Goal: Information Seeking & Learning: Find specific fact

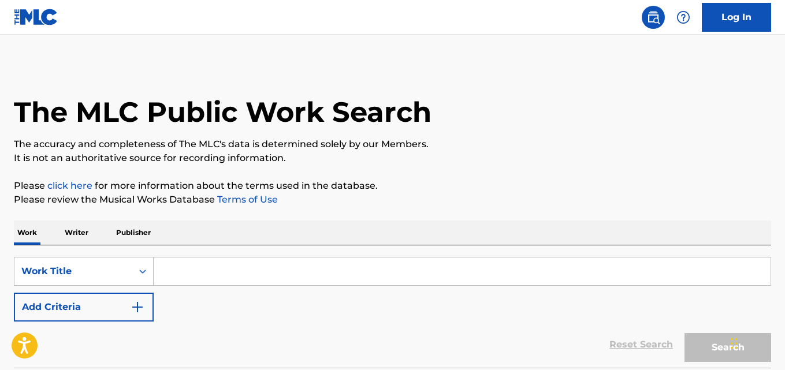
click at [249, 281] on input "Search Form" at bounding box center [462, 272] width 617 height 28
paste input "Words Of Affirmation"
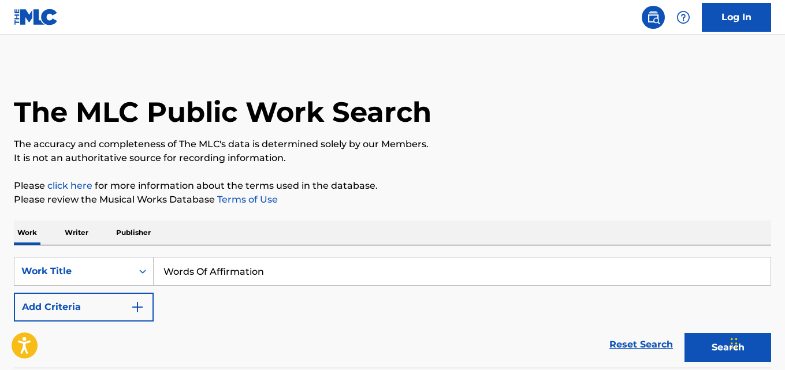
type input "Words Of Affirmation"
click at [360, 157] on p "It is not an authoritative source for recording information." at bounding box center [392, 158] width 757 height 14
click at [94, 304] on button "Add Criteria" at bounding box center [84, 307] width 140 height 29
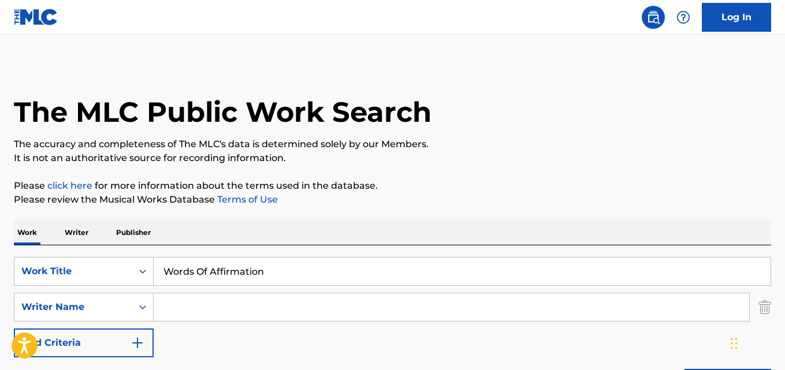
click at [191, 308] on input "Search Form" at bounding box center [452, 307] width 596 height 28
paste input "Queen [PERSON_NAME]"
type input "Queen [PERSON_NAME]"
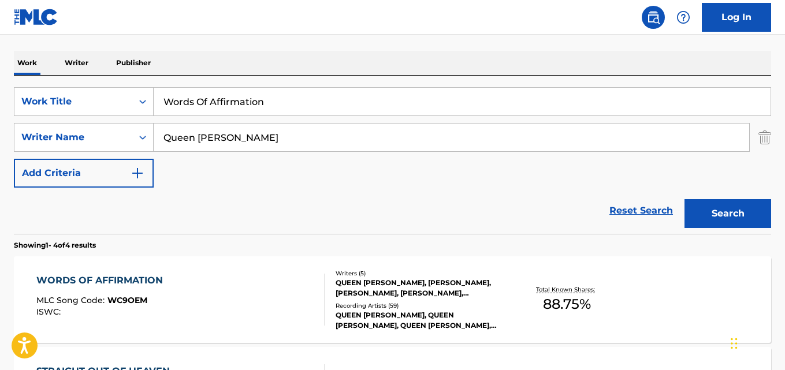
scroll to position [173, 0]
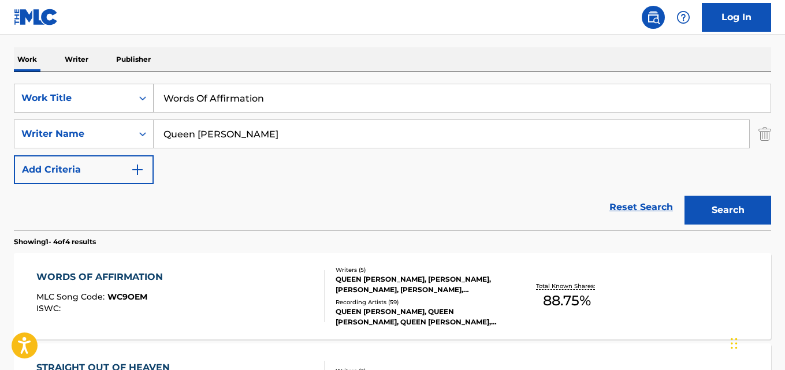
drag, startPoint x: 310, startPoint y: 95, endPoint x: 35, endPoint y: 103, distance: 275.1
click at [35, 103] on div "SearchWithCriteria850a06f2-8436-40b8-9d9c-88ce5865620f Work Title Words Of Affi…" at bounding box center [392, 98] width 757 height 29
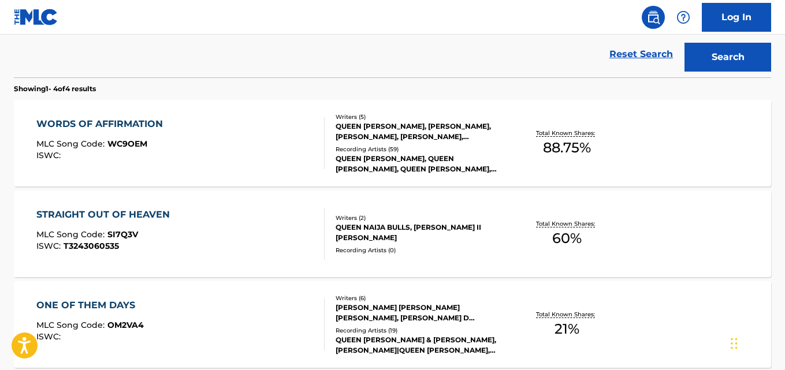
scroll to position [347, 0]
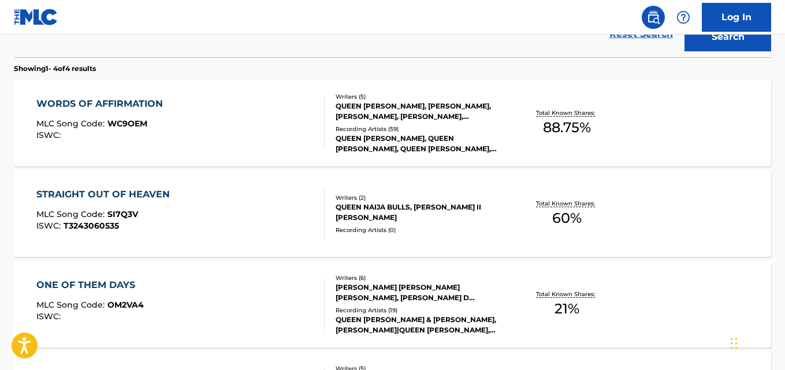
click at [140, 110] on div "WORDS OF AFFIRMATION" at bounding box center [102, 104] width 132 height 14
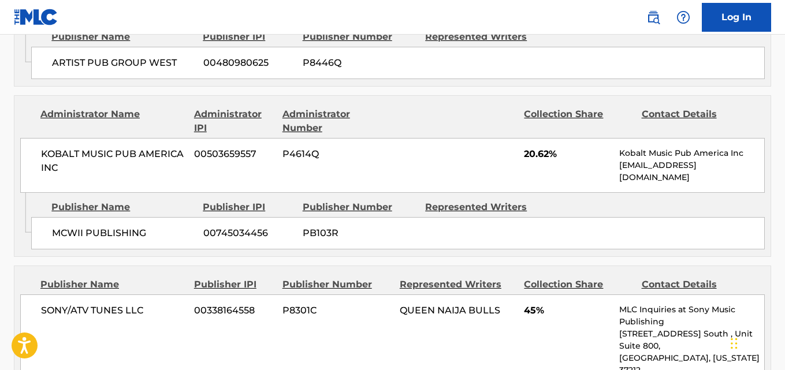
scroll to position [1097, 0]
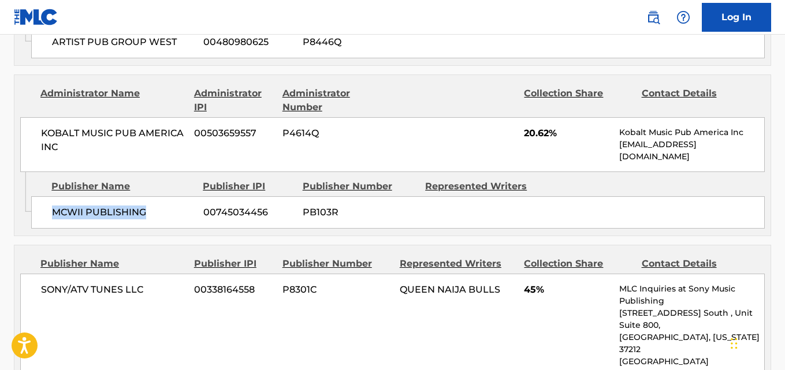
drag, startPoint x: 54, startPoint y: 179, endPoint x: 172, endPoint y: 181, distance: 118.4
click at [172, 206] on span "MCWII PUBLISHING" at bounding box center [123, 213] width 143 height 14
copy span "MCWII PUBLISHING"
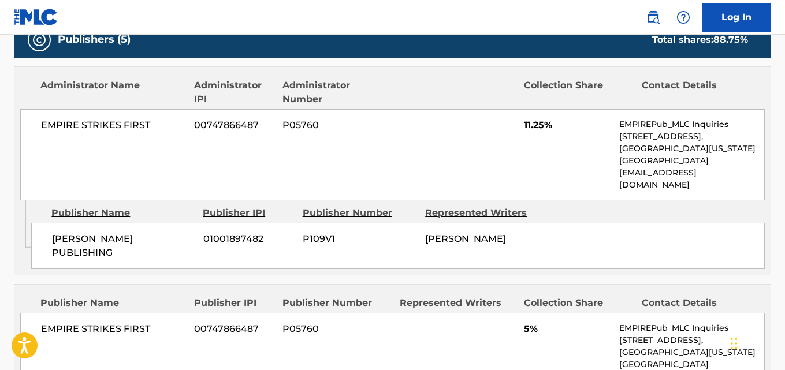
scroll to position [578, 0]
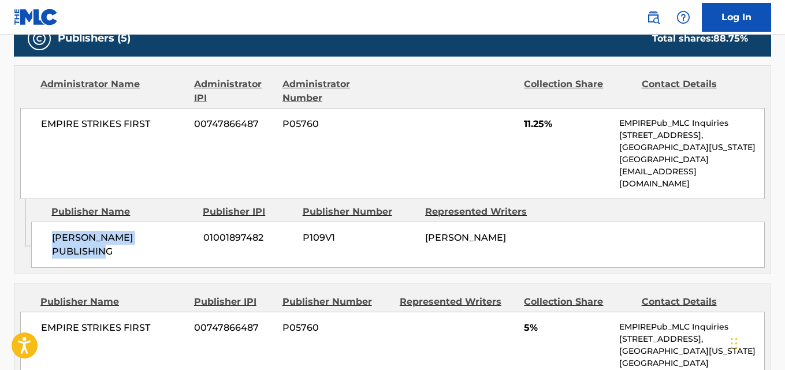
drag, startPoint x: 55, startPoint y: 229, endPoint x: 191, endPoint y: 226, distance: 135.8
click at [191, 231] on span "[PERSON_NAME] PUBLISHING" at bounding box center [123, 245] width 143 height 28
copy span "[PERSON_NAME] PUBLISHING"
click at [536, 128] on span "11.25%" at bounding box center [567, 124] width 87 height 14
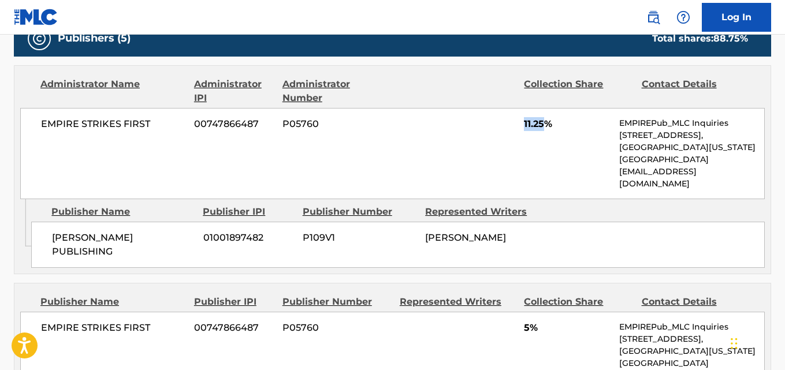
copy span "11.25"
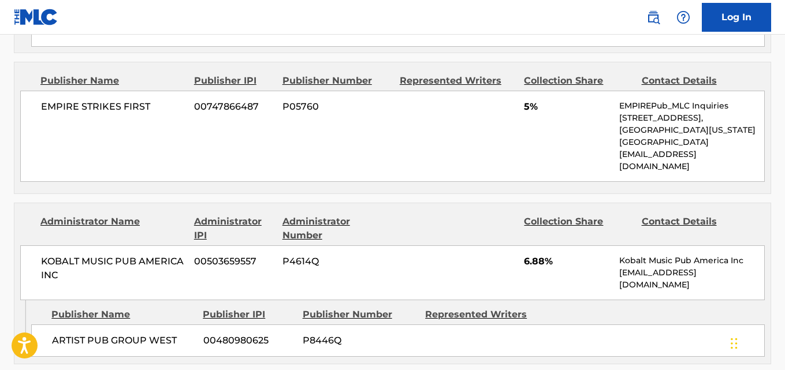
scroll to position [809, 0]
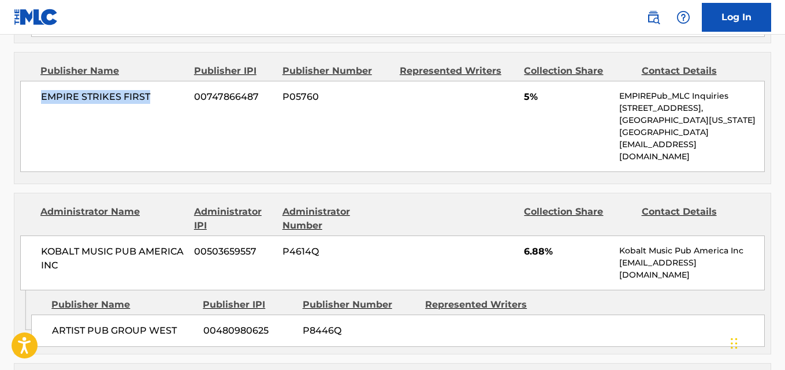
drag, startPoint x: 39, startPoint y: 81, endPoint x: 165, endPoint y: 80, distance: 125.9
click at [165, 81] on div "EMPIRE STRIKES FIRST 00747866487 P05760 5% EMPIREPub_MLC Inquiries [STREET_ADDR…" at bounding box center [392, 126] width 745 height 91
copy span "EMPIRE STRIKES FIRST"
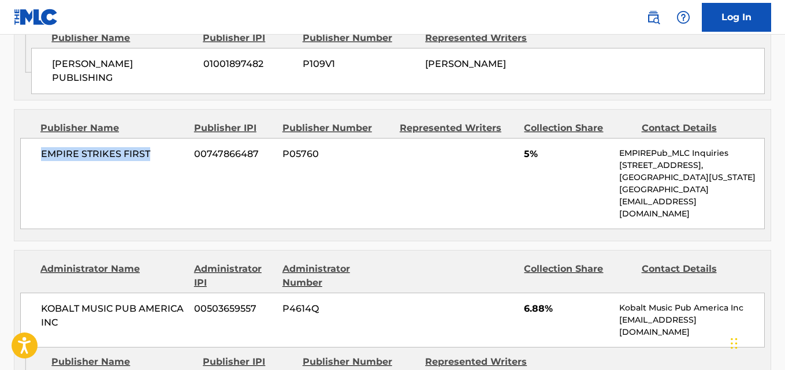
scroll to position [751, 0]
click at [524, 148] on span "5%" at bounding box center [567, 155] width 87 height 14
copy span "5"
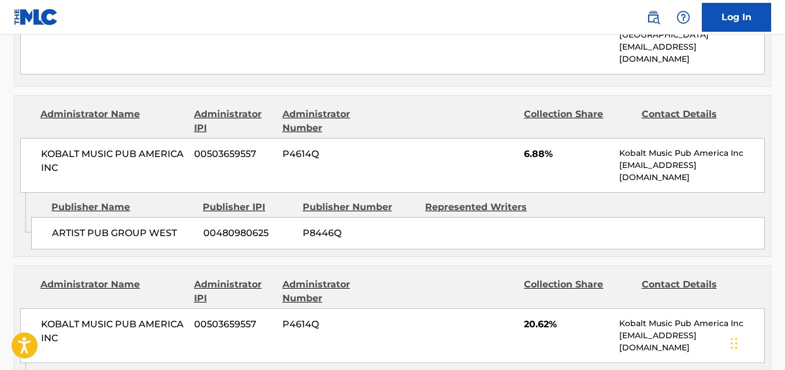
scroll to position [924, 0]
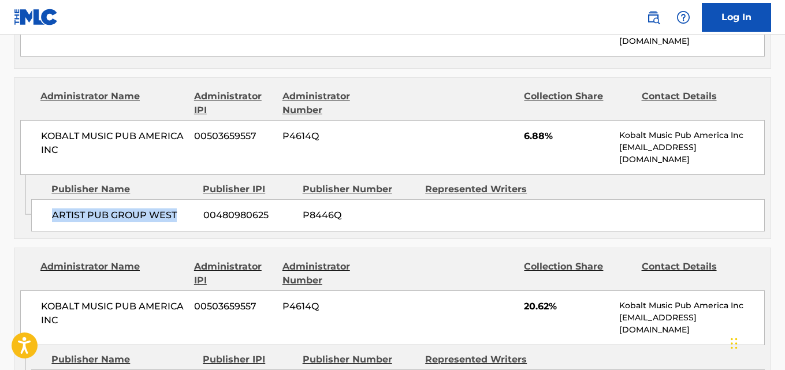
drag, startPoint x: 51, startPoint y: 189, endPoint x: 178, endPoint y: 189, distance: 127.1
click at [178, 199] on div "ARTIST PUB GROUP WEST 00480980625 P8446Q" at bounding box center [398, 215] width 734 height 32
copy span "ARTIST PUB GROUP WEST"
click at [539, 129] on span "6.88%" at bounding box center [567, 136] width 87 height 14
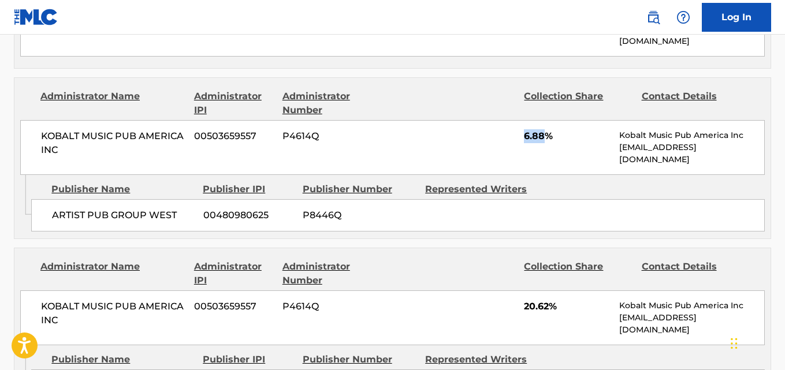
copy span "6.88"
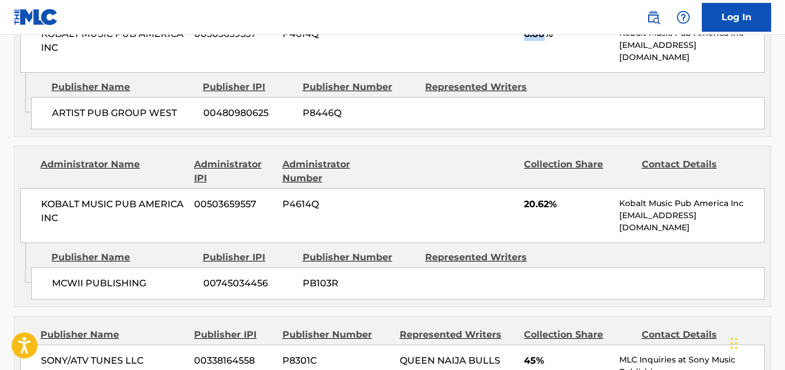
scroll to position [1040, 0]
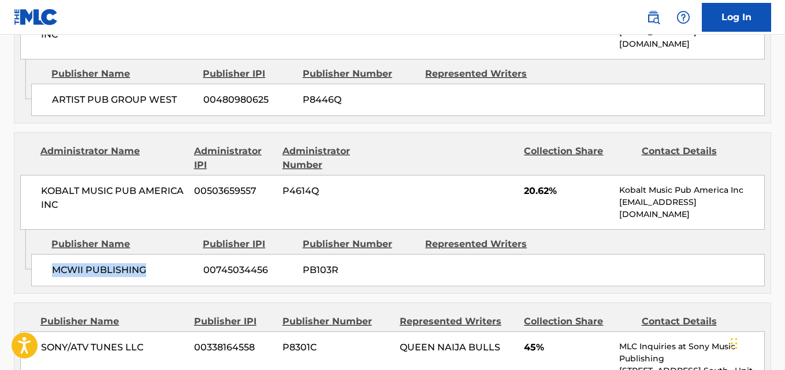
drag, startPoint x: 52, startPoint y: 241, endPoint x: 173, endPoint y: 257, distance: 122.4
click at [173, 257] on div "Admin Original Publisher Connecting Line Publisher Name Publisher IPI Publisher…" at bounding box center [392, 262] width 756 height 64
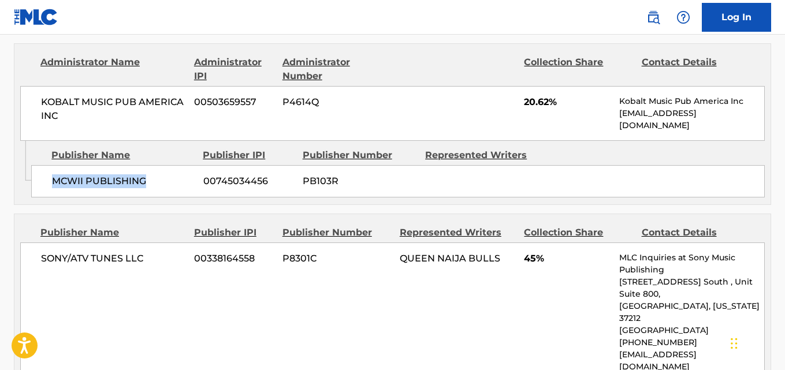
scroll to position [1155, 0]
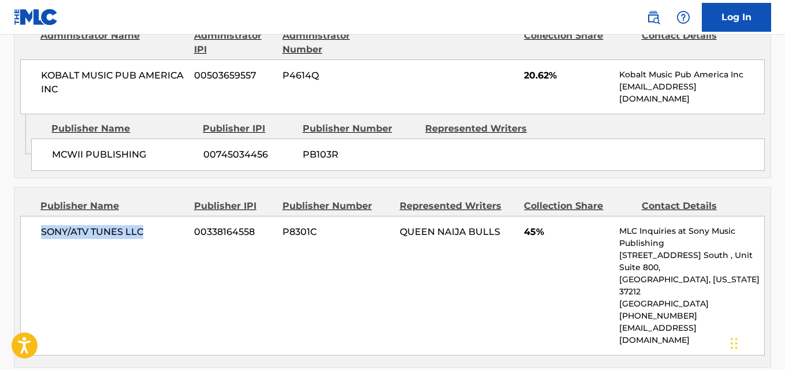
drag, startPoint x: 40, startPoint y: 209, endPoint x: 172, endPoint y: 223, distance: 132.5
click at [170, 222] on div "SONY/ATV TUNES LLC 00338164558 P8301C QUEEN NAIJA BULLS 45% MLC Inquiries at So…" at bounding box center [392, 286] width 745 height 140
copy span "SONY/ATV TUNES LLC"
click at [527, 225] on span "45%" at bounding box center [567, 232] width 87 height 14
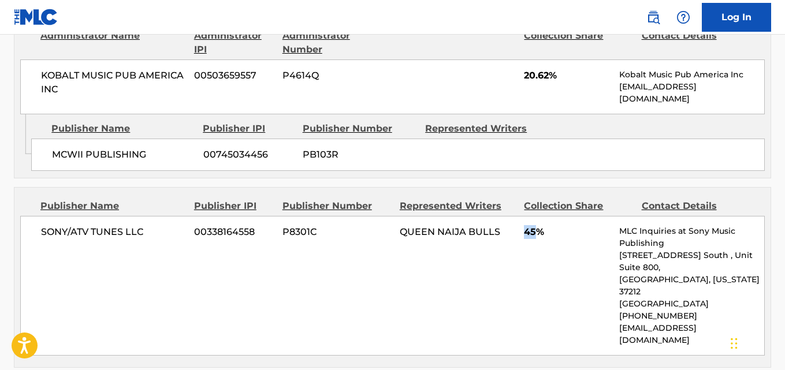
copy span "45"
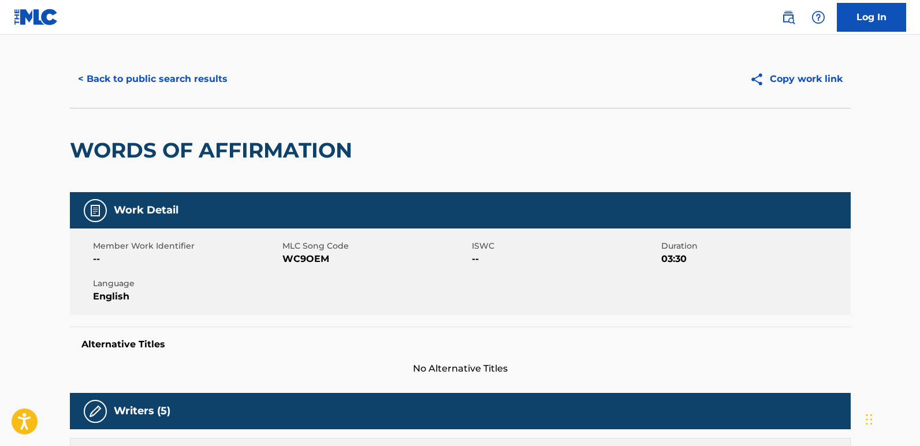
scroll to position [0, 0]
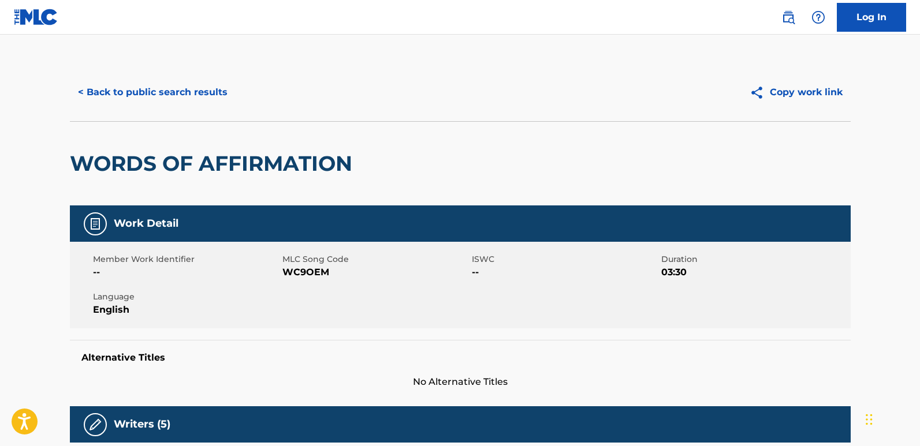
click at [219, 88] on button "< Back to public search results" at bounding box center [153, 92] width 166 height 29
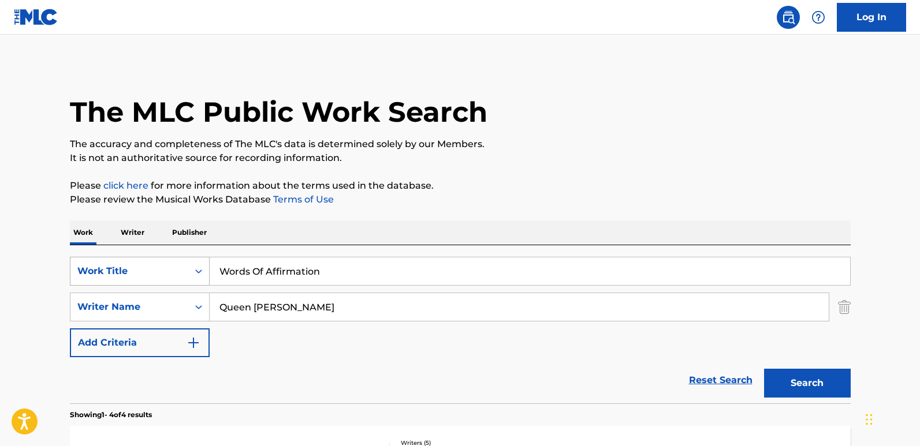
drag, startPoint x: 382, startPoint y: 276, endPoint x: 111, endPoint y: 284, distance: 270.5
click at [111, 284] on div "SearchWithCriteria850a06f2-8436-40b8-9d9c-88ce5865620f Work Title Words Of Affi…" at bounding box center [460, 271] width 781 height 29
paste input "Bangin' The Headboard"
type input "Bangin' The Headboard"
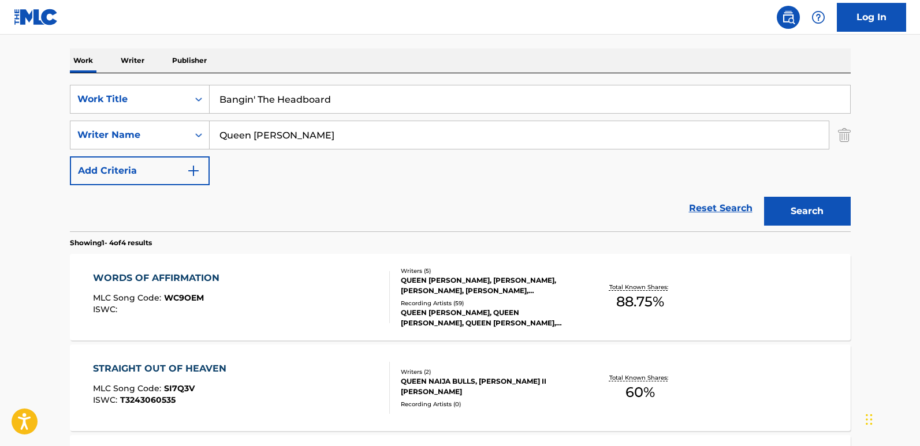
scroll to position [173, 0]
click at [364, 191] on div "Reset Search Search" at bounding box center [460, 207] width 781 height 46
drag, startPoint x: 315, startPoint y: 128, endPoint x: 189, endPoint y: 137, distance: 126.8
click at [189, 137] on div "SearchWithCriteria691313d3-6f24-4db8-ae01-71c8233433b4 Writer Name Queen [PERSO…" at bounding box center [460, 134] width 781 height 29
paste input "CAMPER"
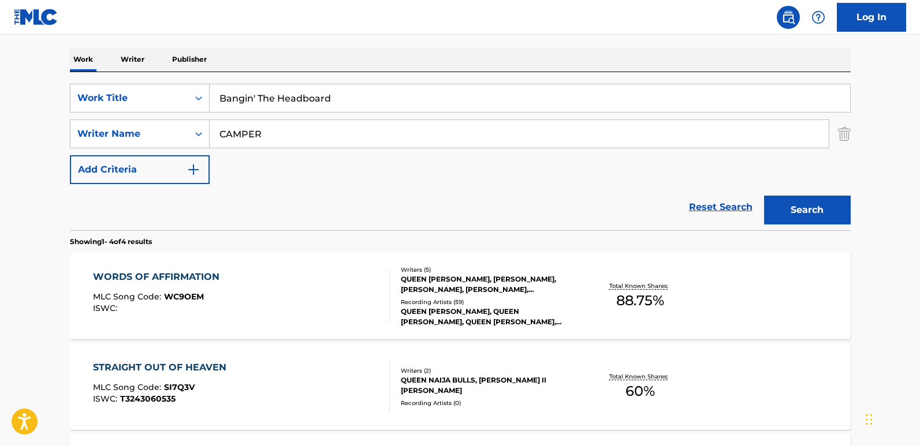
type input "CAMPER"
click at [793, 209] on button "Search" at bounding box center [807, 210] width 87 height 29
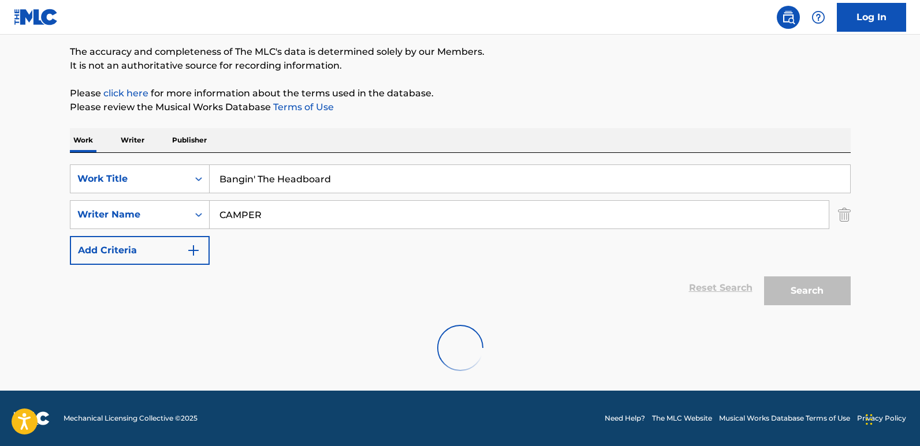
click at [492, 146] on div "Work Writer Publisher" at bounding box center [460, 140] width 781 height 24
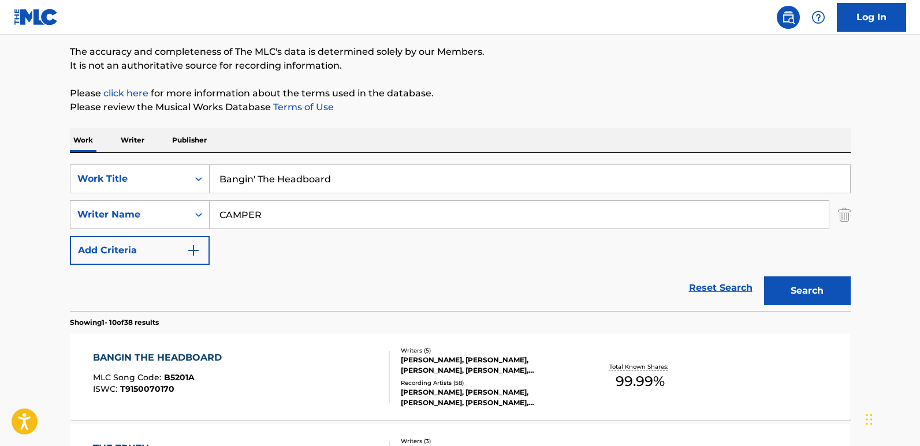
scroll to position [173, 0]
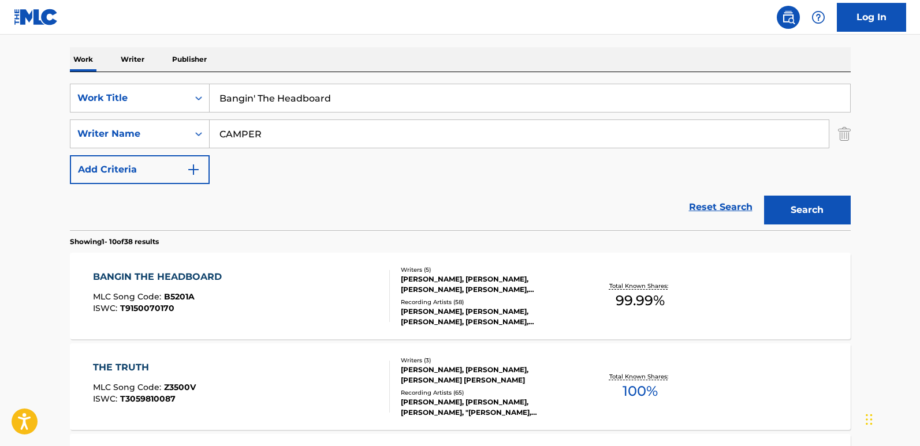
click at [157, 256] on div "BANGIN THE HEADBOARD MLC Song Code : B5201A ISWC : T9150070170 Writers ( 5 ) [P…" at bounding box center [460, 296] width 781 height 87
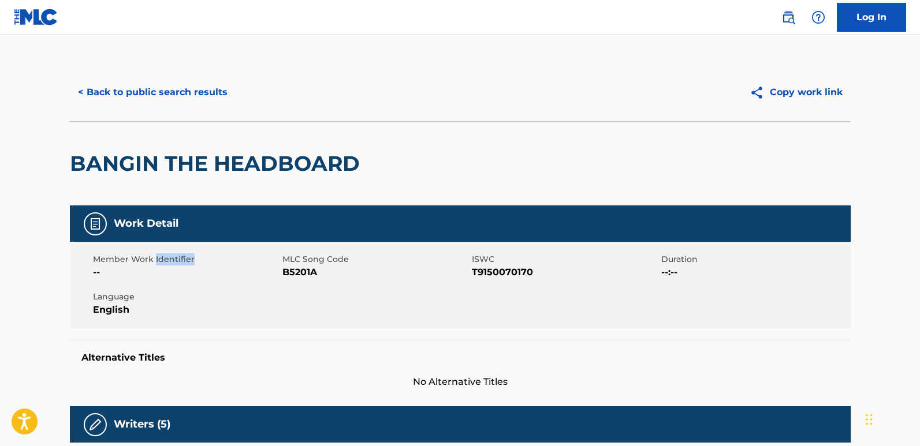
click at [157, 256] on span "Member Work Identifier" at bounding box center [186, 260] width 187 height 12
click at [307, 257] on span "MLC Song Code" at bounding box center [375, 260] width 187 height 12
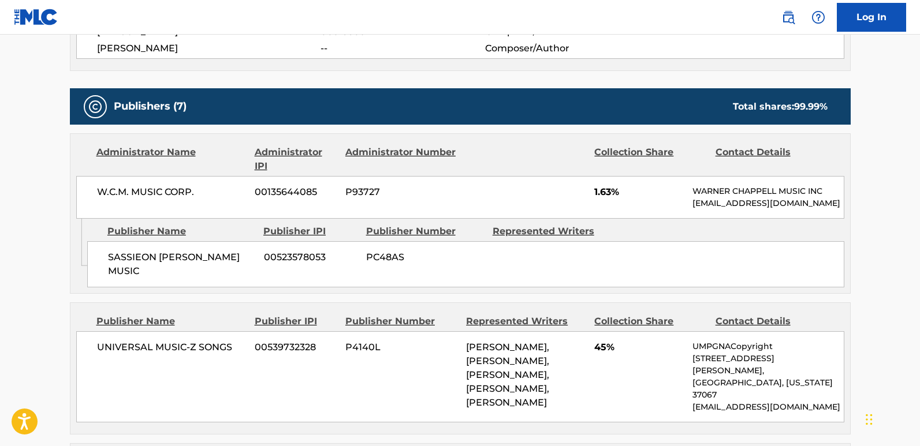
scroll to position [520, 0]
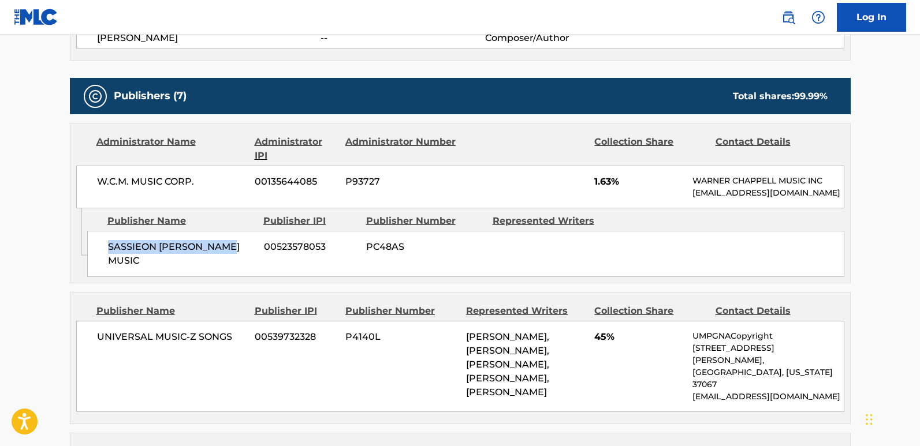
drag, startPoint x: 107, startPoint y: 256, endPoint x: 258, endPoint y: 256, distance: 150.2
click at [258, 256] on div "SASSIEON [PERSON_NAME] MUSIC 00523578053 PC48AS" at bounding box center [465, 254] width 757 height 46
copy span "SASSIEON [PERSON_NAME] MUSIC"
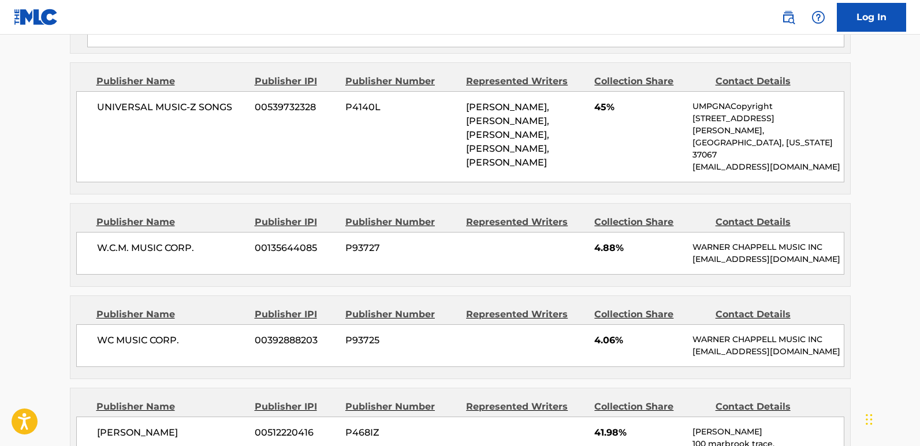
scroll to position [751, 0]
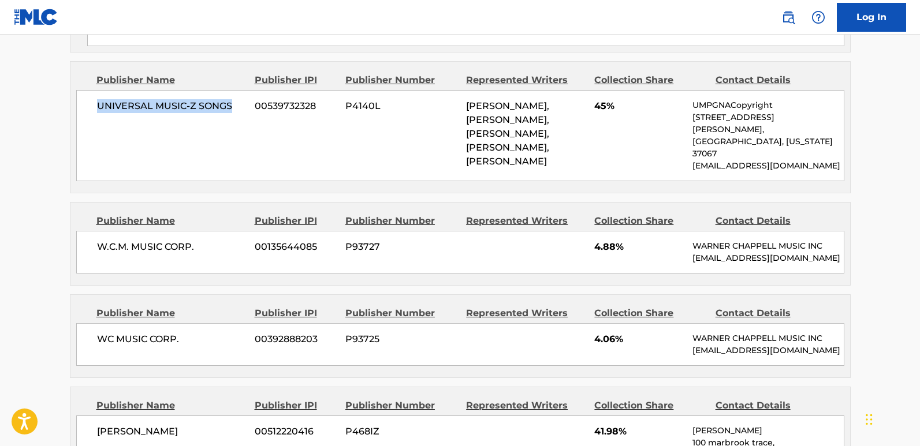
drag, startPoint x: 88, startPoint y: 114, endPoint x: 235, endPoint y: 111, distance: 146.8
click at [235, 111] on div "UNIVERSAL MUSIC-Z SONGS 00539732328 P4140L [PERSON_NAME], [PERSON_NAME], [PERSO…" at bounding box center [460, 135] width 768 height 91
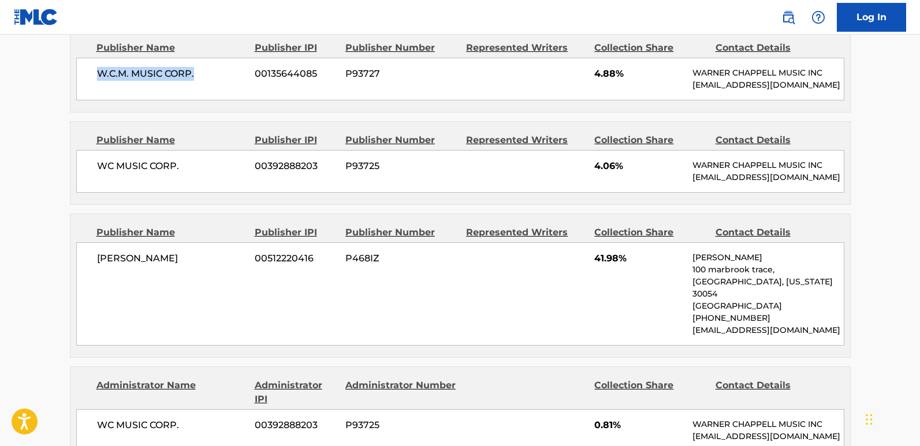
drag, startPoint x: 211, startPoint y: 90, endPoint x: 225, endPoint y: 90, distance: 13.3
click at [225, 81] on span "W.C.M. MUSIC CORP." at bounding box center [172, 74] width 150 height 14
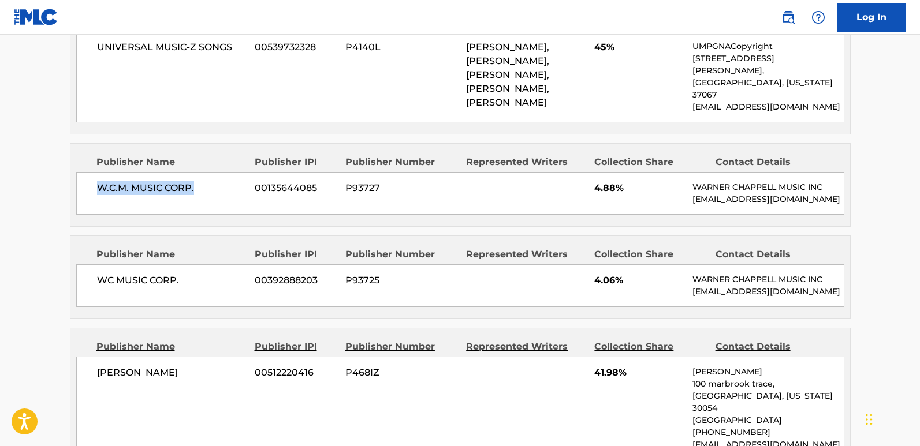
scroll to position [809, 0]
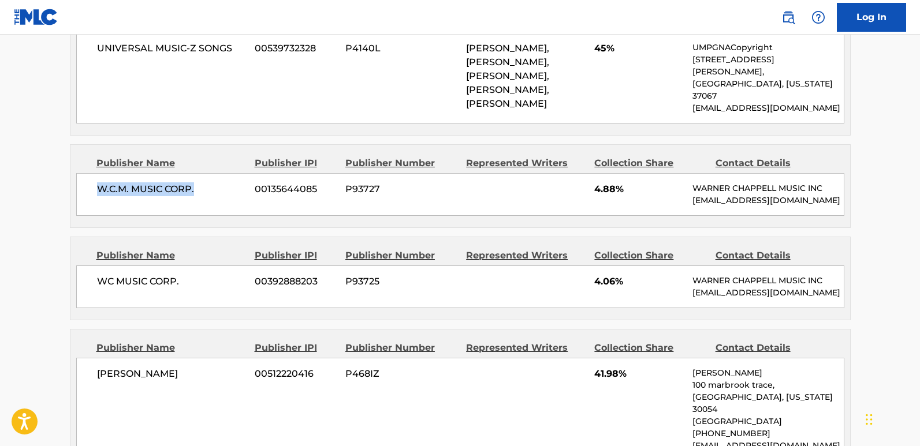
click at [168, 216] on div "W.C.M. MUSIC CORP. 00135644085 P93727 4.88% [PERSON_NAME] MUSIC INC [EMAIL_ADDR…" at bounding box center [460, 194] width 768 height 43
drag, startPoint x: 96, startPoint y: 204, endPoint x: 213, endPoint y: 204, distance: 116.7
click at [213, 196] on span "W.C.M. MUSIC CORP." at bounding box center [172, 190] width 150 height 14
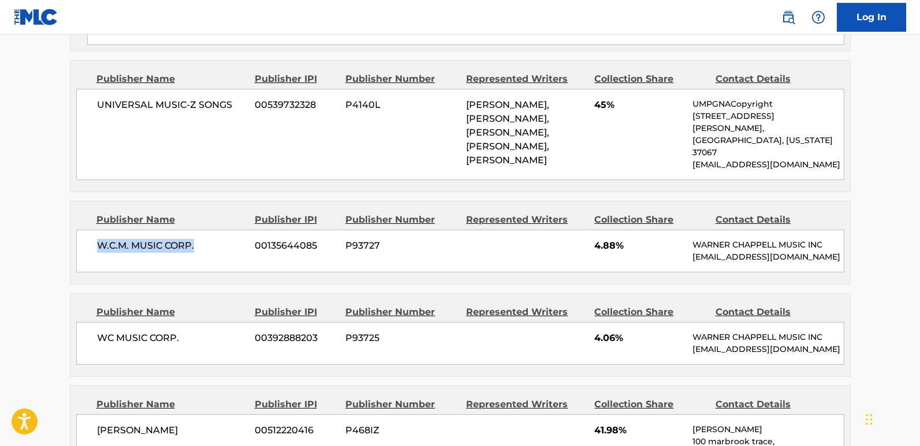
scroll to position [751, 0]
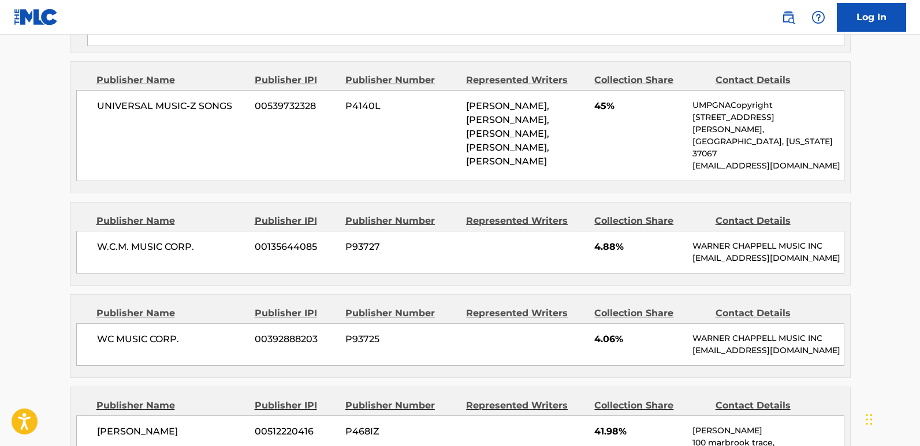
click at [594, 254] on span "4.88%" at bounding box center [639, 247] width 90 height 14
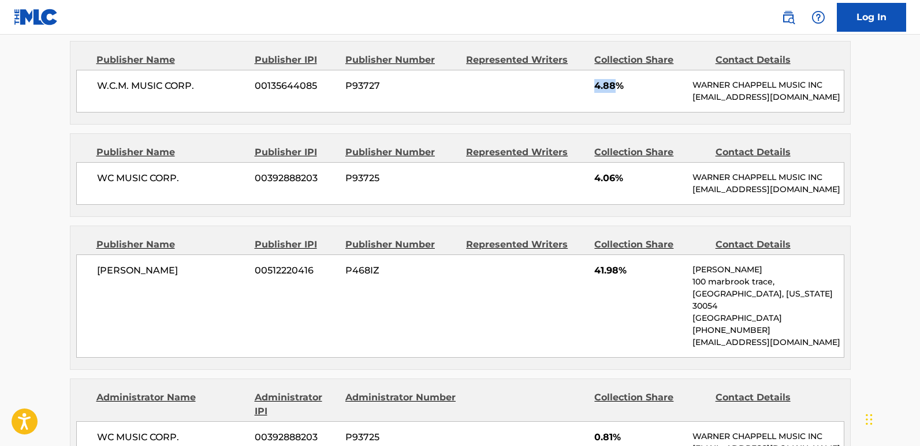
scroll to position [924, 0]
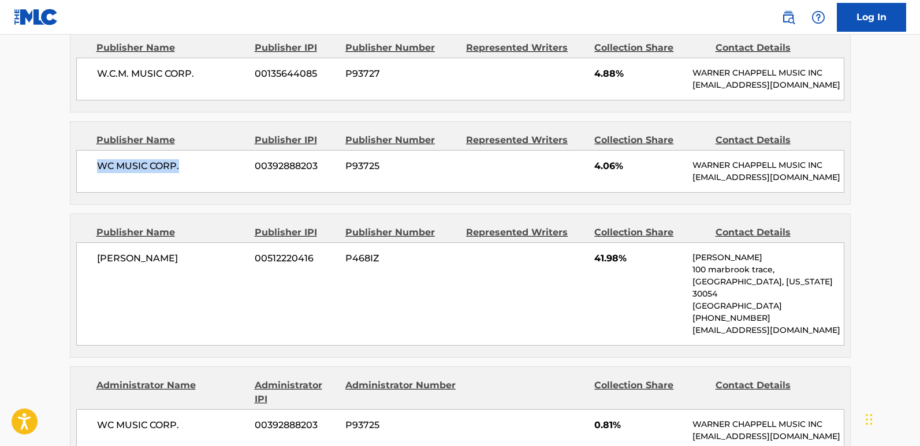
drag, startPoint x: 99, startPoint y: 187, endPoint x: 209, endPoint y: 186, distance: 109.7
click at [209, 173] on span "WC MUSIC CORP." at bounding box center [172, 166] width 150 height 14
click at [600, 173] on span "4.06%" at bounding box center [639, 166] width 90 height 14
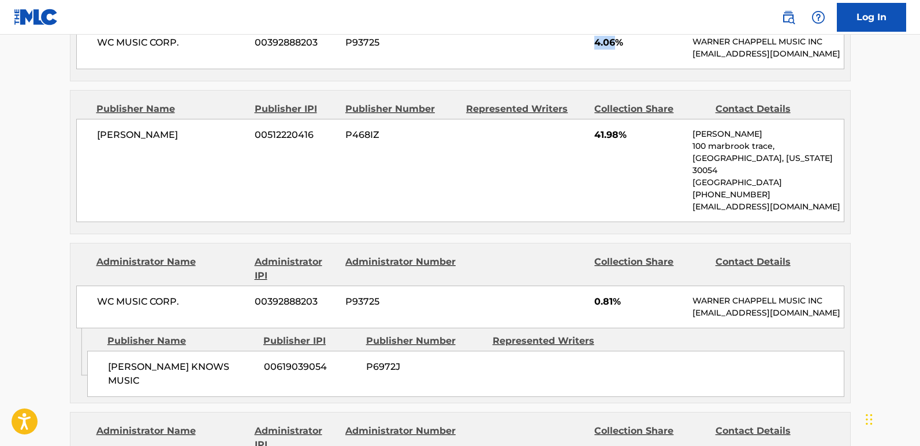
scroll to position [1097, 0]
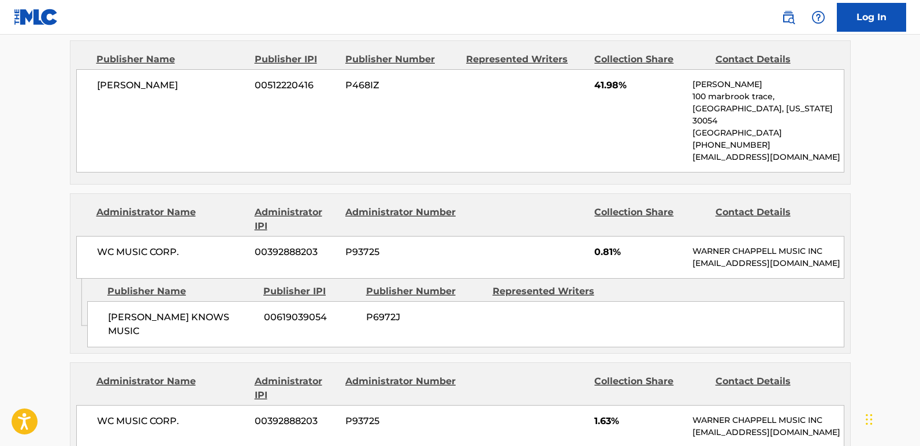
drag, startPoint x: 98, startPoint y: 131, endPoint x: 187, endPoint y: 131, distance: 89.5
click at [187, 131] on div "[PERSON_NAME] 00512220416 P468IZ 41.98% [PERSON_NAME] 100 [GEOGRAPHIC_DATA][US_…" at bounding box center [460, 120] width 768 height 103
click at [602, 92] on span "41.98%" at bounding box center [639, 86] width 90 height 14
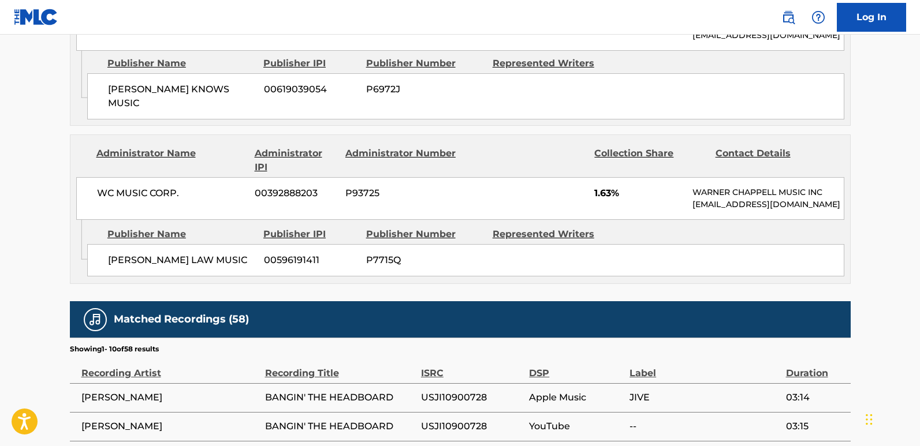
scroll to position [1328, 0]
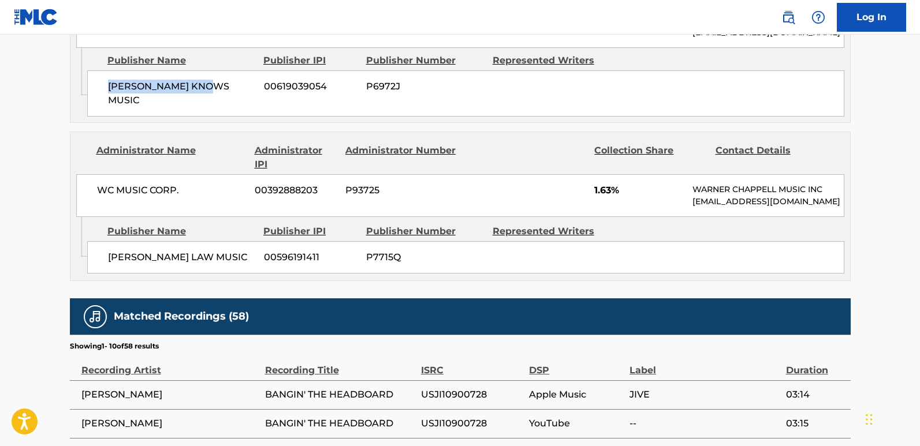
drag, startPoint x: 106, startPoint y: 133, endPoint x: 237, endPoint y: 133, distance: 131.7
click at [237, 117] on div "[PERSON_NAME] KNOWS MUSIC 00619039054 P6972J" at bounding box center [465, 93] width 757 height 46
drag, startPoint x: 109, startPoint y: 295, endPoint x: 217, endPoint y: 293, distance: 108.0
click at [217, 265] on span "[PERSON_NAME] LAW MUSIC" at bounding box center [181, 258] width 147 height 14
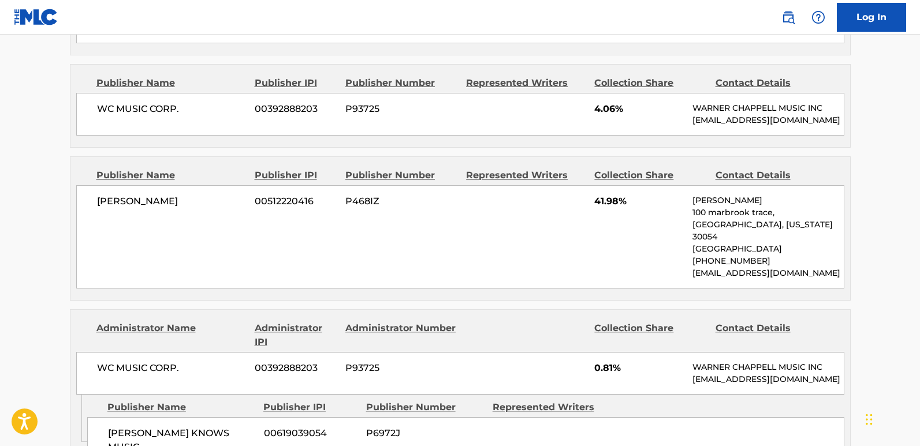
scroll to position [982, 0]
click at [612, 208] on span "41.98%" at bounding box center [639, 201] width 90 height 14
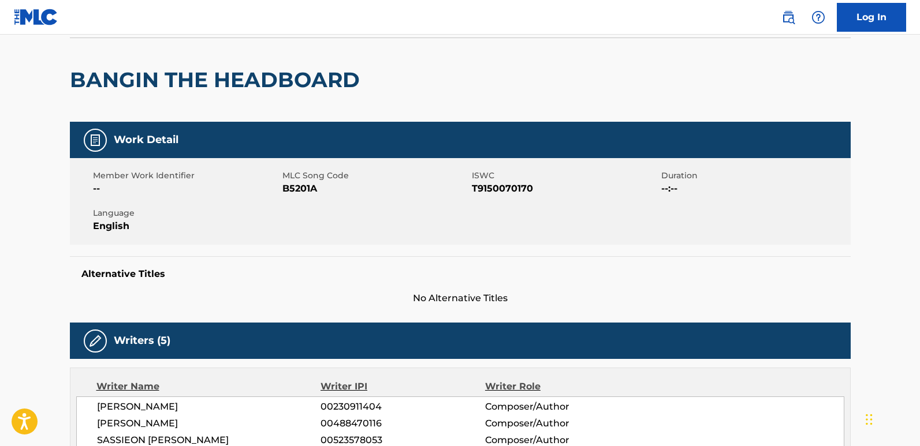
scroll to position [0, 0]
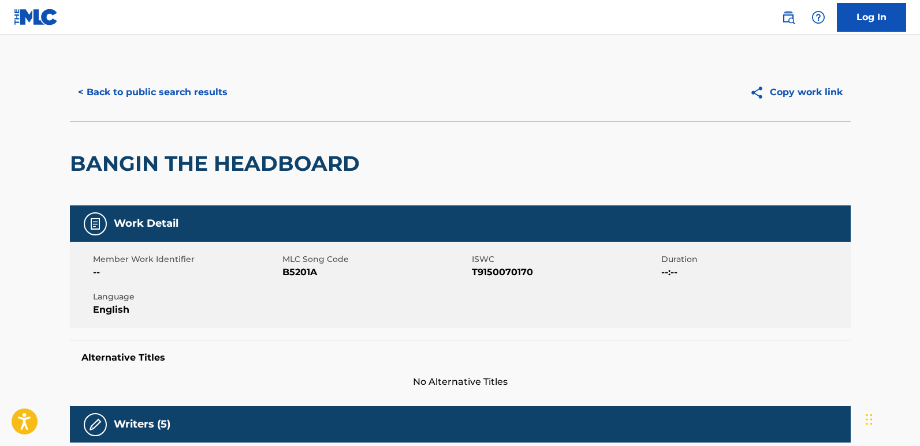
click at [187, 84] on button "< Back to public search results" at bounding box center [153, 92] width 166 height 29
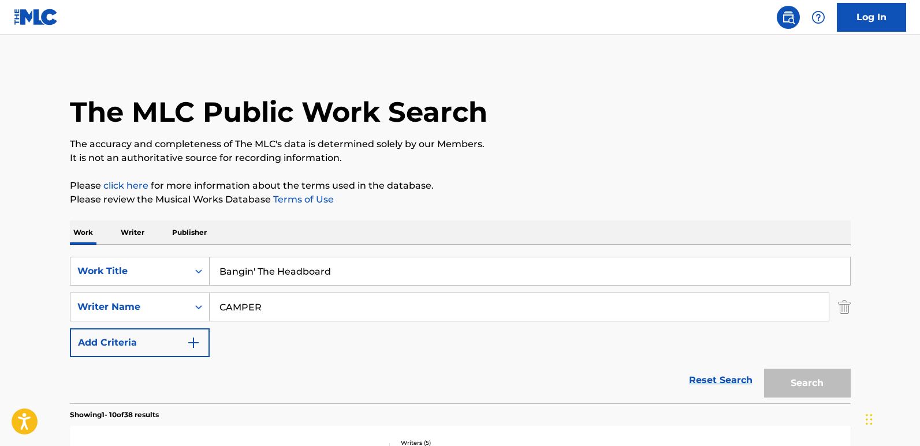
scroll to position [173, 0]
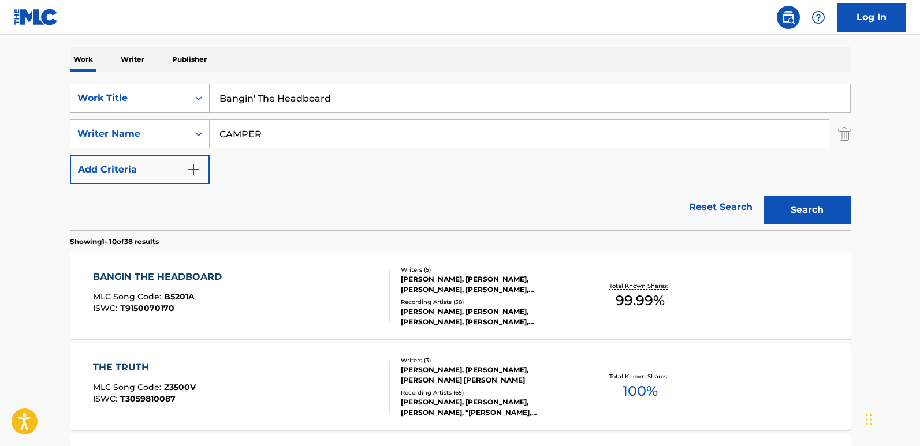
drag, startPoint x: 378, startPoint y: 94, endPoint x: 140, endPoint y: 93, distance: 237.4
click at [140, 93] on div "SearchWithCriteria850a06f2-8436-40b8-9d9c-88ce5865620f Work Title Bangin' The H…" at bounding box center [460, 98] width 781 height 29
paste input "e My No.2"
click at [764, 196] on button "Search" at bounding box center [807, 210] width 87 height 29
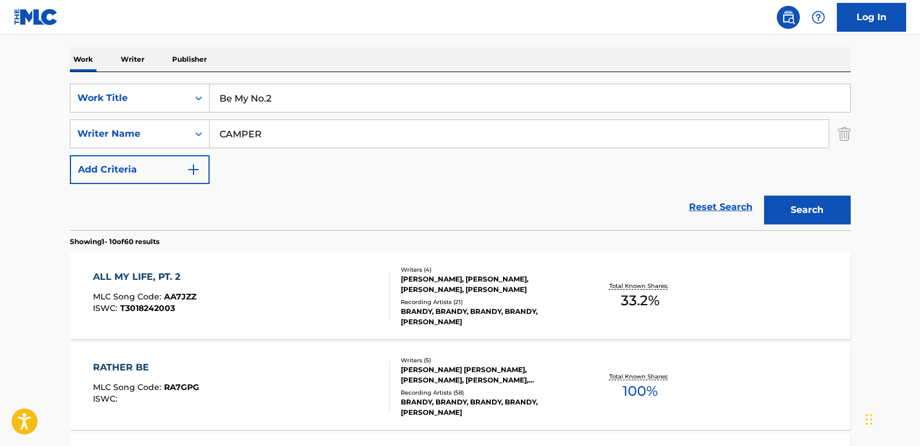
drag, startPoint x: 321, startPoint y: 88, endPoint x: 162, endPoint y: 83, distance: 158.9
click at [162, 83] on div "SearchWithCriteria850a06f2-8436-40b8-9d9c-88ce5865620f Work Title Be My No.2 Se…" at bounding box center [460, 151] width 781 height 158
paste input "E MY"
click at [764, 196] on button "Search" at bounding box center [807, 210] width 87 height 29
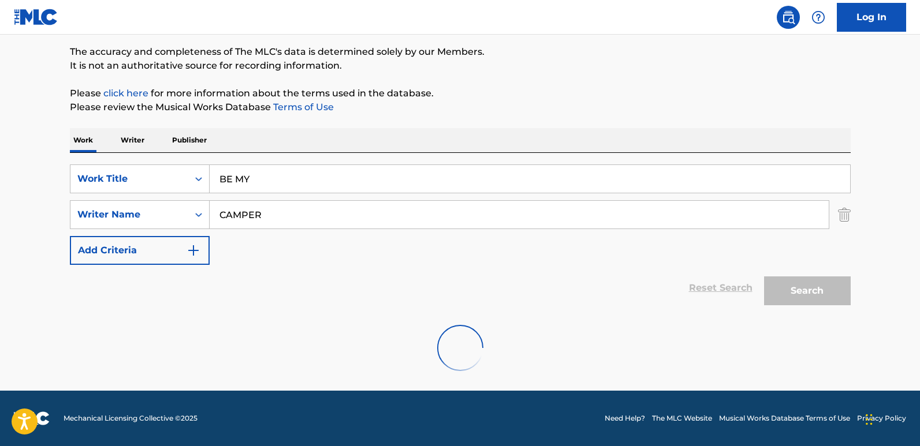
scroll to position [92, 0]
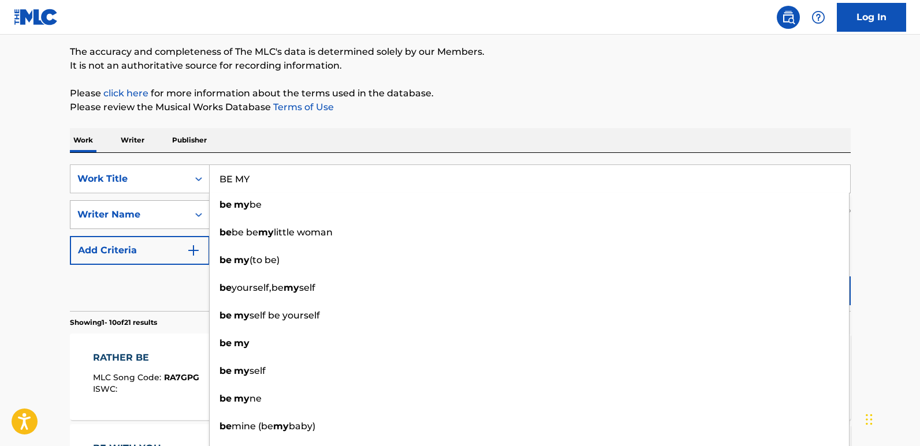
drag, startPoint x: 272, startPoint y: 215, endPoint x: 140, endPoint y: 215, distance: 132.3
click at [140, 215] on div "SearchWithCriteria850a06f2-8436-40b8-9d9c-88ce5865620f Work Title BE MY be my b…" at bounding box center [460, 215] width 781 height 101
click at [300, 171] on input "BE MY" at bounding box center [530, 179] width 641 height 28
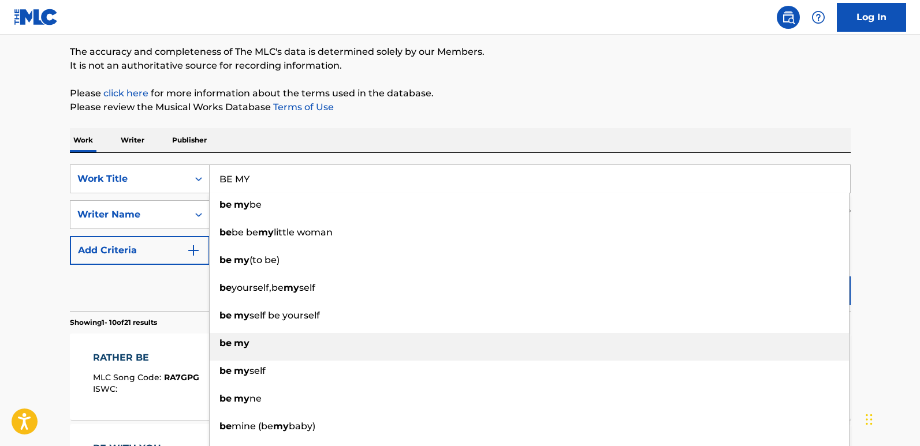
click at [229, 337] on div "be my" at bounding box center [529, 343] width 639 height 21
type input "be my"
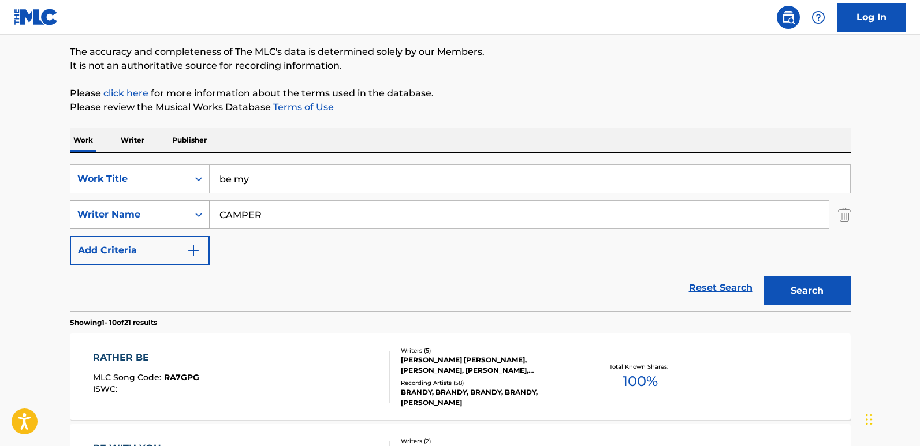
drag, startPoint x: 285, startPoint y: 218, endPoint x: 181, endPoint y: 215, distance: 103.4
click at [181, 215] on div "SearchWithCriteria691313d3-6f24-4db8-ae01-71c8233433b4 Writer Name CAMPER" at bounding box center [460, 214] width 781 height 29
paste input "[PERSON_NAME]"
type input "[PERSON_NAME]"
click at [764, 277] on button "Search" at bounding box center [807, 291] width 87 height 29
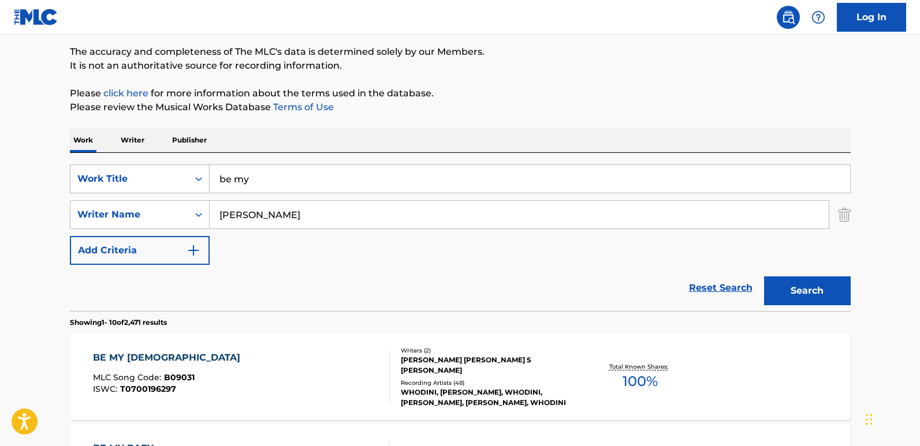
drag, startPoint x: 296, startPoint y: 187, endPoint x: 175, endPoint y: 185, distance: 120.7
click at [175, 185] on div "SearchWithCriteria850a06f2-8436-40b8-9d9c-88ce5865620f Work Title be my" at bounding box center [460, 179] width 781 height 29
paste input "BE MY #2"
type input "BE MY #2"
drag, startPoint x: 241, startPoint y: 218, endPoint x: 140, endPoint y: 218, distance: 101.1
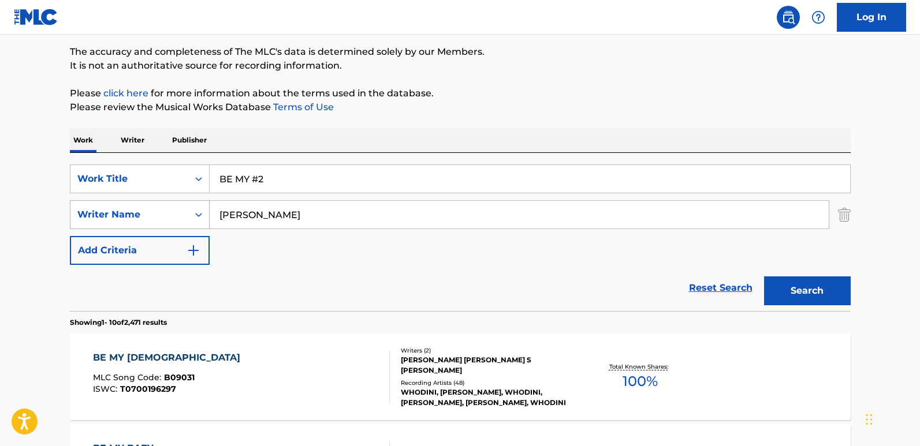
click at [140, 218] on div "SearchWithCriteria691313d3-6f24-4db8-ae01-71c8233433b4 Writer Name [PERSON_NAME]" at bounding box center [460, 214] width 781 height 29
click at [764, 277] on button "Search" at bounding box center [807, 291] width 87 height 29
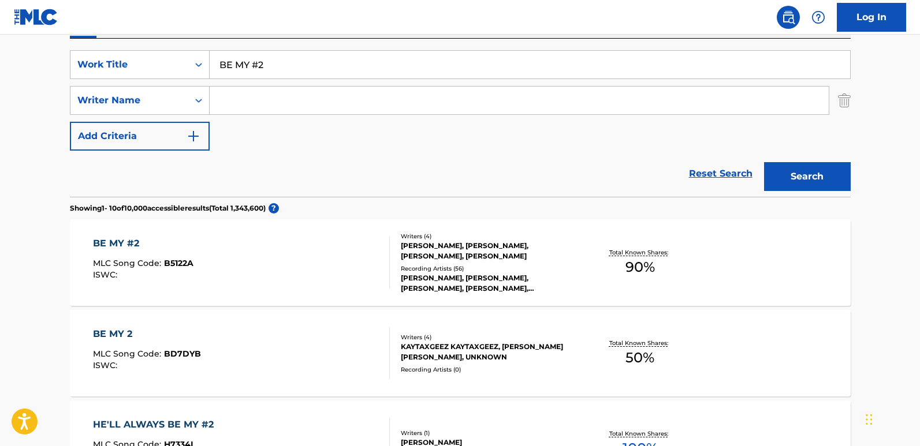
scroll to position [208, 0]
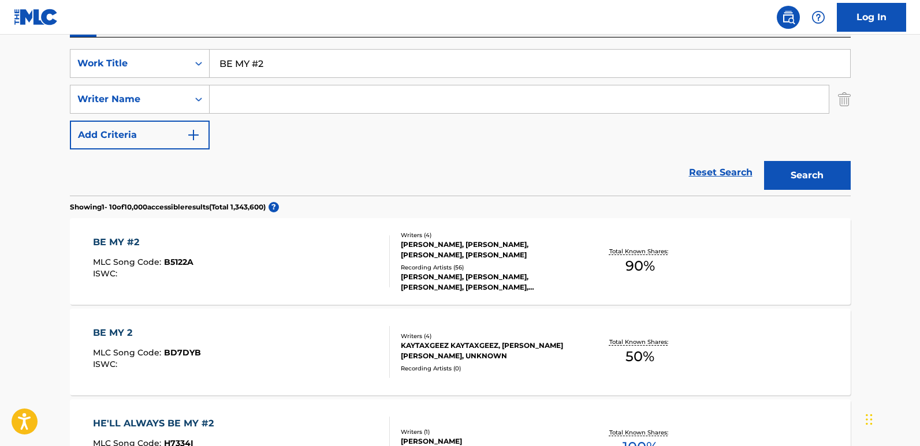
click at [109, 243] on div "BE MY #2" at bounding box center [143, 243] width 101 height 14
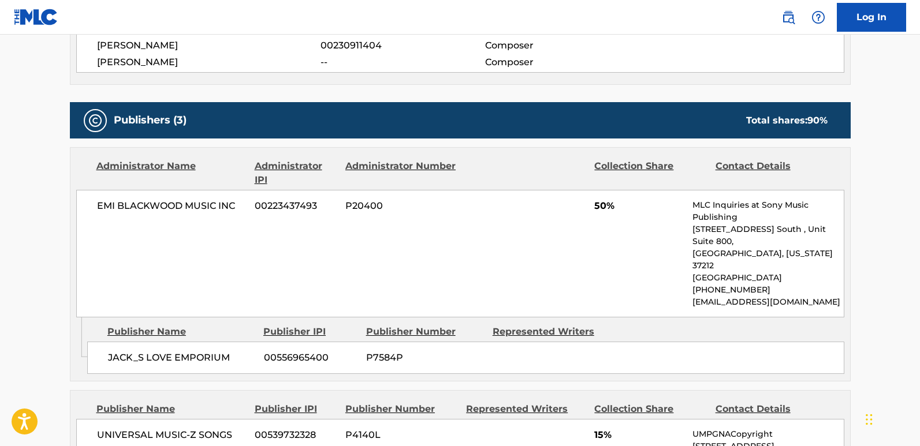
scroll to position [578, 0]
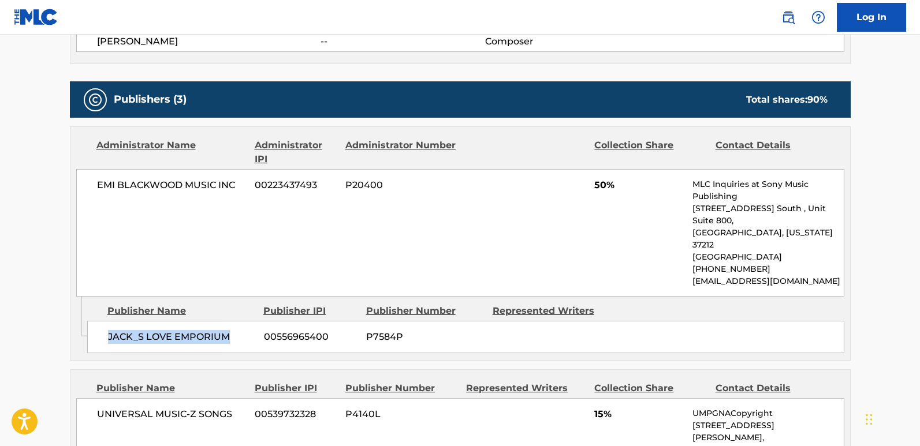
drag, startPoint x: 107, startPoint y: 318, endPoint x: 244, endPoint y: 317, distance: 136.9
click at [244, 321] on div "[PERSON_NAME] LOVE EMPORIUM 00556965400 P7584P" at bounding box center [465, 337] width 757 height 32
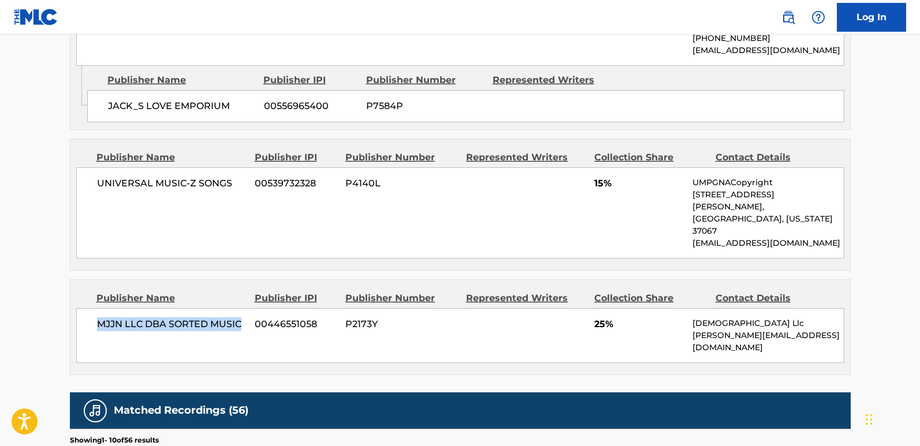
drag, startPoint x: 105, startPoint y: 281, endPoint x: 242, endPoint y: 281, distance: 136.9
click at [242, 318] on span "MJJN LLC DBA SORTED MUSIC" at bounding box center [172, 325] width 150 height 14
click at [595, 318] on span "25%" at bounding box center [639, 325] width 90 height 14
drag, startPoint x: 100, startPoint y: 278, endPoint x: 245, endPoint y: 277, distance: 145.0
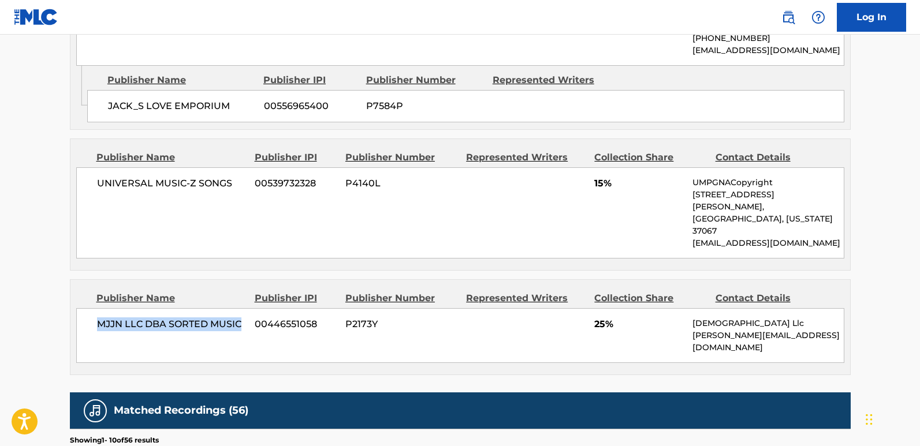
click at [245, 318] on span "MJJN LLC DBA SORTED MUSIC" at bounding box center [172, 325] width 150 height 14
click at [601, 318] on span "25%" at bounding box center [639, 325] width 90 height 14
click at [491, 280] on div "Publisher Name Publisher IPI Publisher Number Represented Writers Collection Sh…" at bounding box center [460, 327] width 780 height 95
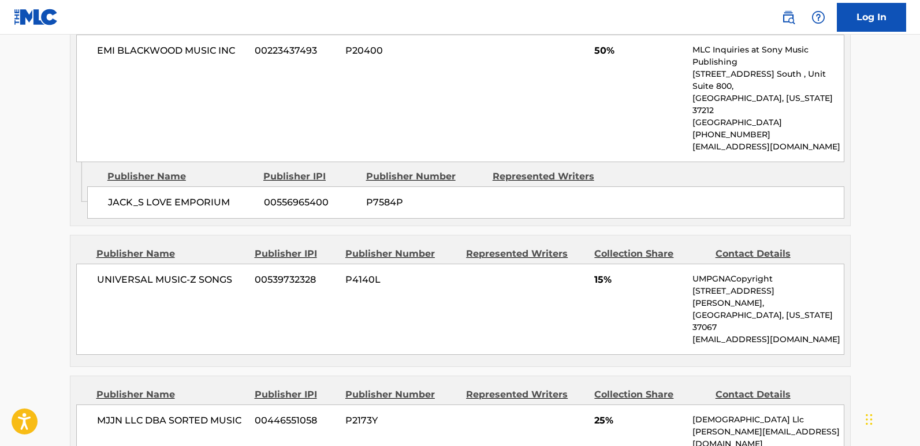
scroll to position [693, 0]
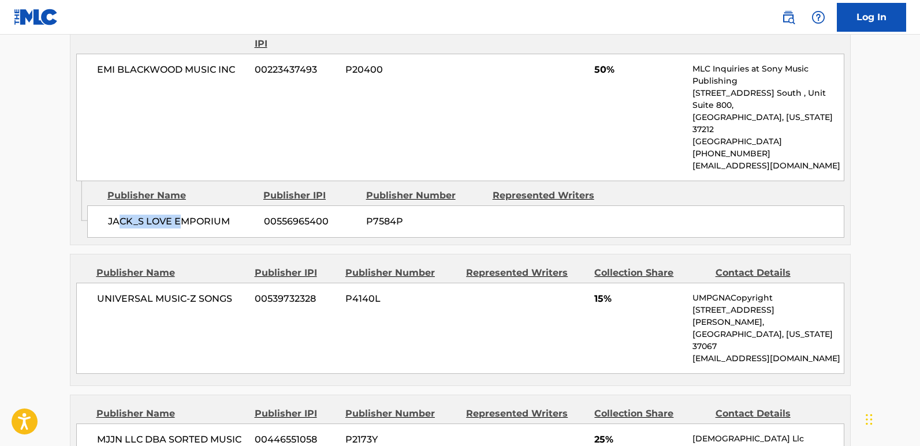
drag, startPoint x: 118, startPoint y: 196, endPoint x: 179, endPoint y: 195, distance: 61.2
click at [179, 215] on span "JACK_S LOVE EMPORIUM" at bounding box center [181, 222] width 147 height 14
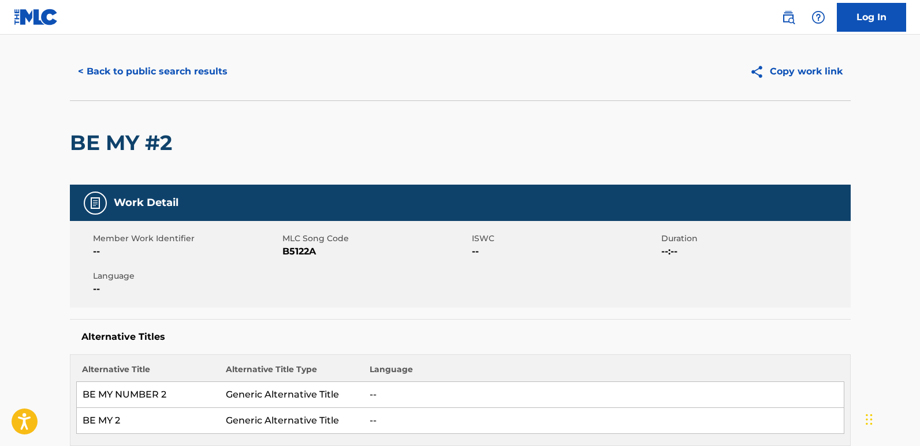
scroll to position [0, 0]
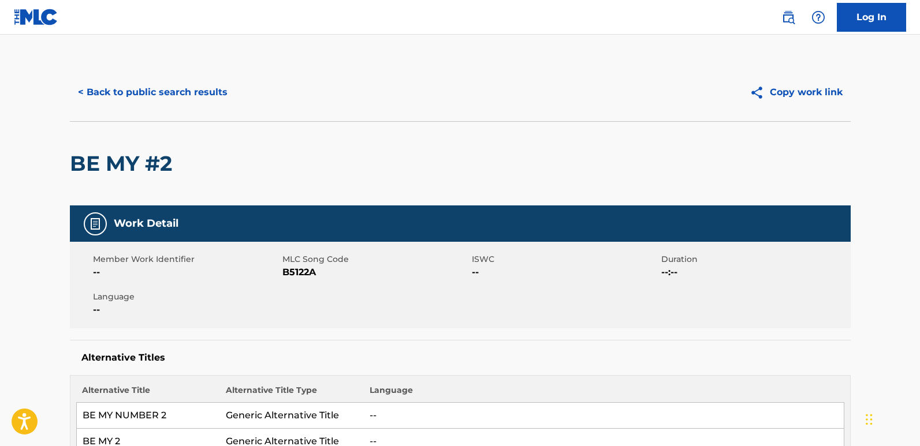
click at [240, 104] on div "< Back to public search results" at bounding box center [265, 92] width 390 height 29
click at [222, 98] on button "< Back to public search results" at bounding box center [153, 92] width 166 height 29
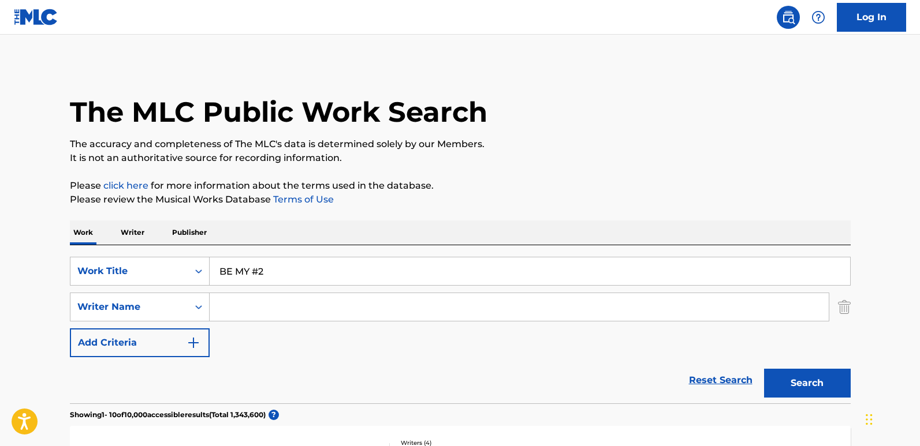
scroll to position [208, 0]
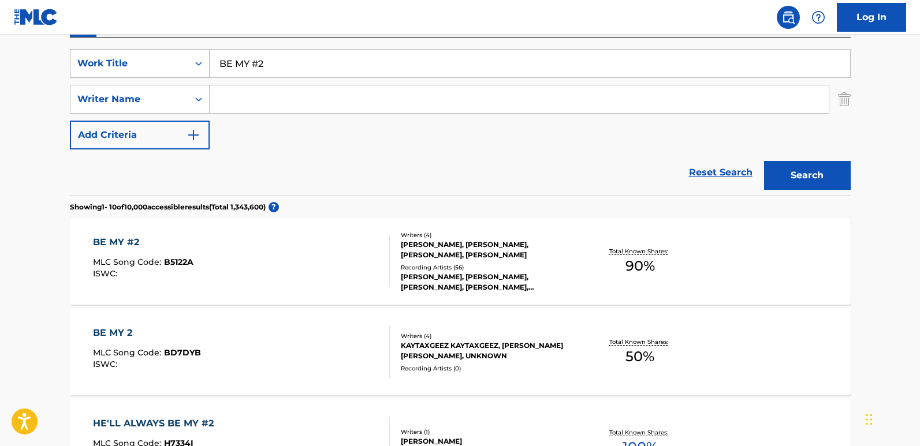
drag, startPoint x: 329, startPoint y: 71, endPoint x: 111, endPoint y: 70, distance: 217.8
click at [111, 70] on div "SearchWithCriteria850a06f2-8436-40b8-9d9c-88ce5865620f Work Title BE MY #2" at bounding box center [460, 63] width 781 height 29
paste input "Clipped Wings"
type input "Clipped Wings"
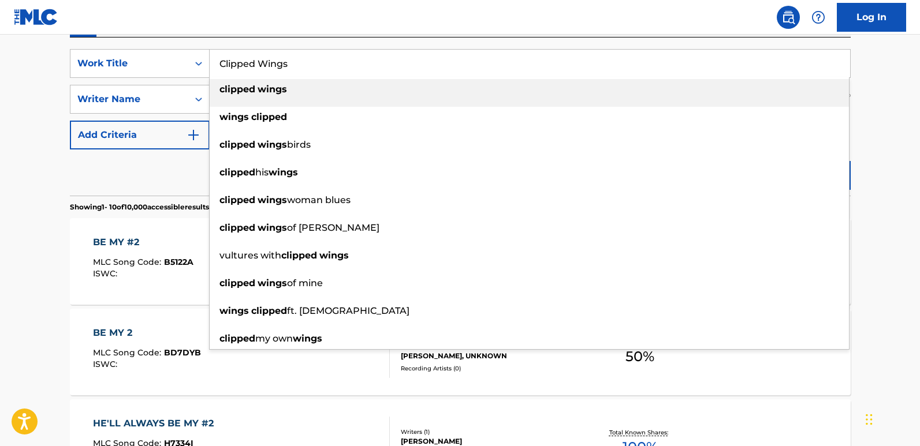
click at [372, 16] on nav "Log In" at bounding box center [460, 17] width 920 height 35
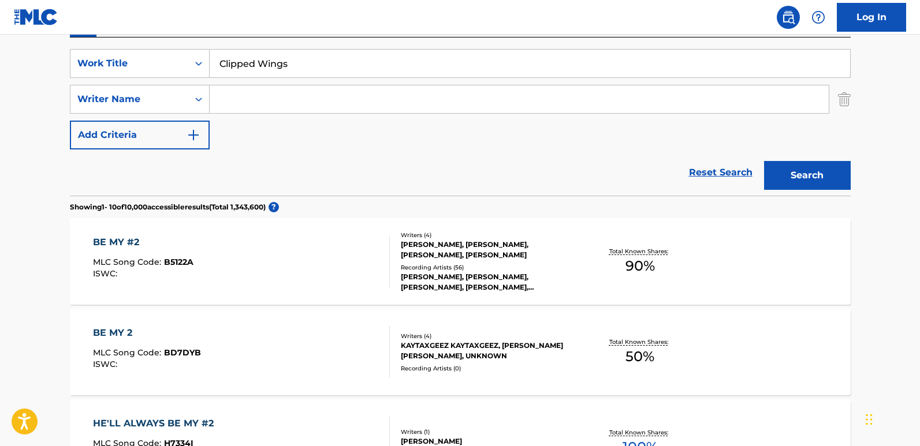
click at [348, 98] on input "Search Form" at bounding box center [519, 99] width 619 height 28
paste input "[PERSON_NAME]"
type input "[PERSON_NAME]"
click at [818, 172] on button "Search" at bounding box center [807, 175] width 87 height 29
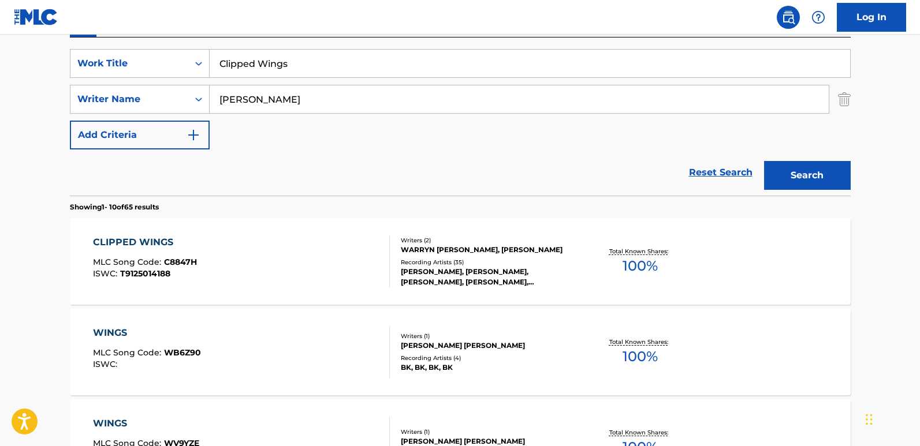
click at [384, 148] on div "SearchWithCriteria850a06f2-8436-40b8-9d9c-88ce5865620f Work Title Clipped Wings…" at bounding box center [460, 99] width 781 height 101
drag, startPoint x: 326, startPoint y: 61, endPoint x: 155, endPoint y: 55, distance: 171.6
click at [155, 55] on div "SearchWithCriteria850a06f2-8436-40b8-9d9c-88ce5865620f Work Title Clipped Wings" at bounding box center [460, 63] width 781 height 29
click at [152, 243] on div "CLIPPED WINGS" at bounding box center [145, 243] width 104 height 14
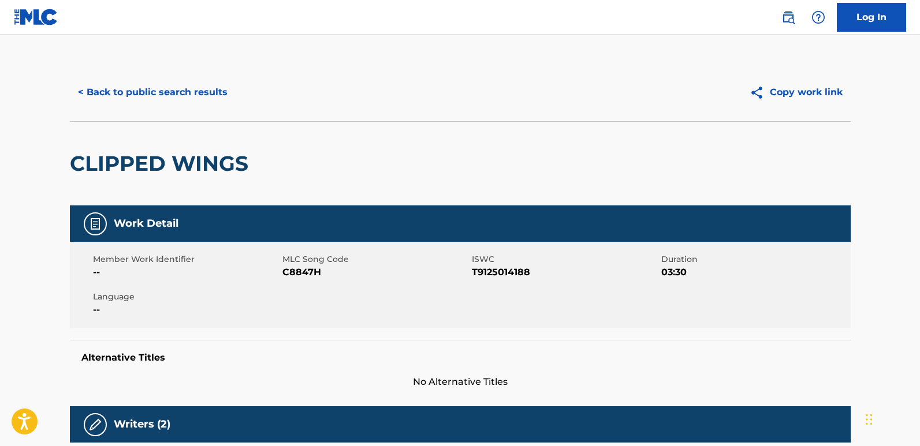
click at [437, 181] on div "CLIPPED WINGS" at bounding box center [460, 163] width 781 height 84
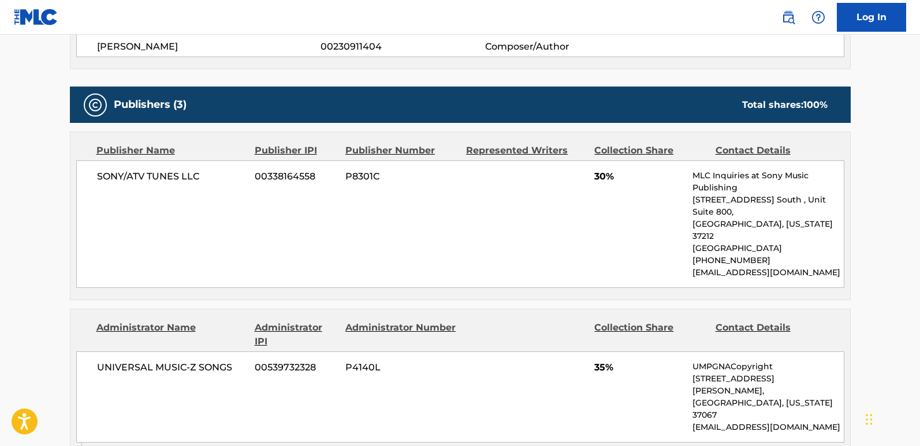
scroll to position [462, 0]
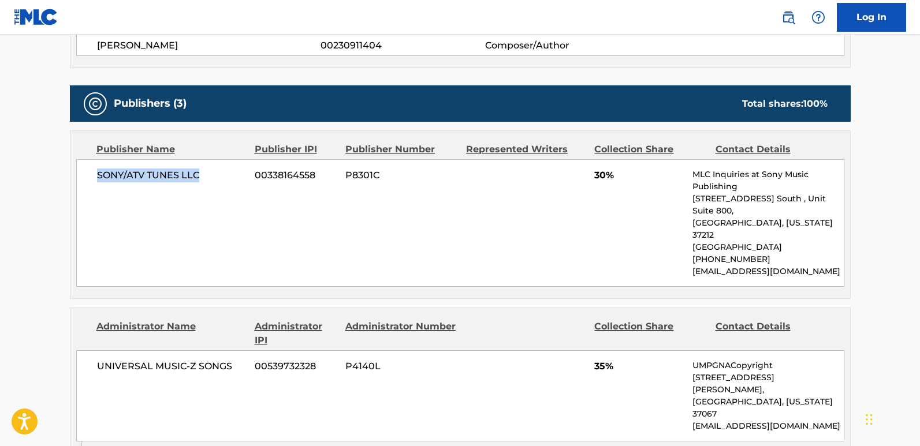
drag, startPoint x: 87, startPoint y: 178, endPoint x: 218, endPoint y: 178, distance: 130.5
click at [218, 178] on div "SONY/ATV TUNES LLC 00338164558 P8301C 30% MLC Inquiries at Sony Music Publishin…" at bounding box center [460, 223] width 768 height 128
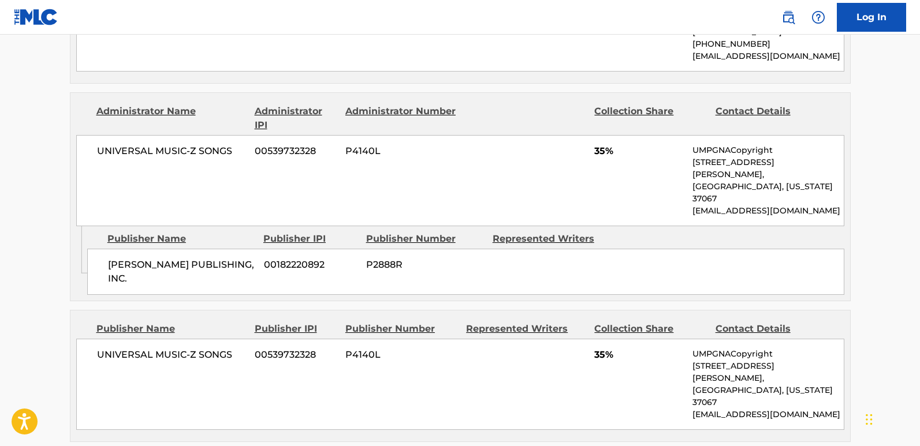
scroll to position [693, 0]
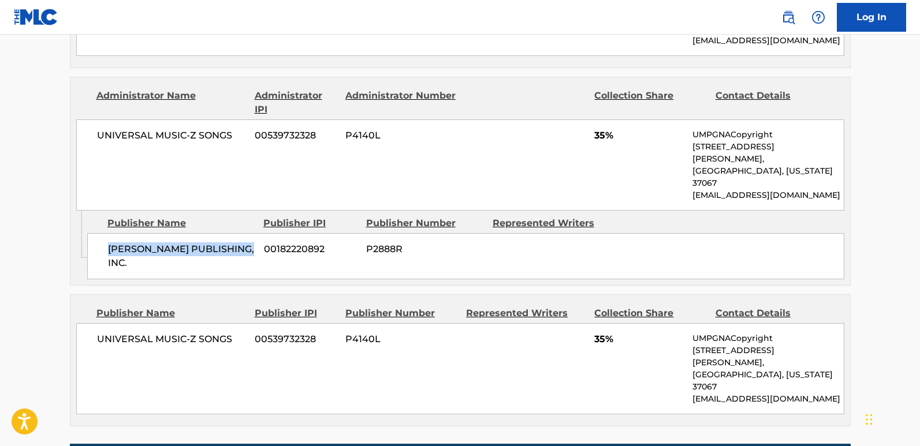
drag, startPoint x: 105, startPoint y: 201, endPoint x: 247, endPoint y: 200, distance: 142.1
click at [247, 233] on div "[PERSON_NAME] PUBLISHING, INC. 00182220892 P2888R" at bounding box center [465, 256] width 757 height 46
click at [597, 129] on span "35%" at bounding box center [639, 136] width 90 height 14
drag, startPoint x: 96, startPoint y: 272, endPoint x: 229, endPoint y: 271, distance: 132.3
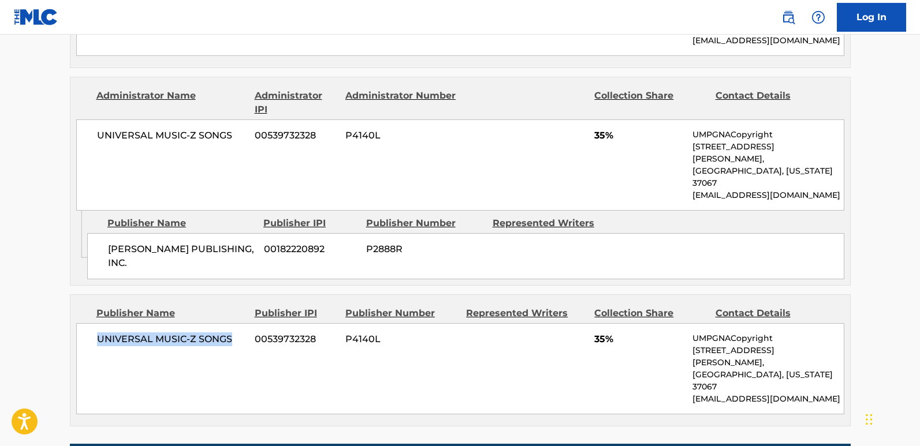
click at [229, 323] on div "UNIVERSAL MUSIC-Z SONGS 00539732328 P4140L 35% UMPGNACopyright [STREET_ADDRESS]…" at bounding box center [460, 368] width 768 height 91
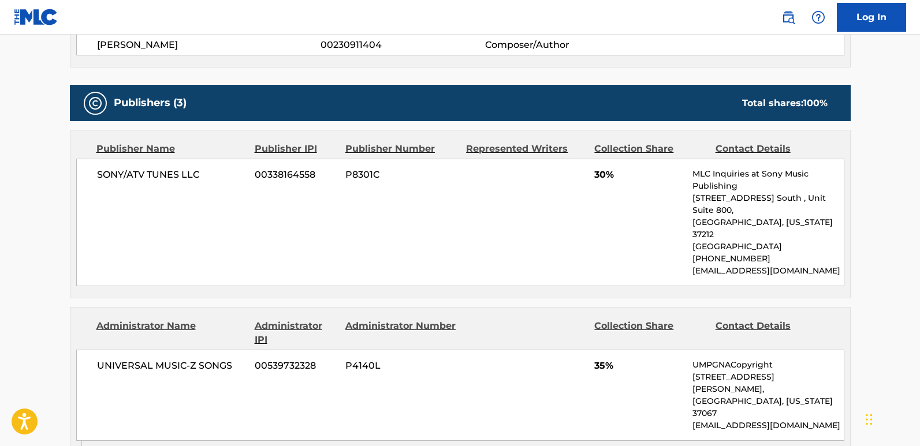
scroll to position [462, 0]
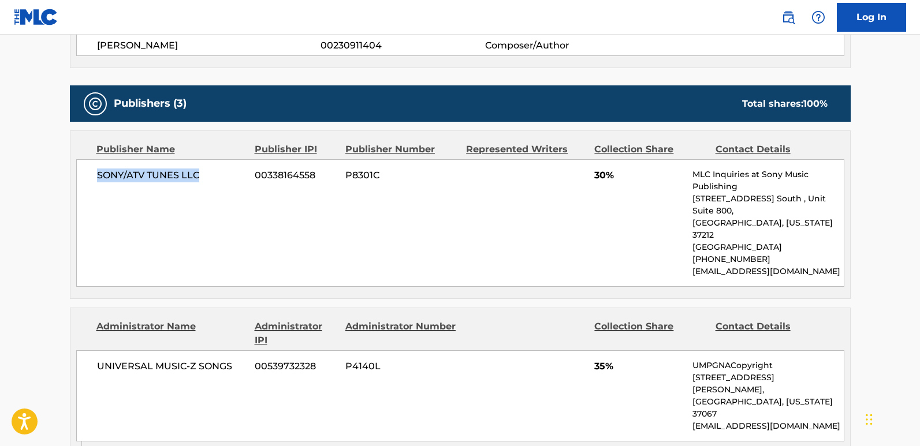
drag, startPoint x: 94, startPoint y: 176, endPoint x: 288, endPoint y: 187, distance: 193.8
click at [204, 176] on div "SONY/ATV TUNES LLC 00338164558 P8301C 30% MLC Inquiries at Sony Music Publishin…" at bounding box center [460, 223] width 768 height 128
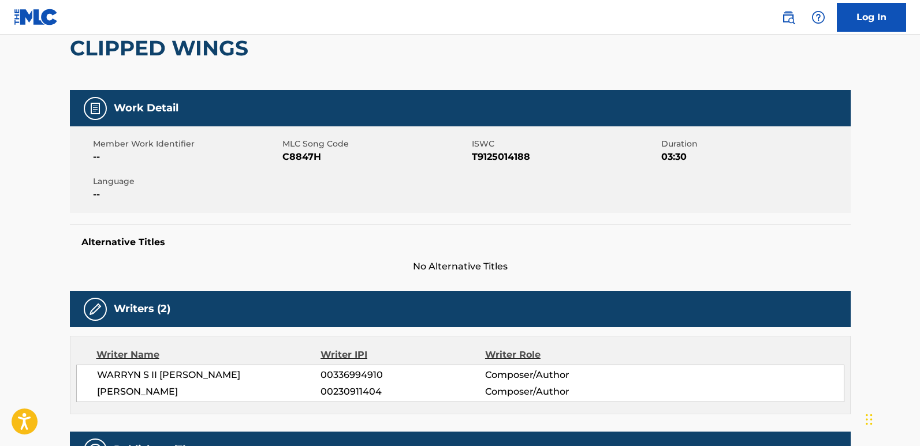
scroll to position [0, 0]
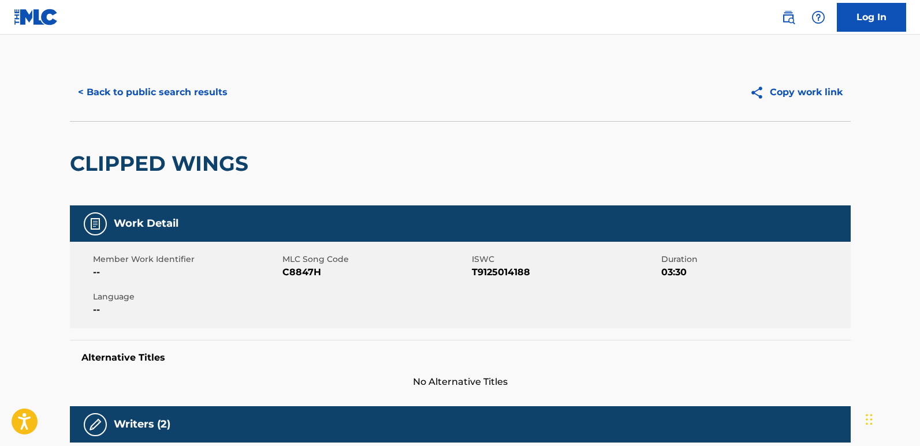
click at [181, 92] on button "< Back to public search results" at bounding box center [153, 92] width 166 height 29
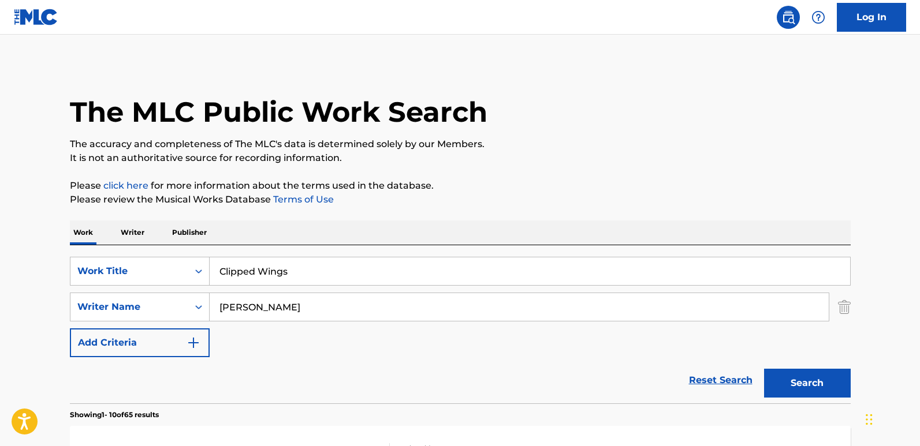
scroll to position [208, 0]
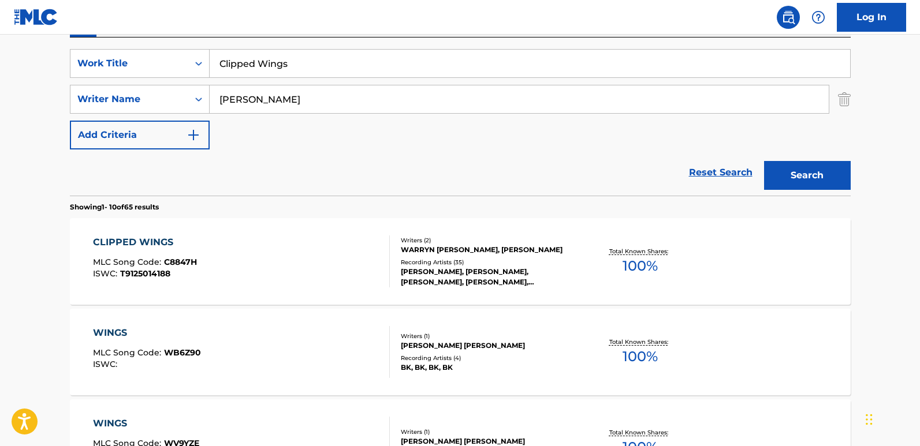
click at [311, 83] on div "SearchWithCriteria850a06f2-8436-40b8-9d9c-88ce5865620f Work Title Clipped Wings…" at bounding box center [460, 99] width 781 height 101
drag, startPoint x: 323, startPoint y: 72, endPoint x: 146, endPoint y: 67, distance: 177.4
click at [146, 67] on div "SearchWithCriteria850a06f2-8436-40b8-9d9c-88ce5865620f Work Title Clipped Wings" at bounding box center [460, 63] width 781 height 29
paste input "Double Up"
type input "Double Up"
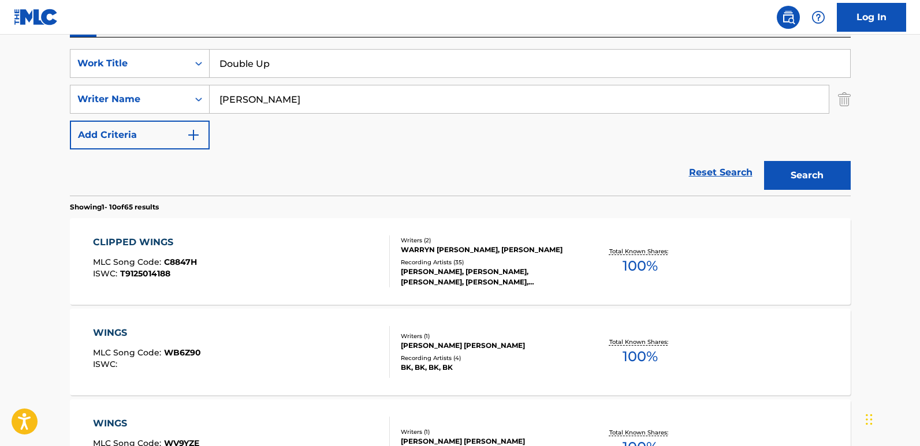
click at [783, 180] on button "Search" at bounding box center [807, 175] width 87 height 29
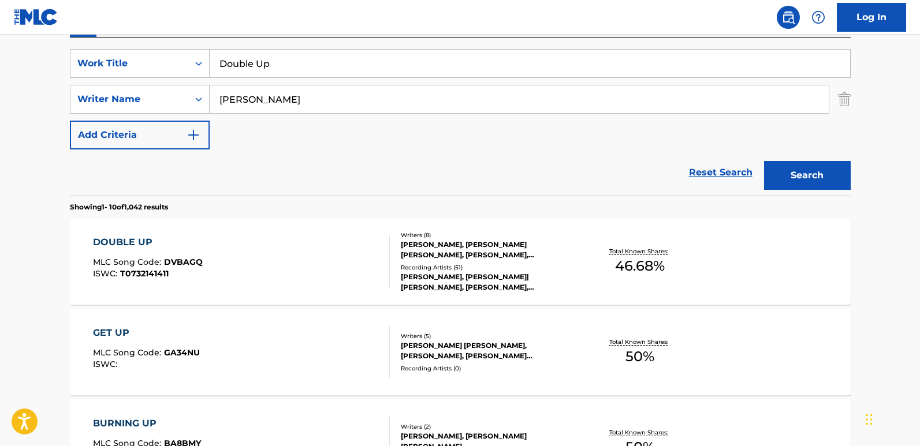
click at [367, 172] on div "Reset Search Search" at bounding box center [460, 173] width 781 height 46
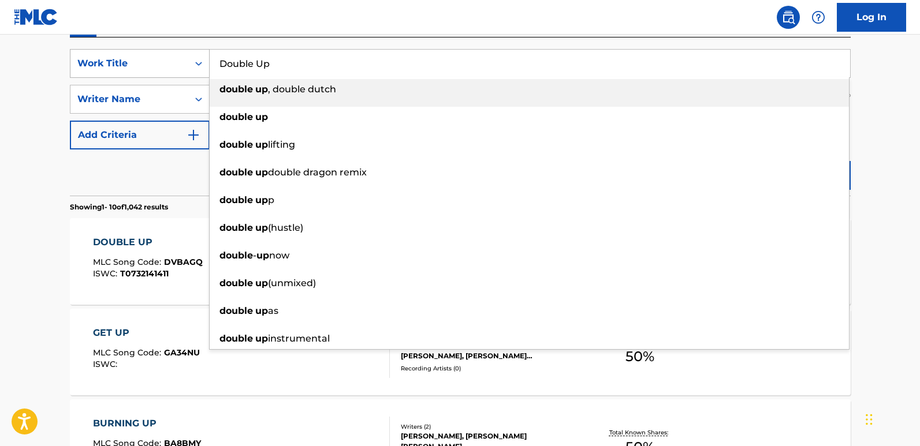
drag, startPoint x: 299, startPoint y: 69, endPoint x: 166, endPoint y: 66, distance: 132.9
click at [166, 66] on div "SearchWithCriteria850a06f2-8436-40b8-9d9c-88ce5865620f Work Title Double Up dou…" at bounding box center [460, 63] width 781 height 29
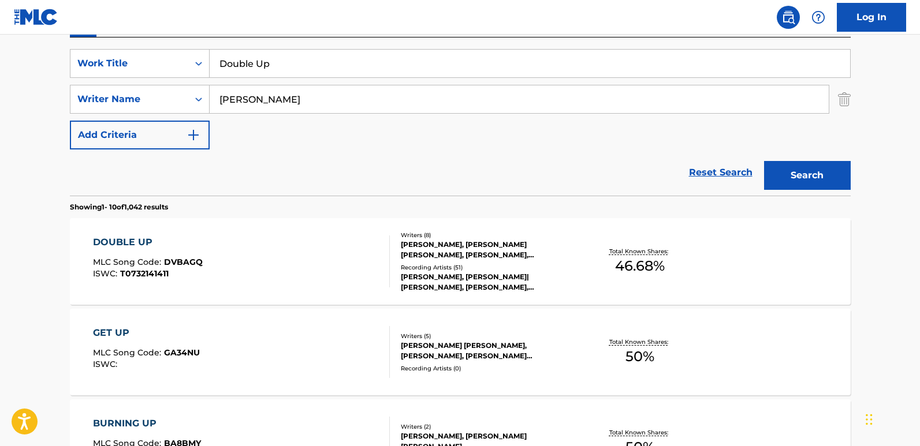
click at [319, 184] on div "Reset Search Search" at bounding box center [460, 173] width 781 height 46
click at [116, 243] on div "DOUBLE UP" at bounding box center [148, 243] width 110 height 14
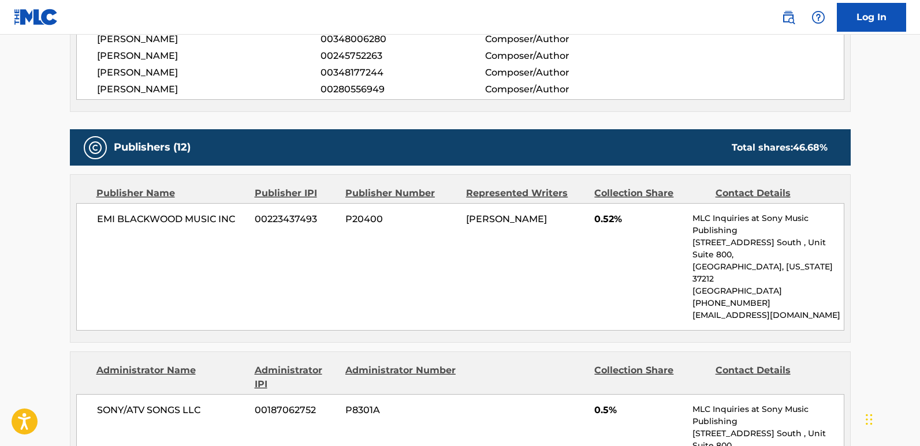
scroll to position [520, 0]
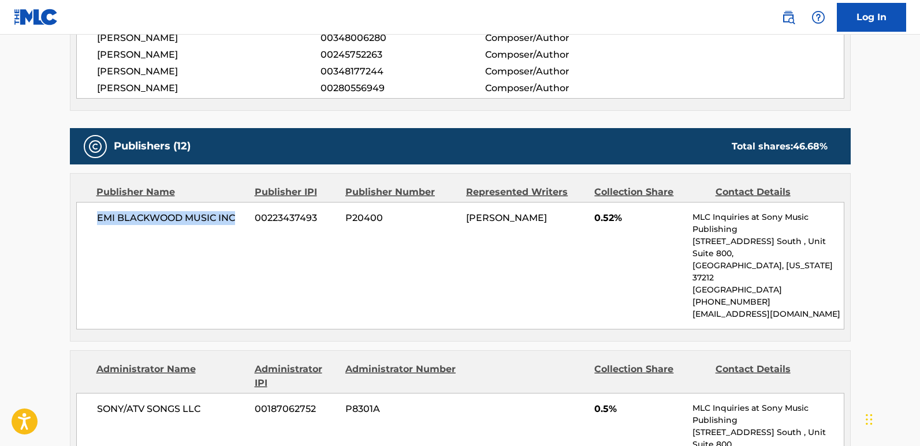
drag, startPoint x: 98, startPoint y: 217, endPoint x: 237, endPoint y: 212, distance: 139.3
click at [237, 212] on span "EMI BLACKWOOD MUSIC INC" at bounding box center [172, 218] width 150 height 14
click at [599, 219] on span "0.52%" at bounding box center [639, 218] width 90 height 14
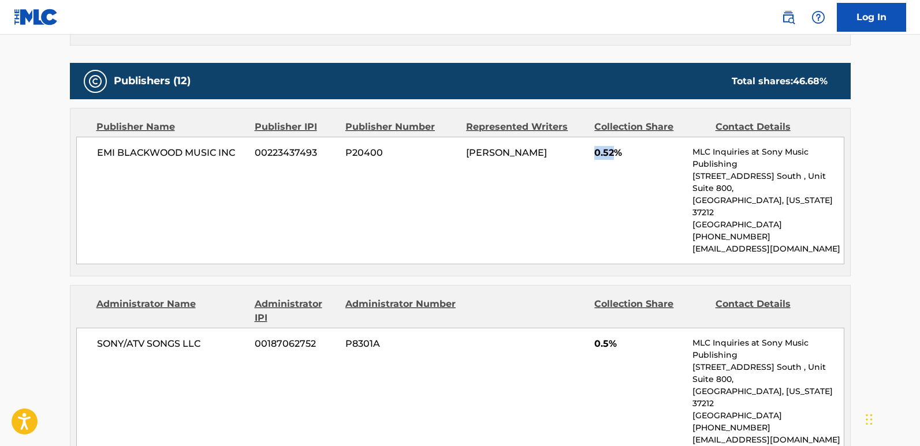
scroll to position [693, 0]
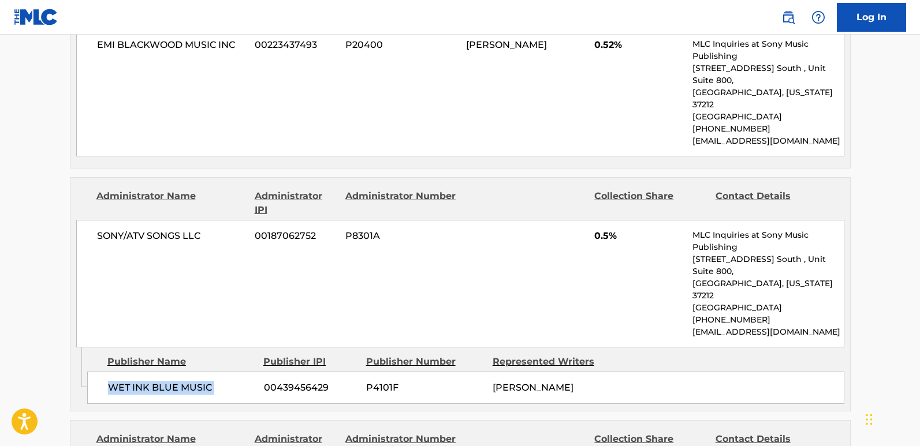
drag, startPoint x: 103, startPoint y: 338, endPoint x: 261, endPoint y: 341, distance: 157.7
click at [261, 372] on div "WET INK BLUE MUSIC 00439456429 P4101F [PERSON_NAME]" at bounding box center [465, 388] width 757 height 32
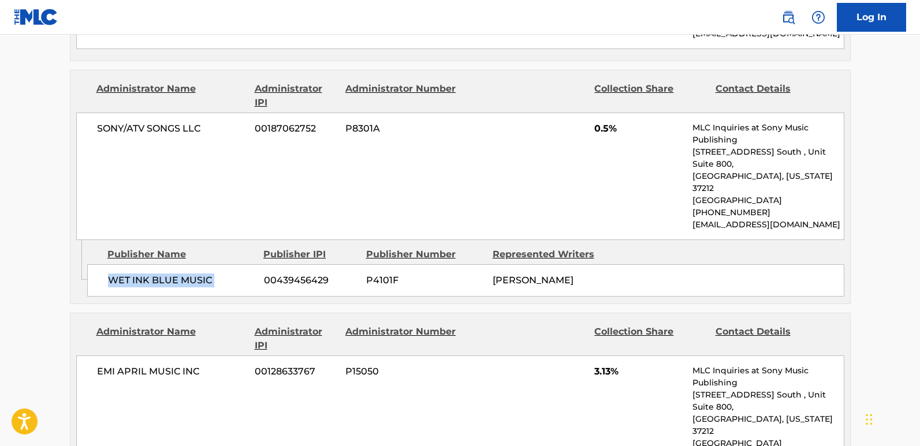
scroll to position [809, 0]
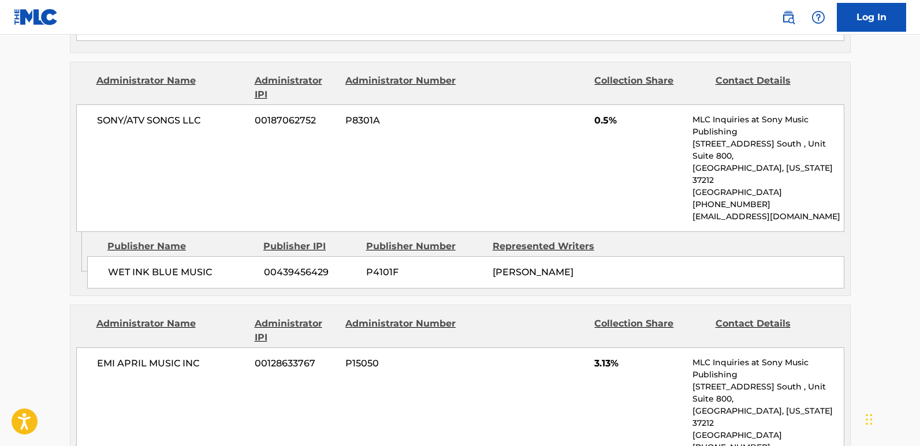
click at [598, 114] on span "0.5%" at bounding box center [639, 121] width 90 height 14
drag, startPoint x: 101, startPoint y: 226, endPoint x: 211, endPoint y: 223, distance: 110.4
click at [211, 256] on div "WET INK BLUE MUSIC 00439456429 P4101F [PERSON_NAME]" at bounding box center [465, 272] width 757 height 32
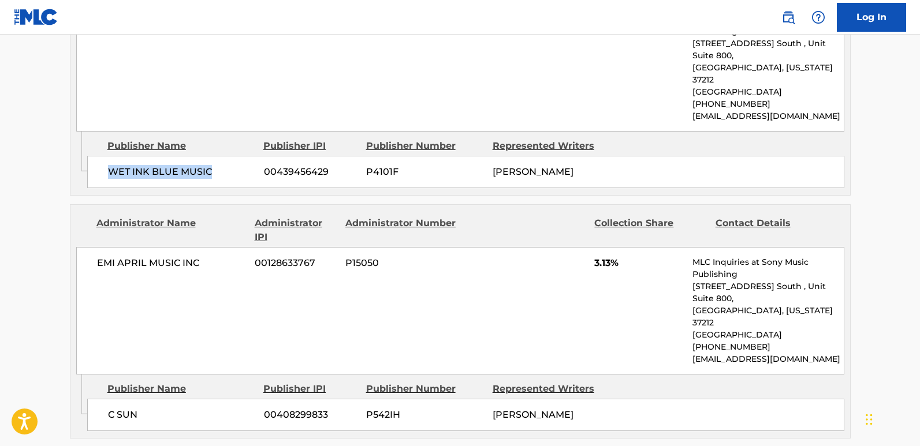
scroll to position [924, 0]
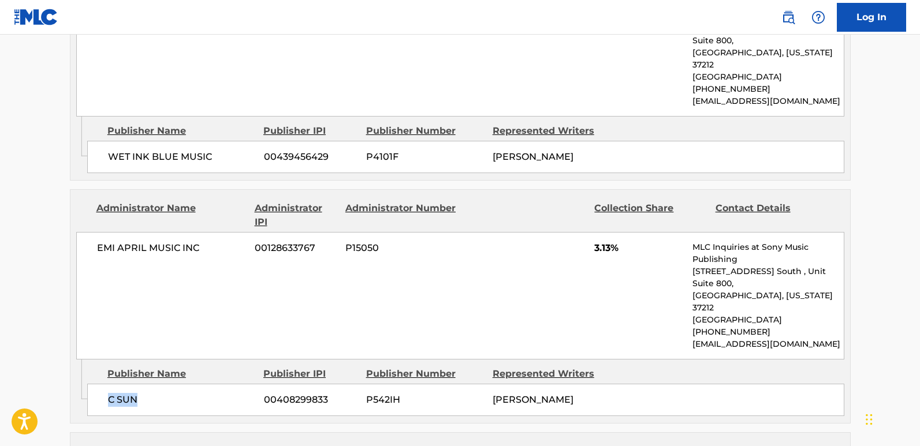
drag, startPoint x: 101, startPoint y: 329, endPoint x: 176, endPoint y: 333, distance: 74.6
click at [176, 384] on div "C SUN 00408299833 P542IH [PERSON_NAME]" at bounding box center [465, 400] width 757 height 32
click at [598, 241] on span "3.13%" at bounding box center [639, 248] width 90 height 14
click at [600, 241] on span "3.13%" at bounding box center [639, 248] width 90 height 14
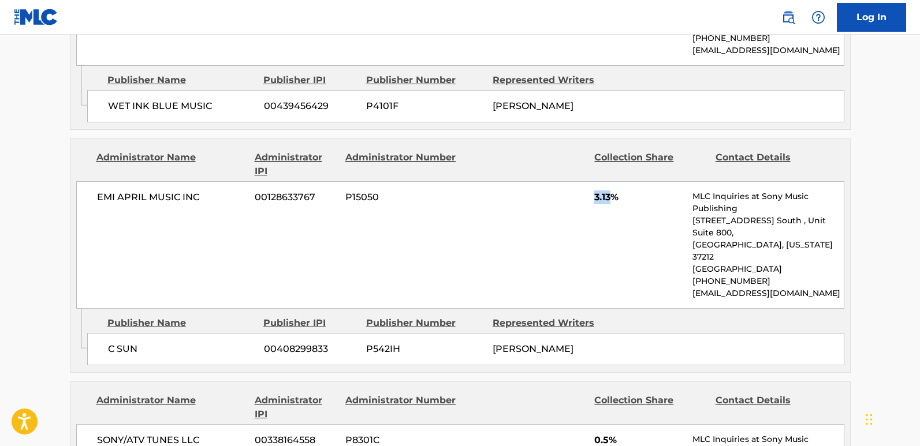
scroll to position [1097, 0]
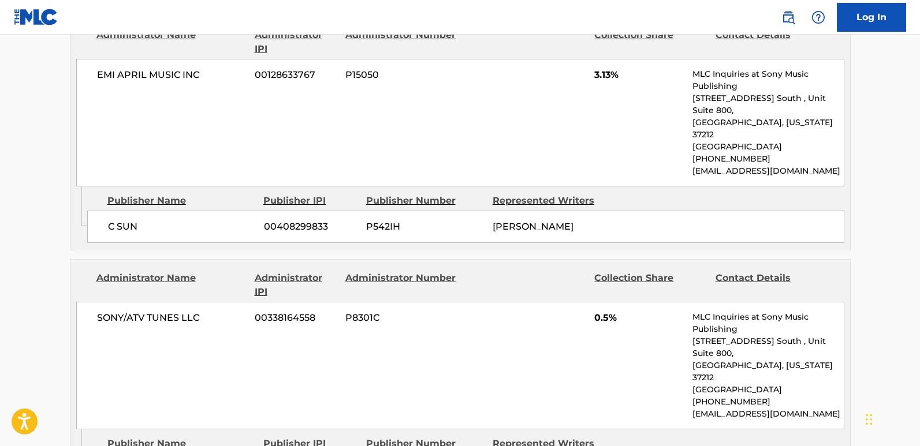
drag, startPoint x: 139, startPoint y: 377, endPoint x: 154, endPoint y: 379, distance: 15.1
drag, startPoint x: 107, startPoint y: 381, endPoint x: 210, endPoint y: 381, distance: 102.8
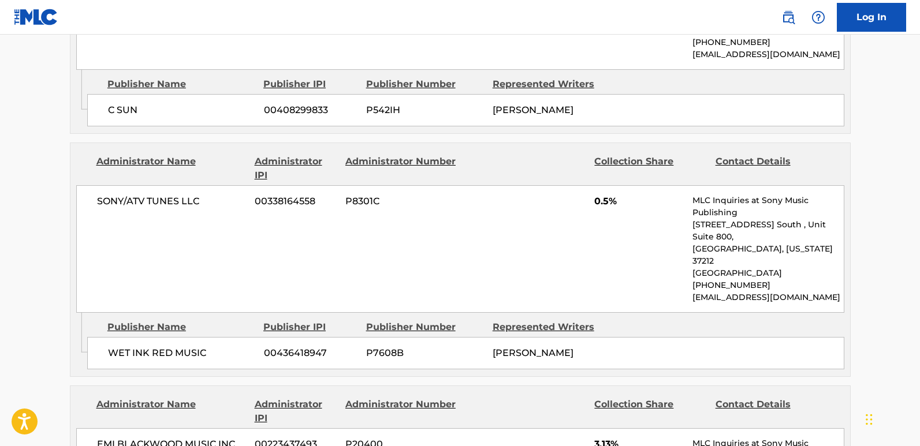
scroll to position [1213, 0]
click at [600, 196] on span "0.5%" at bounding box center [639, 203] width 90 height 14
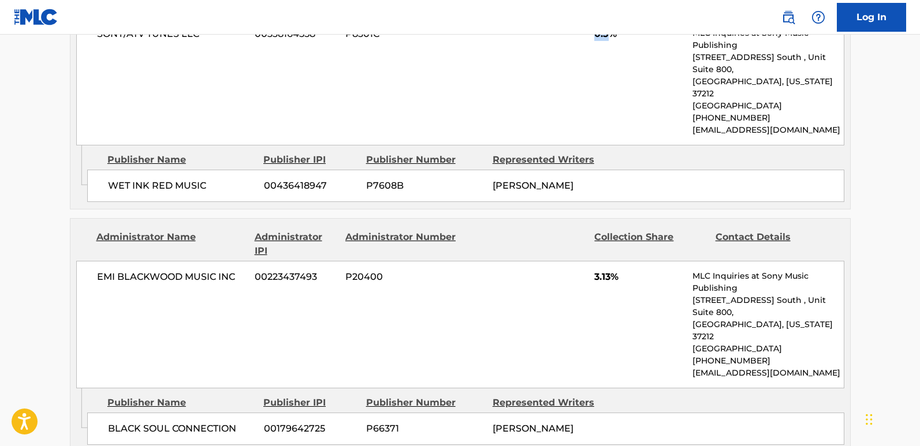
scroll to position [1386, 0]
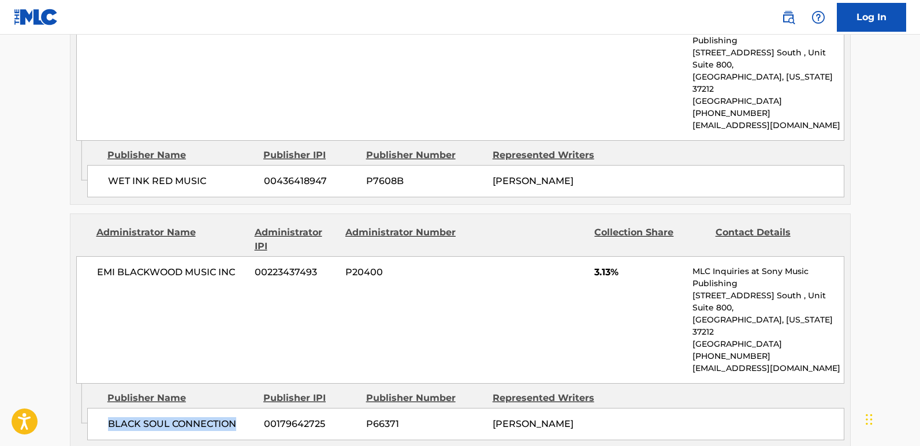
drag, startPoint x: 99, startPoint y: 303, endPoint x: 236, endPoint y: 305, distance: 136.9
click at [236, 408] on div "BLACK SOUL CONNECTION 00179642725 P66371 [PERSON_NAME]" at bounding box center [465, 424] width 757 height 32
click at [601, 266] on span "3.13%" at bounding box center [639, 273] width 90 height 14
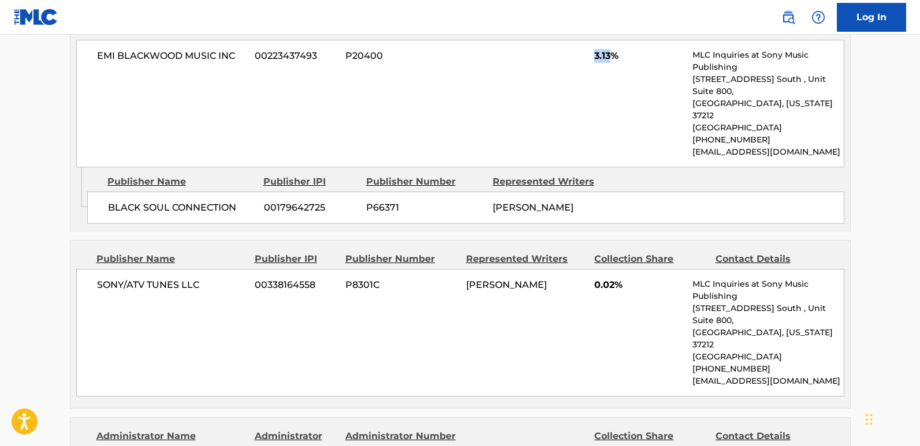
scroll to position [1617, 0]
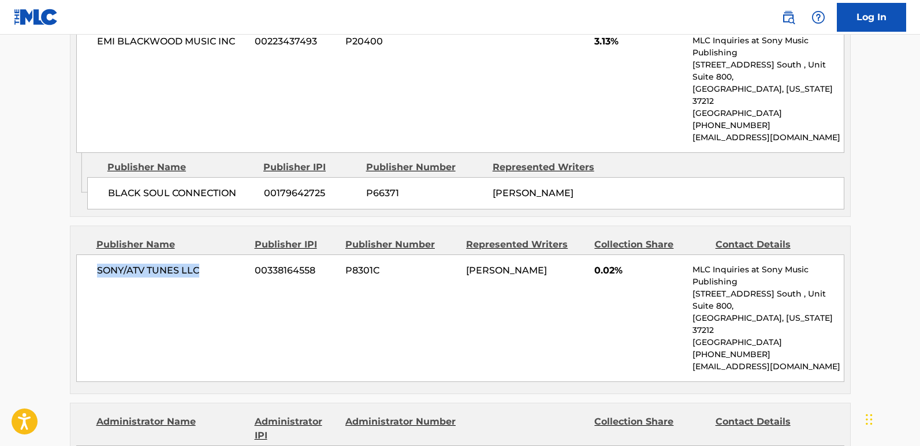
drag, startPoint x: 99, startPoint y: 151, endPoint x: 207, endPoint y: 150, distance: 108.0
click at [207, 264] on span "SONY/ATV TUNES LLC" at bounding box center [172, 271] width 150 height 14
click at [272, 255] on div "SONY/ATV TUNES LLC 00338164558 P8301C [PERSON_NAME] 0.02% MLC Inquiries at Sony…" at bounding box center [460, 319] width 768 height 128
drag, startPoint x: 90, startPoint y: 146, endPoint x: 219, endPoint y: 150, distance: 130.0
click at [219, 255] on div "SONY/ATV TUNES LLC 00338164558 P8301C [PERSON_NAME] 0.02% MLC Inquiries at Sony…" at bounding box center [460, 319] width 768 height 128
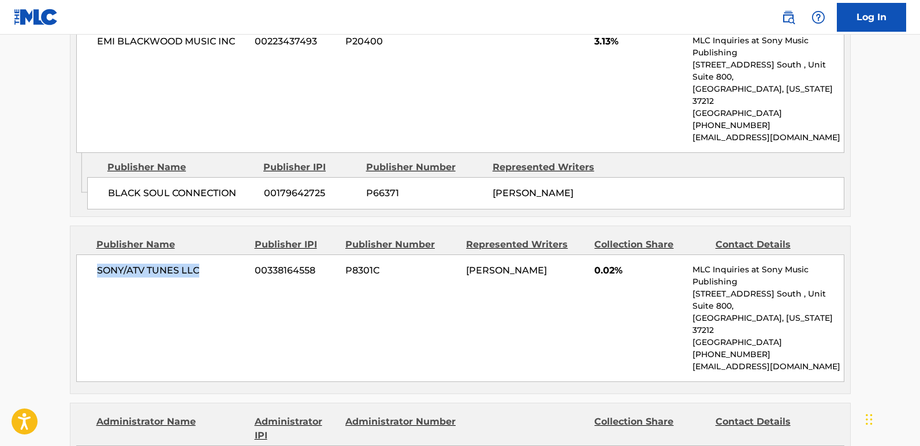
click at [118, 255] on div "SONY/ATV TUNES LLC 00338164558 P8301C [PERSON_NAME] 0.02% MLC Inquiries at Sony…" at bounding box center [460, 319] width 768 height 128
drag, startPoint x: 142, startPoint y: 156, endPoint x: 203, endPoint y: 157, distance: 61.2
click at [203, 255] on div "SONY/ATV TUNES LLC 00338164558 P8301C [PERSON_NAME] 0.02% MLC Inquiries at Sony…" at bounding box center [460, 319] width 768 height 128
click at [601, 264] on span "0.02%" at bounding box center [639, 271] width 90 height 14
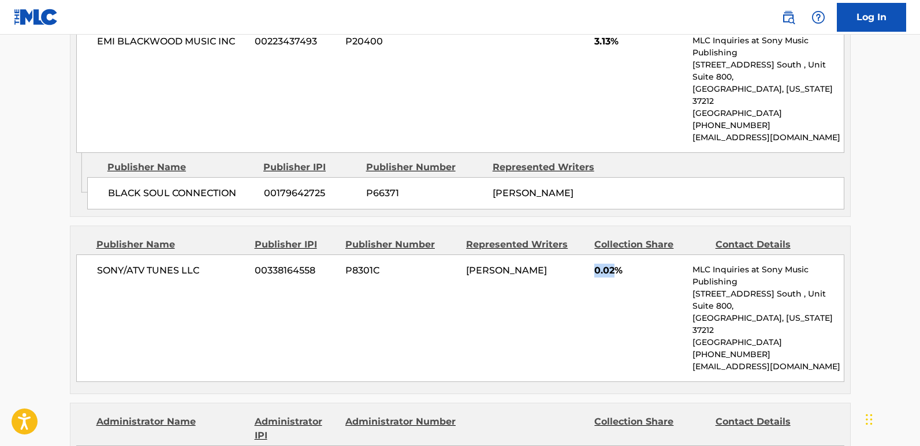
click at [600, 264] on span "0.02%" at bounding box center [639, 271] width 90 height 14
drag, startPoint x: 95, startPoint y: 153, endPoint x: 223, endPoint y: 152, distance: 127.7
click at [223, 255] on div "SONY/ATV TUNES LLC 00338164558 P8301C [PERSON_NAME] 0.02% MLC Inquiries at Sony…" at bounding box center [460, 319] width 768 height 128
click at [150, 255] on div "SONY/ATV TUNES LLC 00338164558 P8301C [PERSON_NAME] 0.02% MLC Inquiries at Sony…" at bounding box center [460, 319] width 768 height 128
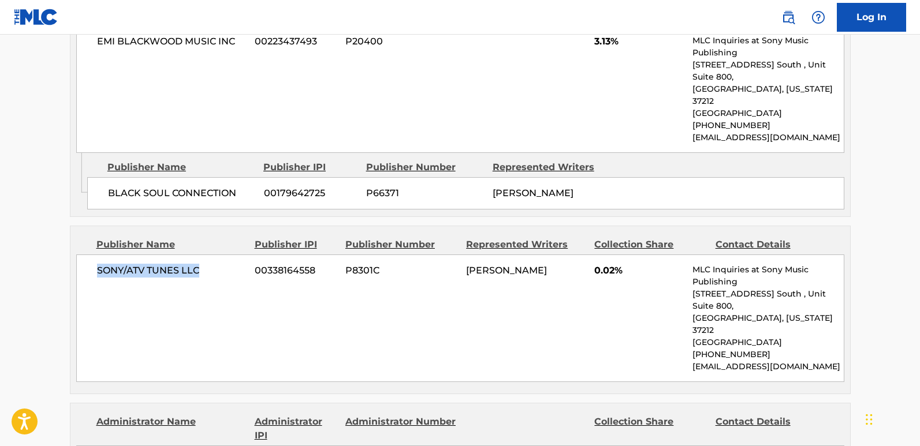
drag, startPoint x: 99, startPoint y: 152, endPoint x: 199, endPoint y: 152, distance: 100.5
click at [199, 264] on span "SONY/ATV TUNES LLC" at bounding box center [172, 271] width 150 height 14
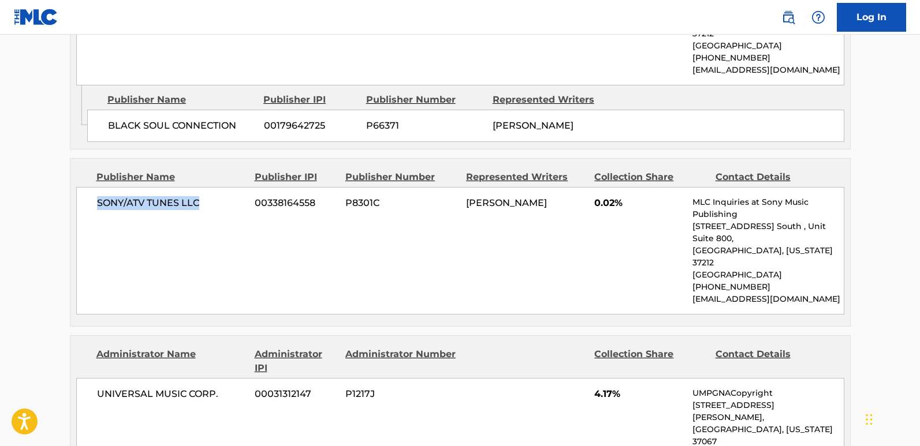
scroll to position [1791, 0]
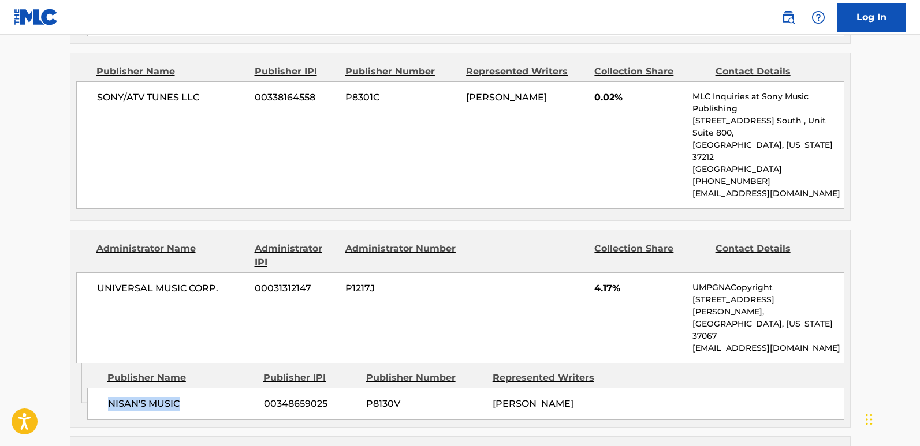
drag, startPoint x: 106, startPoint y: 234, endPoint x: 219, endPoint y: 231, distance: 112.7
click at [219, 388] on div "NISAN'S MUSIC 00348659025 P8130V [PERSON_NAME]" at bounding box center [465, 404] width 757 height 32
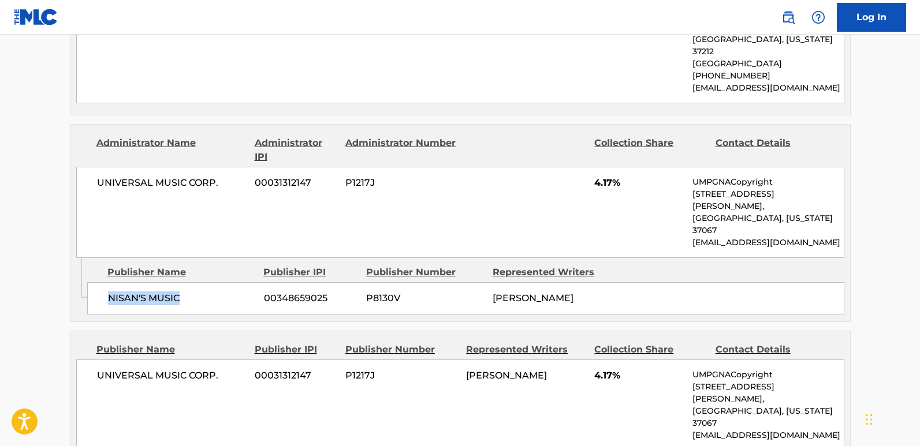
scroll to position [1906, 0]
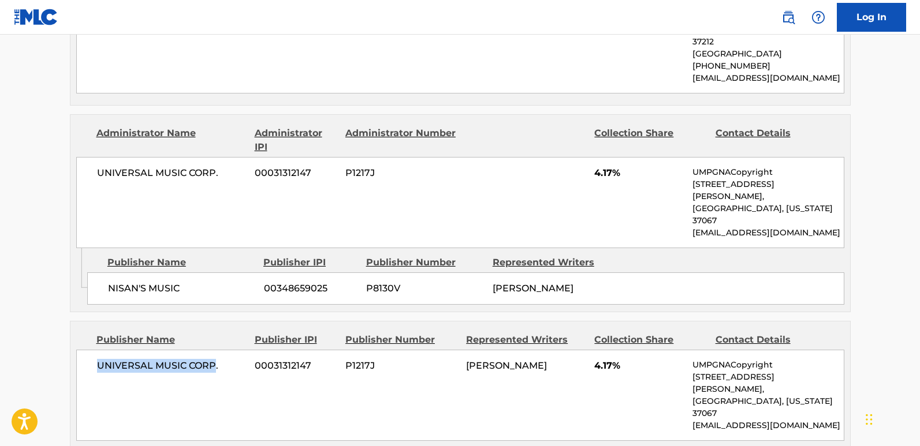
drag, startPoint x: 100, startPoint y: 194, endPoint x: 212, endPoint y: 190, distance: 112.1
click at [212, 359] on span "UNIVERSAL MUSIC CORP." at bounding box center [172, 366] width 150 height 14
click at [70, 321] on div "Publisher Name Publisher IPI Publisher Number Represented Writers Collection Sh…" at bounding box center [460, 387] width 781 height 132
drag, startPoint x: 92, startPoint y: 200, endPoint x: 229, endPoint y: 198, distance: 136.3
click at [229, 350] on div "UNIVERSAL MUSIC CORP. 00031312147 P1217J [PERSON_NAME] 4.17% UMPGNACopyright [S…" at bounding box center [460, 395] width 768 height 91
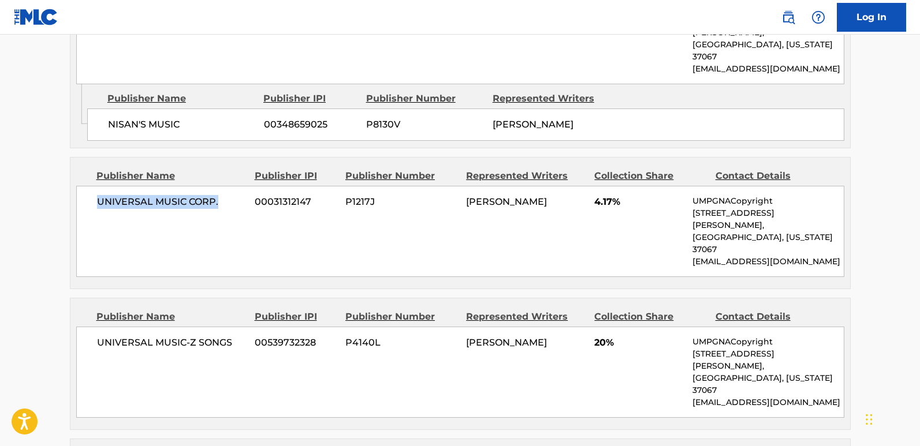
scroll to position [2079, 0]
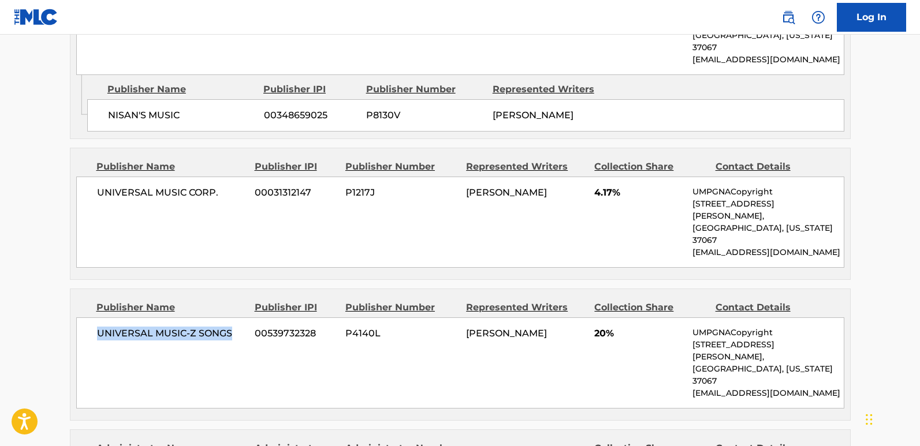
drag, startPoint x: 91, startPoint y: 141, endPoint x: 241, endPoint y: 143, distance: 150.8
click at [241, 318] on div "UNIVERSAL MUSIC-Z SONGS 00539732328 P4140L [PERSON_NAME] 20% UMPGNACopyright [S…" at bounding box center [460, 363] width 768 height 91
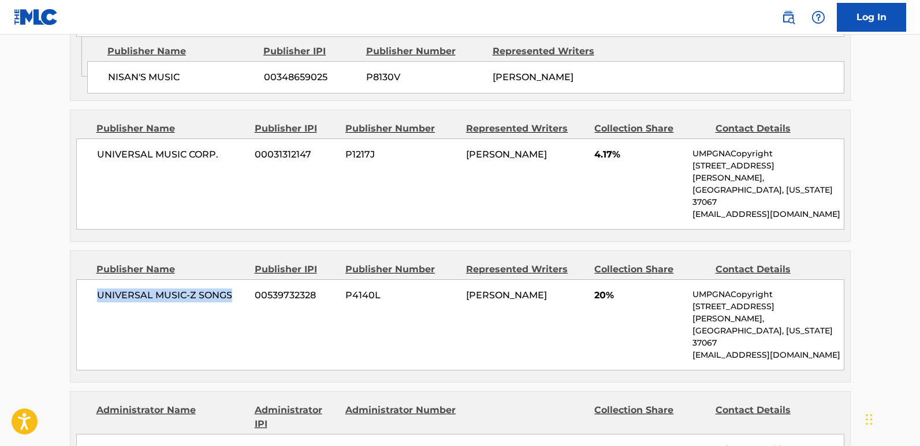
scroll to position [2195, 0]
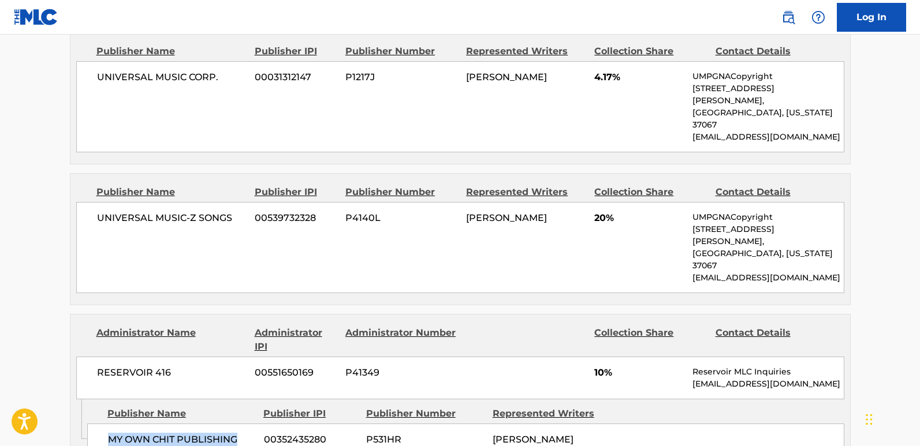
drag, startPoint x: 110, startPoint y: 226, endPoint x: 242, endPoint y: 226, distance: 132.3
click at [242, 433] on span "MY OWN CHIT PUBLISHING" at bounding box center [181, 440] width 147 height 14
click at [170, 424] on div "MY OWN CHIT PUBLISHING 00352435280 P531HR [PERSON_NAME]" at bounding box center [465, 440] width 757 height 32
drag, startPoint x: 110, startPoint y: 220, endPoint x: 245, endPoint y: 222, distance: 135.7
click at [245, 433] on span "MY OWN CHIT PUBLISHING" at bounding box center [181, 440] width 147 height 14
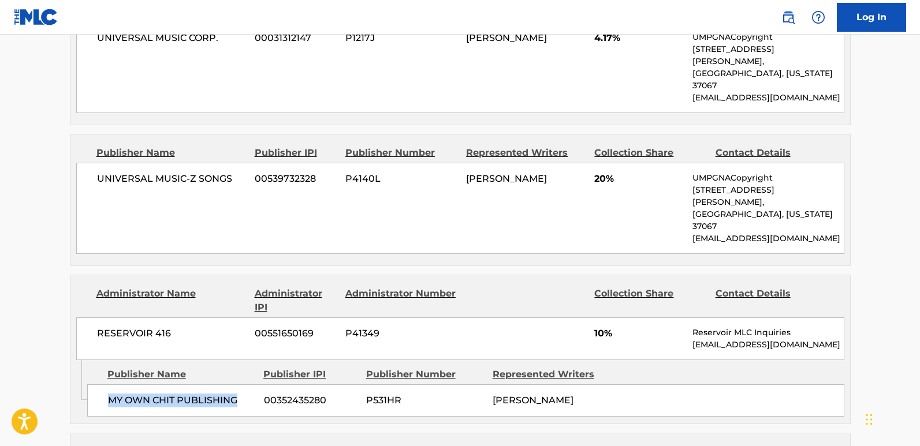
scroll to position [2253, 0]
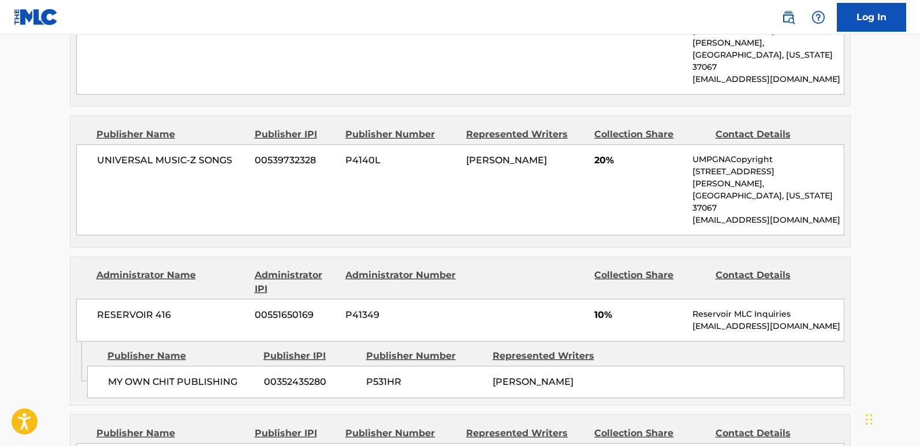
click at [593, 299] on div "RESERVOIR 416 00551650169 P41349 10% Reservoir MLC Inquiries [EMAIL_ADDRESS][DO…" at bounding box center [460, 320] width 768 height 43
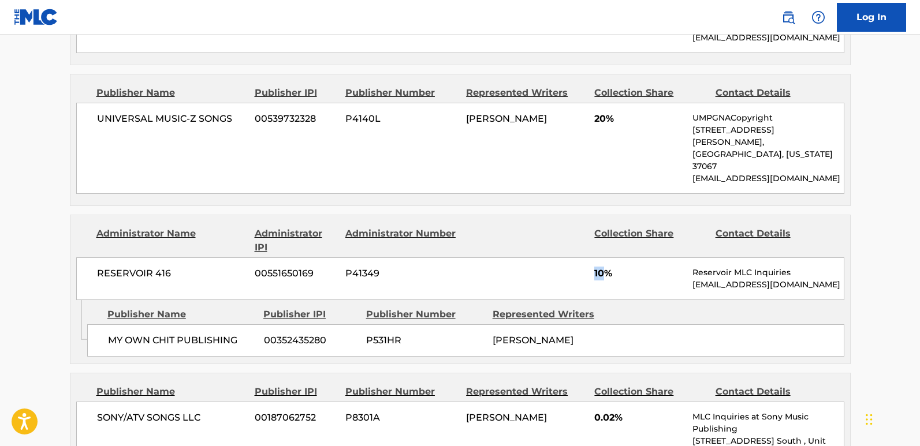
scroll to position [2368, 0]
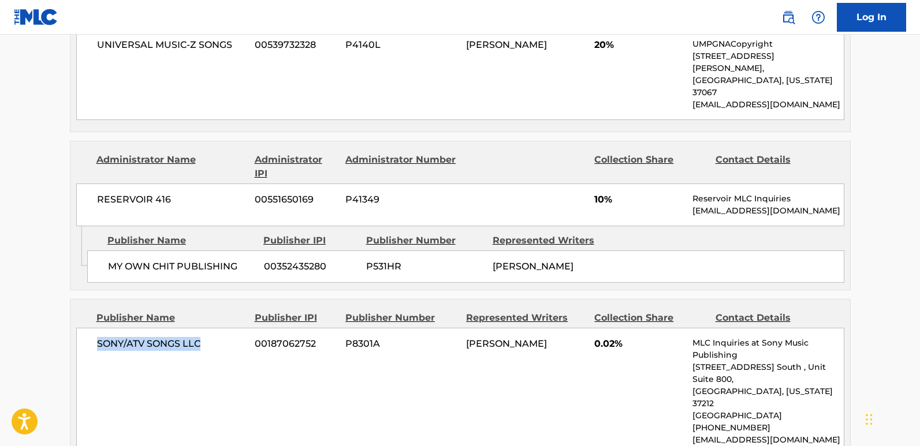
drag, startPoint x: 97, startPoint y: 125, endPoint x: 236, endPoint y: 127, distance: 138.6
click at [236, 337] on span "SONY/ATV SONGS LLC" at bounding box center [172, 344] width 150 height 14
click at [172, 328] on div "SONY/ATV SONGS LLC 00187062752 P8301A [PERSON_NAME] 0.02% MLC Inquiries at Sony…" at bounding box center [460, 392] width 768 height 128
drag, startPoint x: 94, startPoint y: 129, endPoint x: 204, endPoint y: 136, distance: 110.5
click at [204, 328] on div "SONY/ATV SONGS LLC 00187062752 P8301A [PERSON_NAME] 0.02% MLC Inquiries at Sony…" at bounding box center [460, 392] width 768 height 128
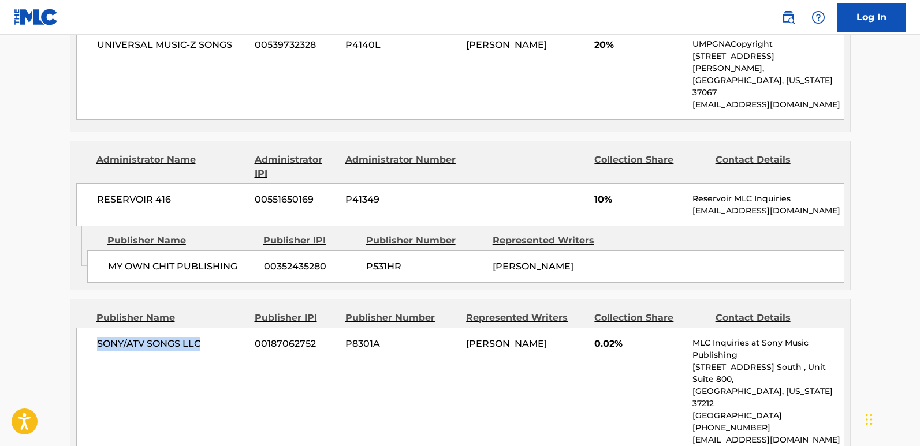
click at [191, 328] on div "SONY/ATV SONGS LLC 00187062752 P8301A [PERSON_NAME] 0.02% MLC Inquiries at Sony…" at bounding box center [460, 392] width 768 height 128
click at [154, 328] on div "SONY/ATV SONGS LLC 00187062752 P8301A [PERSON_NAME] 0.02% MLC Inquiries at Sony…" at bounding box center [460, 392] width 768 height 128
drag, startPoint x: 98, startPoint y: 132, endPoint x: 199, endPoint y: 131, distance: 101.7
click at [199, 337] on span "SONY/ATV SONGS LLC" at bounding box center [172, 344] width 150 height 14
click at [146, 328] on div "SONY/ATV SONGS LLC 00187062752 P8301A [PERSON_NAME] 0.02% MLC Inquiries at Sony…" at bounding box center [460, 392] width 768 height 128
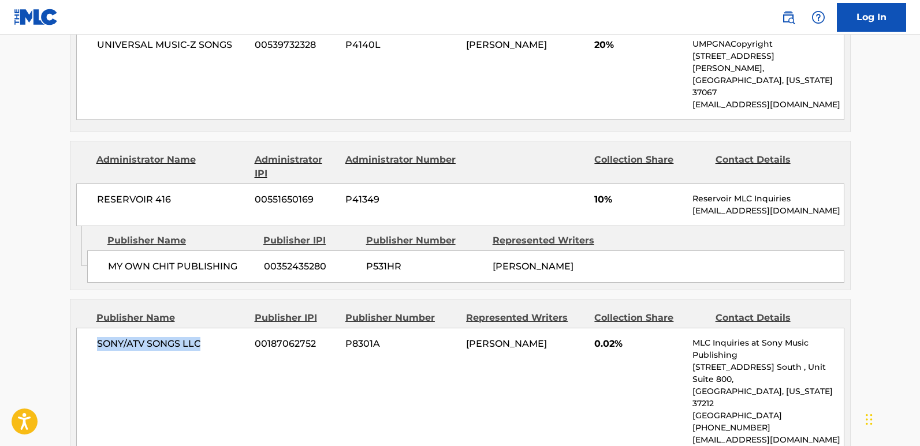
drag, startPoint x: 97, startPoint y: 131, endPoint x: 203, endPoint y: 131, distance: 105.7
click at [203, 337] on span "SONY/ATV SONGS LLC" at bounding box center [172, 344] width 150 height 14
click at [189, 328] on div "SONY/ATV SONGS LLC 00187062752 P8301A [PERSON_NAME] 0.02% MLC Inquiries at Sony…" at bounding box center [460, 392] width 768 height 128
drag, startPoint x: 96, startPoint y: 128, endPoint x: 199, endPoint y: 133, distance: 102.9
click at [199, 328] on div "SONY/ATV SONGS LLC 00187062752 P8301A [PERSON_NAME] 0.02% MLC Inquiries at Sony…" at bounding box center [460, 392] width 768 height 128
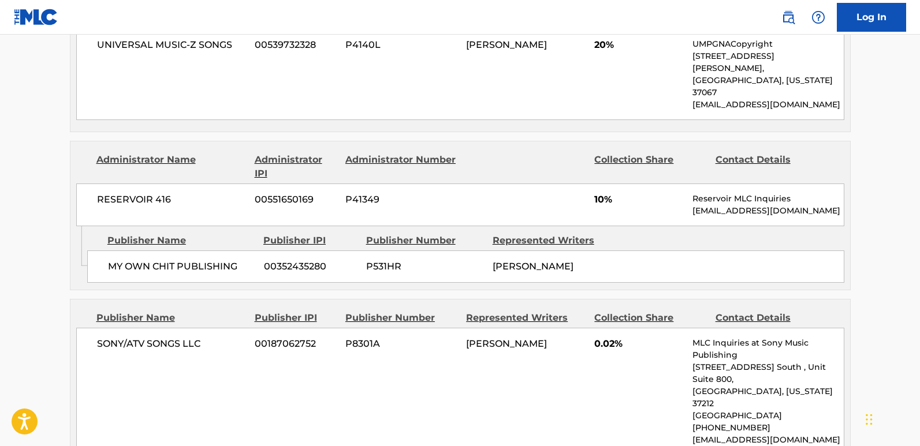
click at [603, 337] on span "0.02%" at bounding box center [639, 344] width 90 height 14
click at [602, 337] on span "0.02%" at bounding box center [639, 344] width 90 height 14
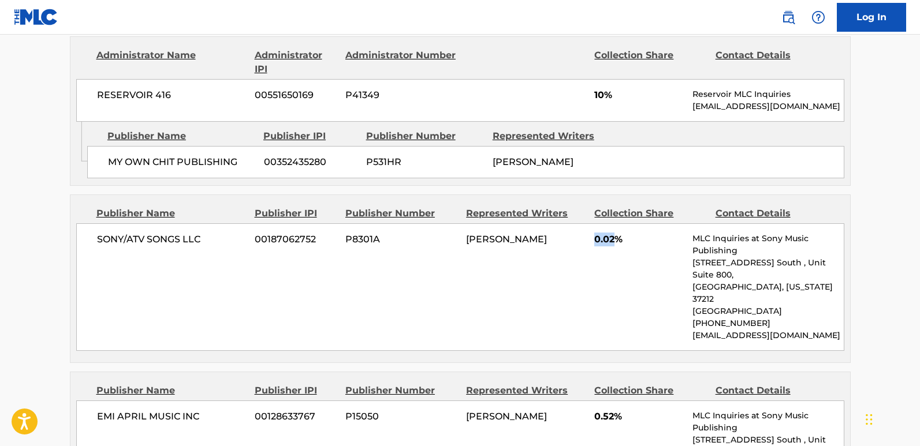
scroll to position [2484, 0]
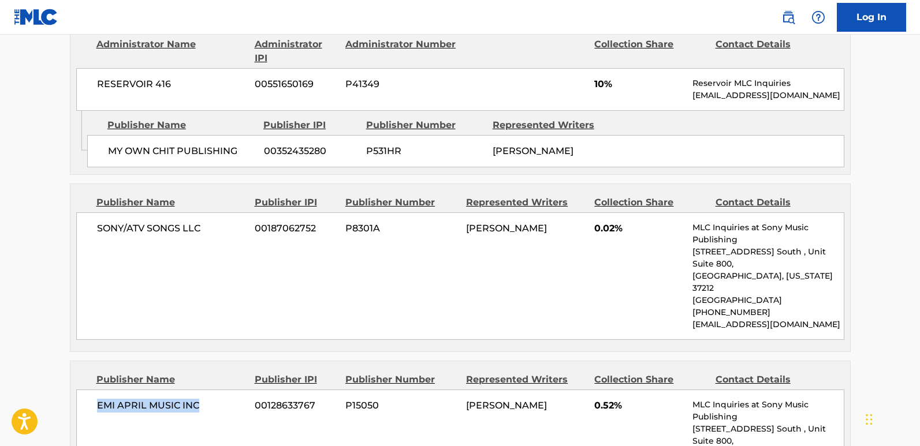
drag, startPoint x: 97, startPoint y: 168, endPoint x: 206, endPoint y: 168, distance: 109.2
click at [206, 399] on span "EMI APRIL MUSIC INC" at bounding box center [172, 406] width 150 height 14
click at [605, 399] on span "0.52%" at bounding box center [639, 406] width 90 height 14
drag, startPoint x: 95, startPoint y: 161, endPoint x: 215, endPoint y: 152, distance: 120.5
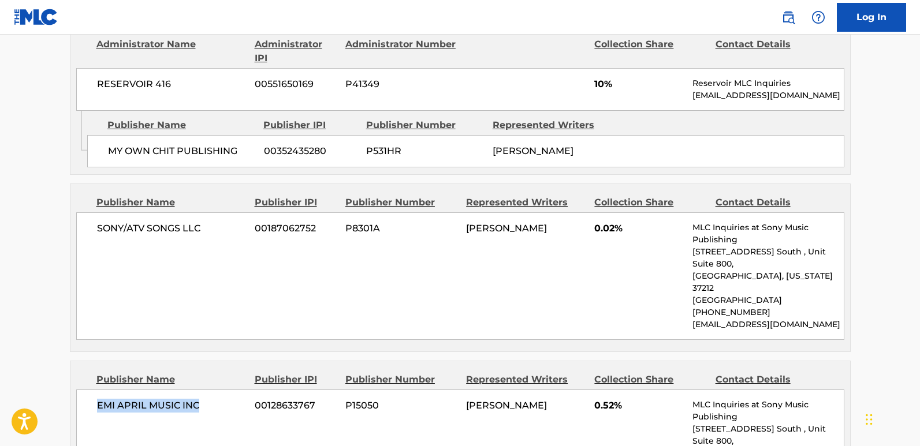
click at [215, 390] on div "EMI APRIL MUSIC INC 00128633767 P15050 [PERSON_NAME] 0.52% MLC Inquiries at Son…" at bounding box center [460, 454] width 768 height 128
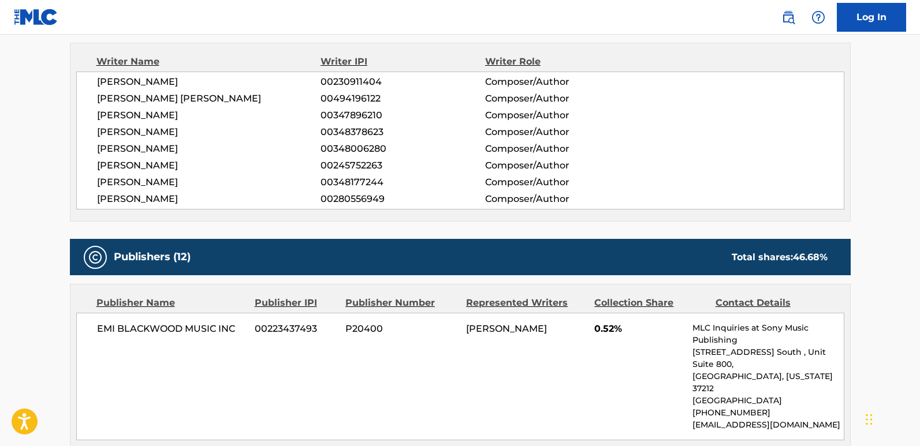
scroll to position [404, 0]
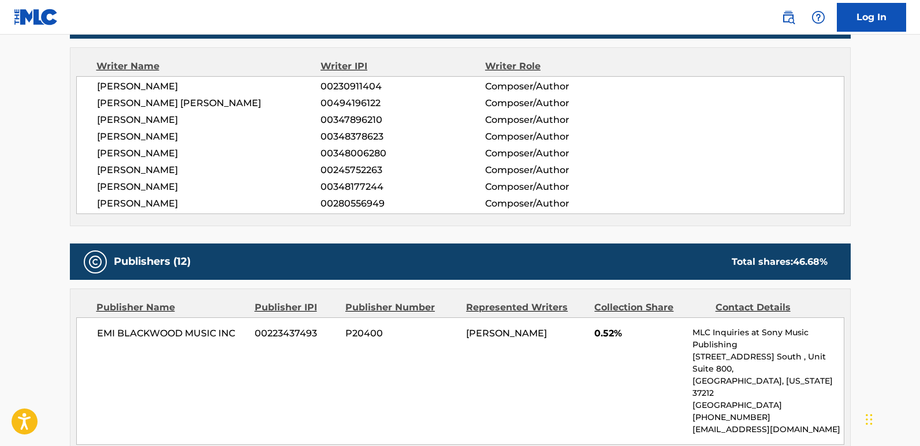
click at [650, 246] on div "Publishers (12) Total shares: 46.68 %" at bounding box center [460, 262] width 781 height 36
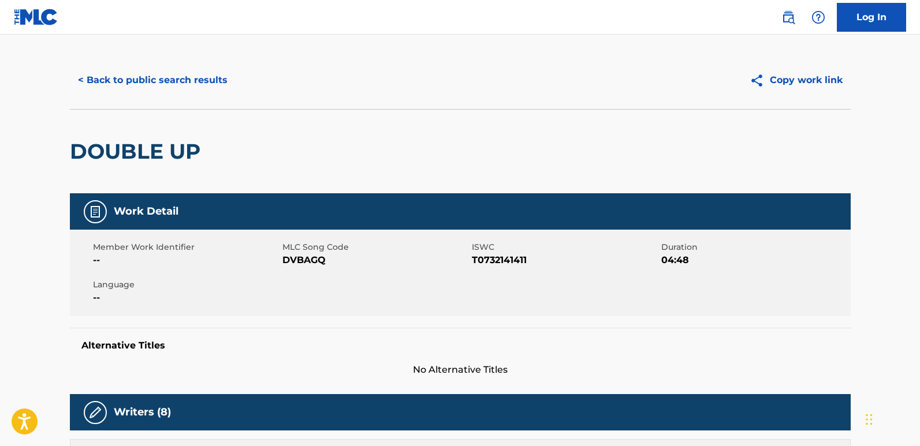
scroll to position [0, 0]
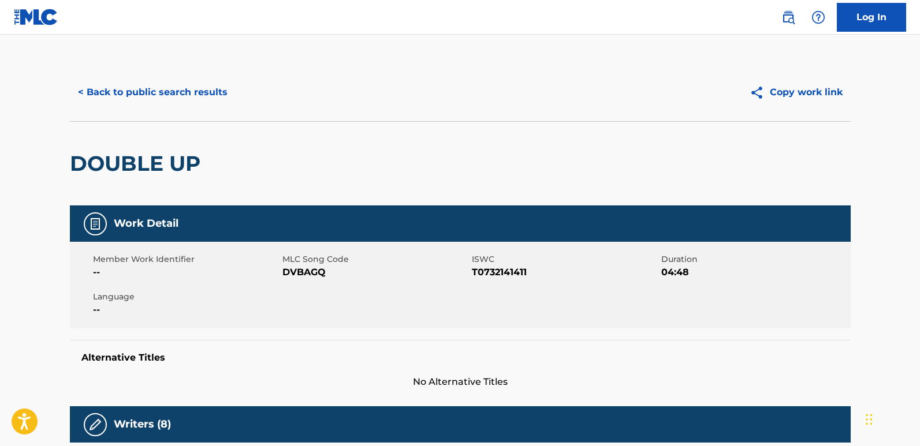
click at [193, 94] on button "< Back to public search results" at bounding box center [153, 92] width 166 height 29
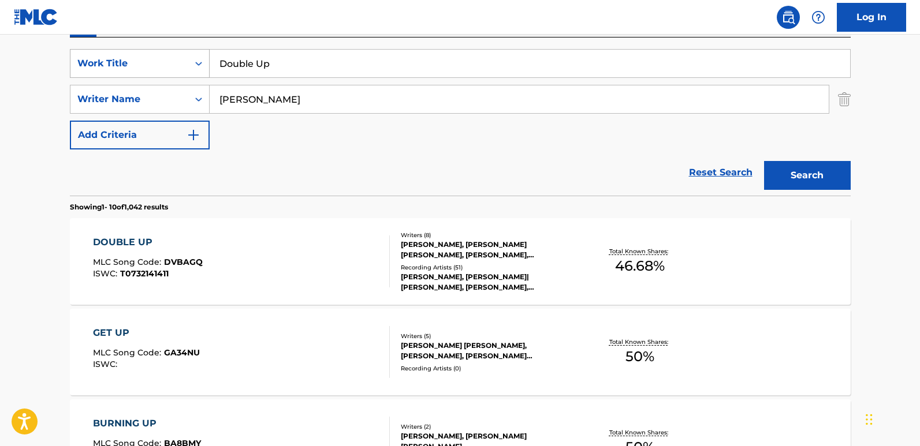
drag, startPoint x: 293, startPoint y: 61, endPoint x: 134, endPoint y: 61, distance: 158.8
click at [134, 61] on div "SearchWithCriteria850a06f2-8436-40b8-9d9c-88ce5865620f Work Title Double Up" at bounding box center [460, 63] width 781 height 29
paste input "Exit"
type input "Exit"
click at [782, 161] on button "Search" at bounding box center [807, 175] width 87 height 29
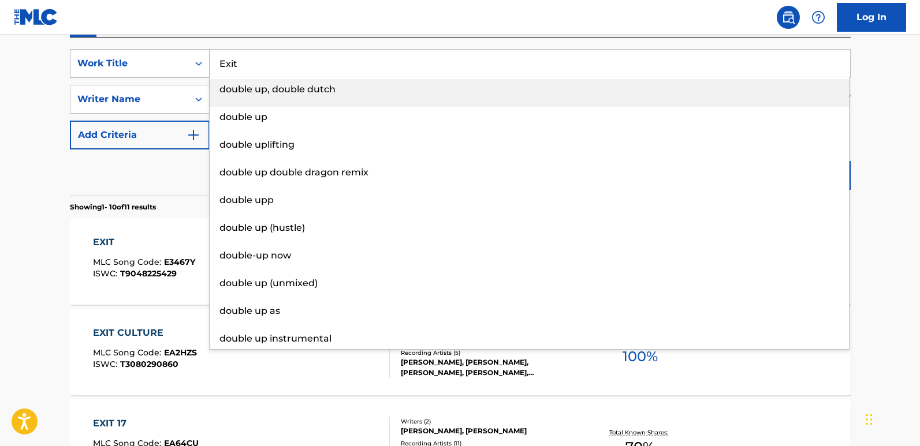
drag, startPoint x: 196, startPoint y: 62, endPoint x: 178, endPoint y: 62, distance: 17.9
click at [178, 62] on div "SearchWithCriteria850a06f2-8436-40b8-9d9c-88ce5865620f Work Title Exit double u…" at bounding box center [460, 63] width 781 height 29
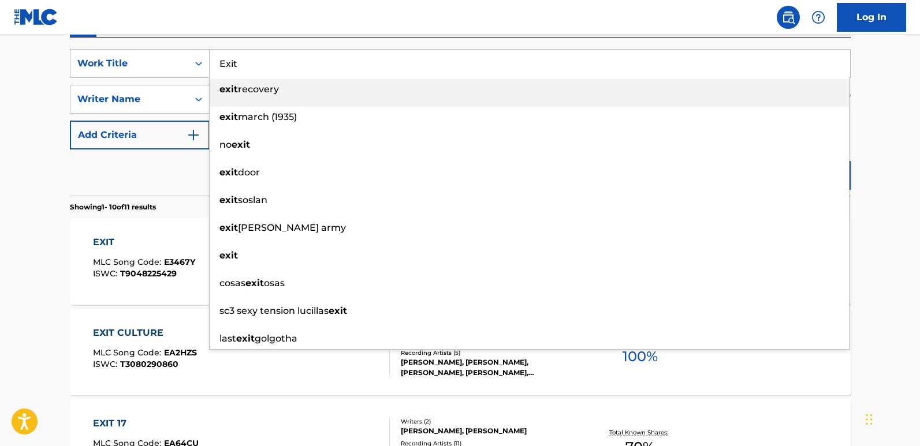
click at [151, 172] on div "Reset Search Search" at bounding box center [460, 173] width 781 height 46
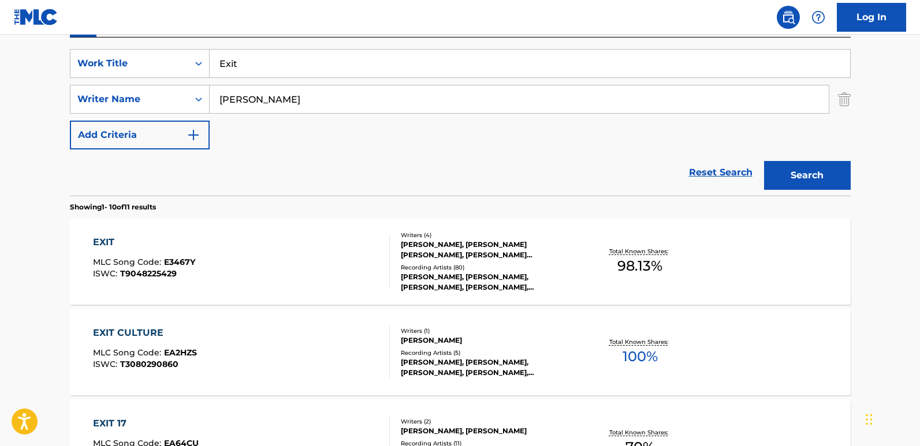
click at [230, 167] on div "Reset Search Search" at bounding box center [460, 173] width 781 height 46
click at [117, 236] on div "EXIT" at bounding box center [144, 243] width 102 height 14
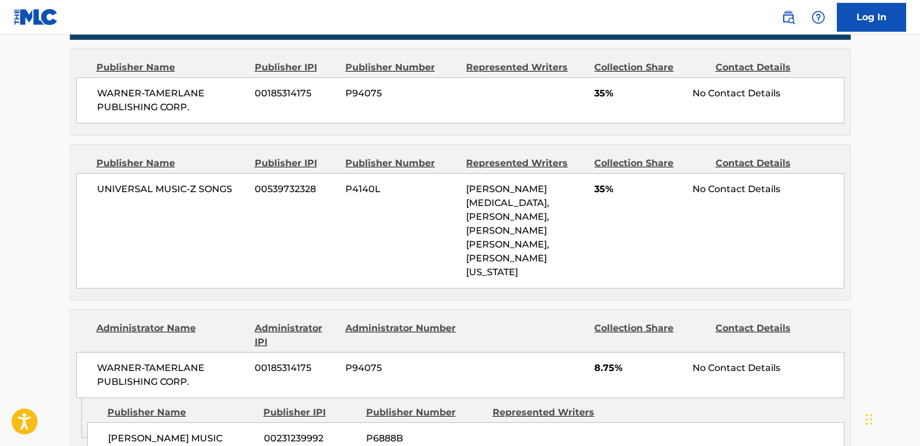
scroll to position [520, 0]
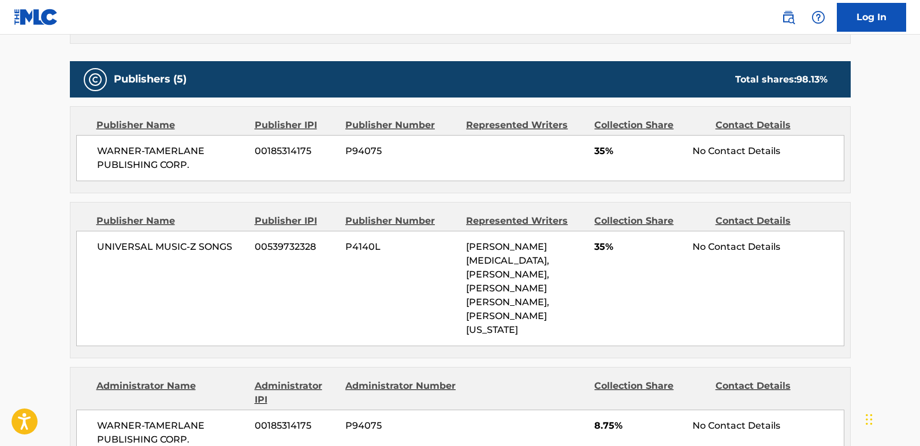
click at [882, 132] on main "< Back to public search results Copy work link EXIT Work Detail Member Work Ide…" at bounding box center [460, 402] width 920 height 1774
click at [879, 150] on main "< Back to public search results Copy work link EXIT Work Detail Member Work Ide…" at bounding box center [460, 402] width 920 height 1774
click at [596, 157] on span "35%" at bounding box center [639, 151] width 90 height 14
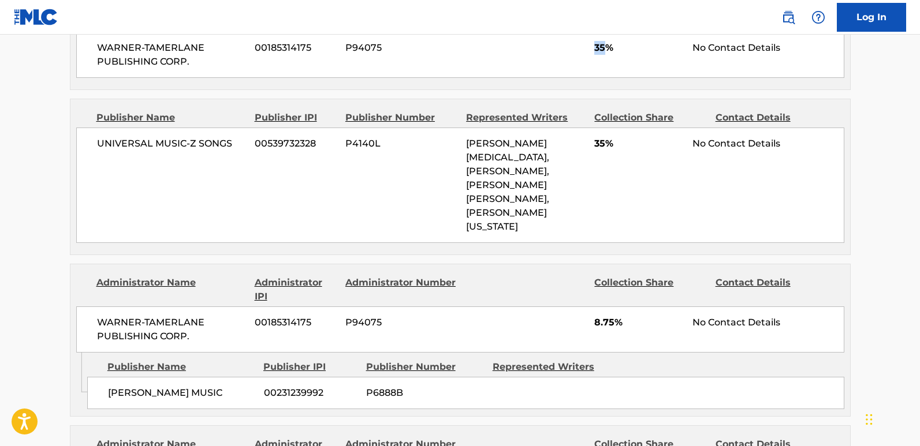
scroll to position [635, 0]
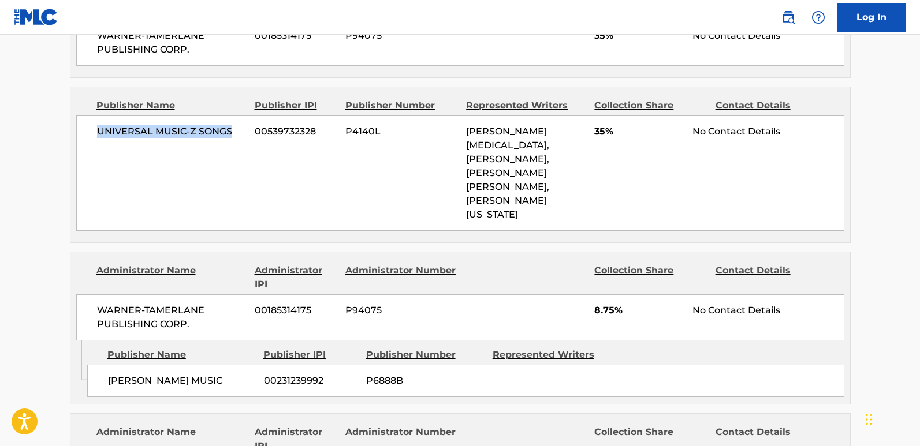
drag, startPoint x: 96, startPoint y: 136, endPoint x: 235, endPoint y: 142, distance: 139.3
click at [235, 142] on div "UNIVERSAL MUSIC-Z SONGS 00539732328 P4140L [PERSON_NAME][MEDICAL_DATA], [PERSON…" at bounding box center [460, 174] width 768 height 116
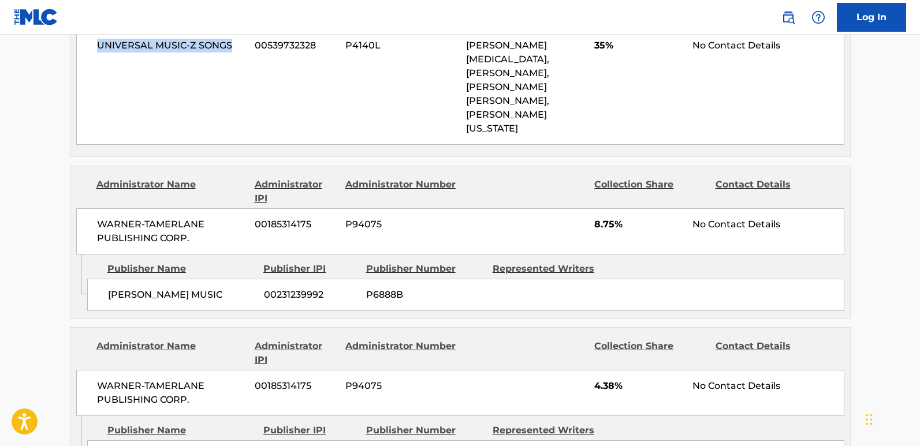
scroll to position [693, 0]
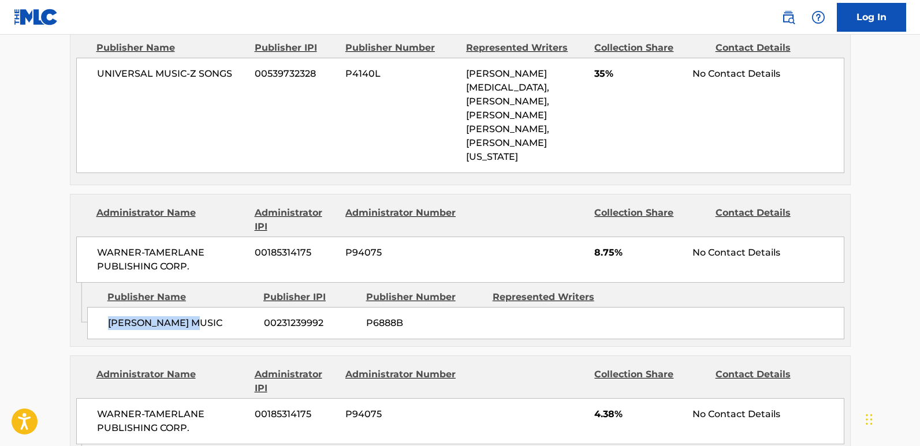
drag, startPoint x: 106, startPoint y: 292, endPoint x: 214, endPoint y: 296, distance: 108.1
click at [214, 307] on div "[PERSON_NAME] MUSIC 00231239992 P6888B" at bounding box center [465, 323] width 757 height 32
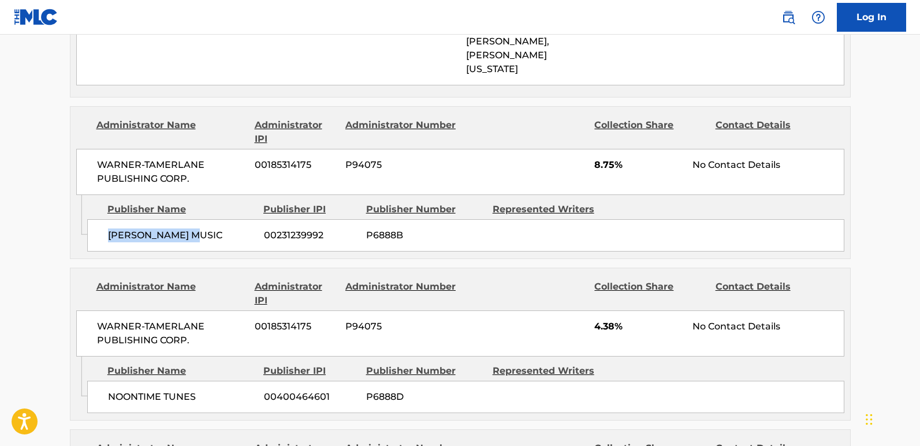
scroll to position [866, 0]
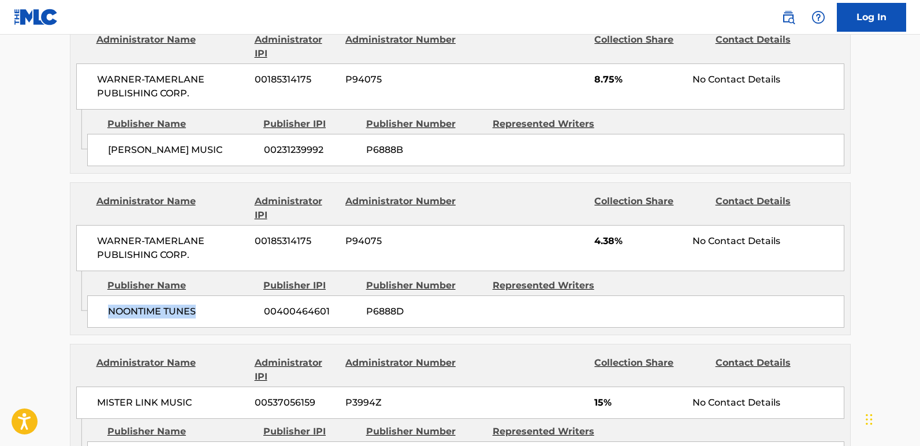
drag, startPoint x: 108, startPoint y: 291, endPoint x: 211, endPoint y: 292, distance: 103.4
click at [211, 296] on div "NOONTIME TUNES 00400464601 P6888D" at bounding box center [465, 312] width 757 height 32
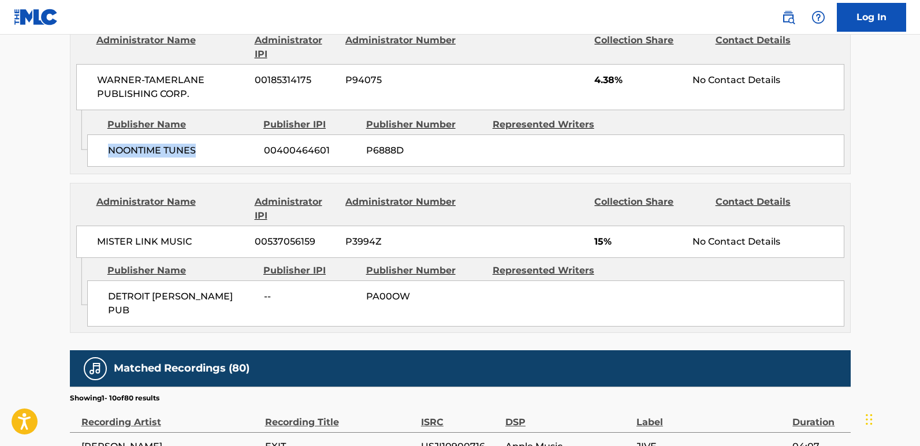
scroll to position [1040, 0]
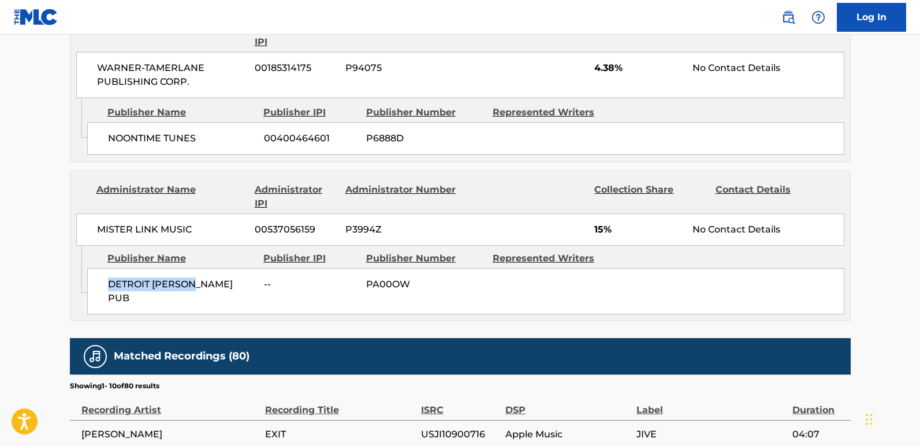
drag, startPoint x: 106, startPoint y: 259, endPoint x: 220, endPoint y: 259, distance: 113.8
click at [220, 269] on div "DETROIT [PERSON_NAME] PUB -- PA00OW" at bounding box center [465, 292] width 757 height 46
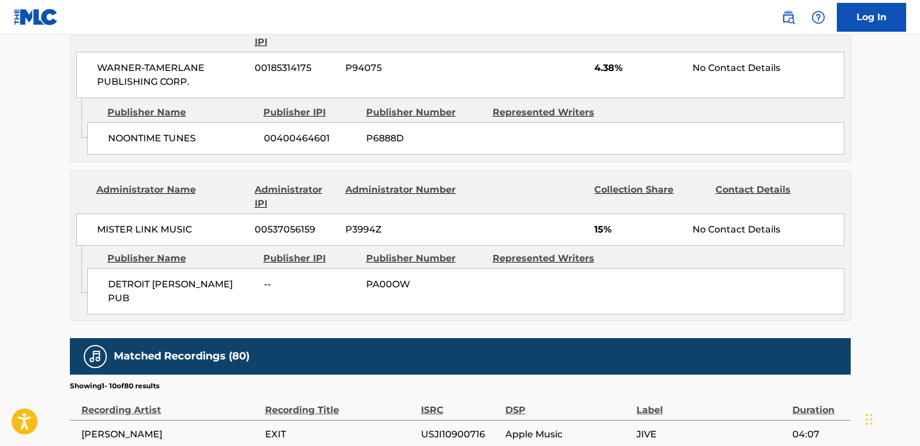
drag, startPoint x: 109, startPoint y: 263, endPoint x: 198, endPoint y: 262, distance: 89.0
click at [198, 278] on span "DETROIT [PERSON_NAME] PUB" at bounding box center [181, 292] width 147 height 28
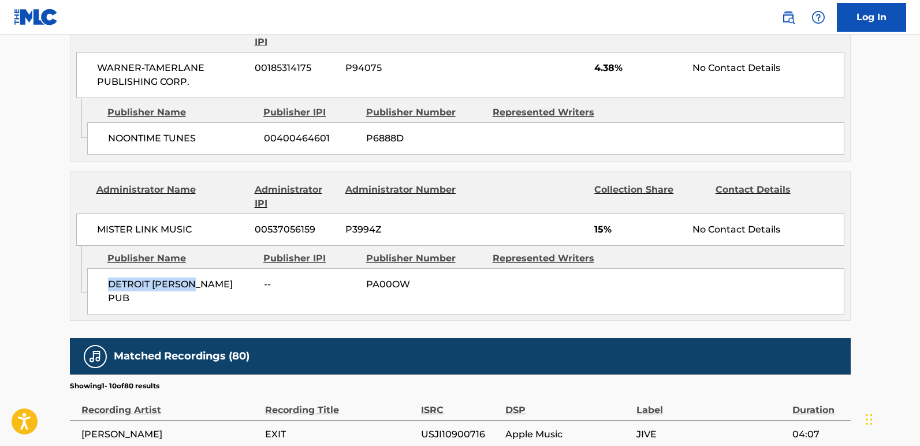
drag, startPoint x: 105, startPoint y: 262, endPoint x: 198, endPoint y: 262, distance: 93.0
click at [198, 269] on div "DETROIT [PERSON_NAME] PUB -- PA00OW" at bounding box center [465, 292] width 757 height 46
drag, startPoint x: 108, startPoint y: 262, endPoint x: 204, endPoint y: 261, distance: 95.9
click at [204, 278] on span "DETROIT [PERSON_NAME] PUB" at bounding box center [181, 292] width 147 height 28
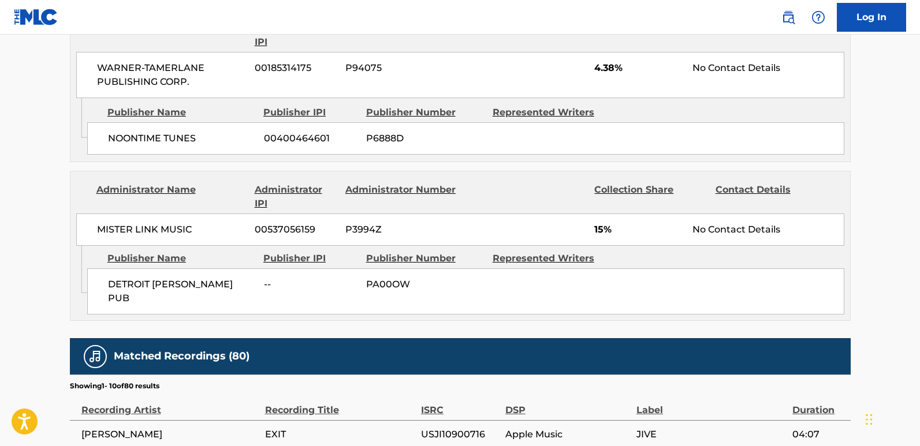
drag, startPoint x: 109, startPoint y: 263, endPoint x: 196, endPoint y: 262, distance: 86.6
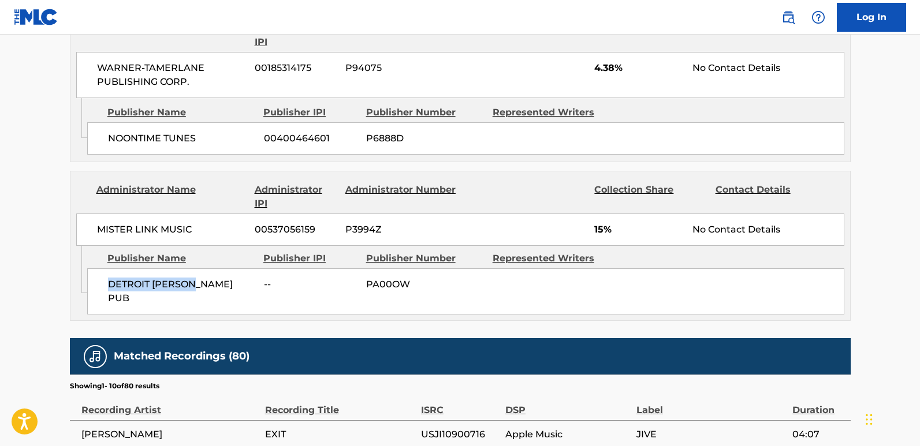
click at [196, 278] on span "DETROIT [PERSON_NAME] PUB" at bounding box center [181, 292] width 147 height 28
click at [157, 276] on div "Admin Original Publisher Connecting Line Publisher Name Publisher IPI Publisher…" at bounding box center [460, 283] width 780 height 75
drag, startPoint x: 107, startPoint y: 260, endPoint x: 196, endPoint y: 261, distance: 89.0
click at [196, 278] on span "DETROIT [PERSON_NAME] PUB" at bounding box center [181, 292] width 147 height 28
click at [604, 223] on span "15%" at bounding box center [639, 230] width 90 height 14
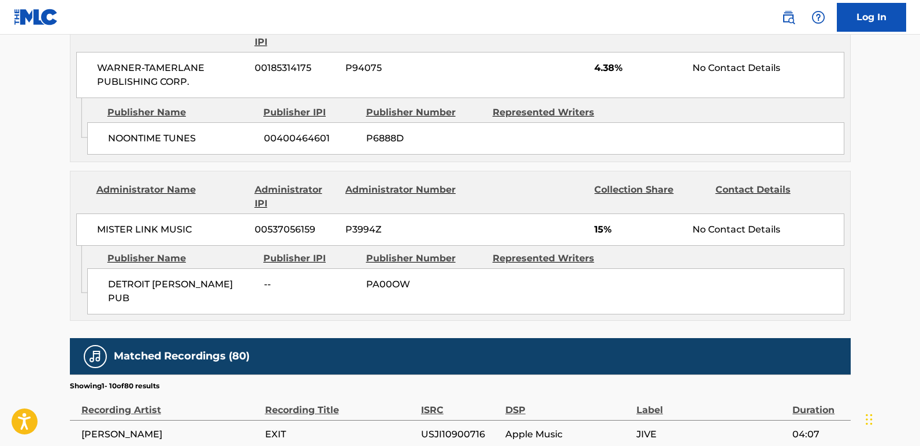
click at [598, 223] on span "15%" at bounding box center [639, 230] width 90 height 14
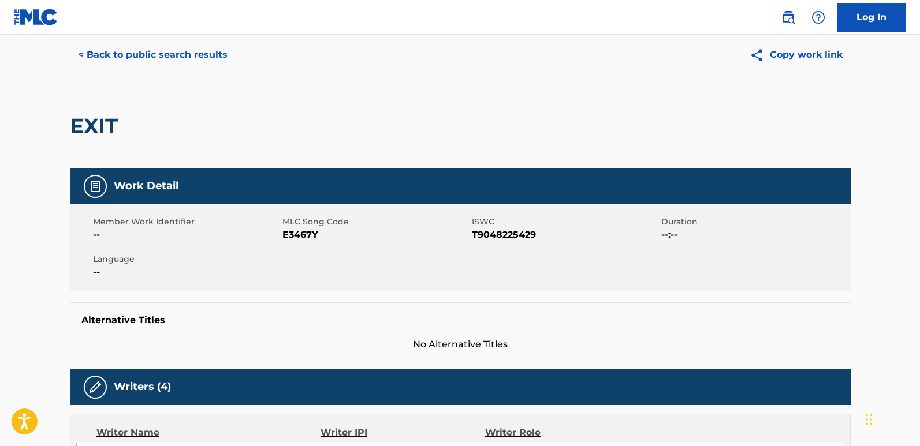
scroll to position [0, 0]
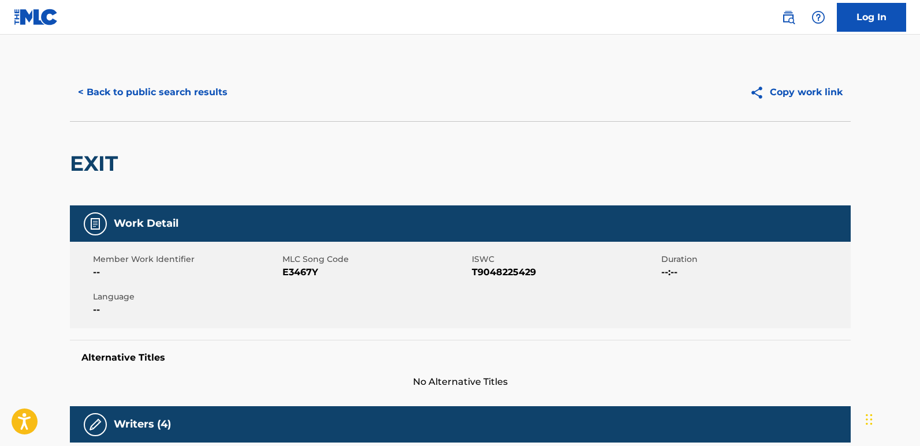
click at [188, 94] on button "< Back to public search results" at bounding box center [153, 92] width 166 height 29
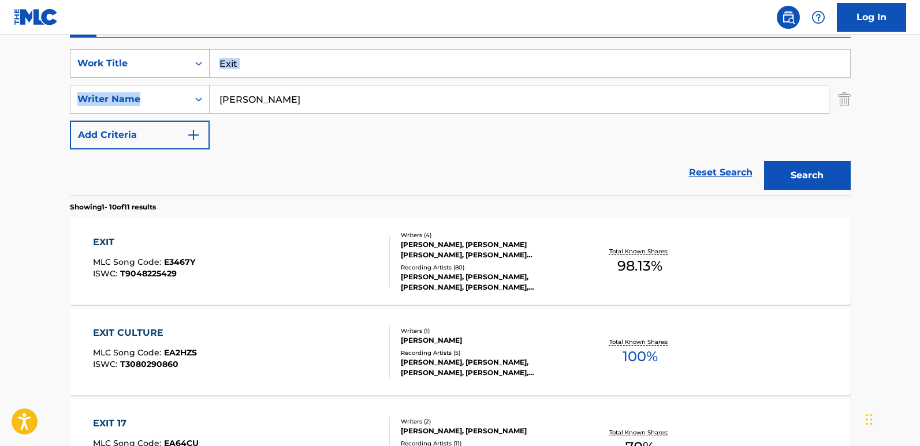
drag, startPoint x: 297, startPoint y: 79, endPoint x: 200, endPoint y: 75, distance: 97.1
click at [200, 75] on div "SearchWithCriteria850a06f2-8436-40b8-9d9c-88ce5865620f Work Title Exit SearchWi…" at bounding box center [460, 99] width 781 height 101
click at [288, 71] on input "Exit" at bounding box center [530, 64] width 641 height 28
drag, startPoint x: 338, startPoint y: 64, endPoint x: 151, endPoint y: 62, distance: 187.7
click at [151, 62] on div "SearchWithCriteria850a06f2-8436-40b8-9d9c-88ce5865620f Work Title Exit" at bounding box center [460, 63] width 781 height 29
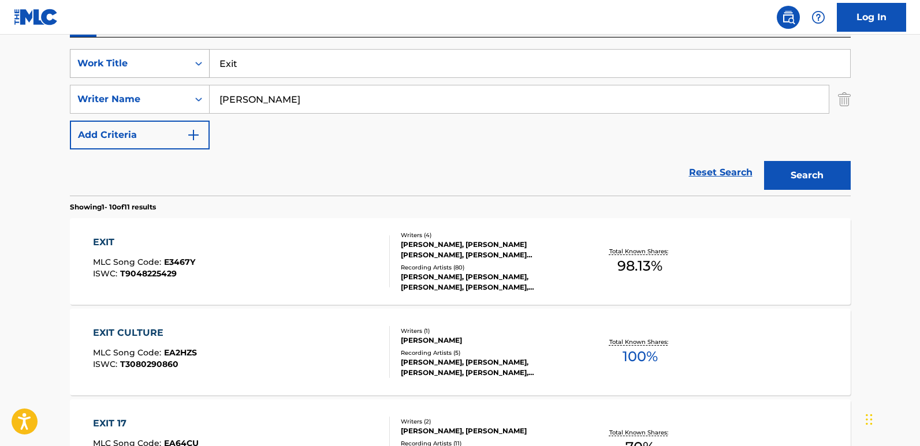
paste input "Feelin' Single"
type input "Feelin' Single"
click at [788, 159] on div "Search" at bounding box center [804, 173] width 92 height 46
click at [788, 164] on button "Search" at bounding box center [807, 175] width 87 height 29
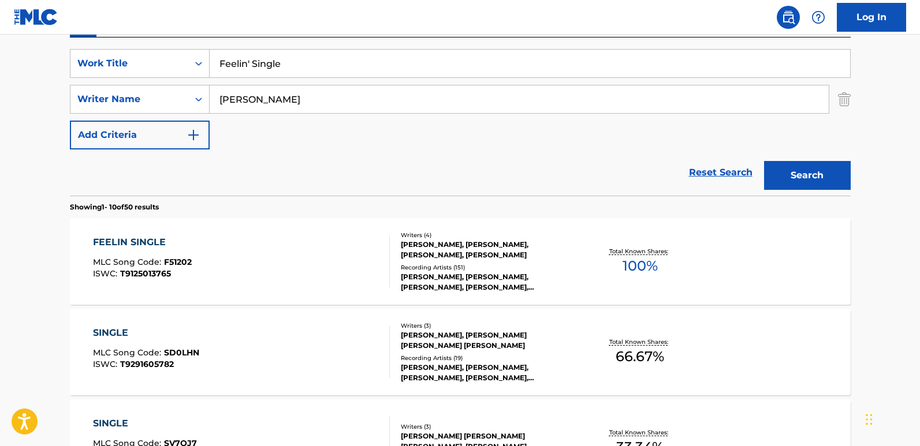
click at [140, 238] on div "FEELIN SINGLE" at bounding box center [142, 243] width 99 height 14
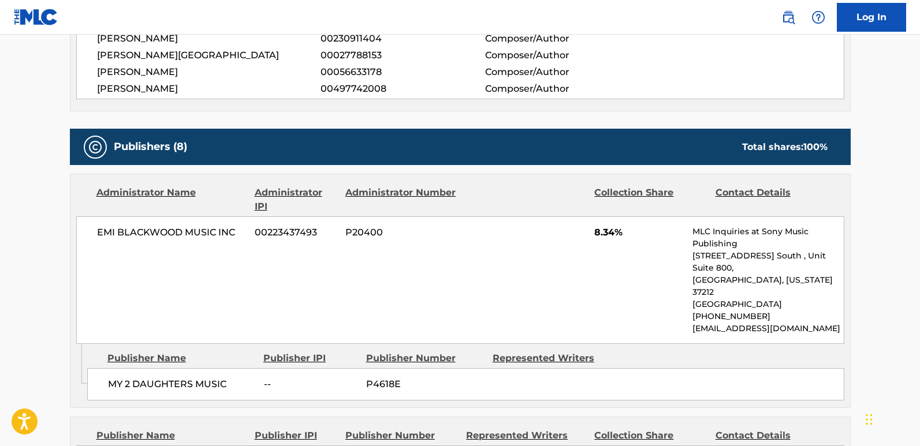
scroll to position [462, 0]
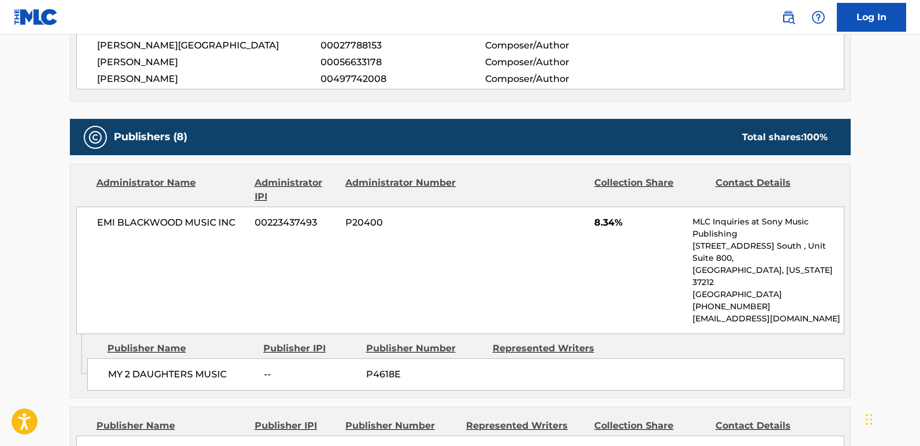
click at [147, 64] on span "[PERSON_NAME]" at bounding box center [209, 62] width 224 height 14
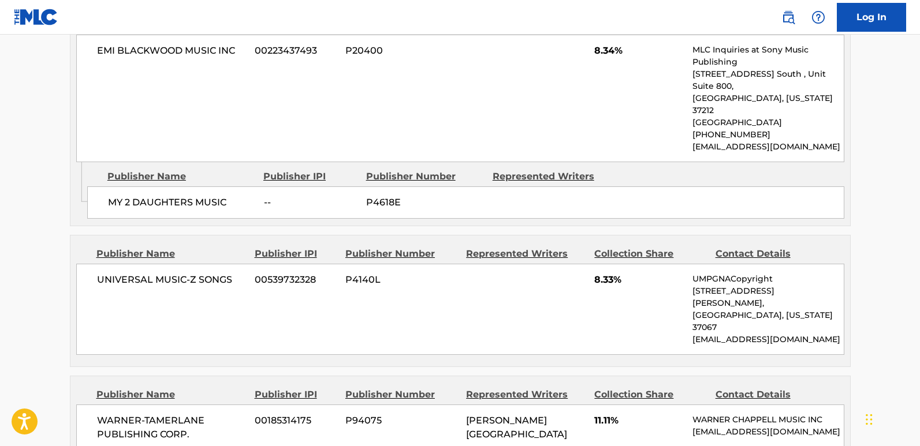
scroll to position [578, 0]
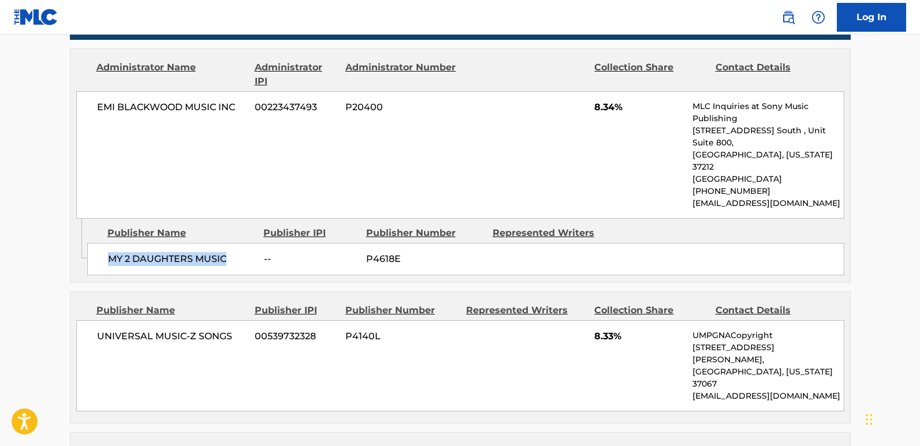
drag, startPoint x: 107, startPoint y: 246, endPoint x: 239, endPoint y: 244, distance: 131.1
click at [239, 244] on div "MY 2 DAUGHTERS MUSIC -- P4618E" at bounding box center [465, 259] width 757 height 32
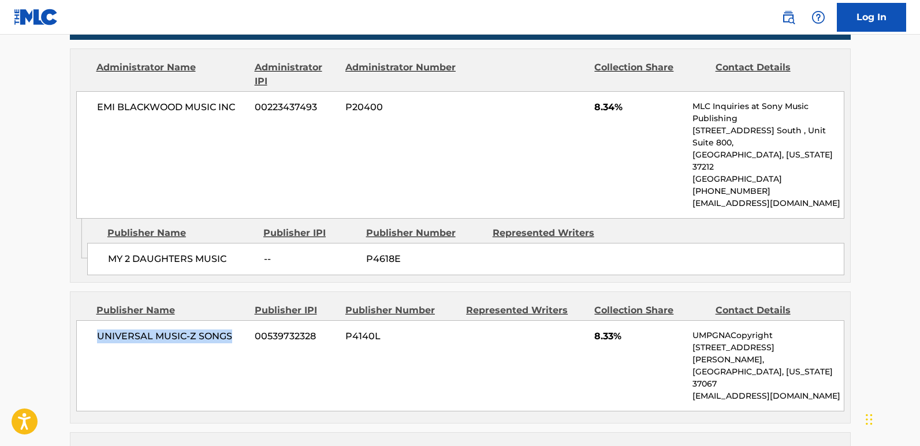
drag, startPoint x: 89, startPoint y: 304, endPoint x: 234, endPoint y: 306, distance: 145.0
click at [234, 321] on div "UNIVERSAL MUSIC-Z SONGS 00539732328 P4140L 8.33% UMPGNACopyright [STREET_ADDRES…" at bounding box center [460, 366] width 768 height 91
click at [600, 330] on span "8.33%" at bounding box center [639, 337] width 90 height 14
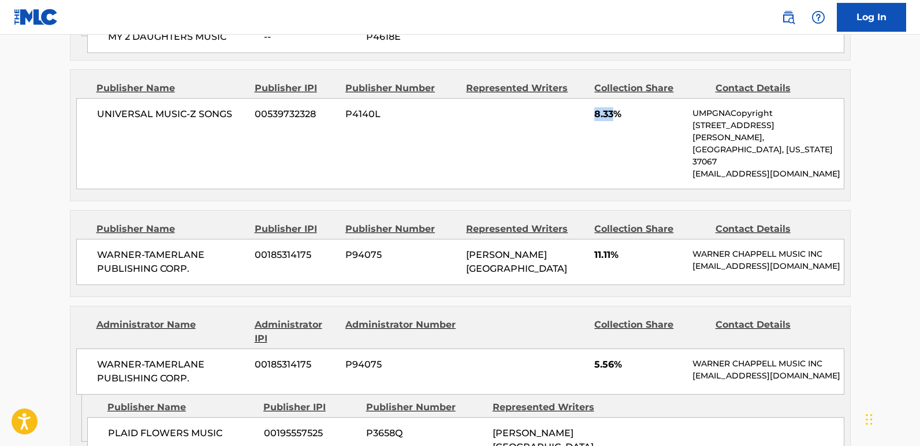
scroll to position [809, 0]
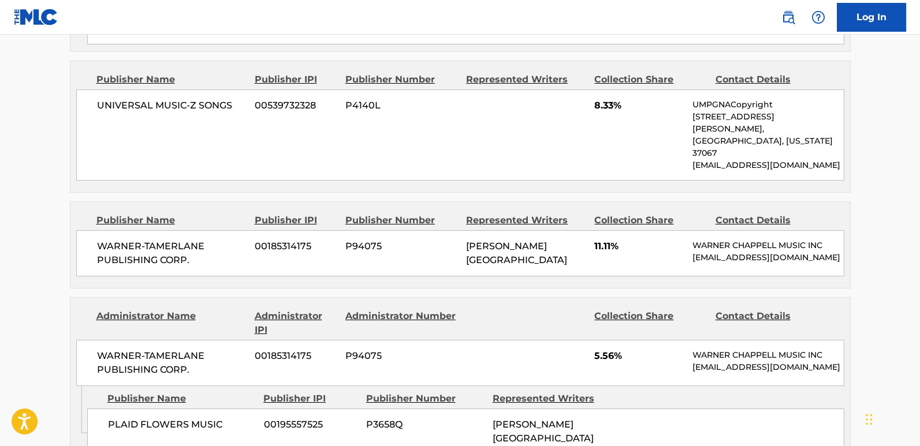
click at [601, 240] on span "11.11%" at bounding box center [639, 247] width 90 height 14
drag, startPoint x: 98, startPoint y: 199, endPoint x: 210, endPoint y: 216, distance: 113.4
click at [210, 240] on span "WARNER-TAMERLANE PUBLISHING CORP." at bounding box center [172, 254] width 150 height 28
click at [604, 240] on span "11.11%" at bounding box center [639, 247] width 90 height 14
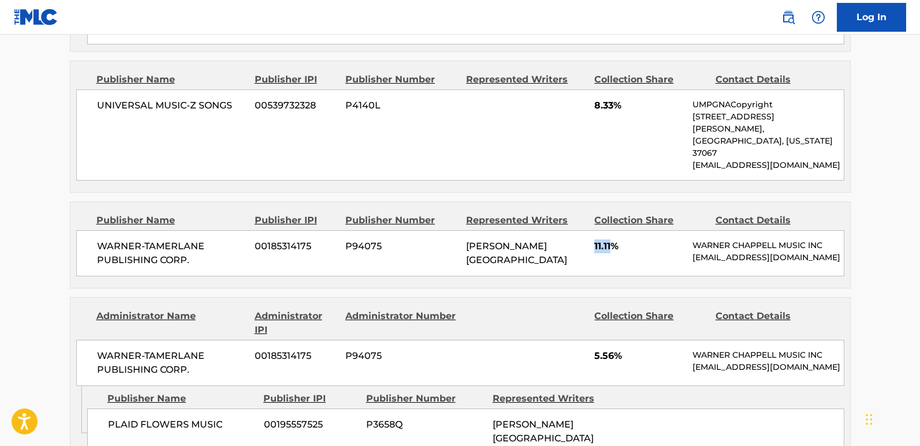
click at [604, 240] on span "11.11%" at bounding box center [639, 247] width 90 height 14
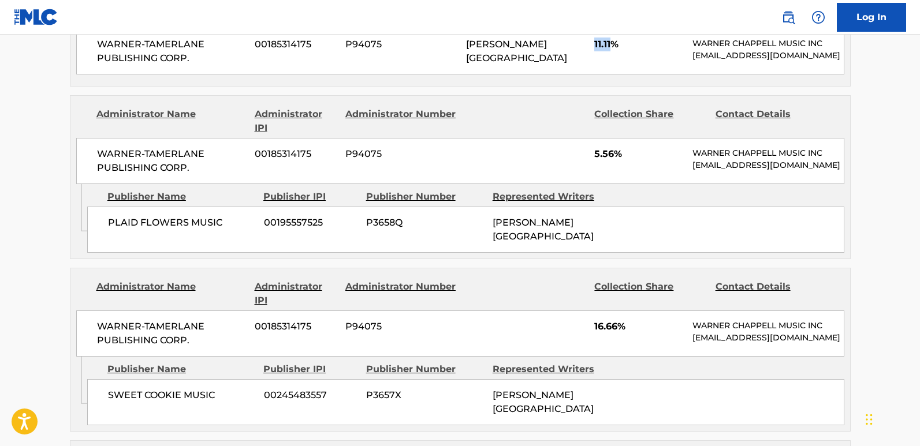
scroll to position [1040, 0]
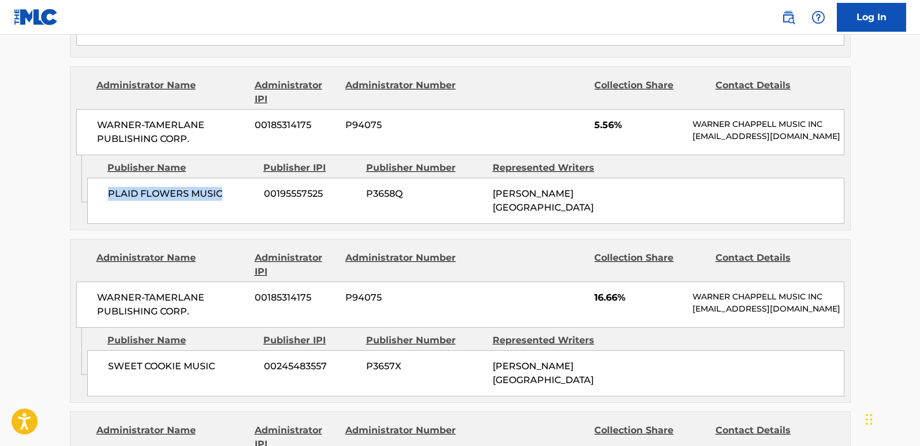
drag, startPoint x: 106, startPoint y: 174, endPoint x: 244, endPoint y: 176, distance: 138.1
click at [244, 178] on div "PLAID FLOWERS MUSIC 00195557525 P3658Q [PERSON_NAME]" at bounding box center [465, 201] width 757 height 46
click at [599, 118] on span "5.56%" at bounding box center [639, 125] width 90 height 14
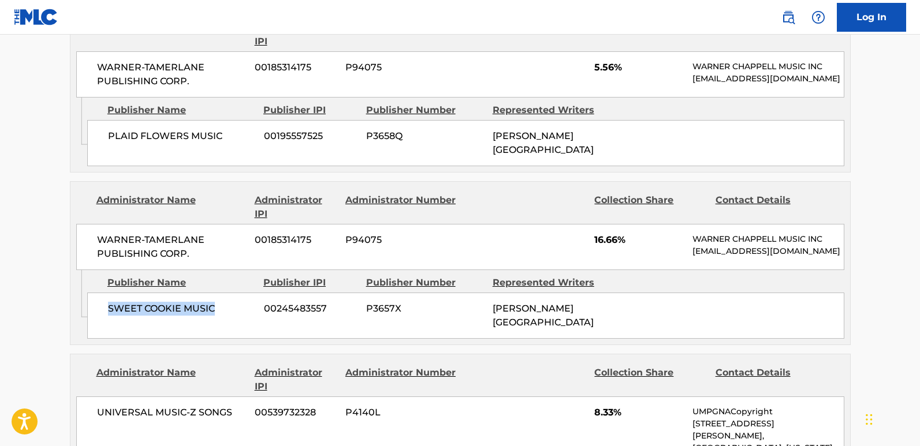
drag, startPoint x: 99, startPoint y: 279, endPoint x: 221, endPoint y: 277, distance: 121.3
click at [221, 293] on div "SWEET COOKIE MUSIC 00245483557 P3657X [PERSON_NAME]" at bounding box center [465, 316] width 757 height 46
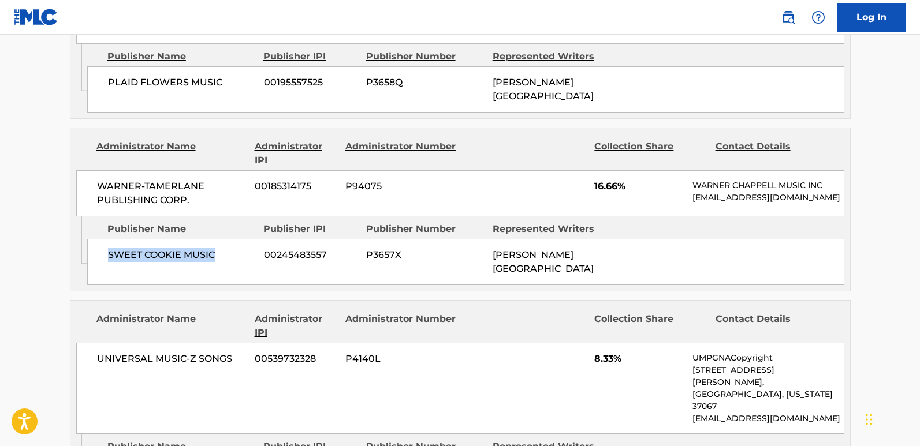
scroll to position [1155, 0]
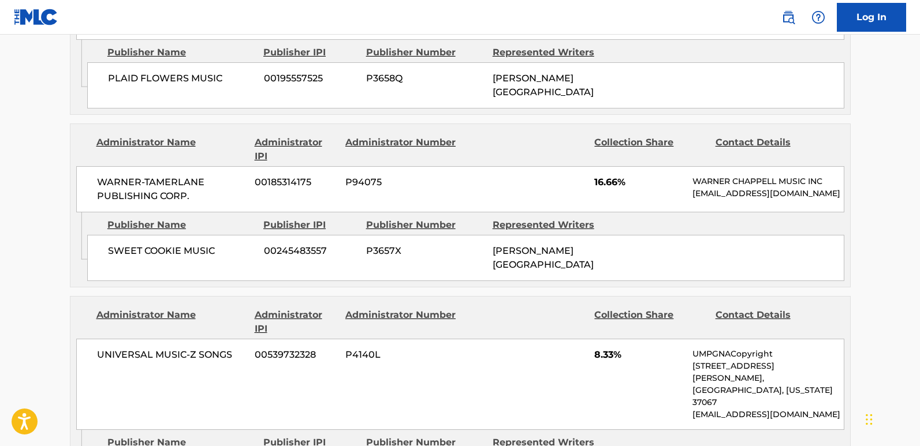
click at [602, 176] on span "16.66%" at bounding box center [639, 183] width 90 height 14
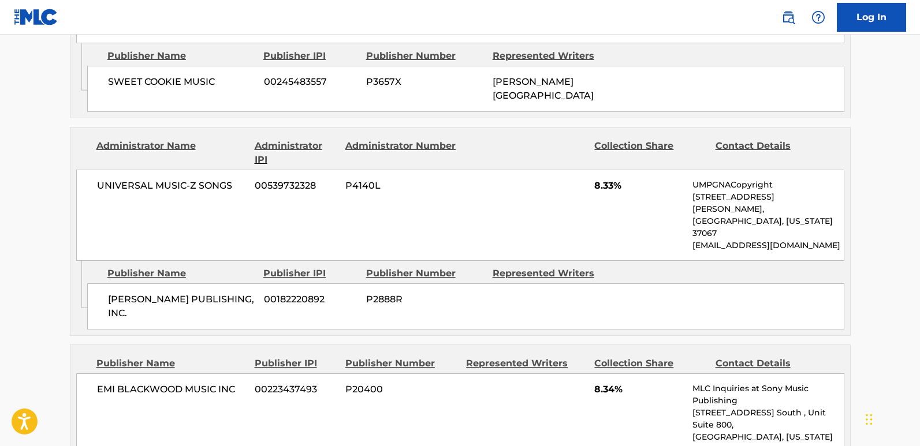
scroll to position [1328, 0]
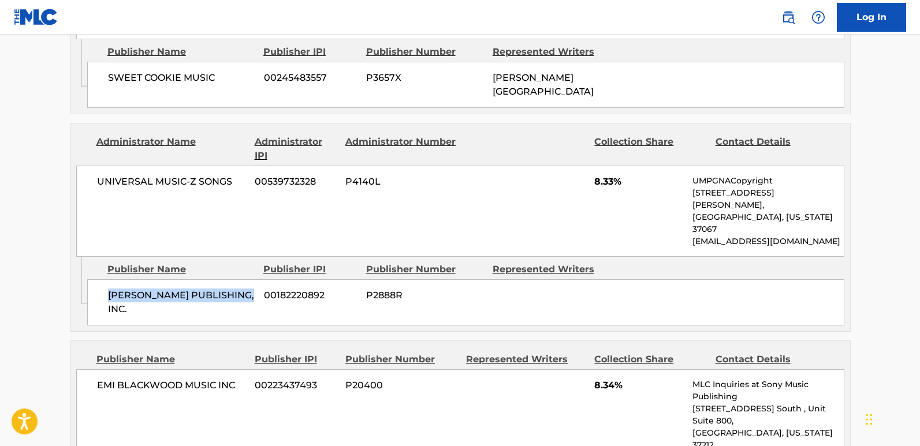
drag, startPoint x: 103, startPoint y: 226, endPoint x: 237, endPoint y: 226, distance: 134.6
click at [237, 280] on div "[PERSON_NAME] PUBLISHING, INC. 00182220892 P2888R" at bounding box center [465, 303] width 757 height 46
click at [600, 175] on span "8.33%" at bounding box center [639, 182] width 90 height 14
drag, startPoint x: 103, startPoint y: 229, endPoint x: 236, endPoint y: 236, distance: 133.0
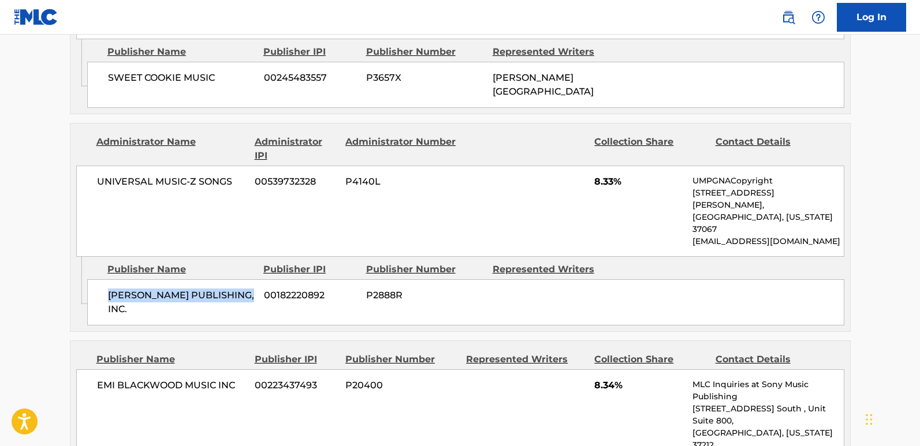
click at [236, 280] on div "[PERSON_NAME] PUBLISHING, INC. 00182220892 P2888R" at bounding box center [465, 303] width 757 height 46
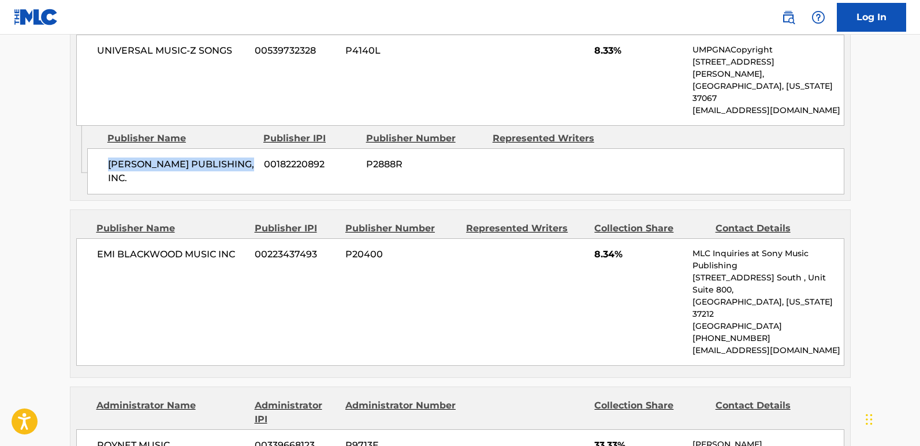
scroll to position [1444, 0]
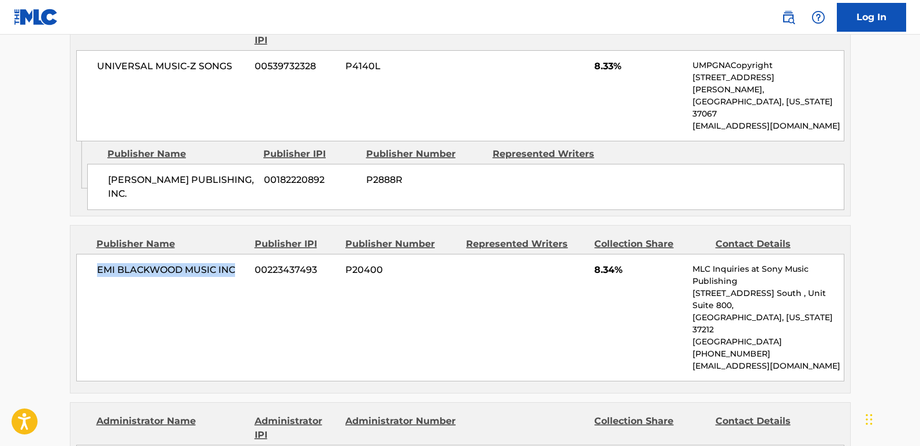
drag, startPoint x: 99, startPoint y: 192, endPoint x: 234, endPoint y: 192, distance: 135.2
click at [234, 263] on span "EMI BLACKWOOD MUSIC INC" at bounding box center [172, 270] width 150 height 14
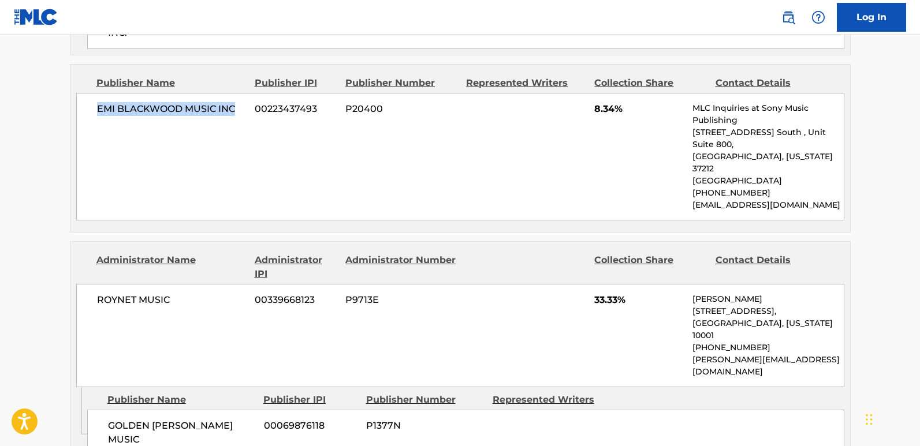
scroll to position [1617, 0]
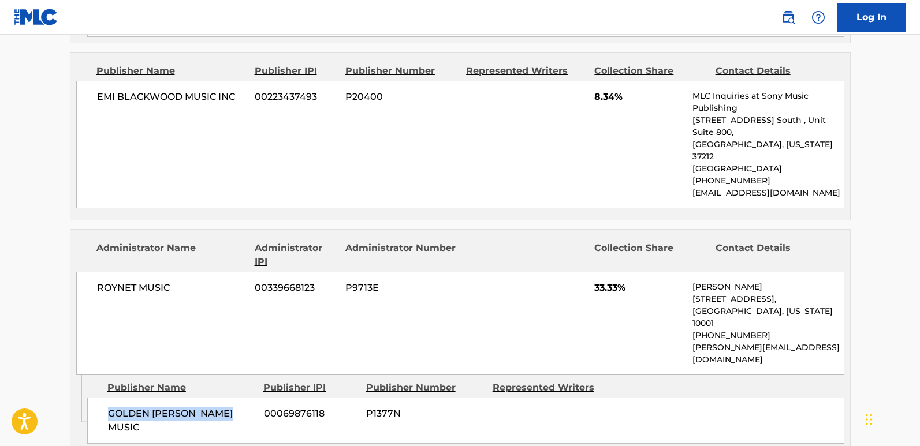
drag, startPoint x: 111, startPoint y: 286, endPoint x: 248, endPoint y: 286, distance: 137.5
click at [248, 407] on span "GOLDEN [PERSON_NAME] MUSIC" at bounding box center [181, 421] width 147 height 28
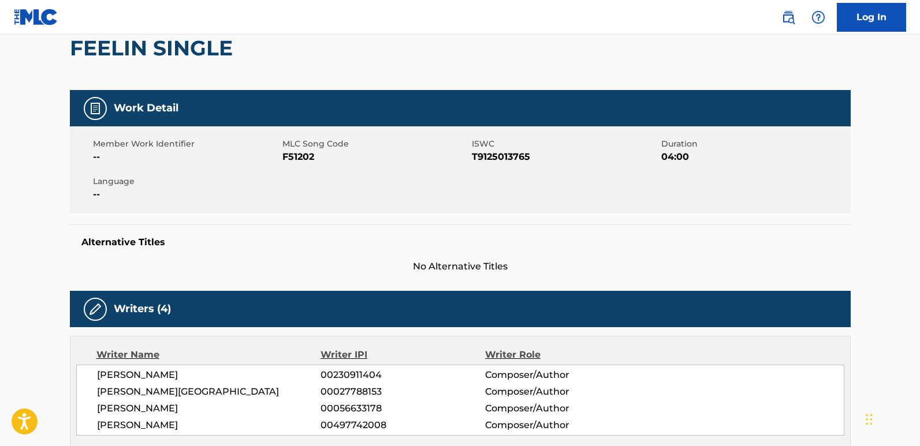
scroll to position [0, 0]
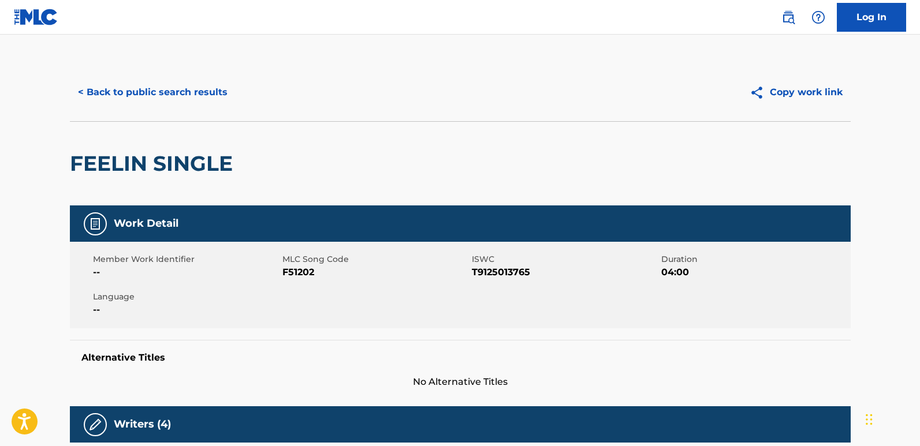
click at [218, 84] on button "< Back to public search results" at bounding box center [153, 92] width 166 height 29
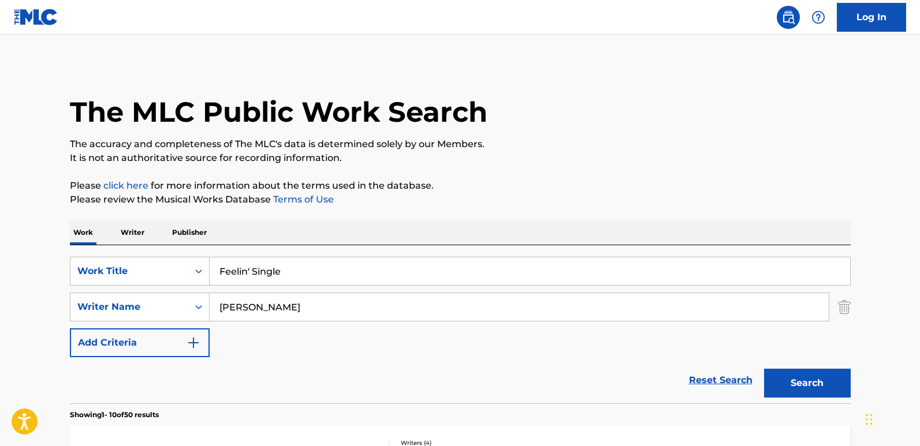
scroll to position [208, 0]
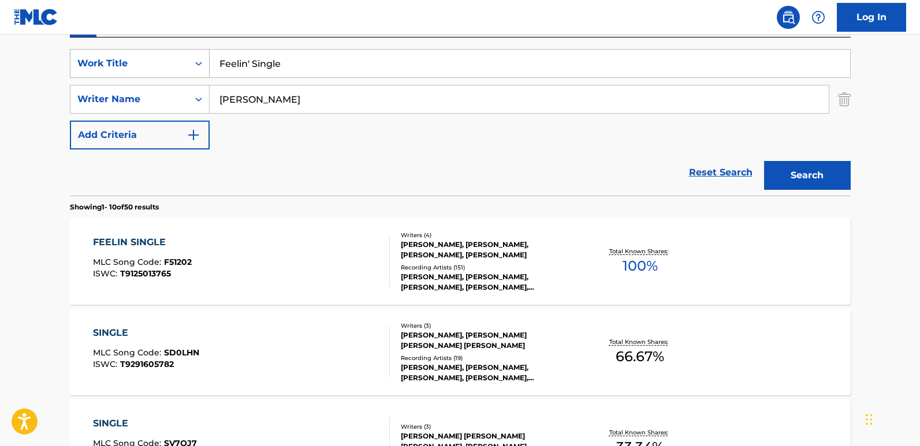
drag, startPoint x: 315, startPoint y: 65, endPoint x: 159, endPoint y: 61, distance: 156.6
click at [159, 61] on div "SearchWithCriteria850a06f2-8436-40b8-9d9c-88ce5865620f Work Title Feelin' Single" at bounding box center [460, 63] width 781 height 29
paste input "I Just Want To Thank You"
type input "I Just Want To Thank You"
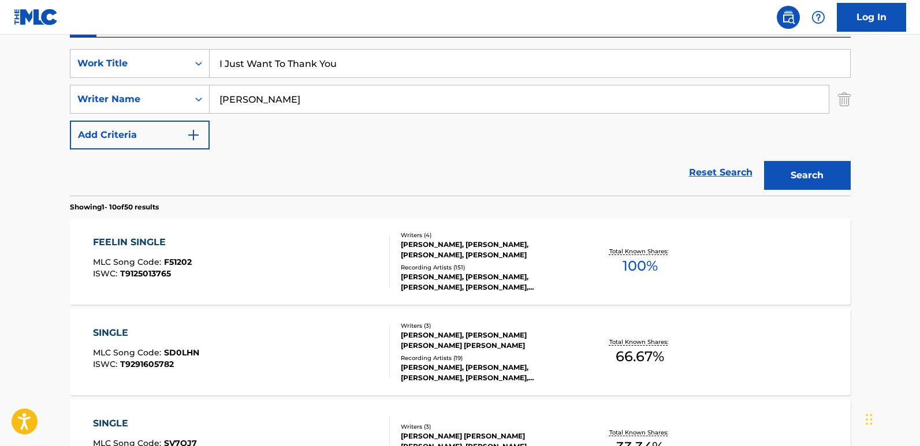
click at [827, 174] on button "Search" at bounding box center [807, 175] width 87 height 29
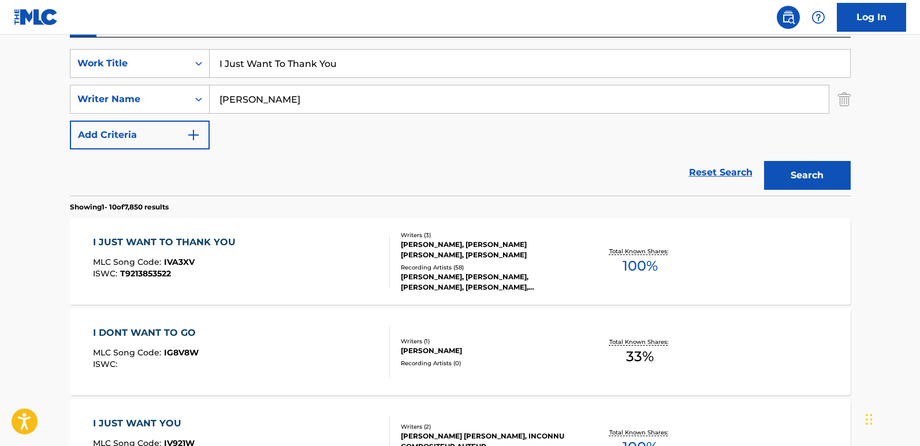
click at [227, 245] on div "I JUST WANT TO THANK YOU" at bounding box center [167, 243] width 148 height 14
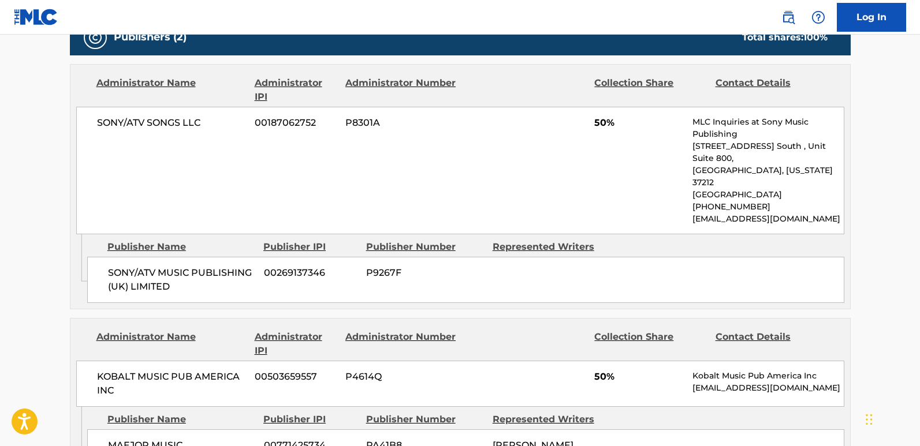
scroll to position [635, 0]
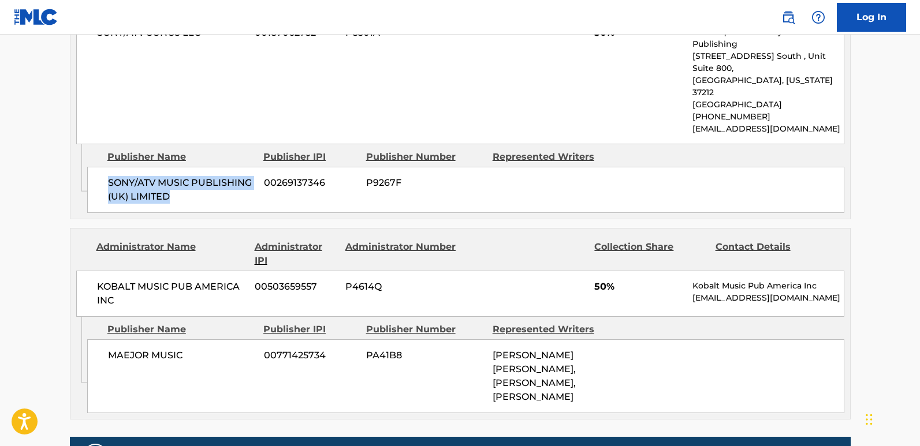
drag, startPoint x: 105, startPoint y: 157, endPoint x: 219, endPoint y: 174, distance: 115.7
click at [219, 174] on div "SONY/ATV MUSIC PUBLISHING (UK) LIMITED 00269137346 P9267F" at bounding box center [465, 190] width 757 height 46
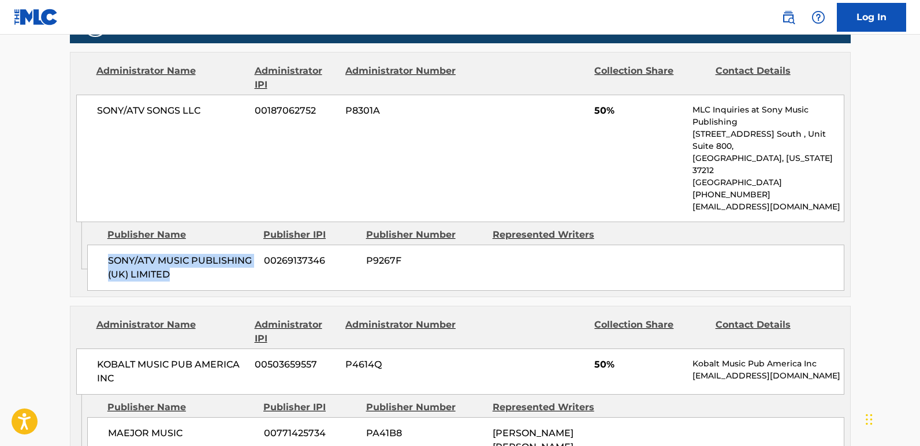
scroll to position [578, 0]
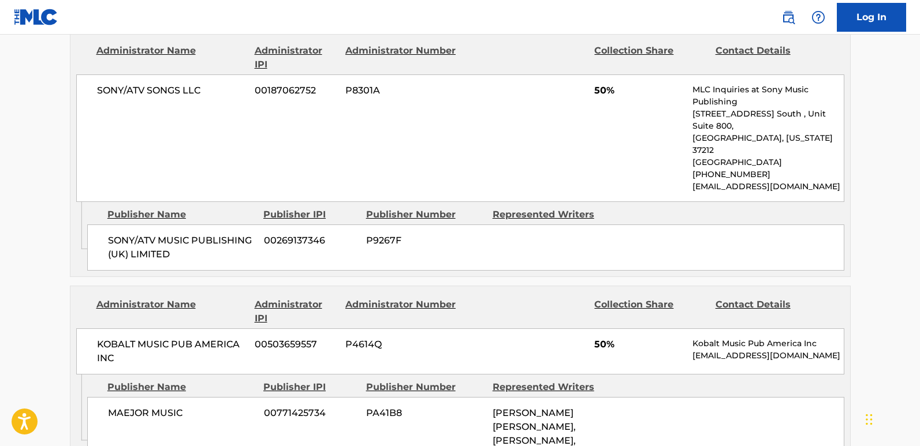
click at [597, 96] on span "50%" at bounding box center [639, 91] width 90 height 14
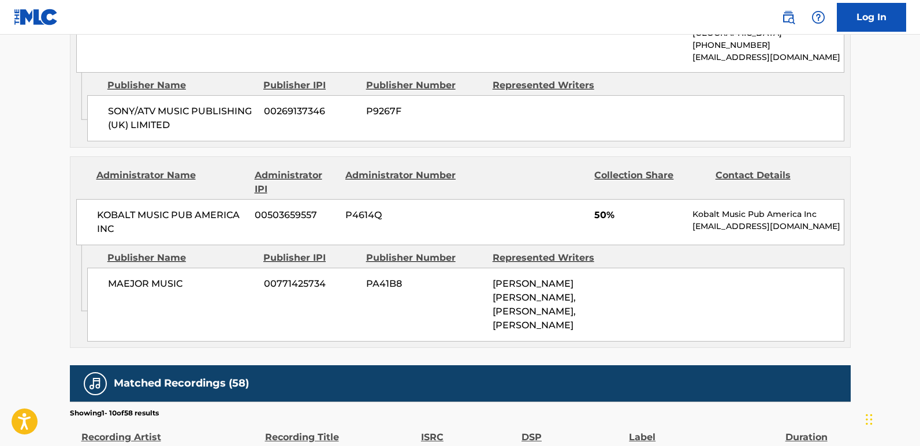
scroll to position [751, 0]
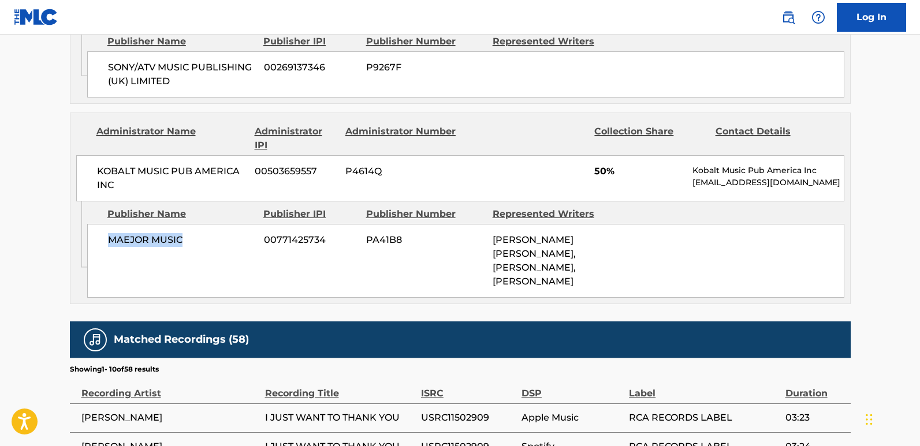
drag, startPoint x: 107, startPoint y: 210, endPoint x: 235, endPoint y: 210, distance: 127.1
click at [235, 233] on span "MAEJOR MUSIC" at bounding box center [181, 240] width 147 height 14
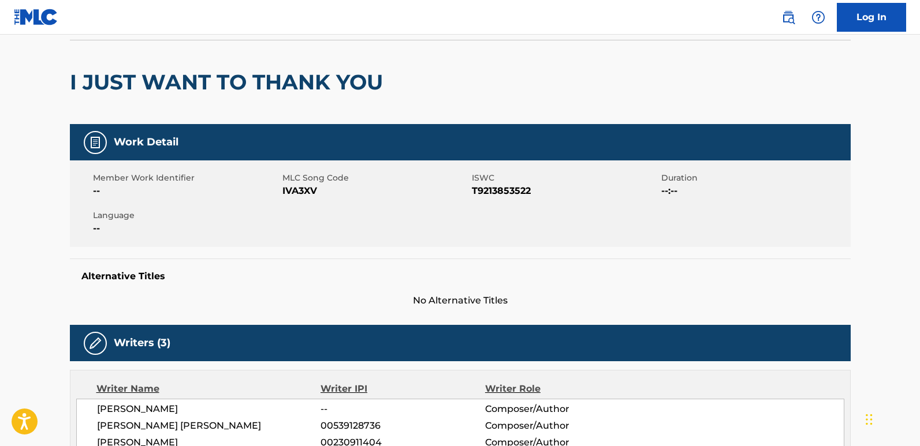
scroll to position [0, 0]
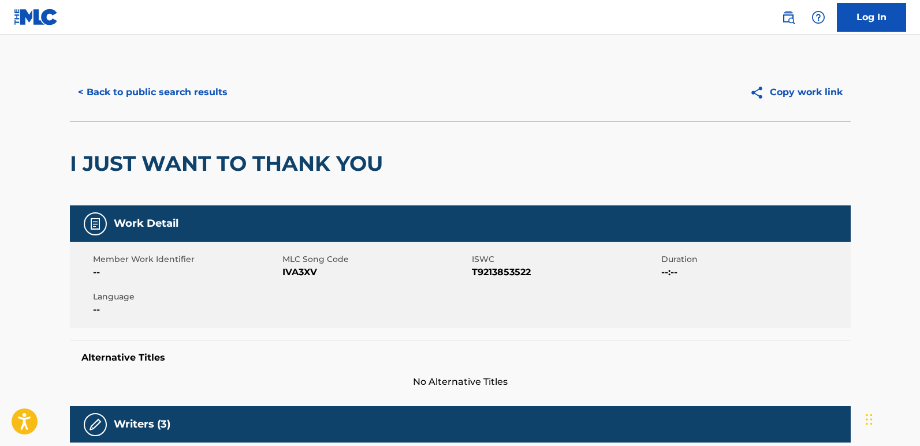
click at [216, 94] on button "< Back to public search results" at bounding box center [153, 92] width 166 height 29
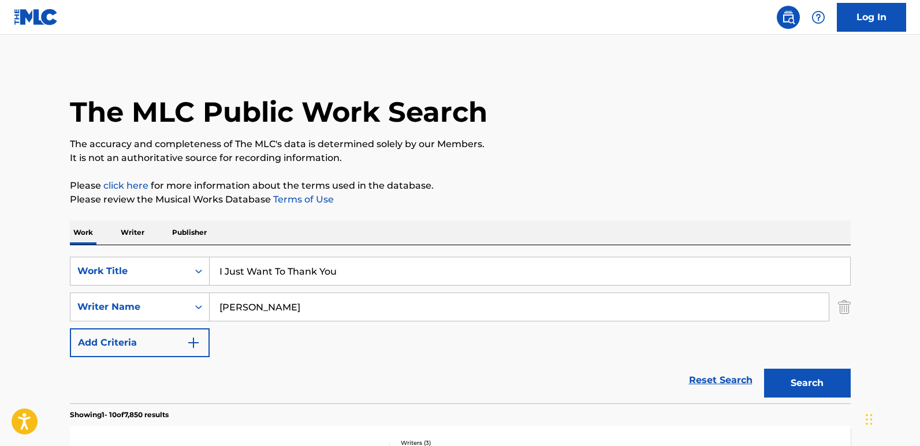
scroll to position [208, 0]
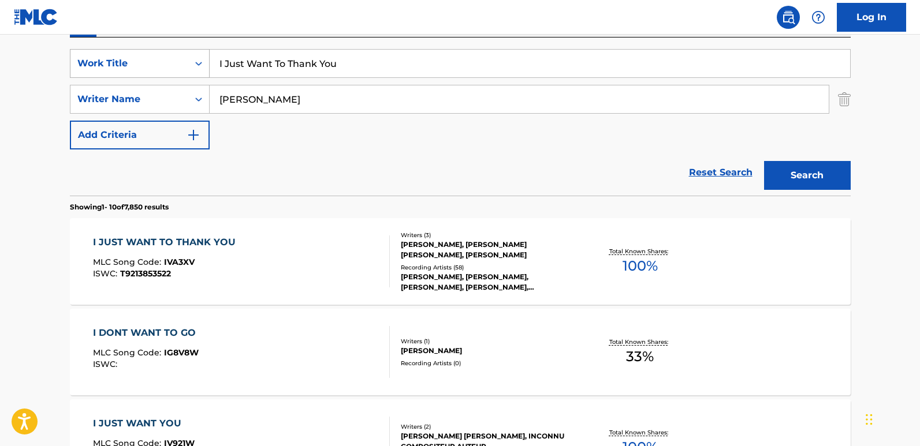
drag, startPoint x: 362, startPoint y: 64, endPoint x: 185, endPoint y: 75, distance: 177.1
click at [188, 70] on div "SearchWithCriteria850a06f2-8436-40b8-9d9c-88ce5865620f Work Title I Just Want T…" at bounding box center [460, 63] width 781 height 29
paste input "f I'm Wit"
type input "If I'm Wit You"
click at [774, 178] on button "Search" at bounding box center [807, 175] width 87 height 29
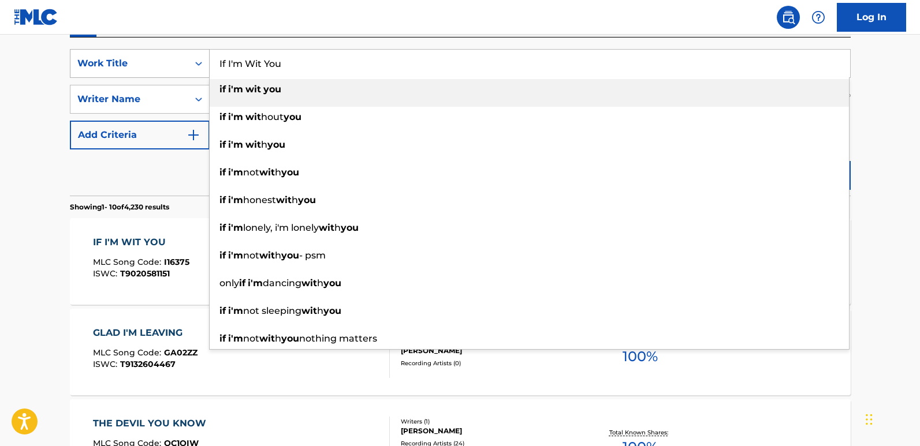
drag, startPoint x: 333, startPoint y: 59, endPoint x: 174, endPoint y: 58, distance: 158.3
click at [174, 58] on div "SearchWithCriteria850a06f2-8436-40b8-9d9c-88ce5865620f Work Title If I'm Wit Yo…" at bounding box center [460, 63] width 781 height 29
click at [168, 168] on div "Reset Search Search" at bounding box center [460, 173] width 781 height 46
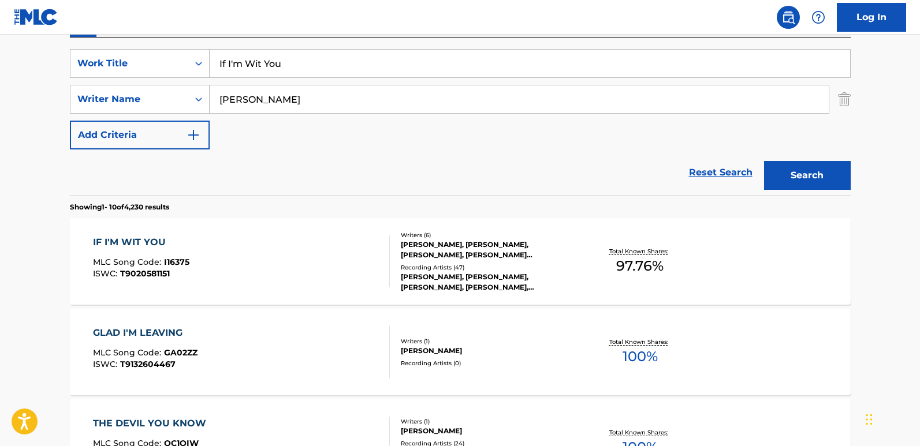
click at [448, 176] on div "Reset Search Search" at bounding box center [460, 173] width 781 height 46
click at [162, 243] on div "IF I'M WIT YOU" at bounding box center [141, 243] width 96 height 14
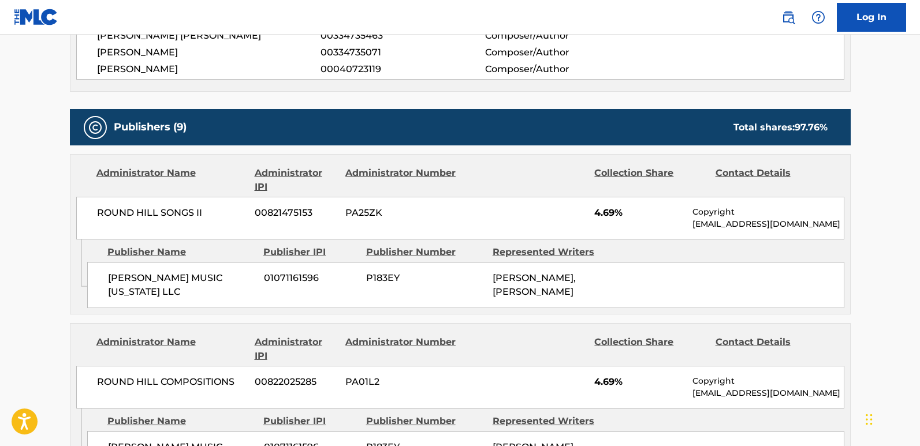
scroll to position [578, 0]
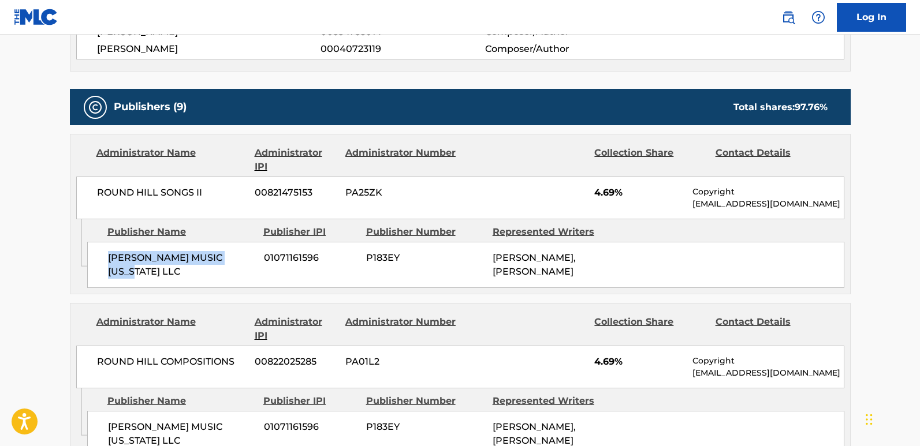
drag, startPoint x: 109, startPoint y: 256, endPoint x: 131, endPoint y: 270, distance: 26.3
click at [131, 270] on span "[PERSON_NAME] MUSIC [US_STATE] LLC" at bounding box center [181, 265] width 147 height 28
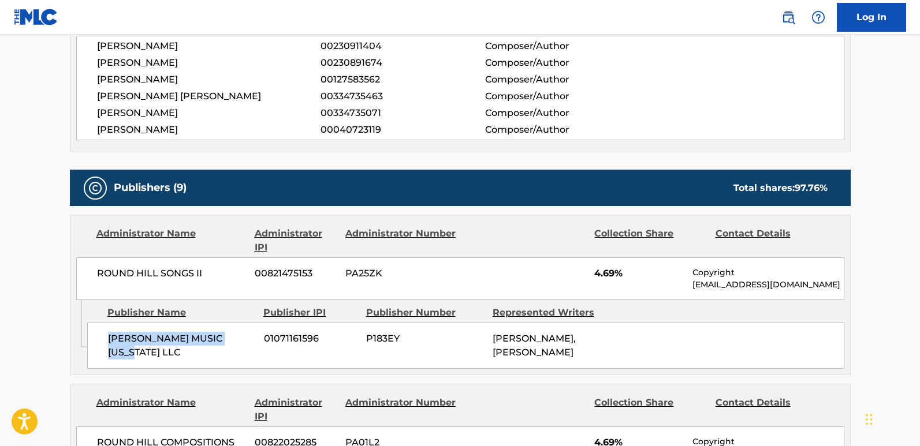
scroll to position [635, 0]
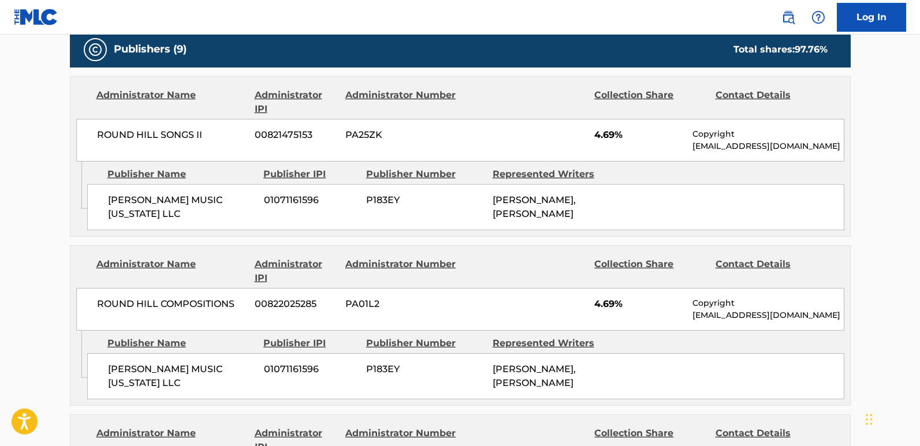
click at [598, 136] on span "4.69%" at bounding box center [639, 135] width 90 height 14
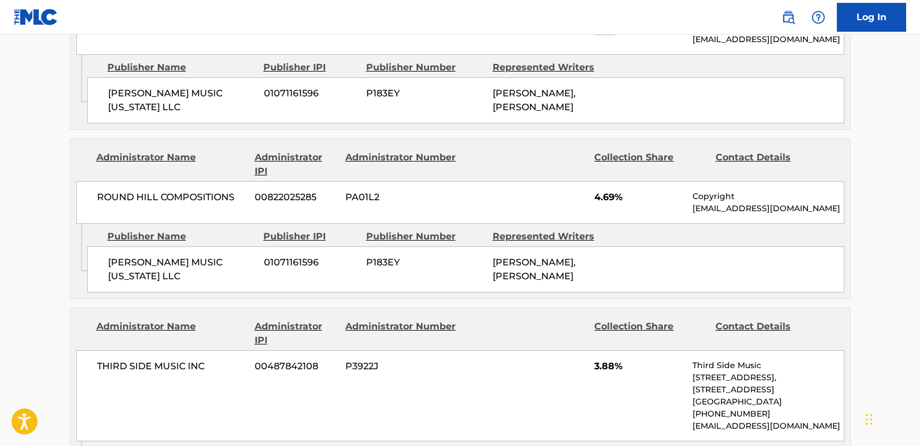
scroll to position [751, 0]
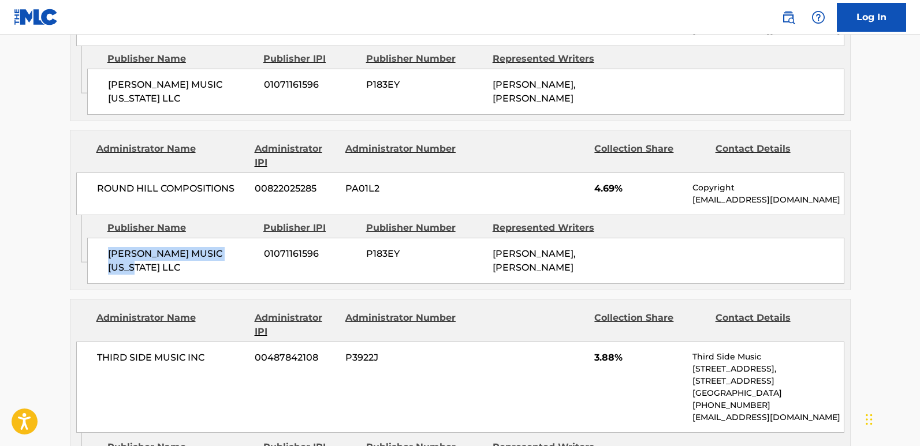
drag, startPoint x: 107, startPoint y: 255, endPoint x: 171, endPoint y: 273, distance: 66.6
click at [171, 273] on div "[PERSON_NAME] MUSIC [US_STATE] LLC 01071161596 P183EY [PERSON_NAME], [PERSON_NA…" at bounding box center [465, 261] width 757 height 46
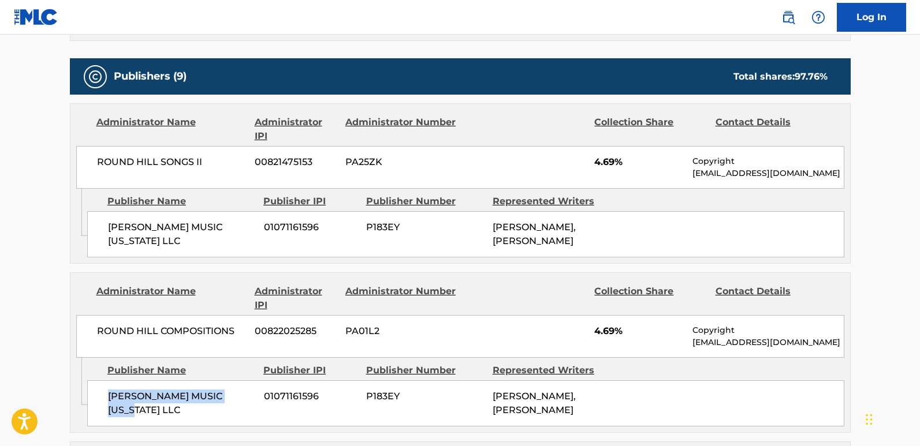
scroll to position [635, 0]
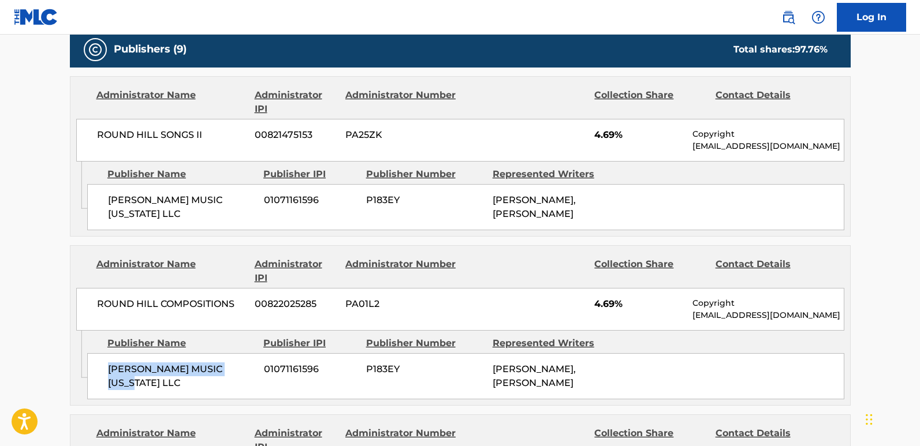
click at [135, 384] on span "[PERSON_NAME] MUSIC [US_STATE] LLC" at bounding box center [181, 377] width 147 height 28
drag, startPoint x: 110, startPoint y: 367, endPoint x: 214, endPoint y: 392, distance: 106.9
click at [214, 392] on div "[PERSON_NAME] MUSIC [US_STATE] LLC 01071161596 P183EY [PERSON_NAME], [PERSON_NA…" at bounding box center [465, 376] width 757 height 46
drag, startPoint x: 96, startPoint y: 307, endPoint x: 237, endPoint y: 314, distance: 141.1
click at [237, 314] on div "ROUND HILL COMPOSITIONS 00822025285 PA01L2 4.69% Copyright [EMAIL_ADDRESS][DOMA…" at bounding box center [460, 309] width 768 height 43
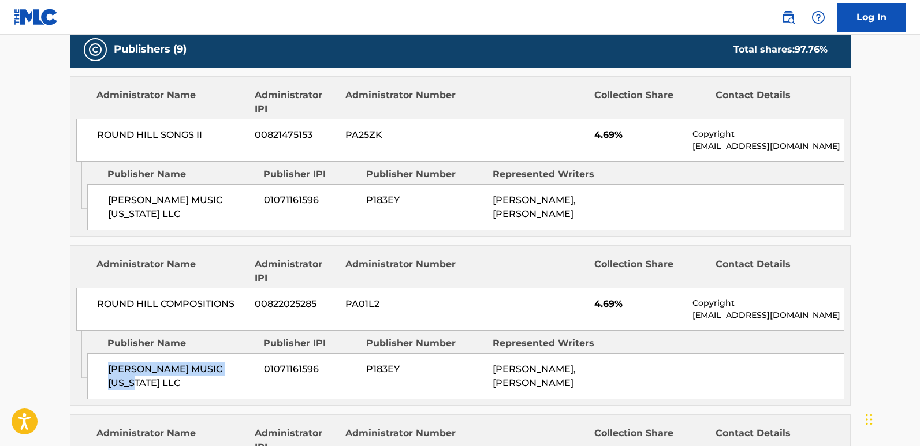
drag, startPoint x: 110, startPoint y: 370, endPoint x: 157, endPoint y: 381, distance: 47.6
click at [157, 381] on span "[PERSON_NAME] MUSIC [US_STATE] LLC" at bounding box center [181, 377] width 147 height 28
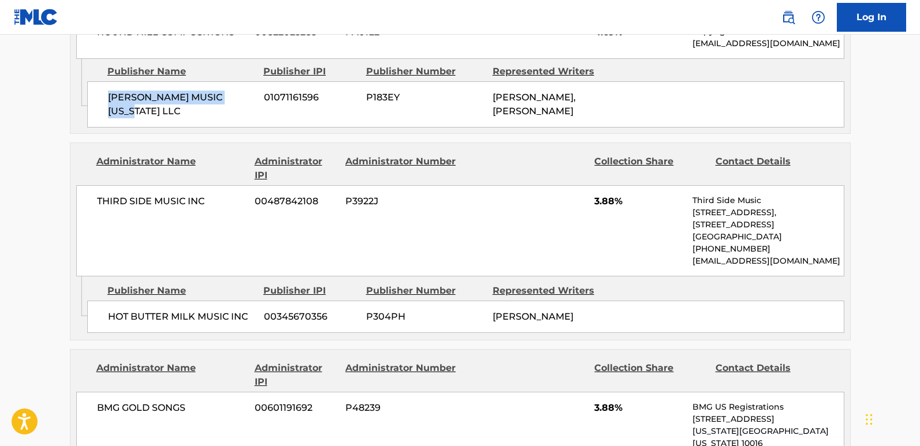
scroll to position [924, 0]
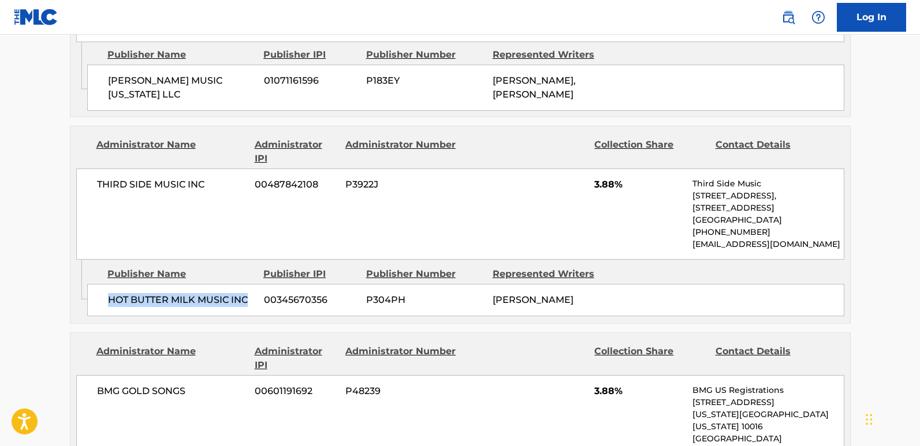
drag, startPoint x: 103, startPoint y: 303, endPoint x: 250, endPoint y: 306, distance: 146.2
click at [250, 306] on div "HOT BUTTER MILK MUSIC INC 00345670356 P304PH [PERSON_NAME]" at bounding box center [465, 300] width 757 height 32
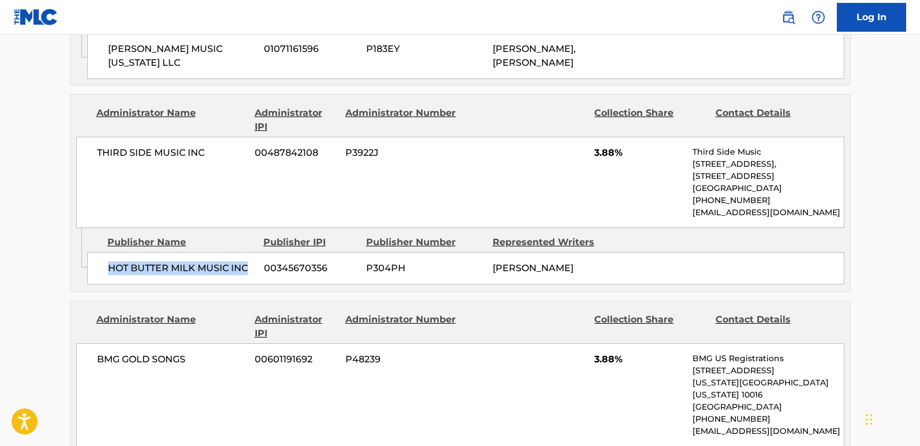
scroll to position [982, 0]
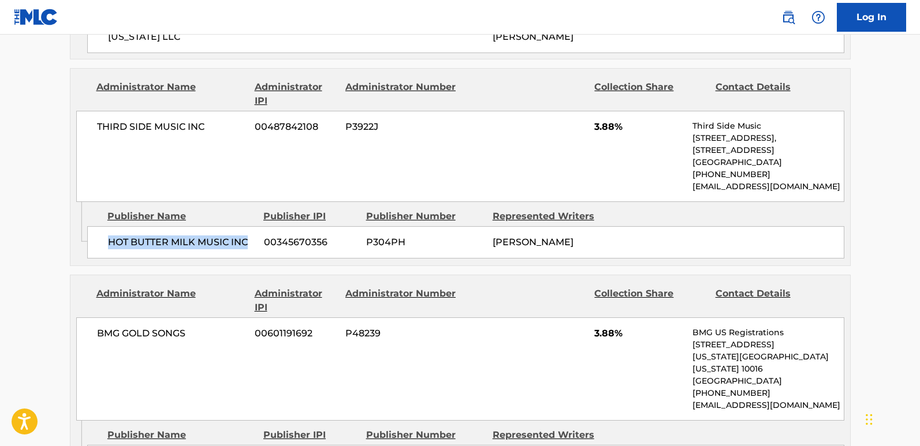
click at [144, 255] on div "HOT BUTTER MILK MUSIC INC 00345670356 P304PH [PERSON_NAME]" at bounding box center [465, 242] width 757 height 32
drag, startPoint x: 110, startPoint y: 244, endPoint x: 255, endPoint y: 254, distance: 145.3
click at [255, 254] on div "HOT BUTTER MILK MUSIC INC 00345670356 P304PH [PERSON_NAME]" at bounding box center [465, 242] width 757 height 32
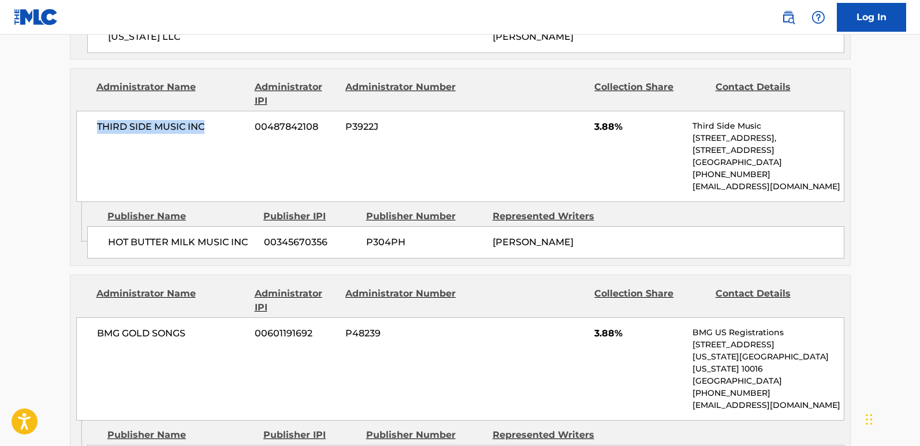
drag, startPoint x: 95, startPoint y: 132, endPoint x: 211, endPoint y: 130, distance: 116.1
click at [211, 130] on div "THIRD SIDE MUSIC INC 00487842108 P3922J 3.88% Third Side Music [STREET_ADDRESS]…" at bounding box center [460, 156] width 768 height 91
click at [183, 186] on div "THIRD SIDE MUSIC INC 00487842108 P3922J 3.88% Third Side Music [STREET_ADDRESS]…" at bounding box center [460, 156] width 768 height 91
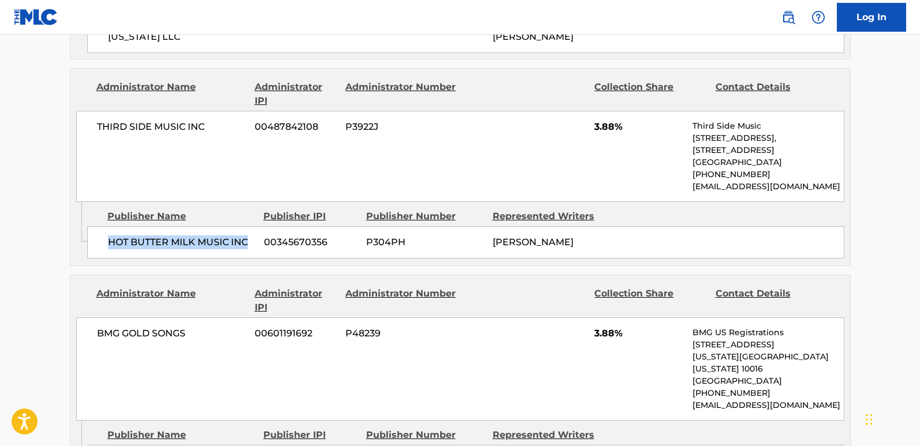
drag, startPoint x: 111, startPoint y: 250, endPoint x: 247, endPoint y: 256, distance: 135.9
click at [247, 256] on div "HOT BUTTER MILK MUSIC INC 00345670356 P304PH [PERSON_NAME]" at bounding box center [465, 242] width 757 height 32
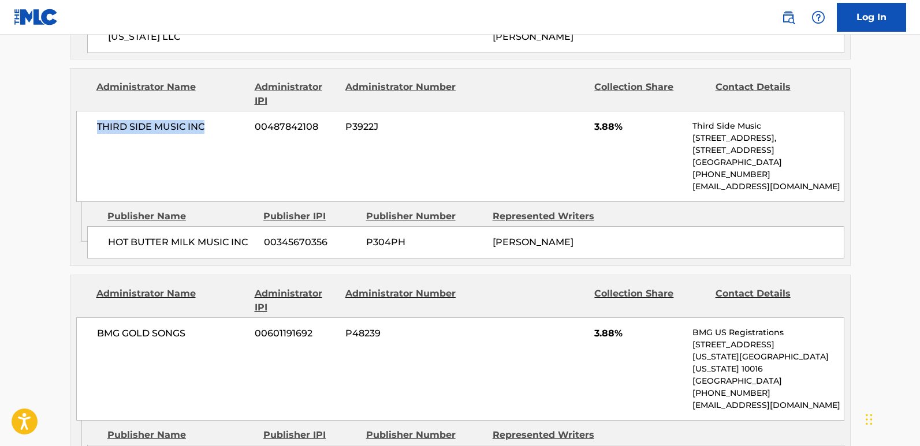
drag, startPoint x: 98, startPoint y: 130, endPoint x: 243, endPoint y: 129, distance: 144.4
click at [243, 129] on span "THIRD SIDE MUSIC INC" at bounding box center [172, 127] width 150 height 14
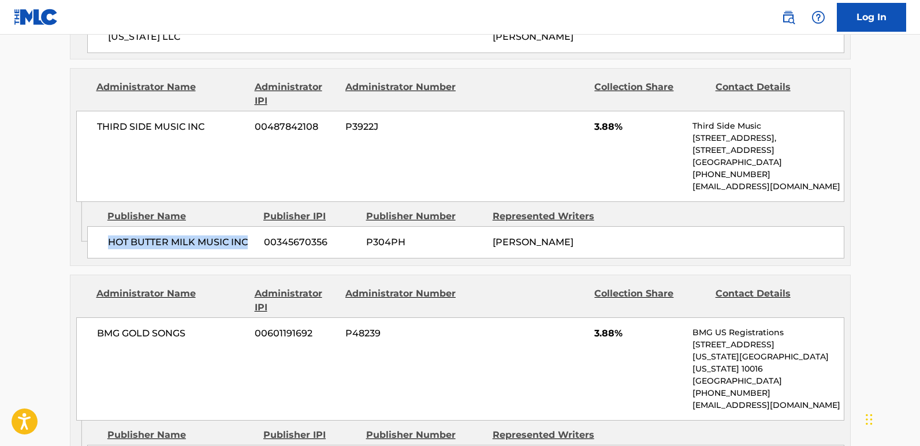
drag, startPoint x: 103, startPoint y: 243, endPoint x: 249, endPoint y: 232, distance: 146.0
click at [249, 232] on div "HOT BUTTER MILK MUSIC INC 00345670356 P304PH [PERSON_NAME]" at bounding box center [465, 242] width 757 height 32
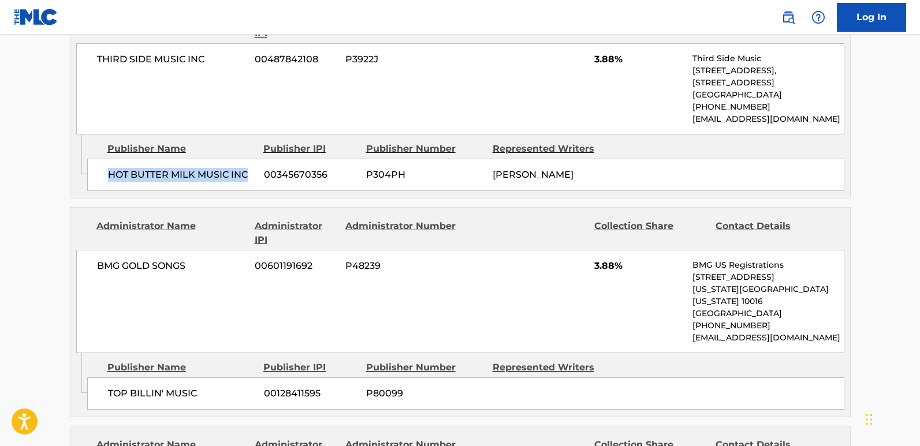
scroll to position [1155, 0]
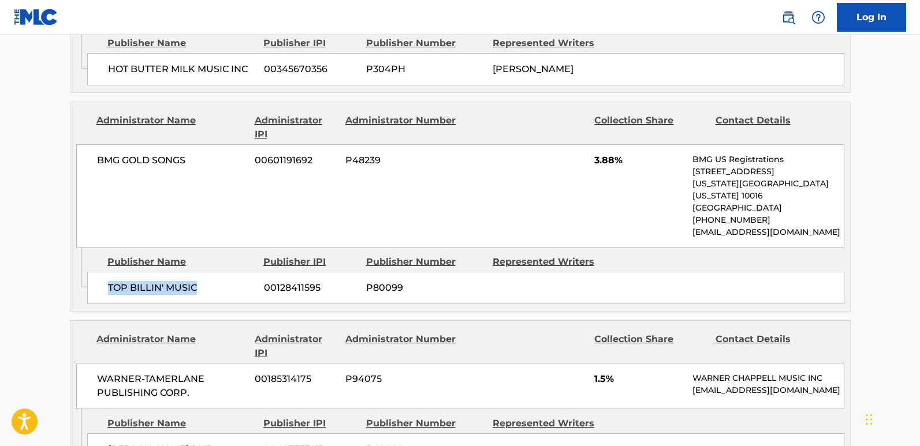
drag, startPoint x: 107, startPoint y: 275, endPoint x: 204, endPoint y: 278, distance: 97.1
click at [204, 278] on div "TOP BILLIN' MUSIC 00128411595 P80099" at bounding box center [465, 288] width 757 height 32
click at [606, 164] on span "3.88%" at bounding box center [639, 161] width 90 height 14
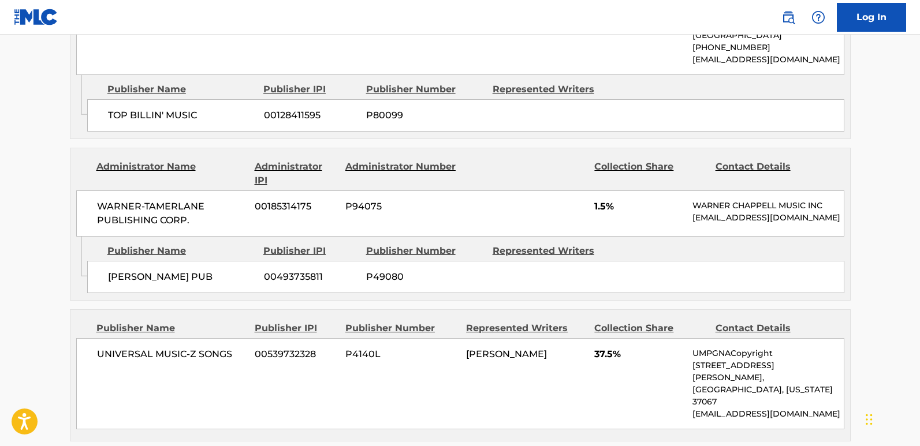
scroll to position [1328, 0]
drag, startPoint x: 108, startPoint y: 273, endPoint x: 232, endPoint y: 271, distance: 124.2
click at [232, 271] on span "[PERSON_NAME] PUB" at bounding box center [181, 277] width 147 height 14
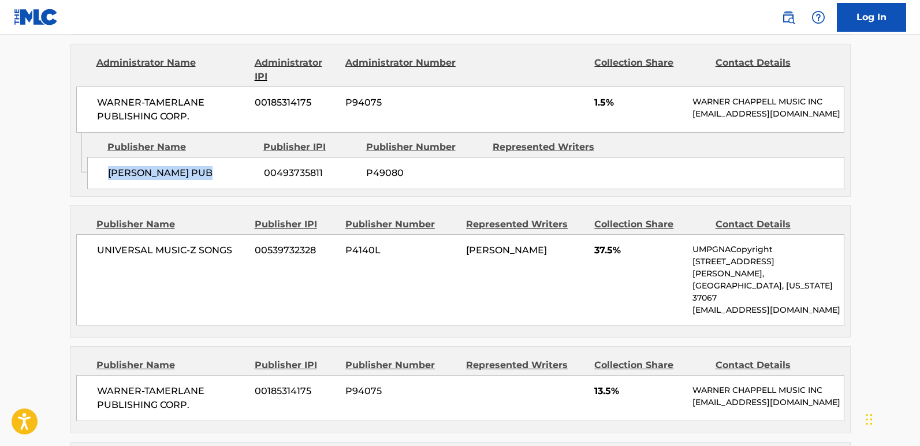
scroll to position [1444, 0]
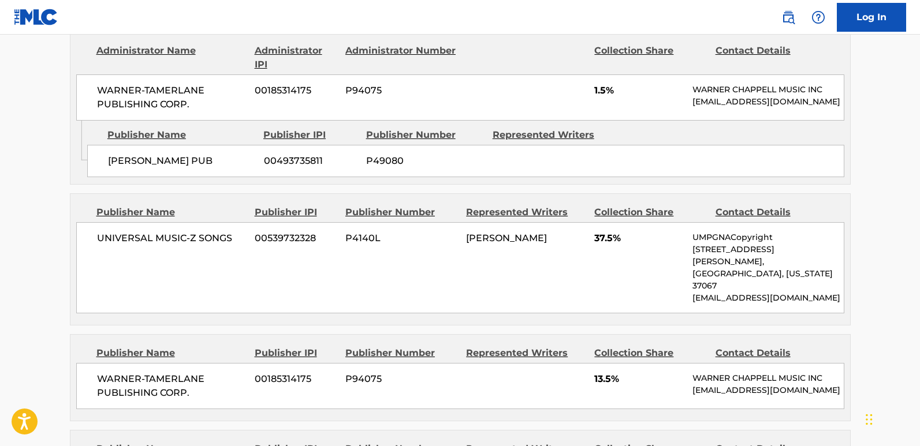
click at [599, 84] on span "1.5%" at bounding box center [639, 91] width 90 height 14
click at [594, 84] on span "1.5%" at bounding box center [639, 91] width 90 height 14
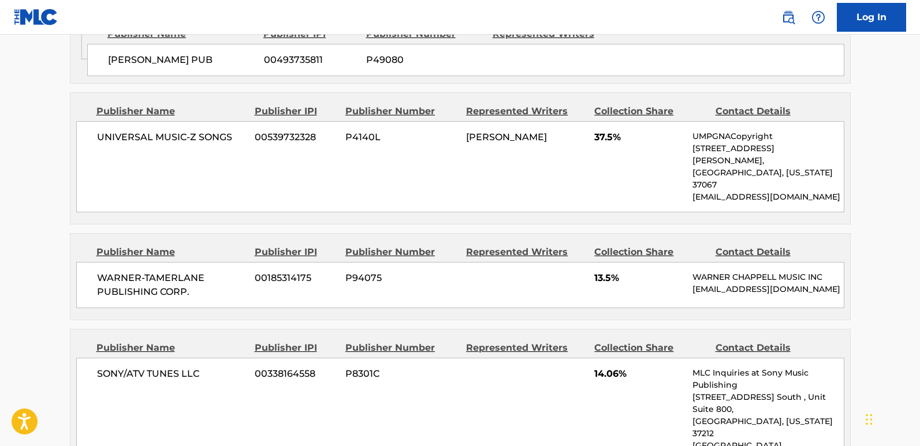
scroll to position [1560, 0]
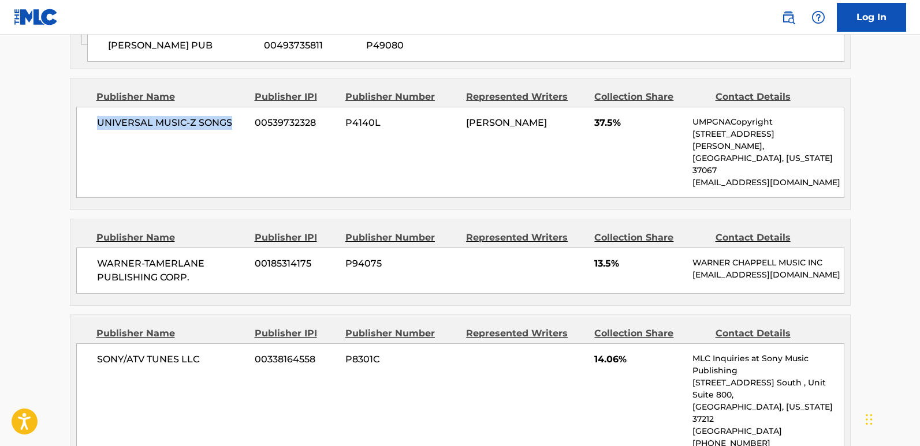
drag, startPoint x: 91, startPoint y: 129, endPoint x: 240, endPoint y: 128, distance: 149.0
click at [240, 128] on div "UNIVERSAL MUSIC-Z SONGS 00539732328 P4140L [PERSON_NAME] 37.5% UMPGNACopyright …" at bounding box center [460, 152] width 768 height 91
click at [600, 118] on span "37.5%" at bounding box center [639, 123] width 90 height 14
drag, startPoint x: 95, startPoint y: 241, endPoint x: 204, endPoint y: 256, distance: 110.2
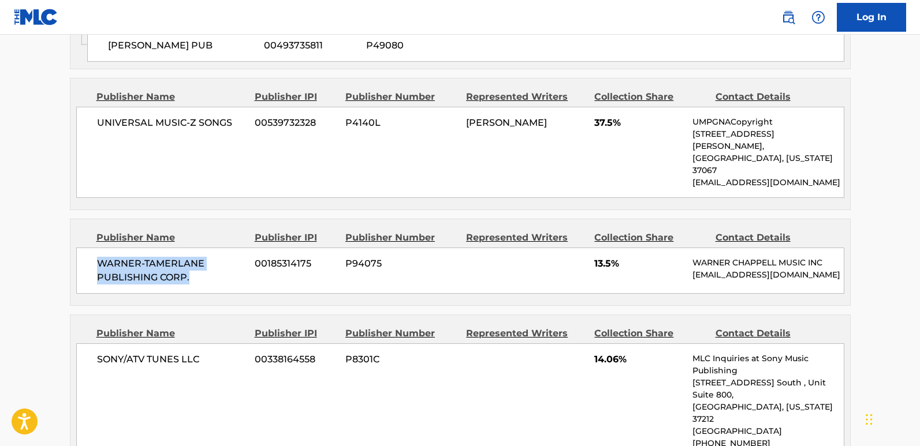
click at [204, 256] on div "WARNER-[PERSON_NAME] PUBLISHING CORP. 00185314175 P94075 13.5% [PERSON_NAME] MU…" at bounding box center [460, 271] width 768 height 46
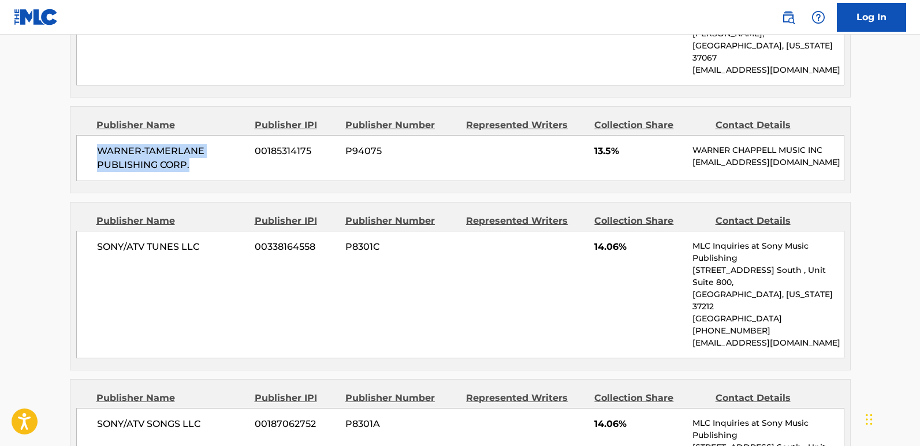
scroll to position [1675, 0]
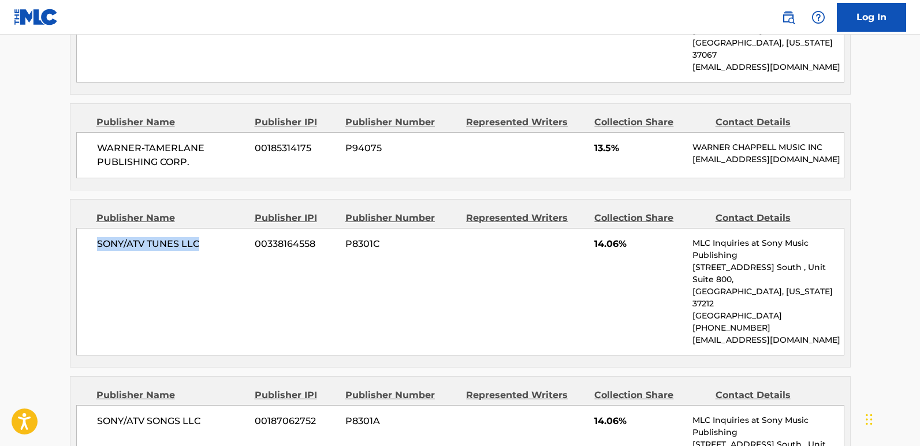
drag, startPoint x: 95, startPoint y: 224, endPoint x: 229, endPoint y: 225, distance: 133.4
click at [229, 228] on div "SONY/ATV TUNES LLC 00338164558 P8301C 14.06% MLC Inquiries at Sony Music Publis…" at bounding box center [460, 292] width 768 height 128
click at [605, 237] on span "14.06%" at bounding box center [639, 244] width 90 height 14
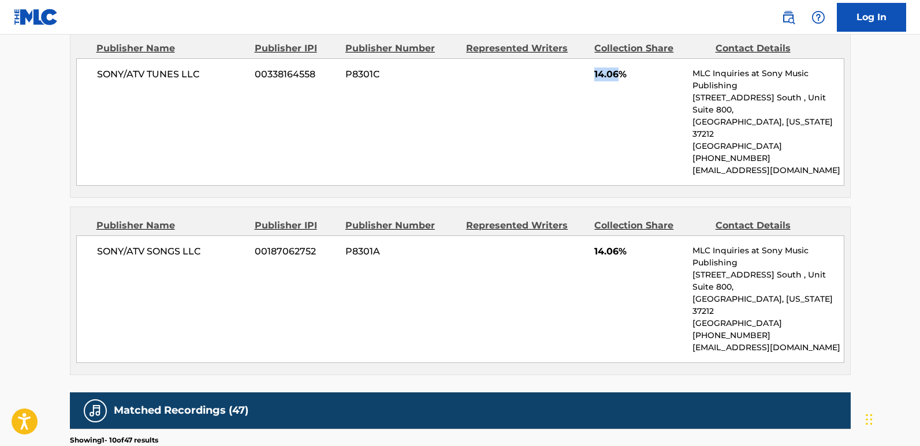
scroll to position [1848, 0]
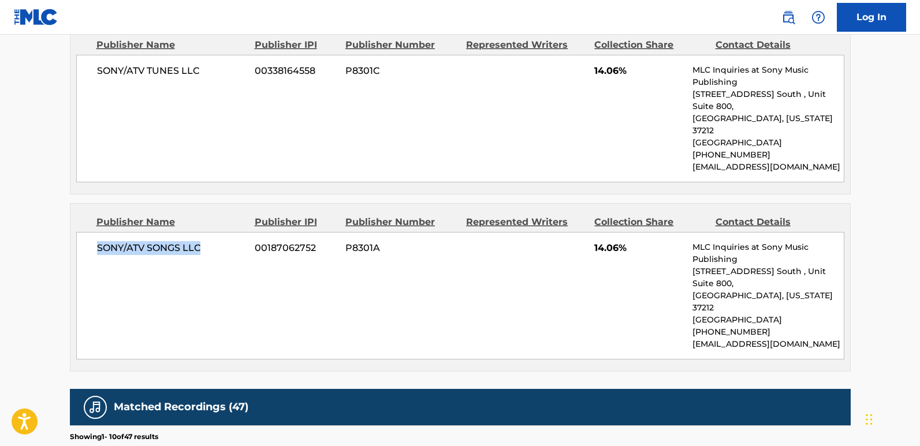
drag, startPoint x: 93, startPoint y: 206, endPoint x: 203, endPoint y: 205, distance: 109.7
click at [203, 232] on div "SONY/ATV SONGS LLC 00187062752 P8301A 14.06% MLC Inquiries at Sony Music Publis…" at bounding box center [460, 296] width 768 height 128
drag, startPoint x: 92, startPoint y: 207, endPoint x: 222, endPoint y: 207, distance: 130.5
click at [222, 232] on div "SONY/ATV SONGS LLC 00187062752 P8301A 14.06% MLC Inquiries at Sony Music Publis…" at bounding box center [460, 296] width 768 height 128
click at [603, 241] on span "14.06%" at bounding box center [639, 248] width 90 height 14
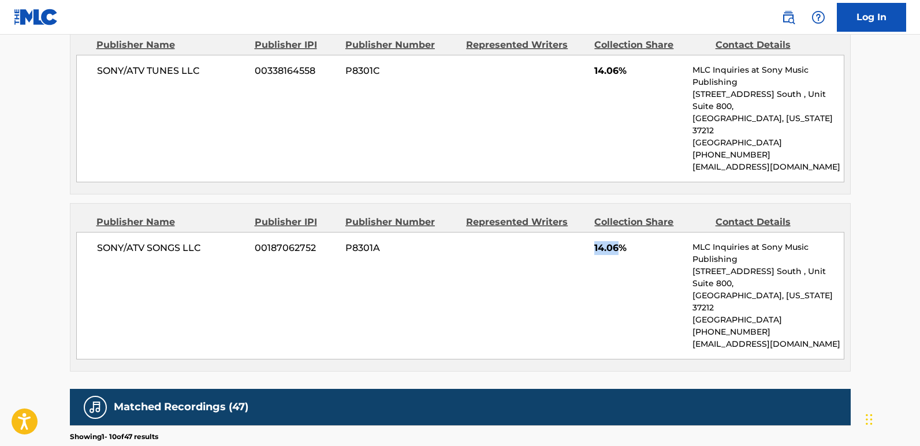
click at [603, 241] on span "14.06%" at bounding box center [639, 248] width 90 height 14
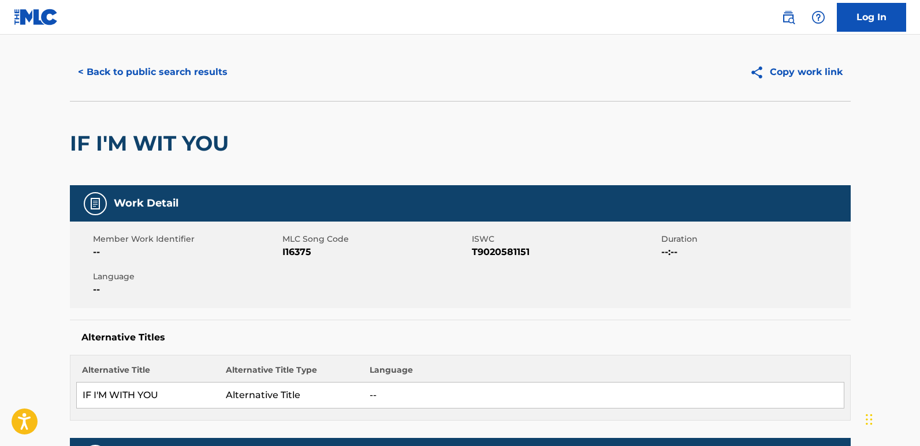
scroll to position [0, 0]
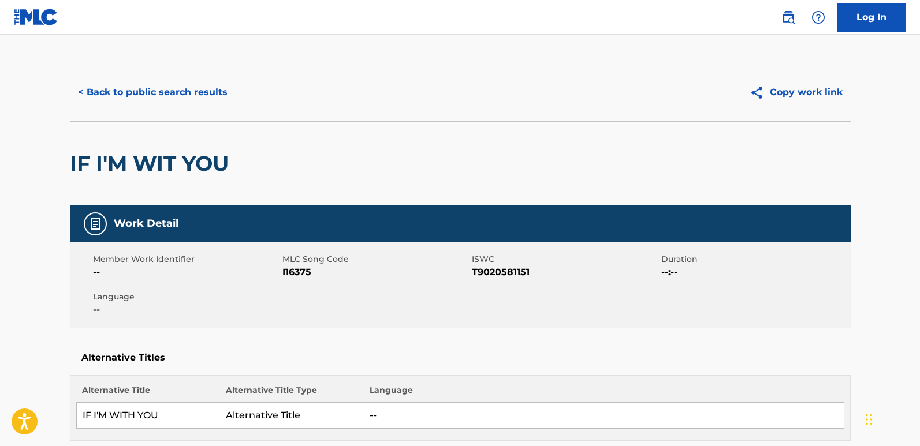
click at [203, 103] on button "< Back to public search results" at bounding box center [153, 92] width 166 height 29
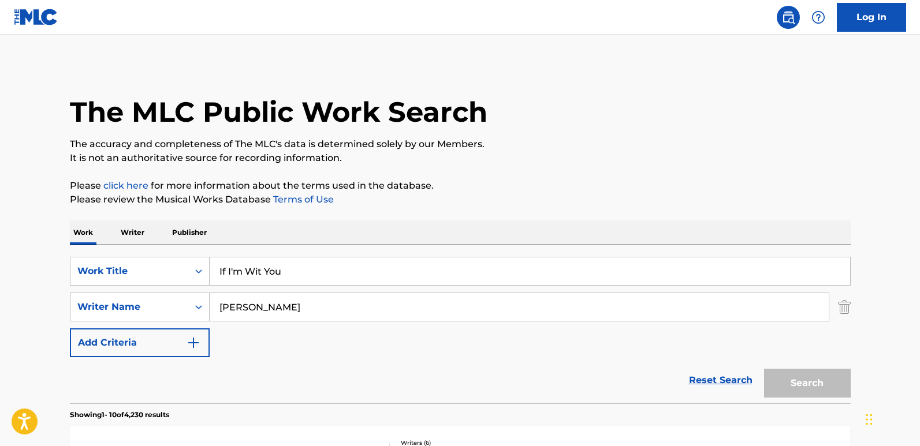
scroll to position [208, 0]
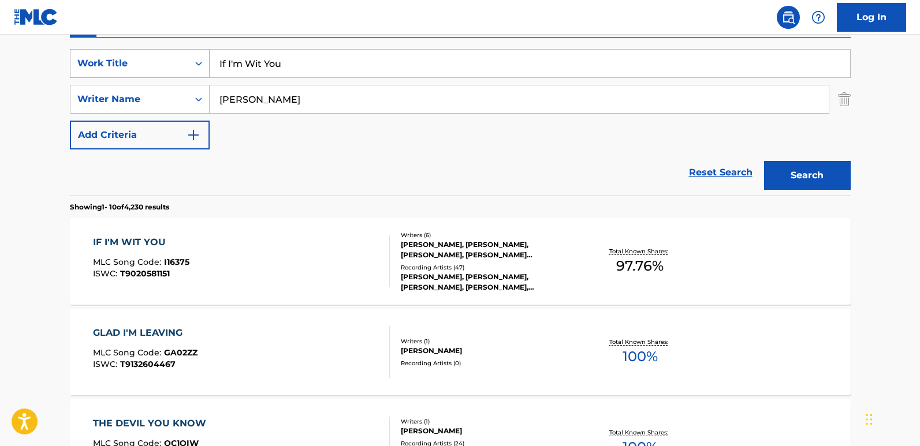
drag, startPoint x: 322, startPoint y: 75, endPoint x: 195, endPoint y: 71, distance: 127.1
click at [195, 71] on div "SearchWithCriteria850a06f2-8436-40b8-9d9c-88ce5865620f Work Title If I'm Wit You" at bounding box center [460, 63] width 781 height 29
paste input "'m A Flirt"
type input "I'm A Flirt"
click at [830, 162] on button "Search" at bounding box center [807, 175] width 87 height 29
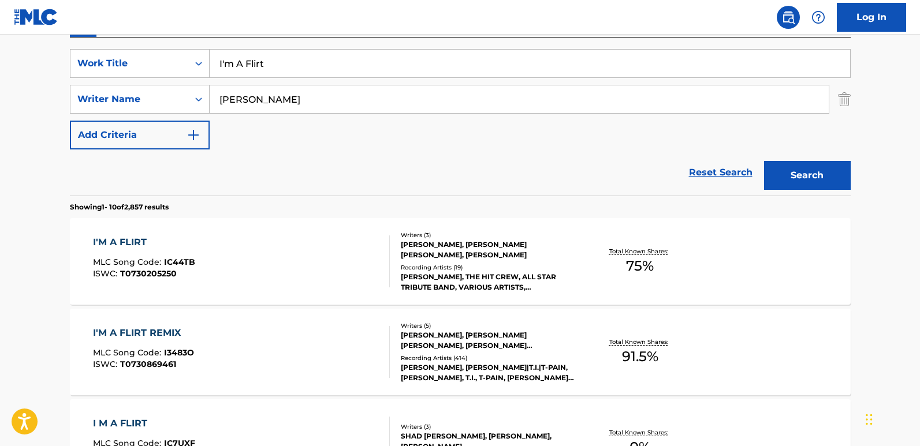
click at [401, 173] on div "Reset Search Search" at bounding box center [460, 173] width 781 height 46
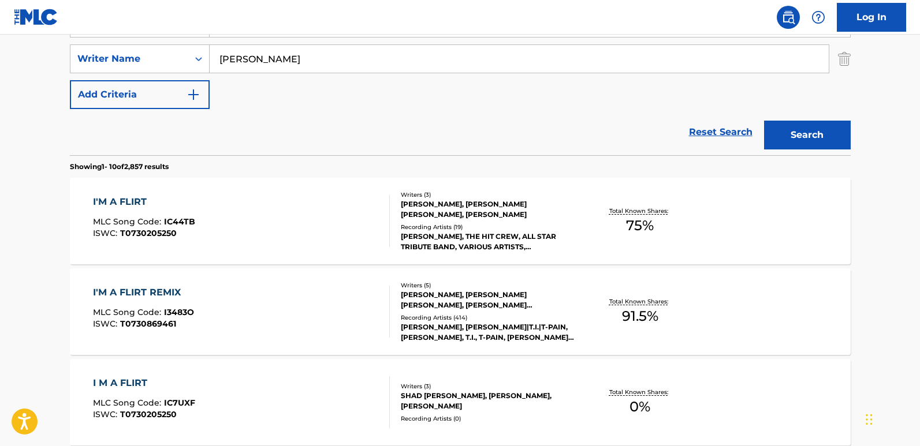
scroll to position [323, 0]
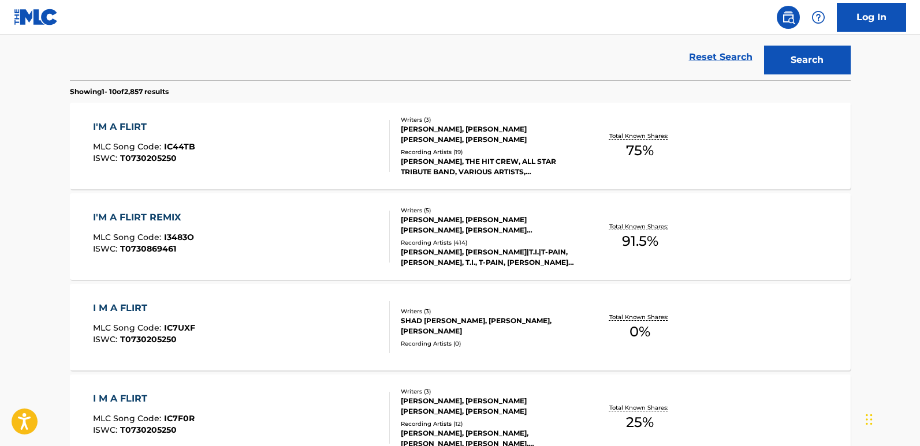
click at [161, 215] on div "I'M A FLIRT REMIX" at bounding box center [143, 218] width 101 height 14
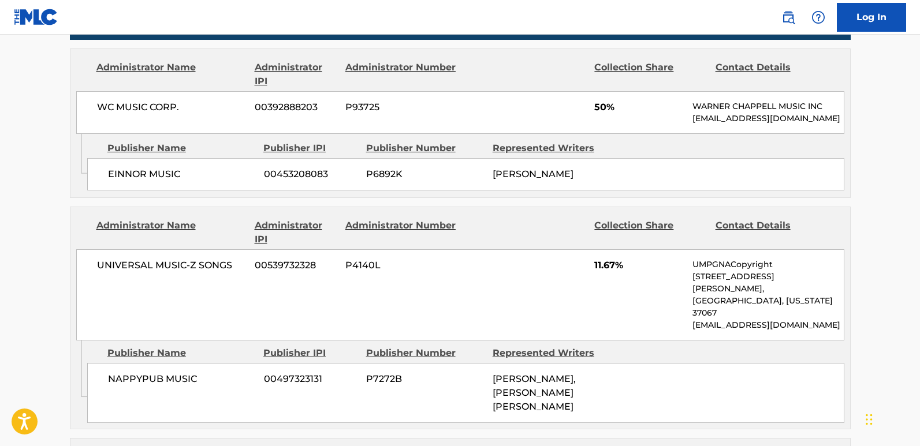
scroll to position [751, 0]
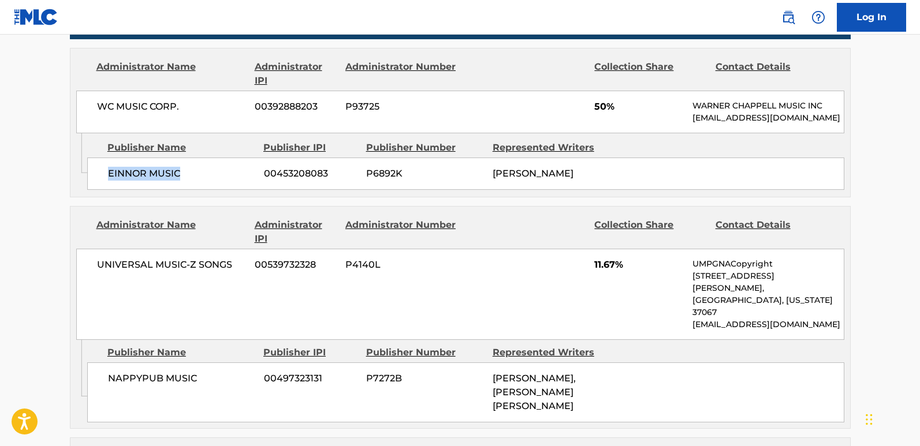
drag, startPoint x: 101, startPoint y: 193, endPoint x: 198, endPoint y: 192, distance: 97.0
click at [198, 190] on div "EINNOR MUSIC 00453208083 P6892K [PERSON_NAME]" at bounding box center [465, 174] width 757 height 32
click at [597, 106] on span "50%" at bounding box center [639, 107] width 90 height 14
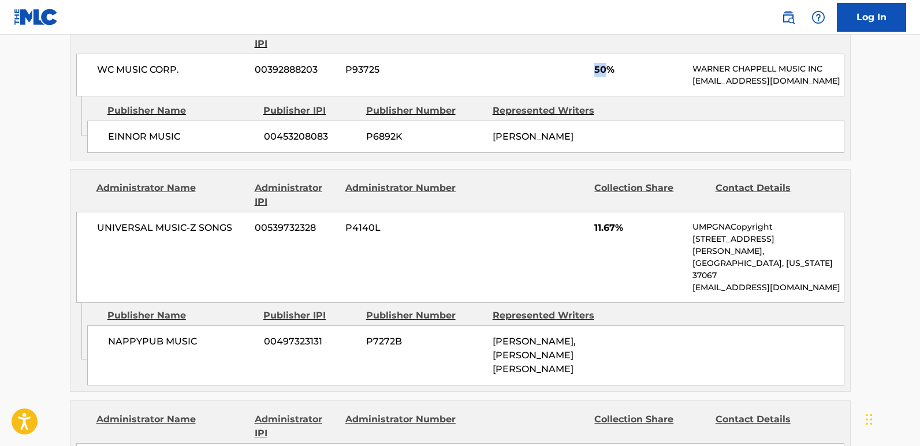
scroll to position [866, 0]
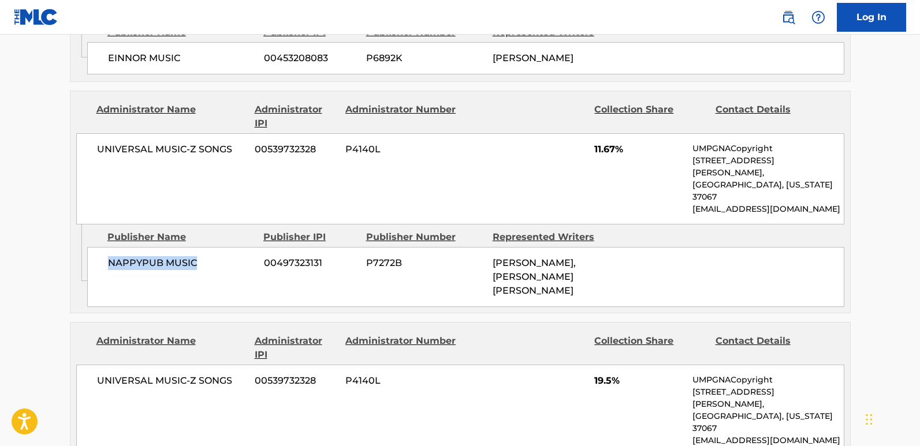
drag, startPoint x: 110, startPoint y: 254, endPoint x: 212, endPoint y: 254, distance: 101.7
click at [212, 256] on span "NAPPYPUB MUSIC" at bounding box center [181, 263] width 147 height 14
click at [597, 155] on span "11.67%" at bounding box center [639, 150] width 90 height 14
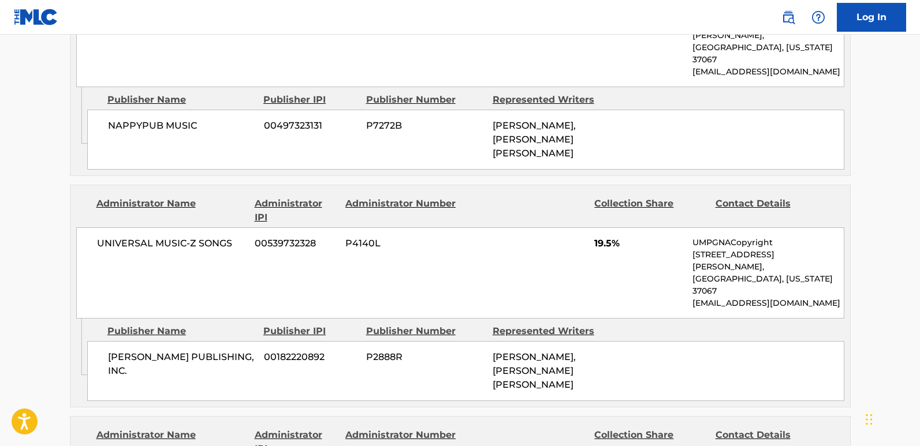
scroll to position [1040, 0]
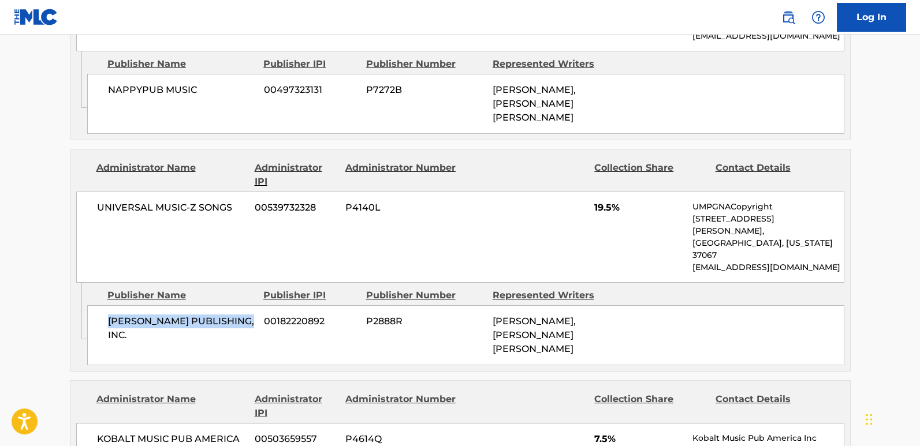
drag, startPoint x: 108, startPoint y: 291, endPoint x: 252, endPoint y: 288, distance: 144.4
click at [252, 315] on span "[PERSON_NAME] PUBLISHING, INC." at bounding box center [181, 329] width 147 height 28
click at [601, 201] on span "19.5%" at bounding box center [639, 208] width 90 height 14
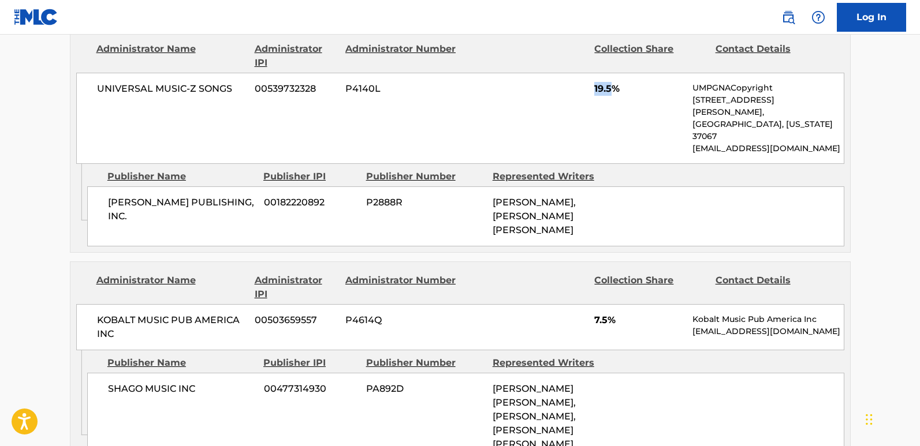
scroll to position [1271, 0]
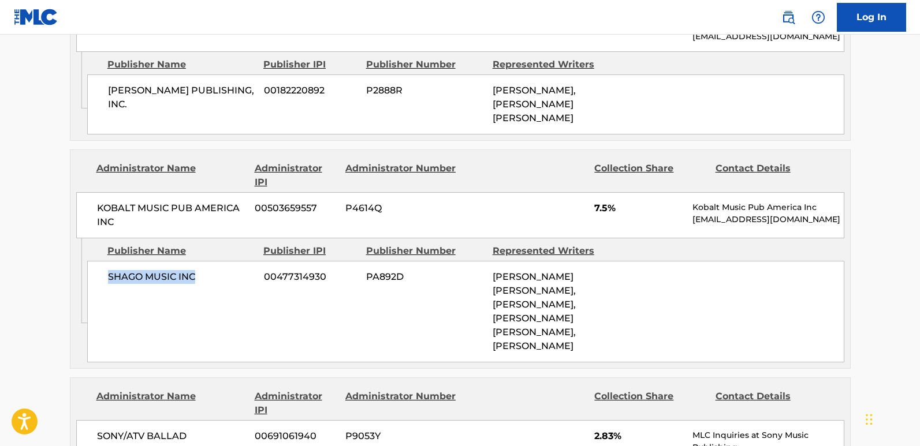
drag, startPoint x: 110, startPoint y: 247, endPoint x: 215, endPoint y: 247, distance: 105.1
click at [215, 270] on span "SHAGO MUSIC INC" at bounding box center [181, 277] width 147 height 14
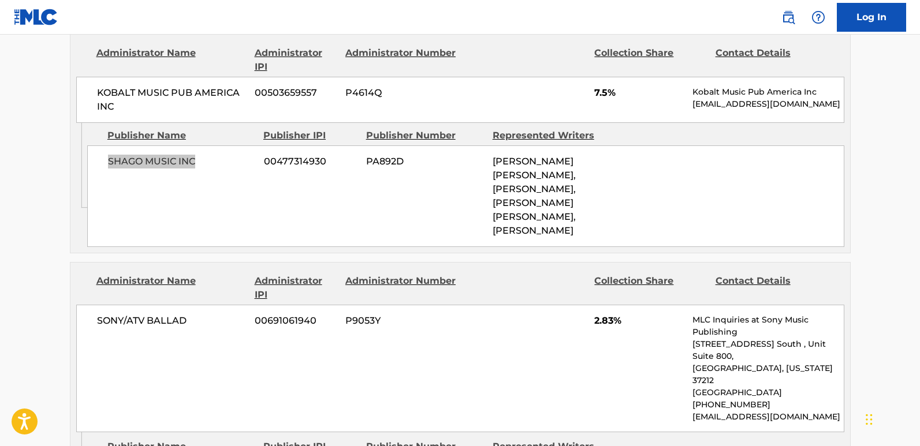
scroll to position [1328, 0]
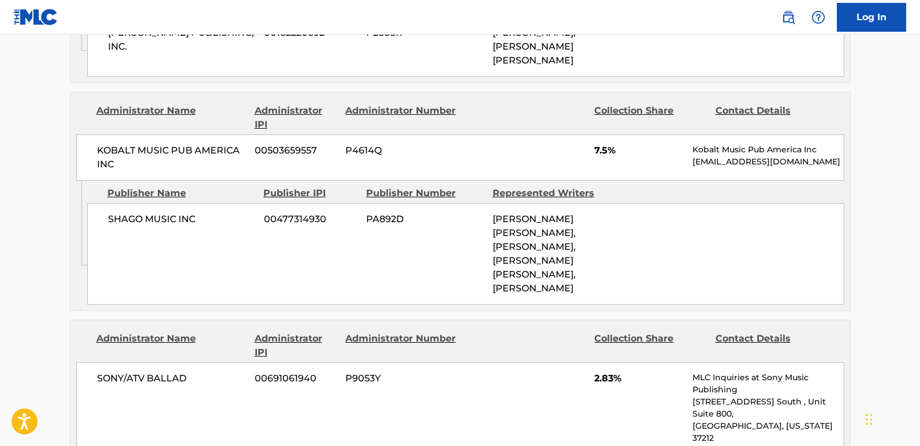
click at [598, 144] on span "7.5%" at bounding box center [639, 151] width 90 height 14
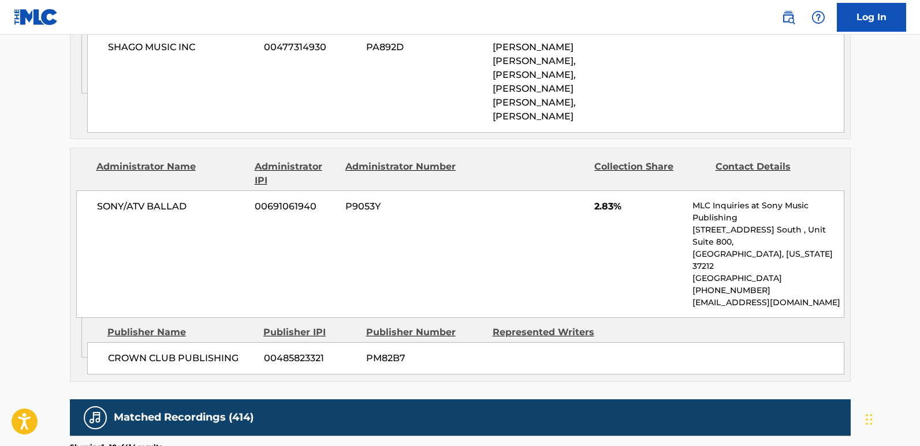
scroll to position [1502, 0]
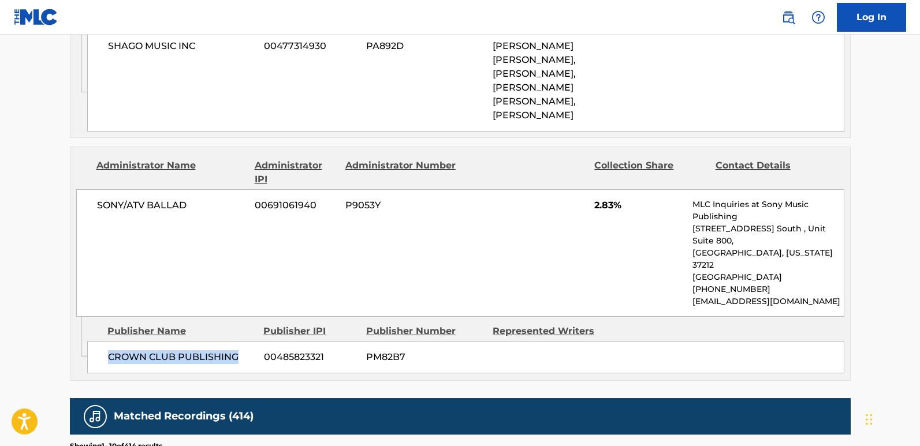
drag, startPoint x: 111, startPoint y: 285, endPoint x: 235, endPoint y: 285, distance: 123.6
click at [235, 351] on span "CROWN CLUB PUBLISHING" at bounding box center [181, 358] width 147 height 14
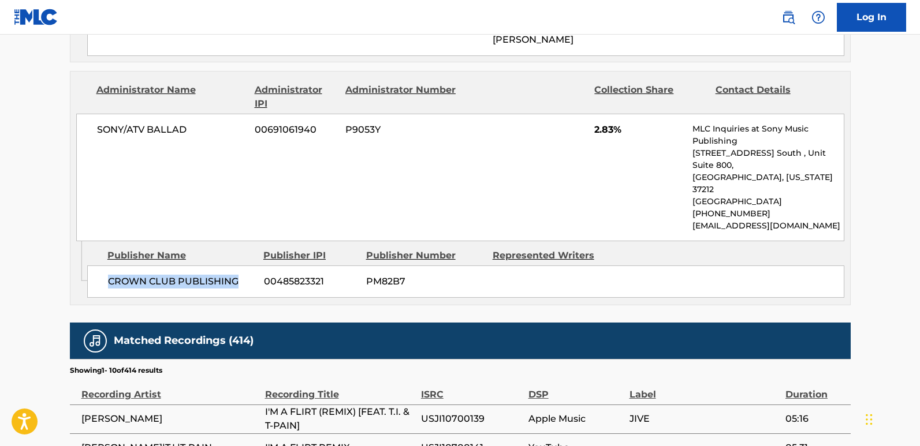
scroll to position [1560, 0]
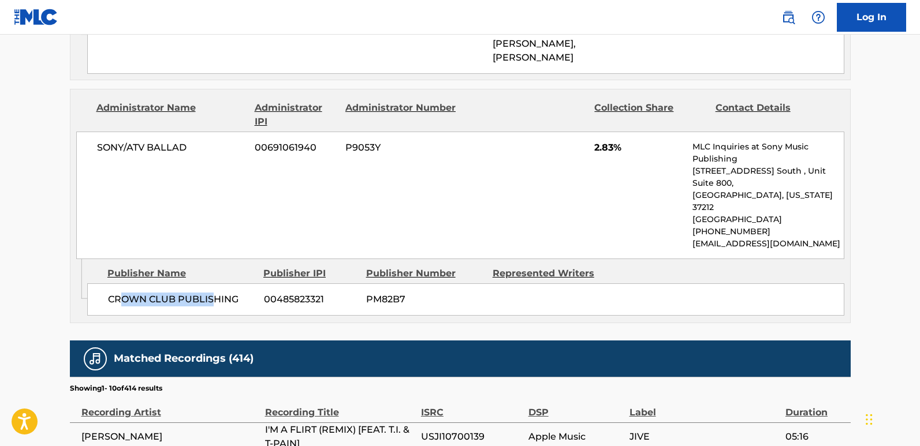
drag, startPoint x: 120, startPoint y: 228, endPoint x: 212, endPoint y: 228, distance: 91.8
click at [212, 293] on span "CROWN CLUB PUBLISHING" at bounding box center [181, 300] width 147 height 14
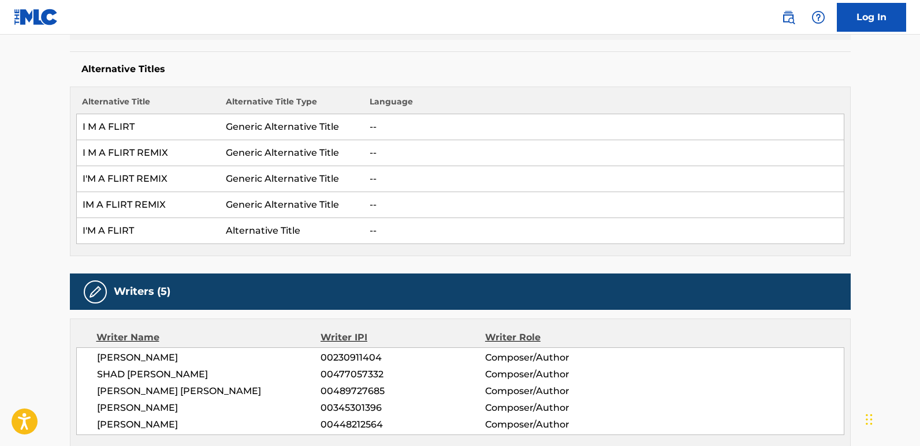
scroll to position [0, 0]
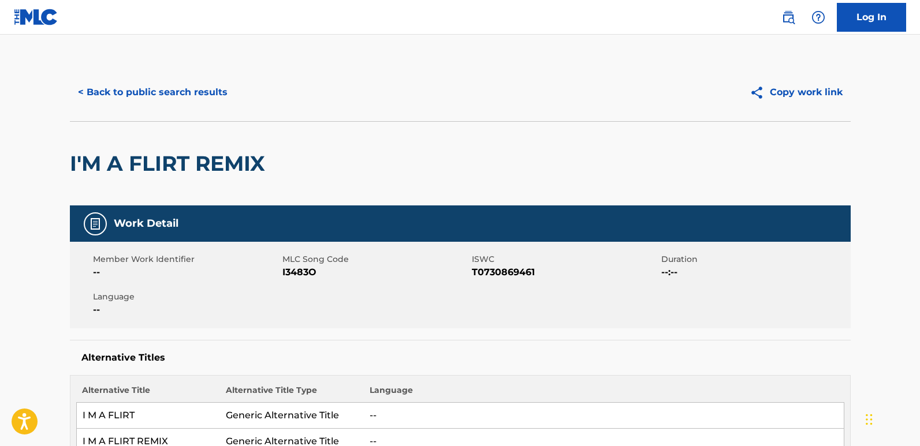
click at [202, 108] on div "< Back to public search results Copy work link" at bounding box center [460, 93] width 781 height 58
click at [202, 101] on button "< Back to public search results" at bounding box center [153, 92] width 166 height 29
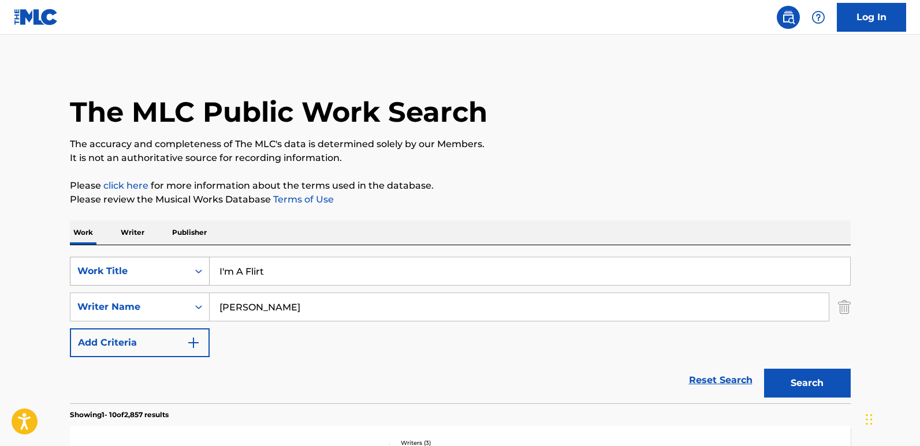
drag, startPoint x: 318, startPoint y: 268, endPoint x: 172, endPoint y: 272, distance: 145.6
click at [172, 272] on div "SearchWithCriteria850a06f2-8436-40b8-9d9c-88ce5865620f Work Title I'm A Flirt" at bounding box center [460, 271] width 781 height 29
paste input "Legs Shakin'"
type input "Legs Shakin'"
click at [793, 376] on button "Search" at bounding box center [807, 383] width 87 height 29
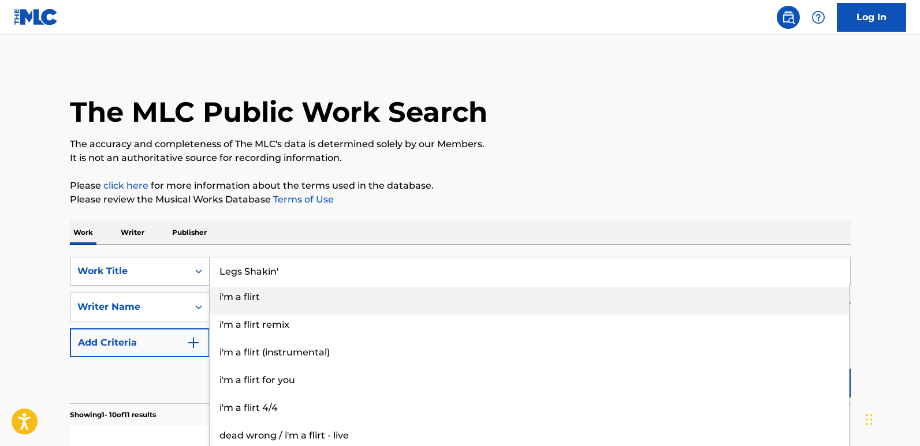
drag, startPoint x: 325, startPoint y: 273, endPoint x: 151, endPoint y: 273, distance: 174.4
click at [151, 273] on div "SearchWithCriteria850a06f2-8436-40b8-9d9c-88ce5865620f Work Title Legs Shakin' …" at bounding box center [460, 271] width 781 height 29
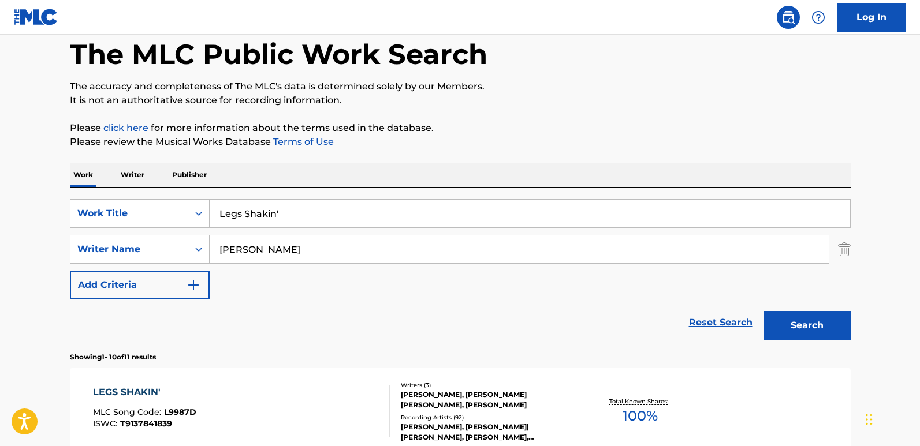
scroll to position [173, 0]
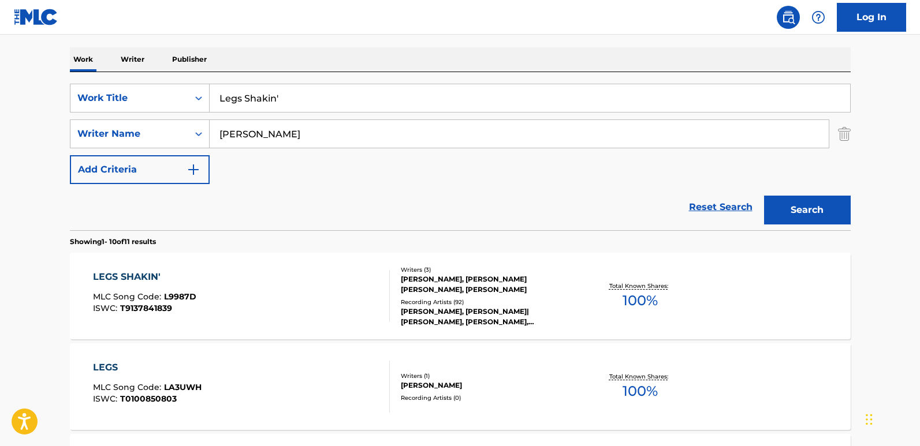
click at [130, 273] on div "LEGS SHAKIN'" at bounding box center [144, 277] width 103 height 14
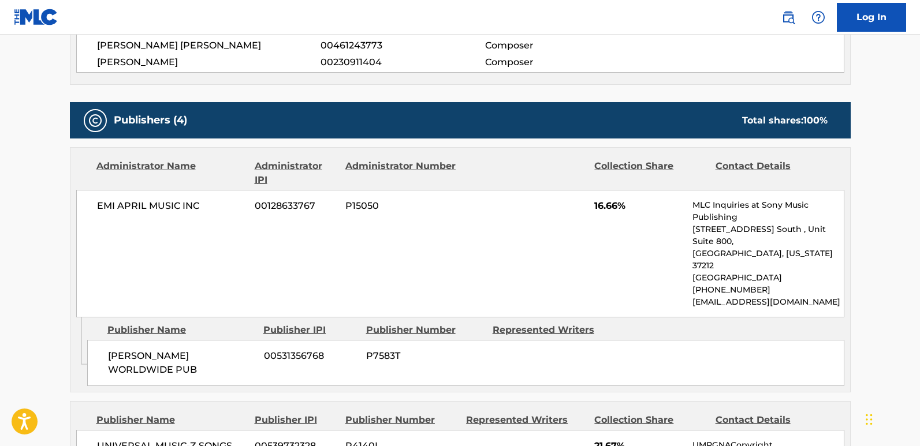
scroll to position [520, 0]
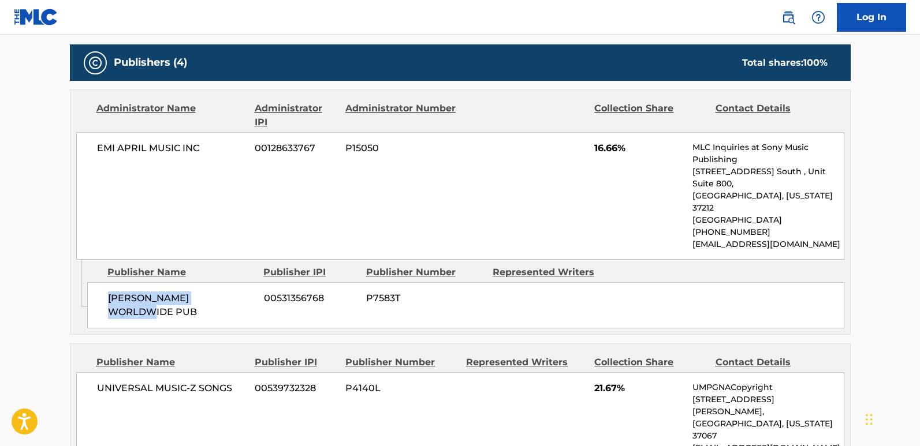
drag, startPoint x: 101, startPoint y: 277, endPoint x: 230, endPoint y: 276, distance: 128.8
click at [230, 282] on div "[PERSON_NAME] WORLDWIDE PUB 00531356768 P7583T" at bounding box center [465, 305] width 757 height 46
click at [190, 292] on span "[PERSON_NAME] WORLDWIDE PUB" at bounding box center [181, 306] width 147 height 28
drag, startPoint x: 108, startPoint y: 282, endPoint x: 245, endPoint y: 288, distance: 137.0
click at [245, 288] on div "[PERSON_NAME] WORLDWIDE PUB 00531356768 P7583T" at bounding box center [465, 305] width 757 height 46
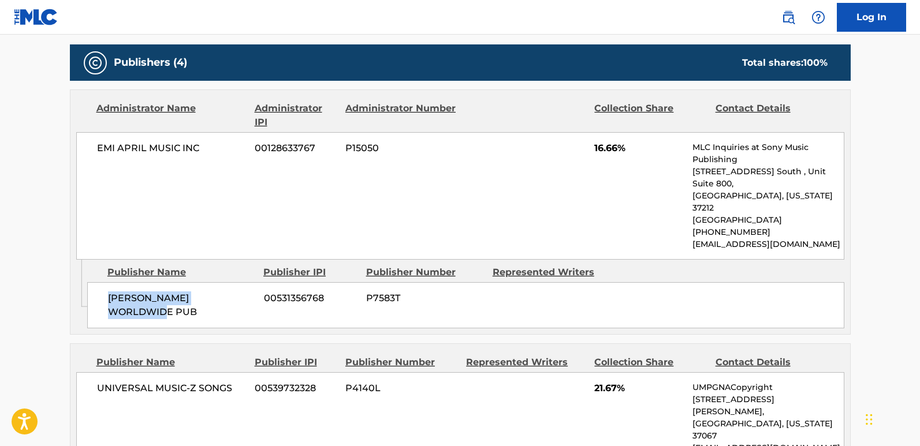
click at [153, 292] on span "[PERSON_NAME] WORLDWIDE PUB" at bounding box center [181, 306] width 147 height 28
drag, startPoint x: 107, startPoint y: 278, endPoint x: 259, endPoint y: 293, distance: 152.1
click at [259, 293] on div "Admin Original Publisher Connecting Line Publisher Name Publisher IPI Publisher…" at bounding box center [460, 297] width 780 height 75
click at [606, 149] on span "16.66%" at bounding box center [639, 149] width 90 height 14
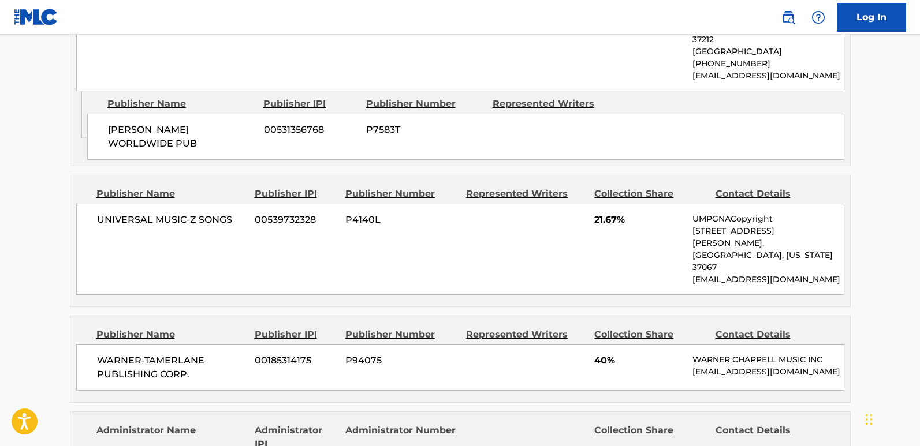
scroll to position [693, 0]
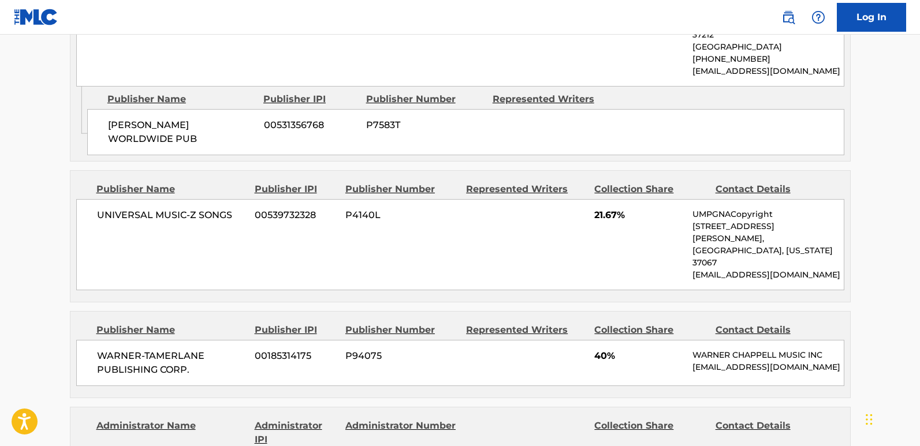
click at [597, 209] on span "21.67%" at bounding box center [639, 216] width 90 height 14
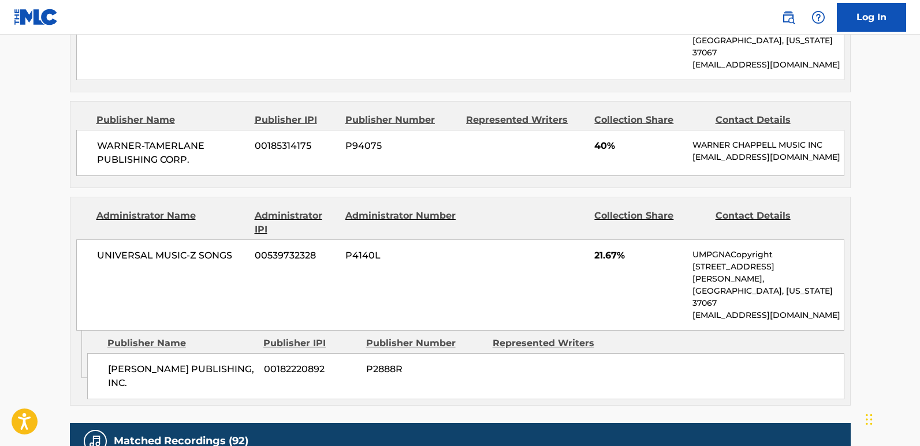
scroll to position [924, 0]
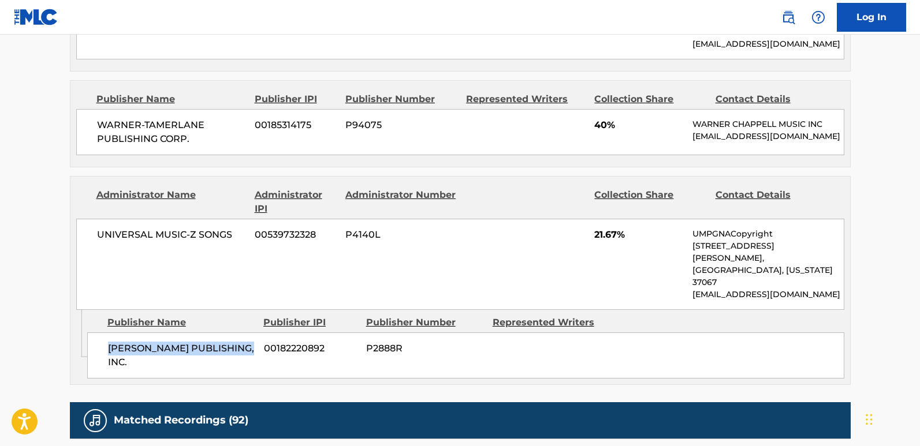
drag, startPoint x: 105, startPoint y: 276, endPoint x: 239, endPoint y: 276, distance: 133.4
click at [239, 333] on div "[PERSON_NAME] PUBLISHING, INC. 00182220892 P2888R" at bounding box center [465, 356] width 757 height 46
click at [602, 219] on div "UNIVERSAL MUSIC-Z SONGS 00539732328 P4140L 21.67% UMPGNACopyright [STREET_ADDRE…" at bounding box center [460, 264] width 768 height 91
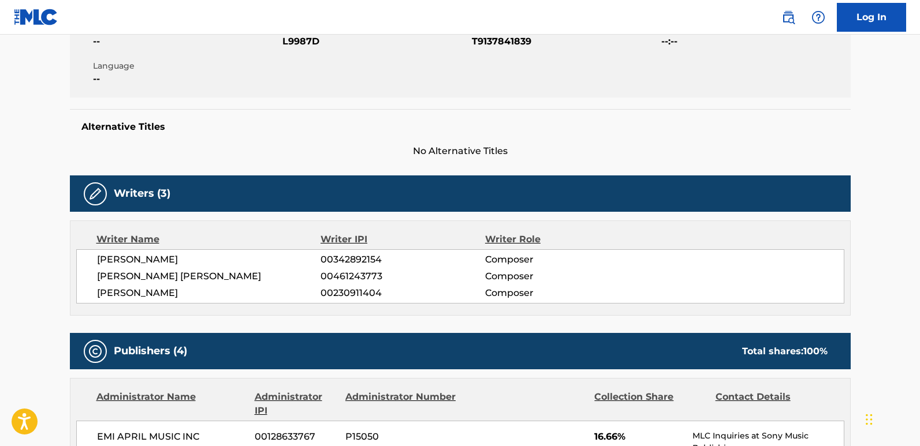
scroll to position [0, 0]
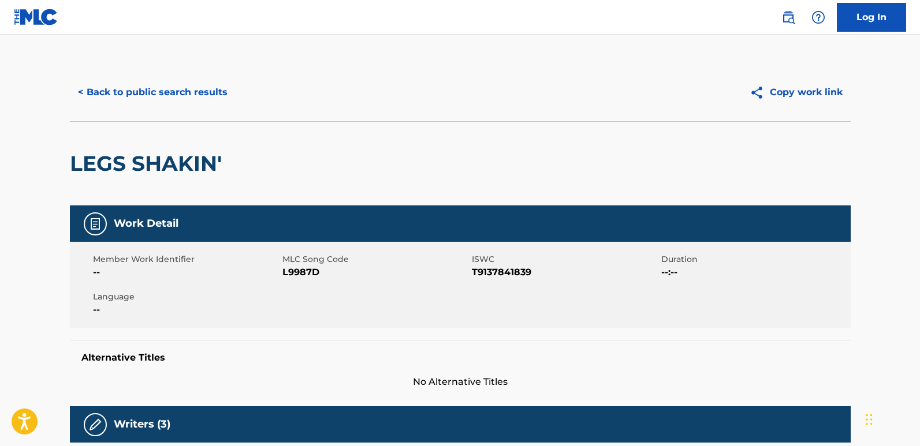
click at [163, 99] on button "< Back to public search results" at bounding box center [153, 92] width 166 height 29
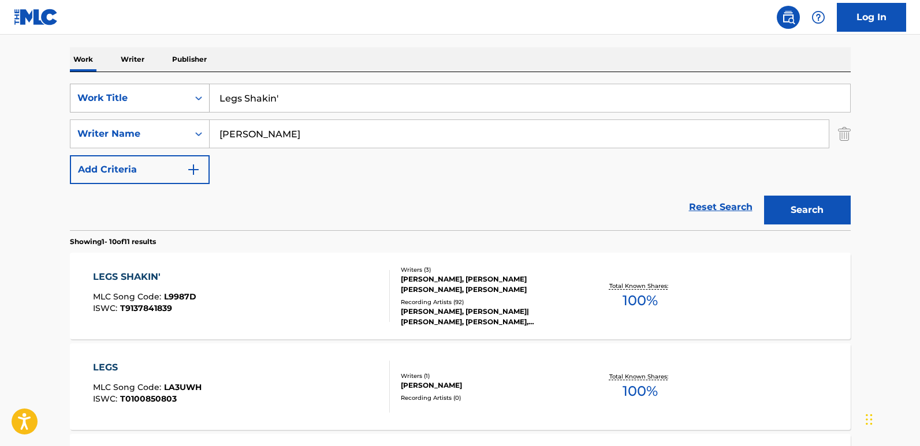
drag, startPoint x: 324, startPoint y: 94, endPoint x: 118, endPoint y: 103, distance: 206.4
click at [118, 103] on div "SearchWithCriteria850a06f2-8436-40b8-9d9c-88ce5865620f Work Title Legs Shakin'" at bounding box center [460, 98] width 781 height 29
paste input "t's Be Real Now"
type input "Let's Be Real Now"
click at [817, 214] on button "Search" at bounding box center [807, 210] width 87 height 29
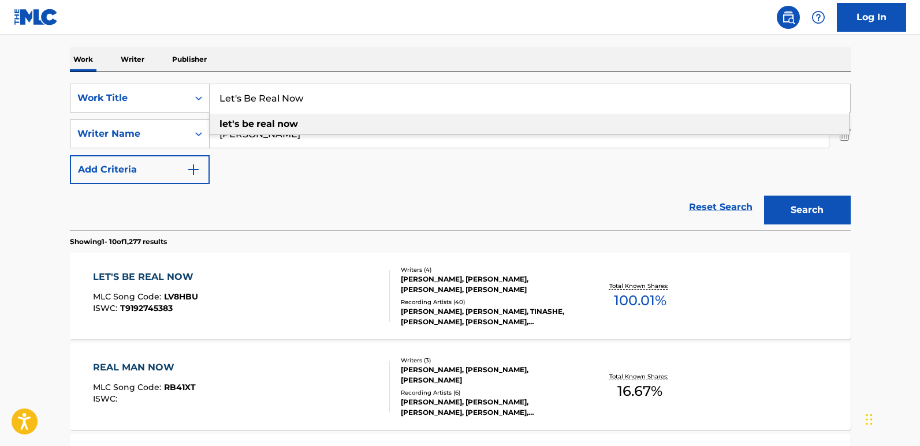
drag, startPoint x: 380, startPoint y: 103, endPoint x: 80, endPoint y: 82, distance: 300.5
click at [75, 77] on div "SearchWithCriteria850a06f2-8436-40b8-9d9c-88ce5865620f Work Title Let's Be Real…" at bounding box center [460, 151] width 781 height 158
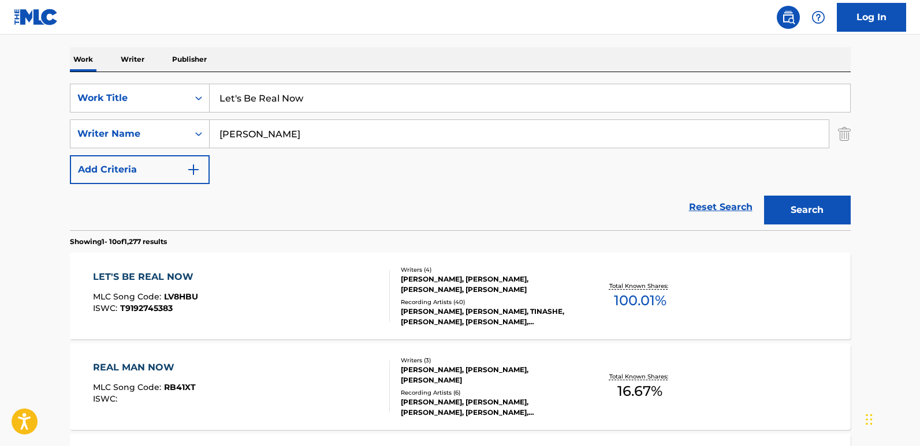
click at [164, 276] on div "LET'S BE REAL NOW" at bounding box center [146, 277] width 106 height 14
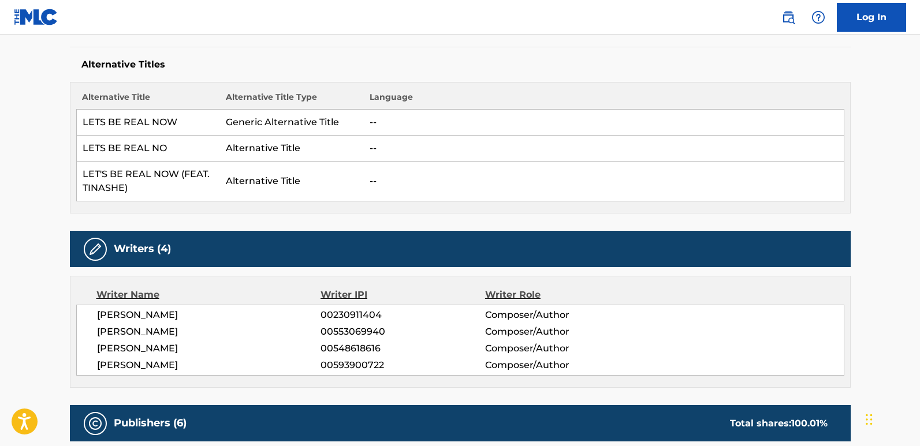
scroll to position [404, 0]
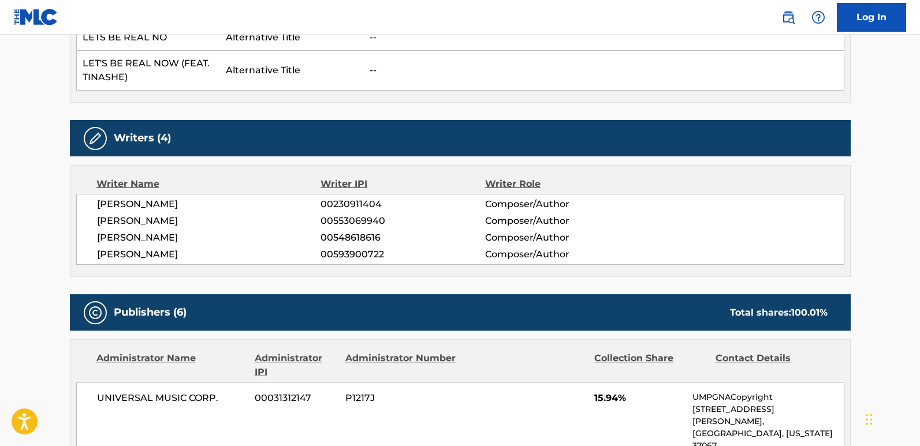
click at [181, 257] on span "[PERSON_NAME]" at bounding box center [209, 255] width 224 height 14
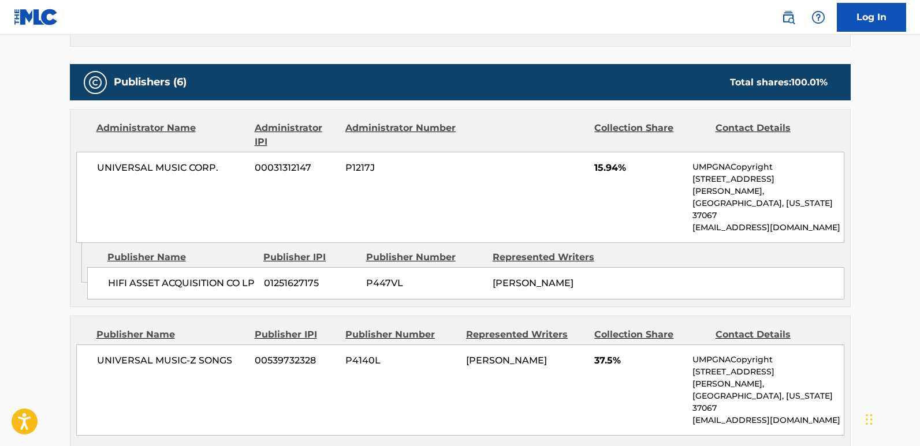
scroll to position [635, 0]
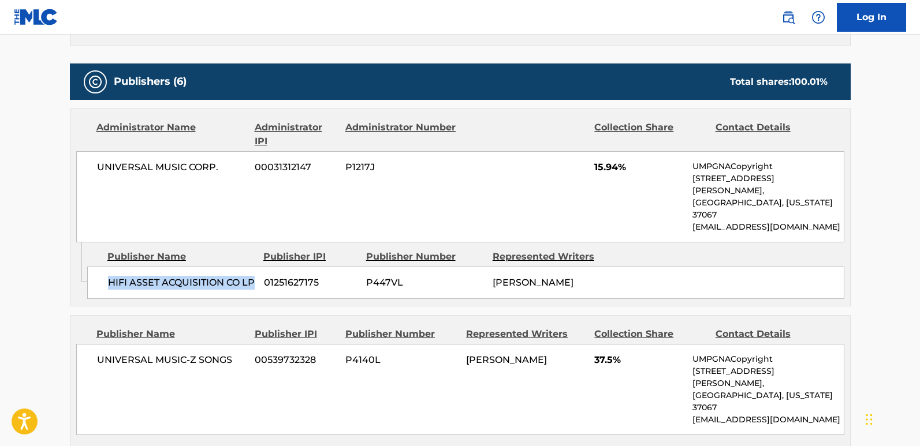
drag, startPoint x: 109, startPoint y: 256, endPoint x: 145, endPoint y: 273, distance: 39.8
click at [145, 276] on span "HIFI ASSET ACQUISITION CO LP" at bounding box center [181, 283] width 147 height 14
click at [601, 162] on span "15.94%" at bounding box center [639, 168] width 90 height 14
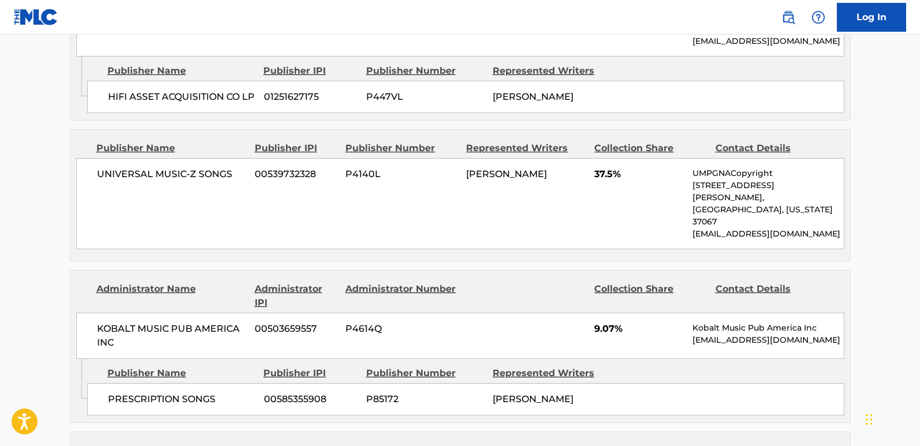
scroll to position [866, 0]
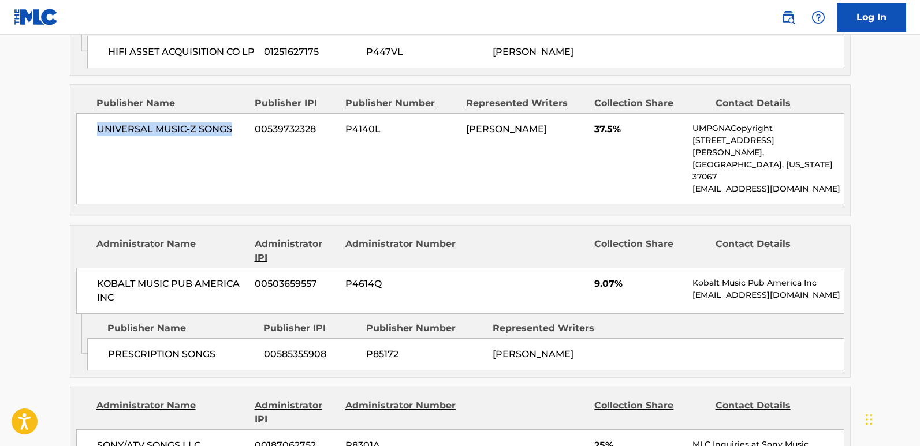
drag, startPoint x: 100, startPoint y: 116, endPoint x: 239, endPoint y: 118, distance: 138.6
click at [239, 118] on div "UNIVERSAL MUSIC-Z SONGS 00539732328 P4140L [PERSON_NAME] 37.5% UMPGNACopyright …" at bounding box center [460, 158] width 768 height 91
click at [143, 150] on div "UNIVERSAL MUSIC-Z SONGS 00539732328 P4140L [PERSON_NAME] 37.5% UMPGNACopyright …" at bounding box center [460, 158] width 768 height 91
drag, startPoint x: 87, startPoint y: 120, endPoint x: 236, endPoint y: 120, distance: 149.0
click at [236, 120] on div "UNIVERSAL MUSIC-Z SONGS 00539732328 P4140L [PERSON_NAME] 37.5% UMPGNACopyright …" at bounding box center [460, 158] width 768 height 91
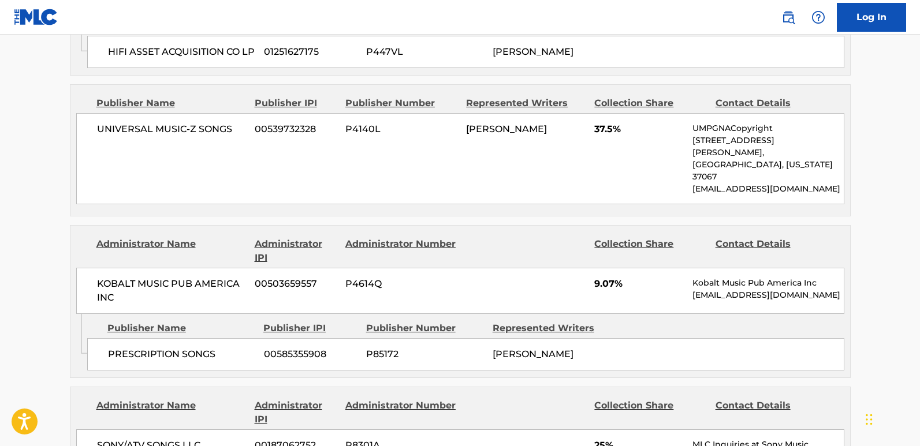
click at [604, 122] on span "37.5%" at bounding box center [639, 129] width 90 height 14
click at [550, 157] on div "UNIVERSAL MUSIC-Z SONGS 00539732328 P4140L [PERSON_NAME] 37.5% UMPGNACopyright …" at bounding box center [460, 158] width 768 height 91
click at [605, 122] on span "37.5%" at bounding box center [639, 129] width 90 height 14
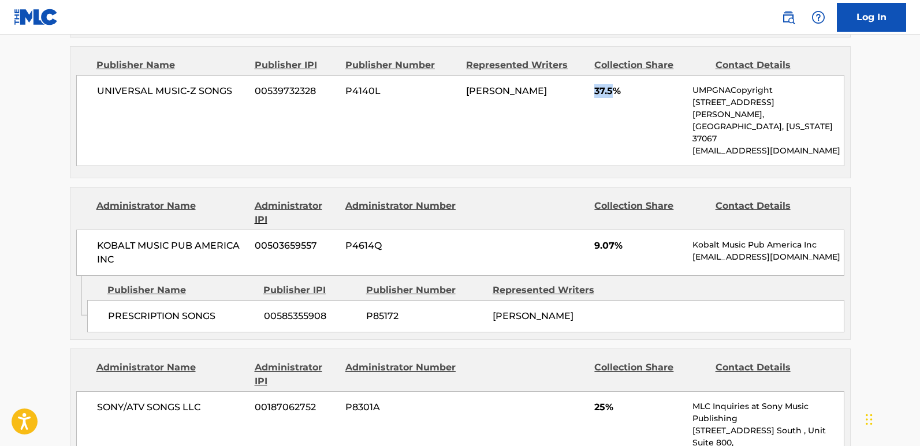
scroll to position [924, 0]
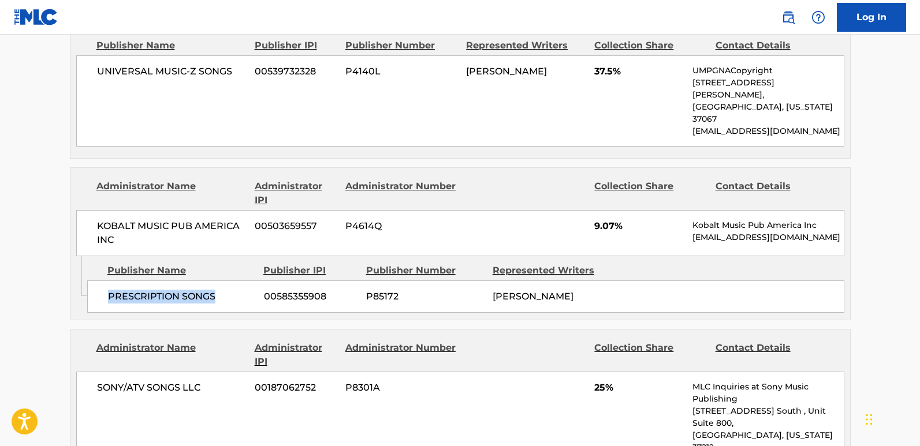
drag, startPoint x: 106, startPoint y: 262, endPoint x: 224, endPoint y: 258, distance: 117.9
click at [224, 281] on div "PRESCRIPTION SONGS 00585355908 P85172 [PERSON_NAME]" at bounding box center [465, 297] width 757 height 32
click at [602, 219] on span "9.07%" at bounding box center [639, 226] width 90 height 14
drag, startPoint x: 144, startPoint y: 259, endPoint x: 220, endPoint y: 259, distance: 76.2
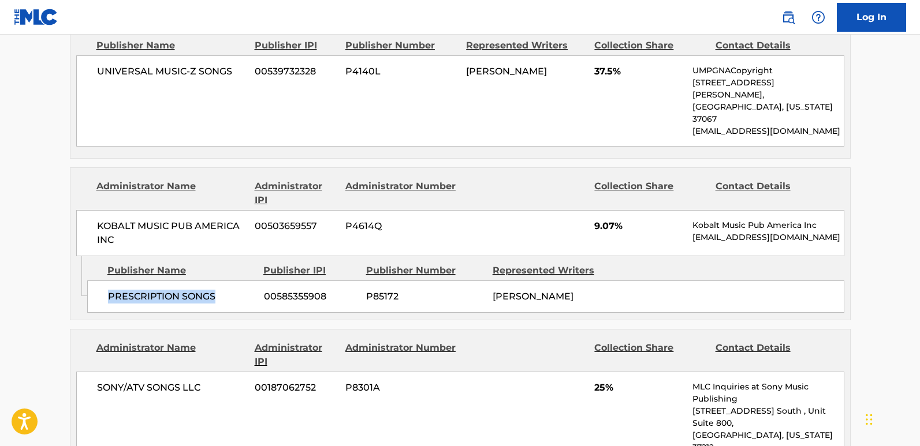
click at [220, 281] on div "PRESCRIPTION SONGS 00585355908 P85172 [PERSON_NAME]" at bounding box center [465, 297] width 757 height 32
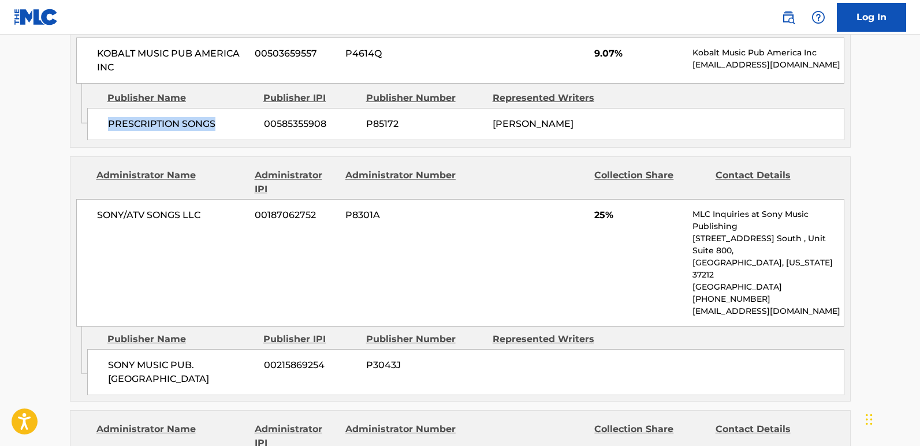
scroll to position [1097, 0]
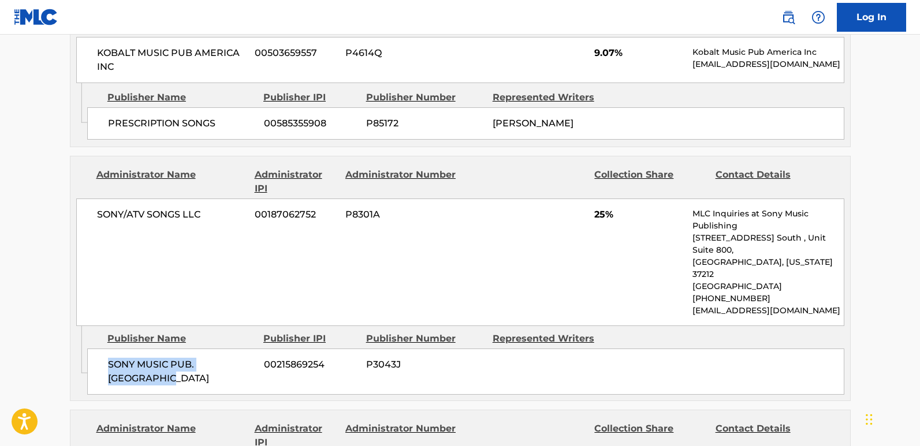
drag, startPoint x: 110, startPoint y: 315, endPoint x: 186, endPoint y: 325, distance: 76.2
click at [186, 358] on span "SONY MUSIC PUB. [GEOGRAPHIC_DATA]" at bounding box center [181, 372] width 147 height 28
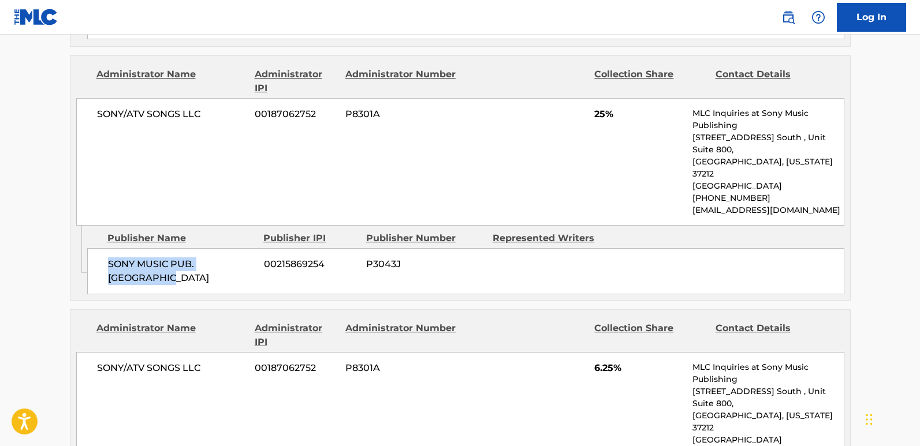
scroll to position [1213, 0]
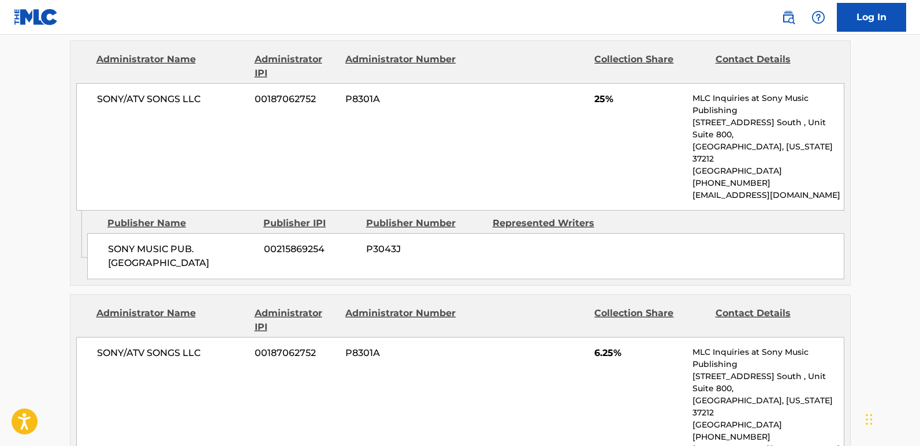
click at [593, 83] on div "SONY/ATV SONGS LLC 00187062752 P8301A 25% MLC Inquiries at Sony Music Publishin…" at bounding box center [460, 147] width 768 height 128
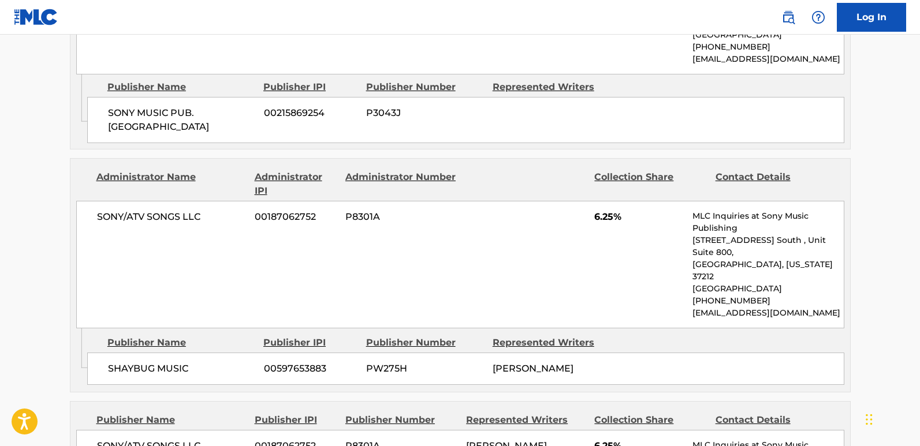
scroll to position [1444, 0]
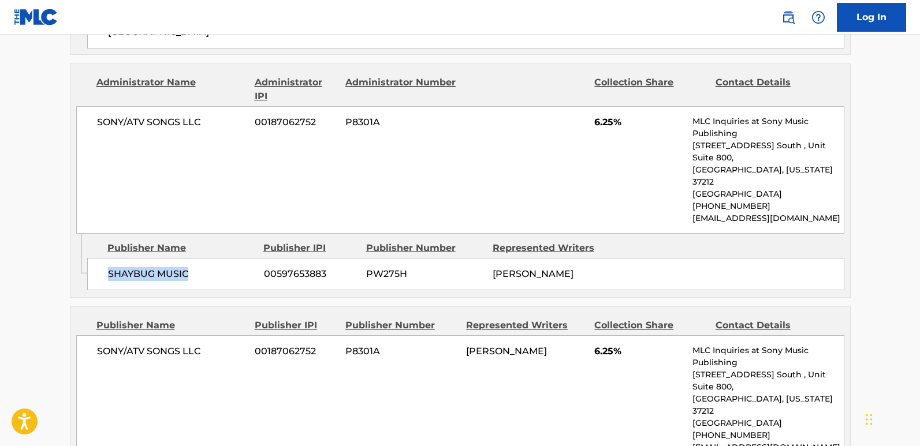
drag, startPoint x: 97, startPoint y: 205, endPoint x: 217, endPoint y: 204, distance: 120.1
click at [217, 258] on div "SHAYBUG MUSIC 00597653883 PW275H [PERSON_NAME]" at bounding box center [465, 274] width 757 height 32
click at [596, 116] on span "6.25%" at bounding box center [639, 123] width 90 height 14
drag, startPoint x: 79, startPoint y: 280, endPoint x: 216, endPoint y: 280, distance: 136.9
click at [216, 336] on div "SONY/ATV SONGS LLC 00187062752 P8301A [PERSON_NAME] 6.25% MLC Inquiries at Sony…" at bounding box center [460, 400] width 768 height 128
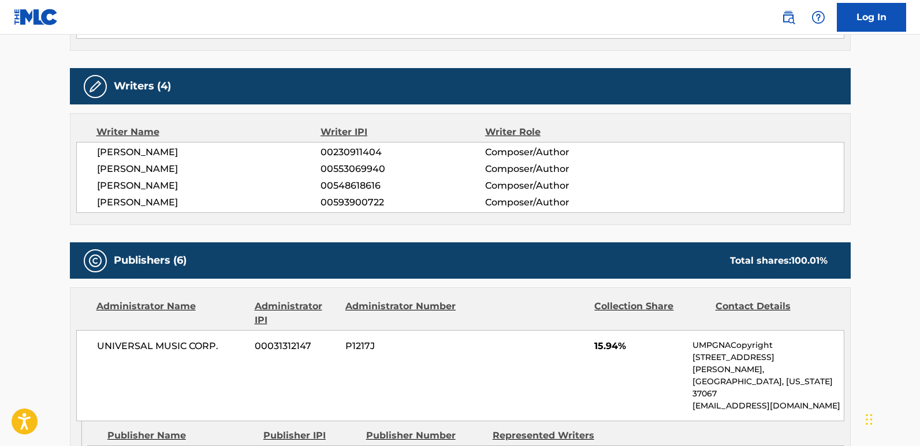
scroll to position [520, 0]
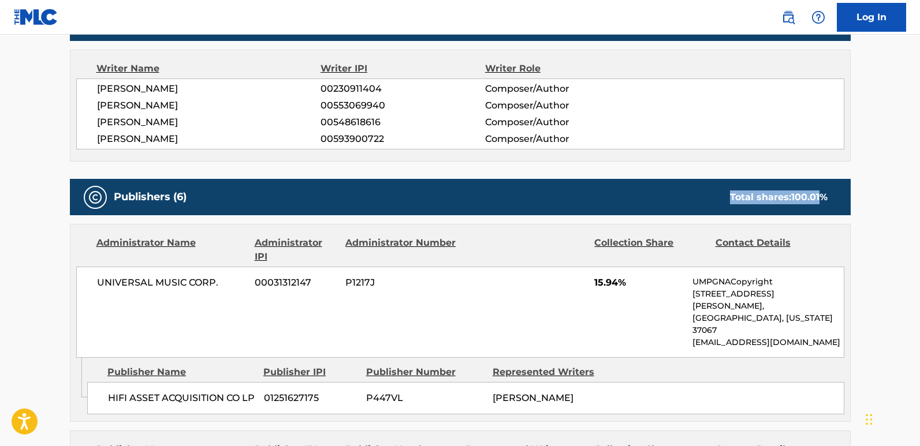
drag, startPoint x: 723, startPoint y: 205, endPoint x: 819, endPoint y: 192, distance: 97.4
click at [819, 192] on div "Publishers (6) Total shares: 100.01 %" at bounding box center [460, 197] width 781 height 36
click at [451, 190] on div "Publishers (6) Total shares: 100.01 %" at bounding box center [460, 197] width 781 height 36
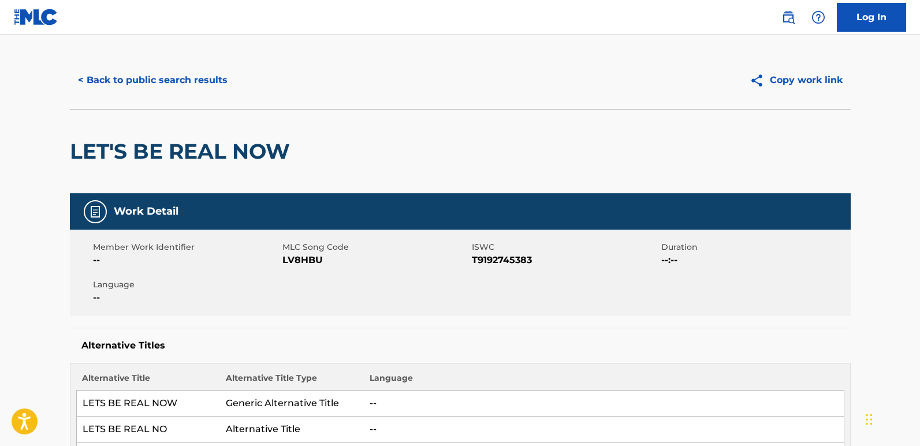
scroll to position [0, 0]
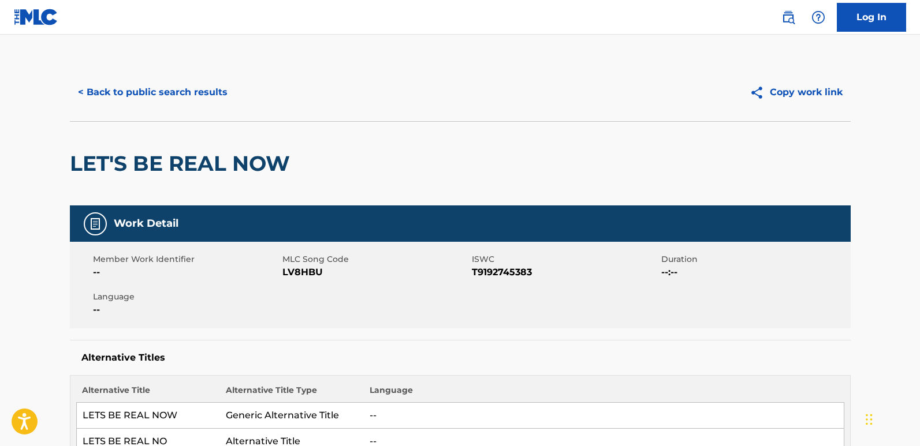
click at [217, 98] on button "< Back to public search results" at bounding box center [153, 92] width 166 height 29
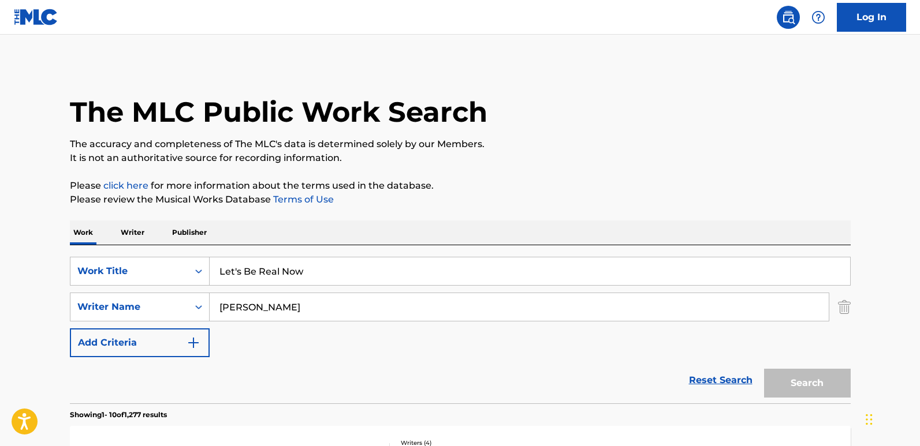
scroll to position [173, 0]
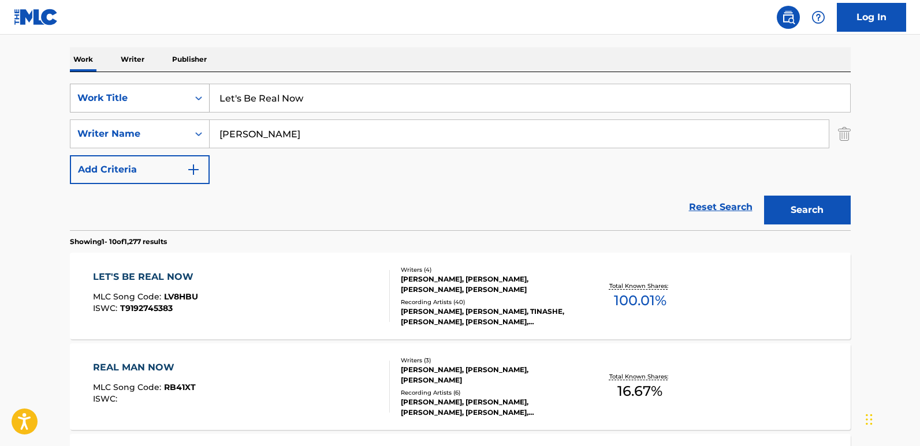
drag, startPoint x: 358, startPoint y: 105, endPoint x: 165, endPoint y: 105, distance: 192.9
click at [165, 105] on div "SearchWithCriteria850a06f2-8436-40b8-9d9c-88ce5865620f Work Title Let's Be Real…" at bounding box center [460, 98] width 781 height 29
paste input "Make Some Noise"
type input "Let's Make Some Noise"
click at [835, 207] on button "Search" at bounding box center [807, 210] width 87 height 29
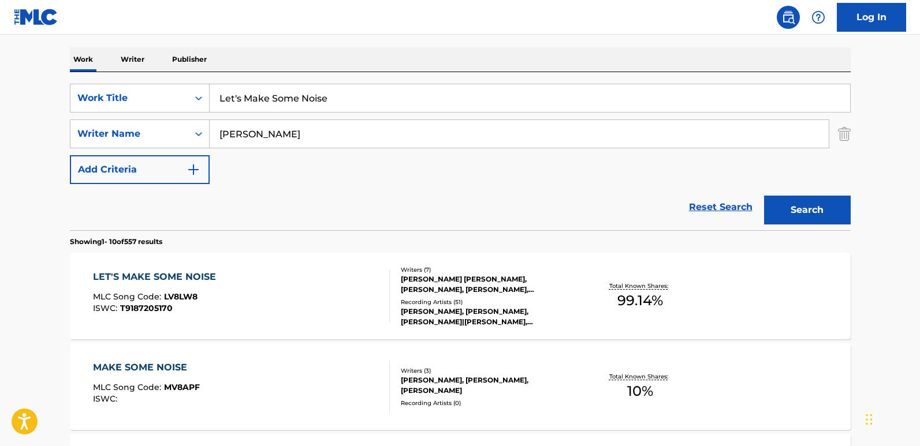
click at [419, 96] on input "Let's Make Some Noise" at bounding box center [530, 98] width 641 height 28
click at [323, 207] on div "Reset Search Search" at bounding box center [460, 207] width 781 height 46
click at [185, 271] on div "LET'S MAKE SOME NOISE" at bounding box center [157, 277] width 129 height 14
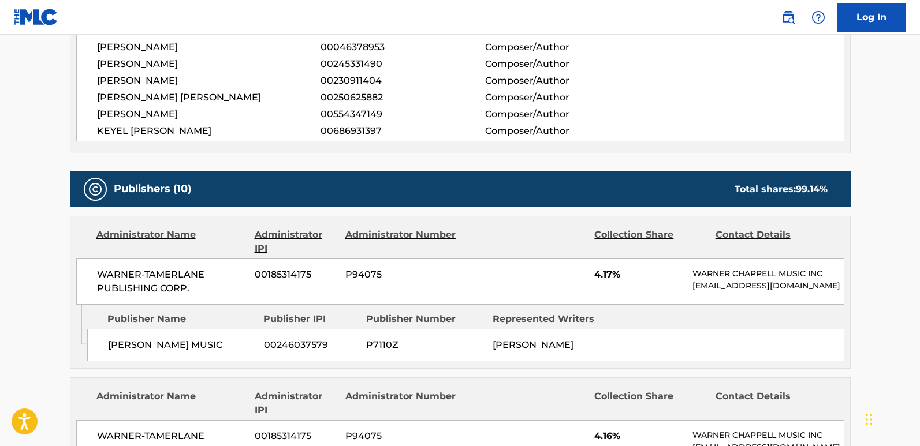
scroll to position [693, 0]
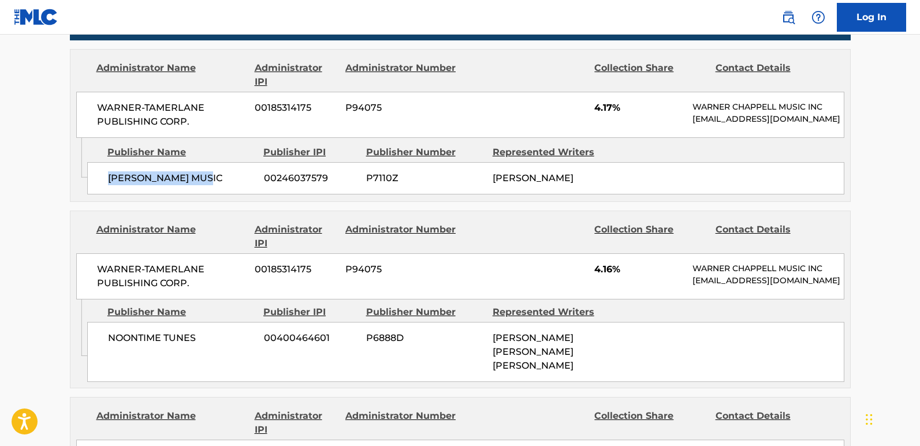
drag, startPoint x: 109, startPoint y: 191, endPoint x: 211, endPoint y: 191, distance: 101.7
click at [211, 185] on span "[PERSON_NAME] MUSIC" at bounding box center [181, 179] width 147 height 14
click at [593, 109] on div "WARNER-[PERSON_NAME] PUBLISHING CORP. 00185314175 P94075 4.17% [PERSON_NAME] MU…" at bounding box center [460, 115] width 768 height 46
click at [605, 107] on span "4.17%" at bounding box center [639, 108] width 90 height 14
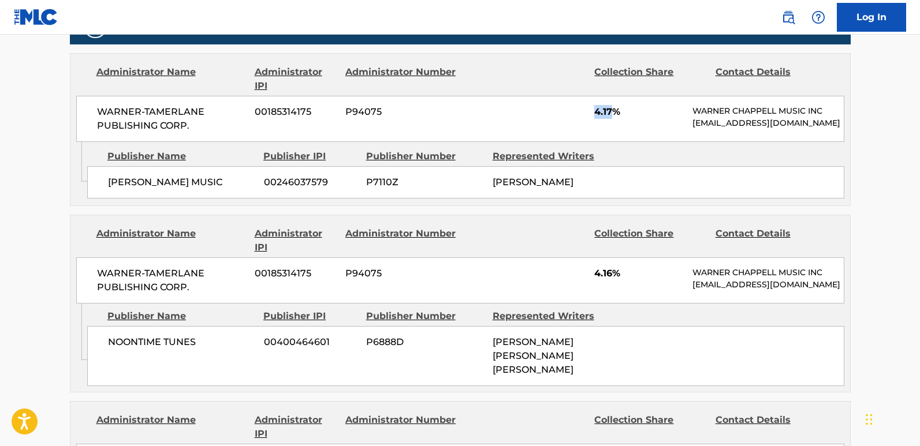
scroll to position [809, 0]
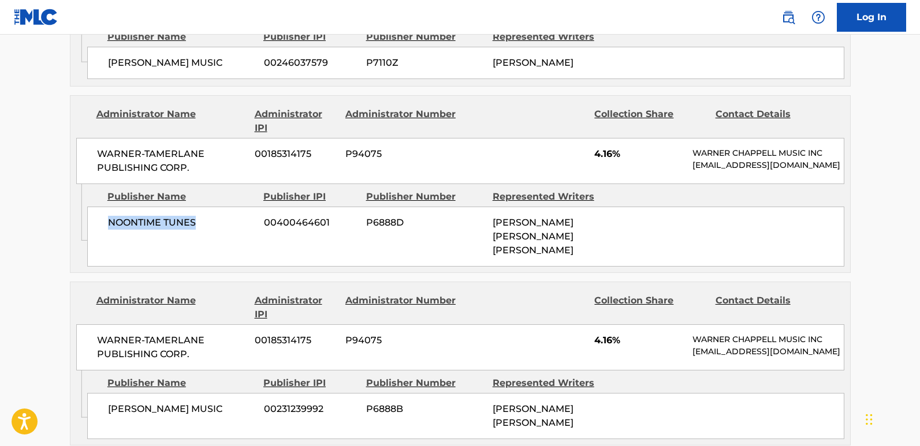
drag, startPoint x: 109, startPoint y: 248, endPoint x: 231, endPoint y: 248, distance: 121.9
click at [231, 248] on div "NOONTIME TUNES 00400464601 P6888D [PERSON_NAME] [PERSON_NAME] [PERSON_NAME]" at bounding box center [465, 237] width 757 height 60
click at [599, 170] on div "WARNER-[PERSON_NAME] PUBLISHING CORP. 00185314175 P94075 4.16% [PERSON_NAME] MU…" at bounding box center [460, 161] width 768 height 46
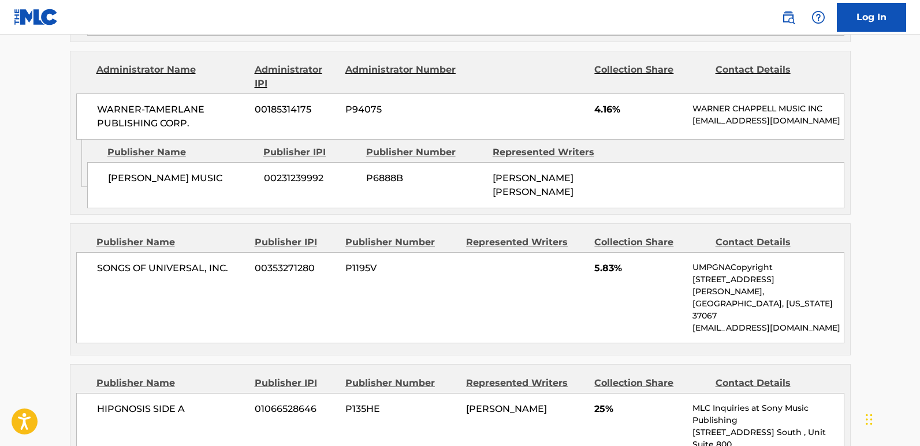
scroll to position [982, 0]
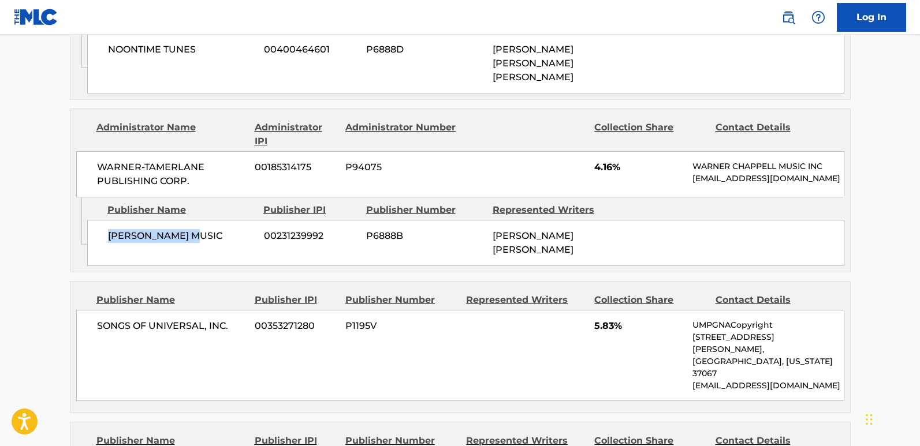
drag, startPoint x: 103, startPoint y: 261, endPoint x: 211, endPoint y: 261, distance: 108.0
click at [211, 261] on div "[PERSON_NAME] MUSIC 00231239992 P6888B [PERSON_NAME] [PERSON_NAME]" at bounding box center [465, 243] width 757 height 46
click at [598, 174] on span "4.16%" at bounding box center [639, 168] width 90 height 14
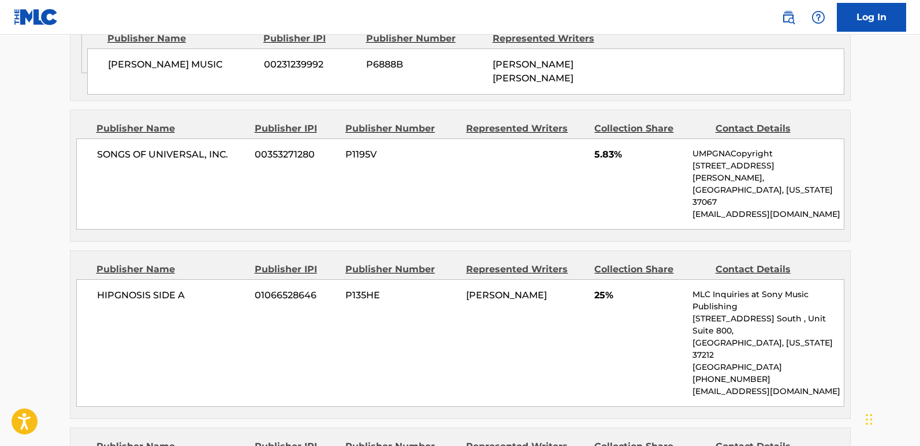
scroll to position [1155, 0]
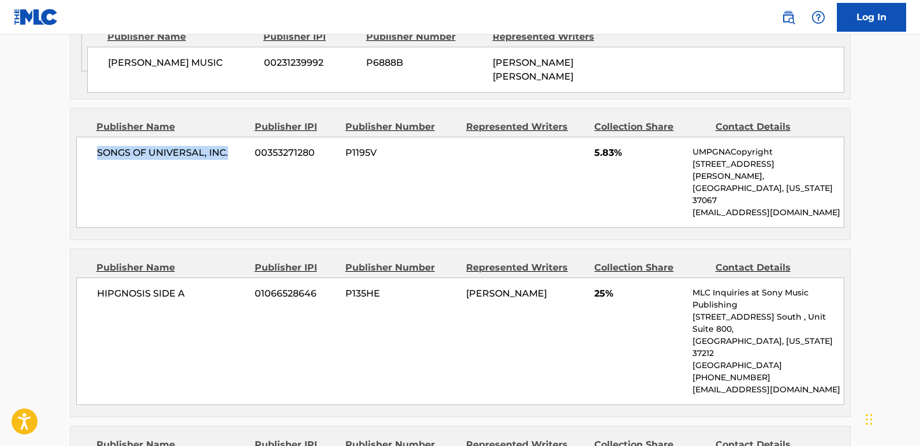
drag, startPoint x: 92, startPoint y: 185, endPoint x: 240, endPoint y: 183, distance: 147.3
click at [240, 183] on div "SONGS OF UNIVERSAL, INC. 00353271280 P1195V 5.83% UMPGNACopyright [STREET_ADDRE…" at bounding box center [460, 182] width 768 height 91
click at [602, 160] on span "5.83%" at bounding box center [639, 153] width 90 height 14
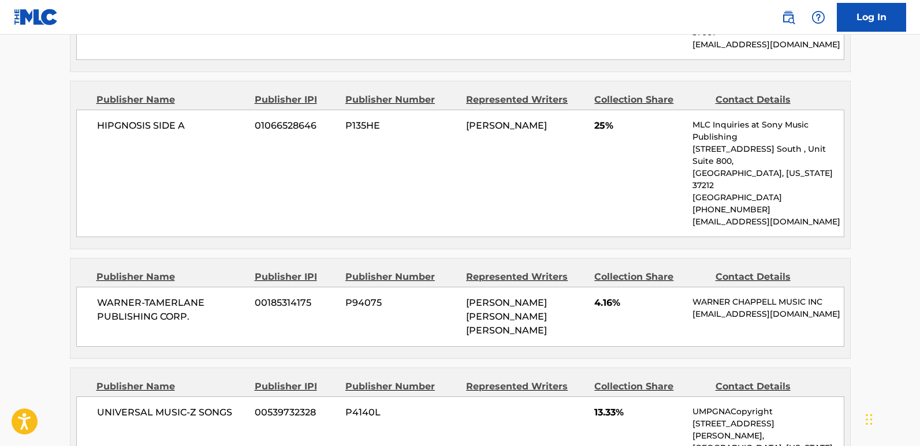
scroll to position [1328, 0]
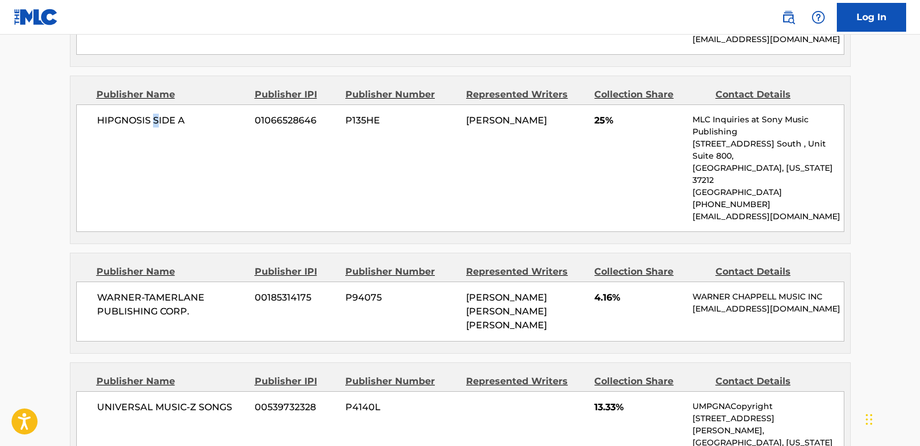
click at [156, 131] on div "HIPGNOSIS SIDE A 01066528646 P135HE [PERSON_NAME] 25% MLC Inquiries at Sony Mus…" at bounding box center [460, 169] width 768 height 128
click at [96, 154] on div "HIPGNOSIS SIDE A 01066528646 P135HE [PERSON_NAME] 25% MLC Inquiries at Sony Mus…" at bounding box center [460, 169] width 768 height 128
drag, startPoint x: 98, startPoint y: 127, endPoint x: 191, endPoint y: 126, distance: 93.0
click at [191, 126] on span "HIPGNOSIS SIDE A" at bounding box center [172, 121] width 150 height 14
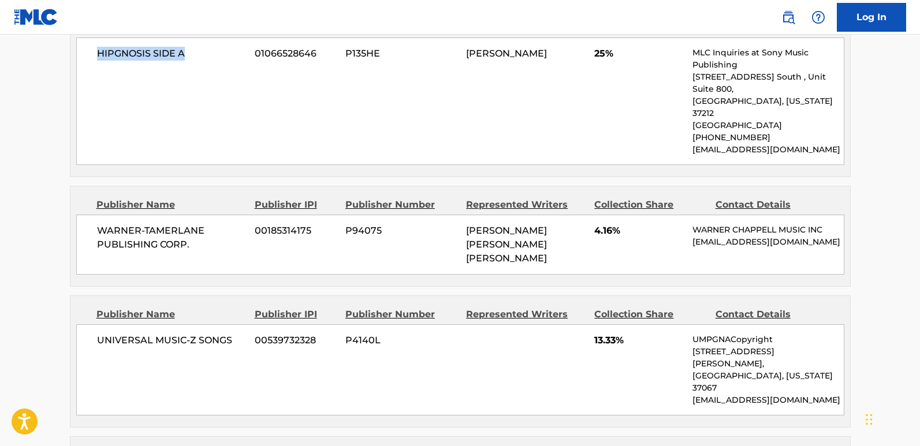
scroll to position [1502, 0]
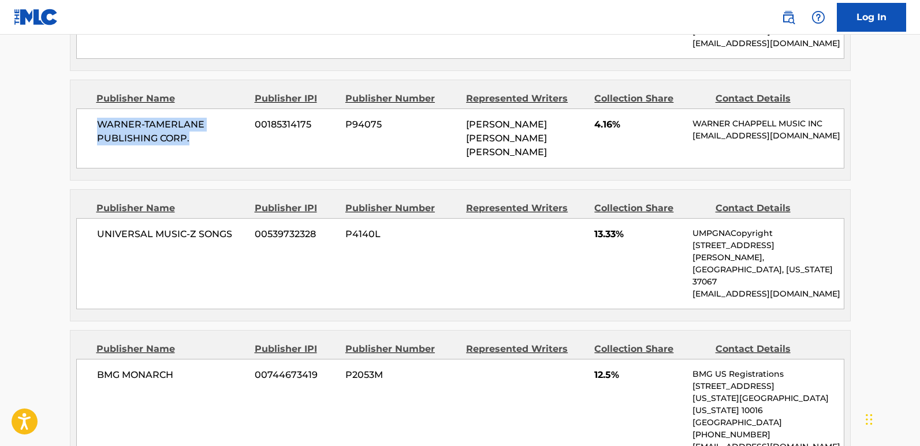
drag, startPoint x: 97, startPoint y: 102, endPoint x: 233, endPoint y: 121, distance: 137.6
click at [233, 121] on div "WARNER-[PERSON_NAME] PUBLISHING CORP. 00185314175 P94075 [PERSON_NAME] [PERSON_…" at bounding box center [460, 139] width 768 height 60
click at [606, 118] on span "4.16%" at bounding box center [639, 125] width 90 height 14
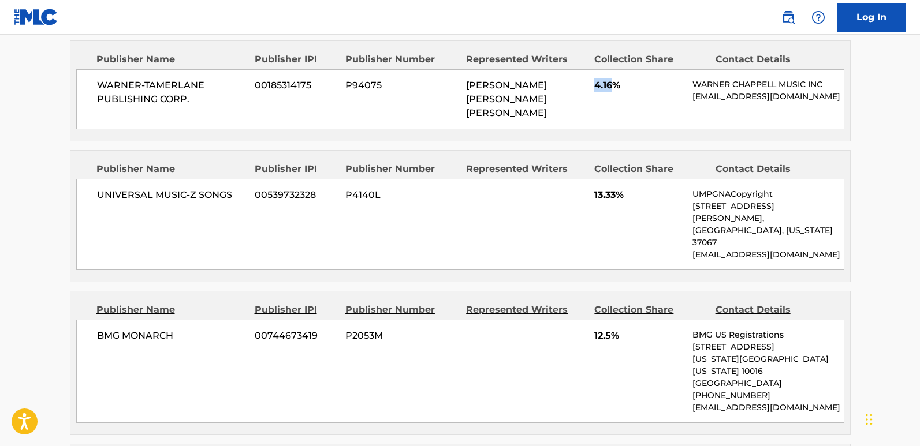
scroll to position [1560, 0]
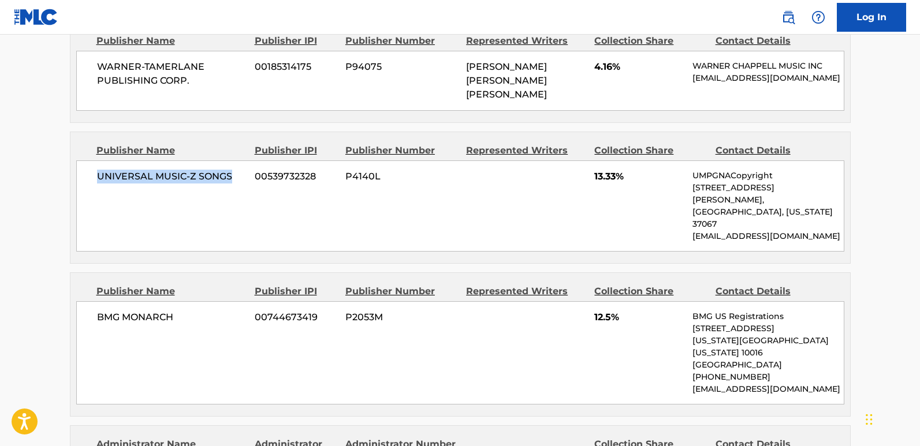
drag, startPoint x: 97, startPoint y: 158, endPoint x: 230, endPoint y: 165, distance: 133.0
click at [230, 165] on div "UNIVERSAL MUSIC-Z SONGS 00539732328 P4140L 13.33% UMPGNACopyright [STREET_ADDRE…" at bounding box center [460, 206] width 768 height 91
click at [108, 170] on span "UNIVERSAL MUSIC-Z SONGS" at bounding box center [172, 177] width 150 height 14
drag, startPoint x: 98, startPoint y: 151, endPoint x: 239, endPoint y: 156, distance: 141.0
click at [239, 170] on span "UNIVERSAL MUSIC-Z SONGS" at bounding box center [172, 177] width 150 height 14
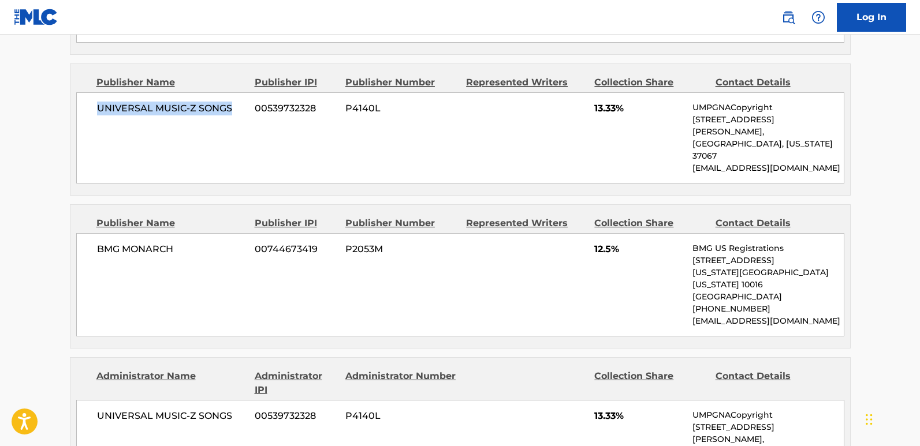
scroll to position [1733, 0]
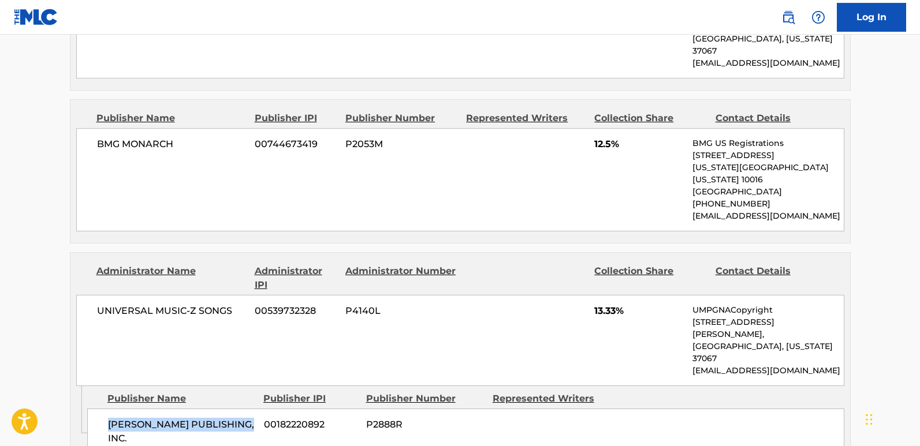
drag, startPoint x: 103, startPoint y: 343, endPoint x: 241, endPoint y: 349, distance: 138.2
click at [241, 409] on div "[PERSON_NAME] PUBLISHING, INC. 00182220892 P2888R" at bounding box center [465, 432] width 757 height 46
click at [606, 295] on div "UNIVERSAL MUSIC-Z SONGS 00539732328 P4140L 13.33% UMPGNACopyright [STREET_ADDRE…" at bounding box center [460, 340] width 768 height 91
click at [605, 304] on span "13.33%" at bounding box center [639, 311] width 90 height 14
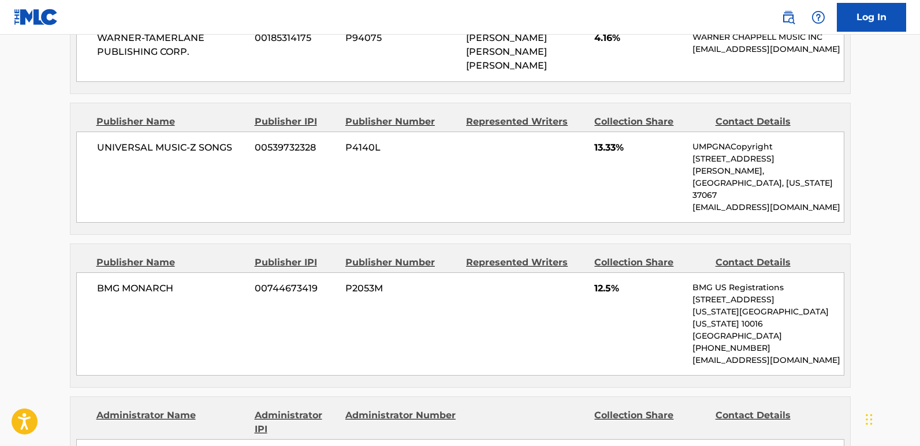
scroll to position [1560, 0]
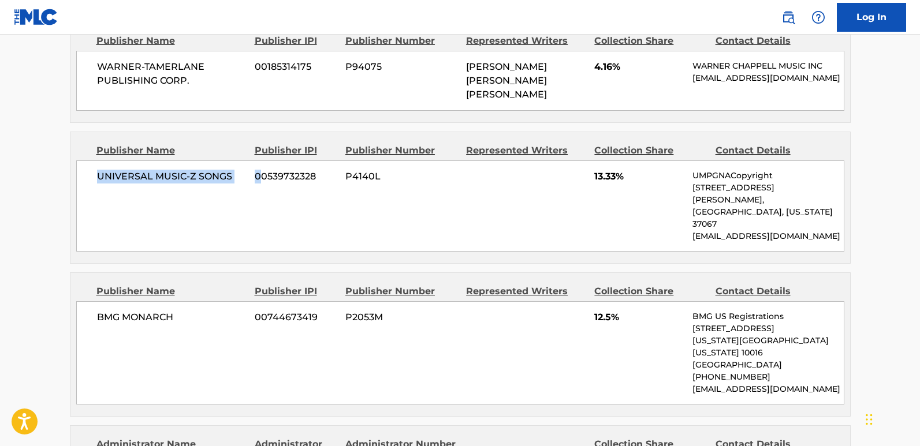
drag, startPoint x: 95, startPoint y: 152, endPoint x: 263, endPoint y: 155, distance: 168.1
click at [263, 161] on div "UNIVERSAL MUSIC-Z SONGS 00539732328 P4140L 13.33% UMPGNACopyright [STREET_ADDRE…" at bounding box center [460, 206] width 768 height 91
click at [226, 177] on div "UNIVERSAL MUSIC-Z SONGS 00539732328 P4140L 13.33% UMPGNACopyright [STREET_ADDRE…" at bounding box center [460, 206] width 768 height 91
drag, startPoint x: 98, startPoint y: 157, endPoint x: 233, endPoint y: 157, distance: 135.2
click at [233, 170] on span "UNIVERSAL MUSIC-Z SONGS" at bounding box center [172, 177] width 150 height 14
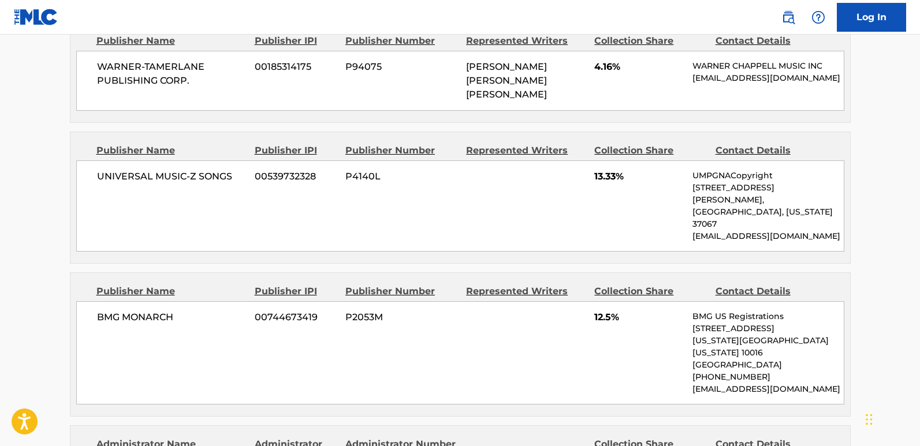
click at [604, 170] on span "13.33%" at bounding box center [639, 177] width 90 height 14
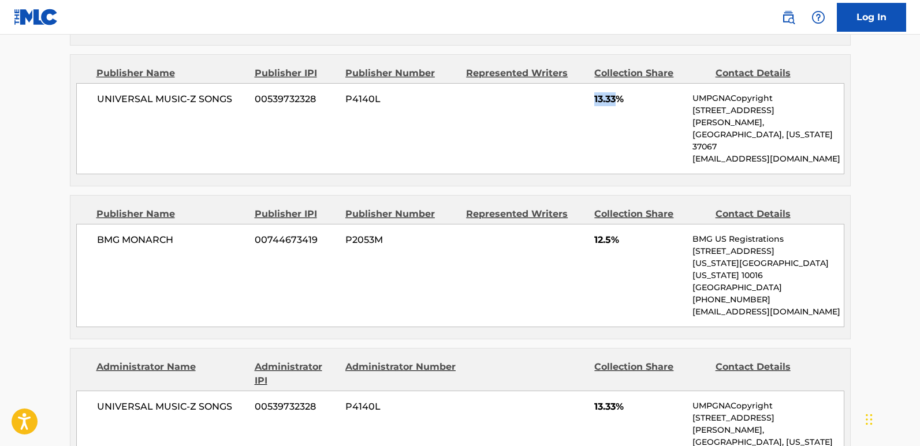
scroll to position [1675, 0]
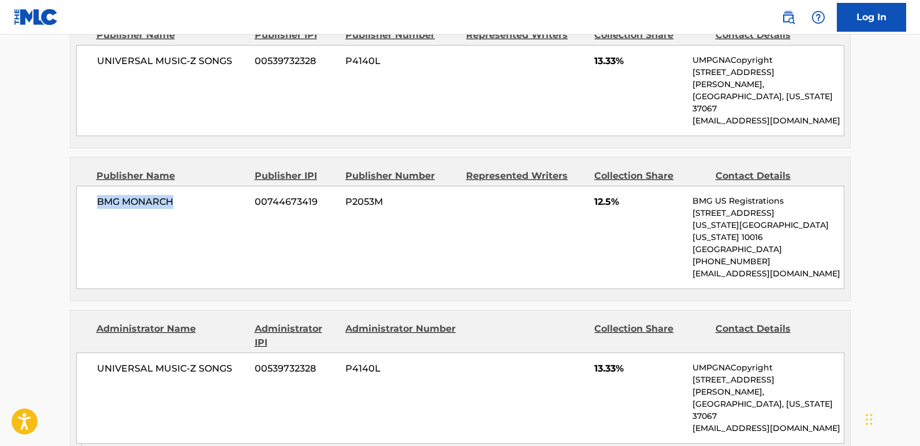
drag, startPoint x: 93, startPoint y: 161, endPoint x: 208, endPoint y: 161, distance: 114.9
click at [208, 186] on div "BMG MONARCH 00744673419 P2053M 12.5% BMG US Registrations [STREET_ADDRESS][US_S…" at bounding box center [460, 237] width 768 height 103
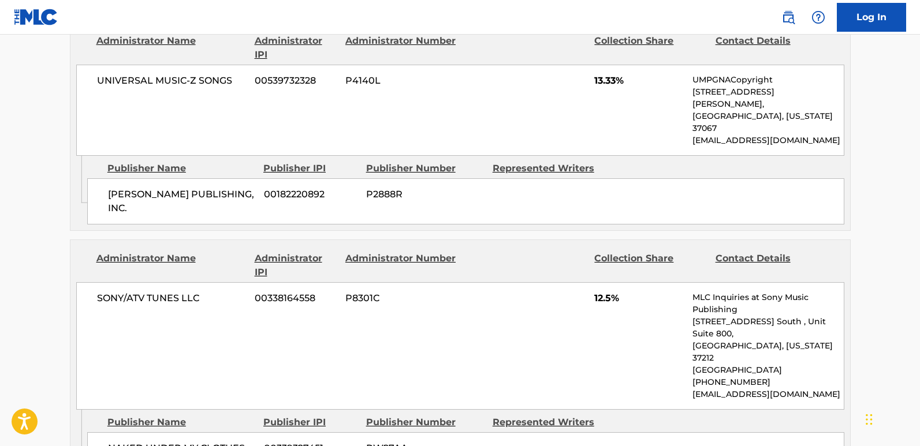
scroll to position [1964, 0]
drag, startPoint x: 102, startPoint y: 325, endPoint x: 193, endPoint y: 347, distance: 93.7
click at [594, 291] on span "12.5%" at bounding box center [639, 298] width 90 height 14
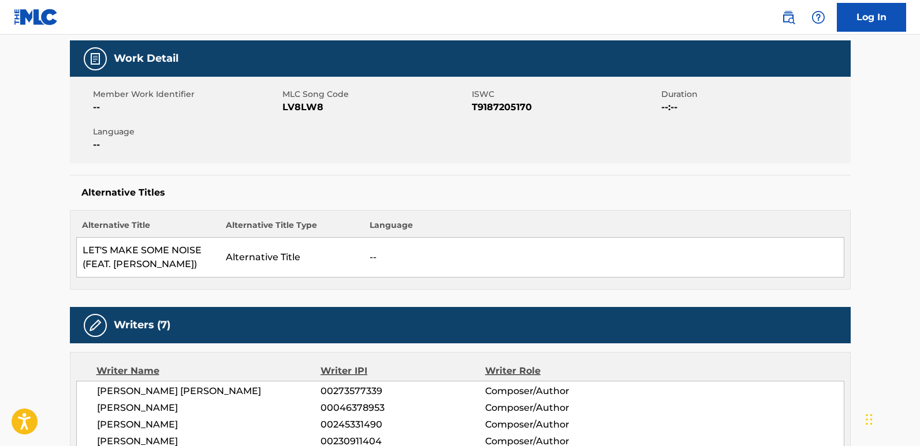
scroll to position [0, 0]
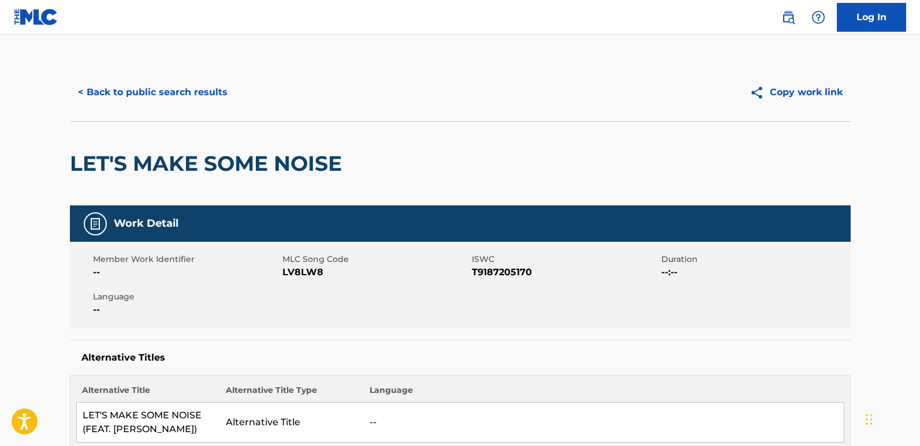
click at [191, 90] on button "< Back to public search results" at bounding box center [153, 92] width 166 height 29
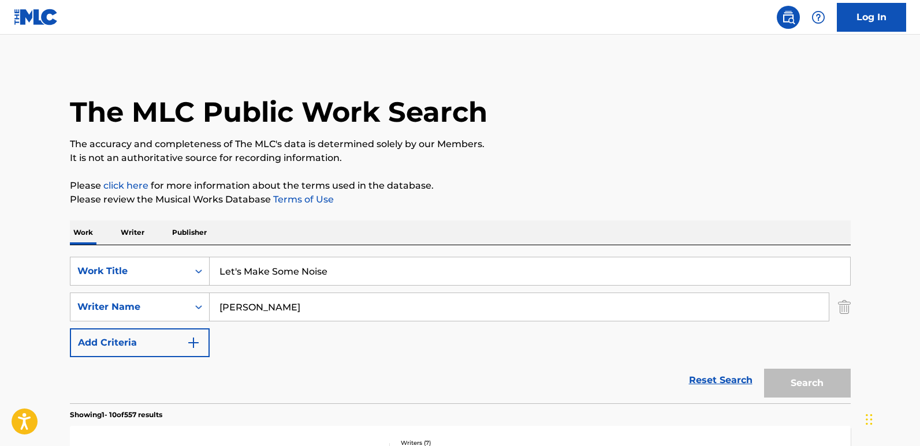
scroll to position [173, 0]
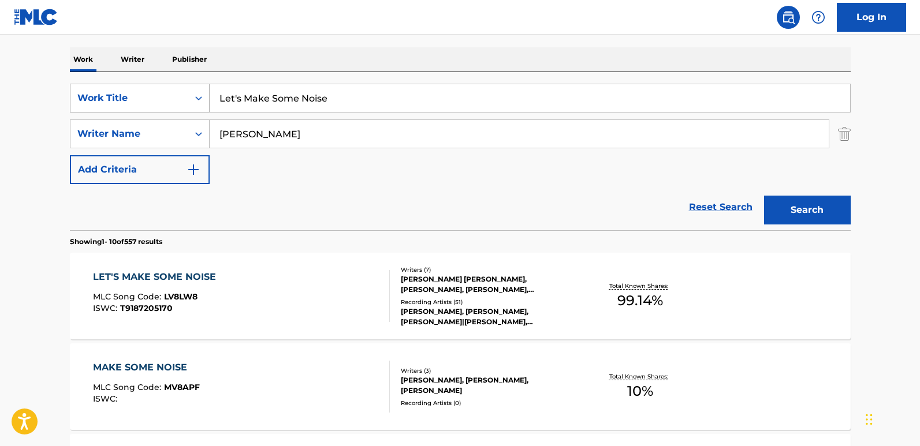
drag, startPoint x: 337, startPoint y: 97, endPoint x: 183, endPoint y: 90, distance: 153.8
click at [183, 90] on div "SearchWithCriteria850a06f2-8436-40b8-9d9c-88ce5865620f Work Title Let's Make So…" at bounding box center [460, 98] width 781 height 29
paste input "ike I Do"
type input "Like I Do"
click at [764, 196] on button "Search" at bounding box center [807, 210] width 87 height 29
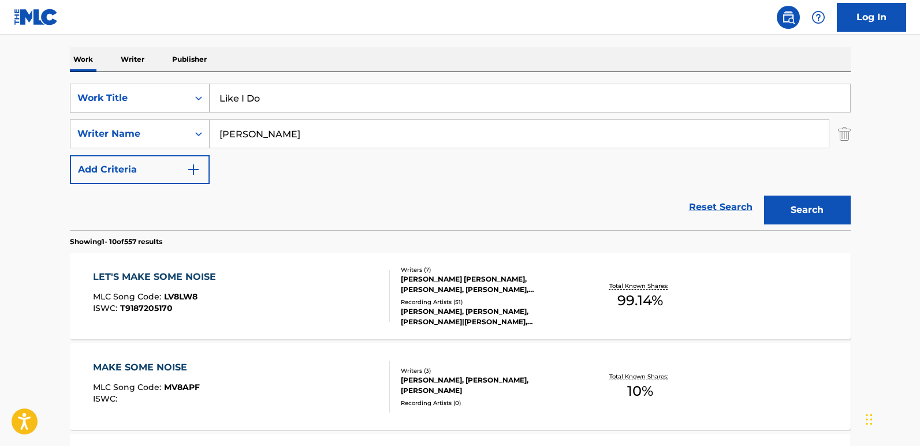
scroll to position [92, 0]
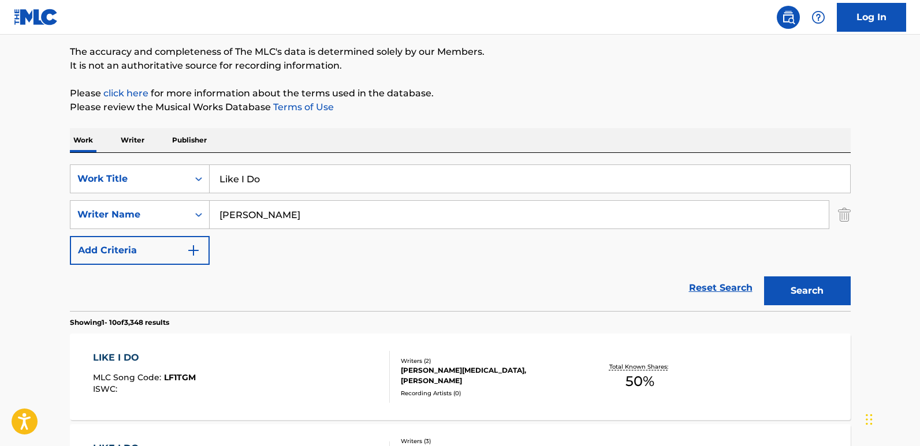
click at [403, 143] on div "Work Writer Publisher" at bounding box center [460, 140] width 781 height 24
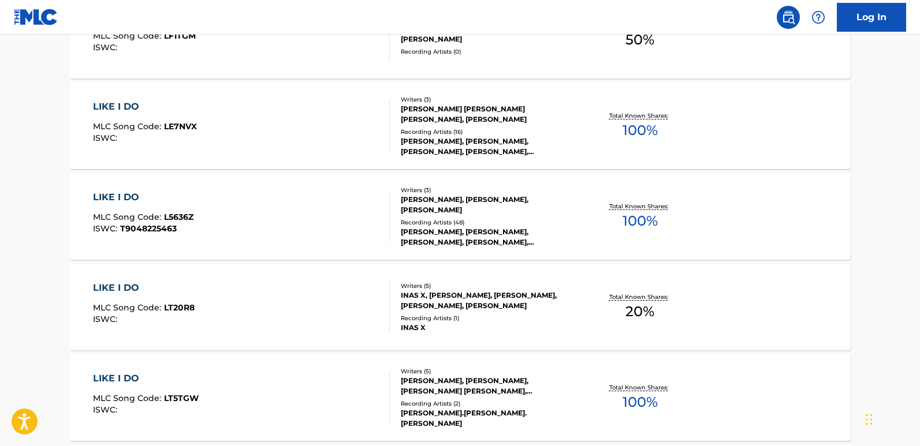
scroll to position [439, 0]
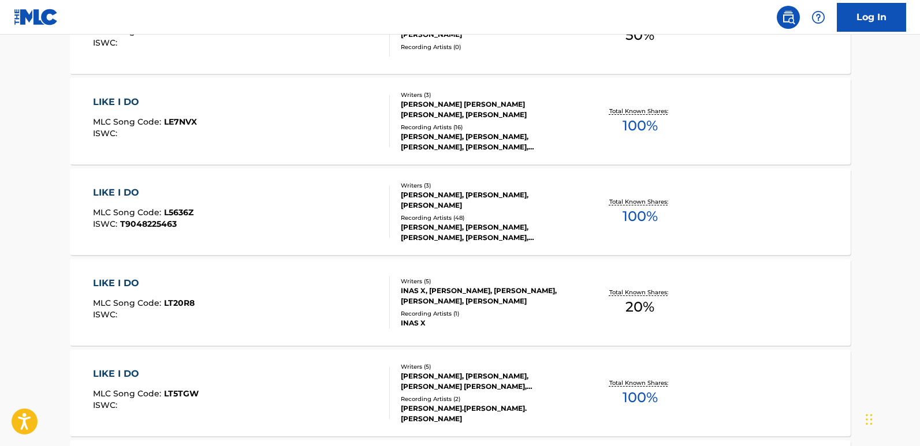
click at [120, 194] on div "LIKE I DO" at bounding box center [143, 193] width 101 height 14
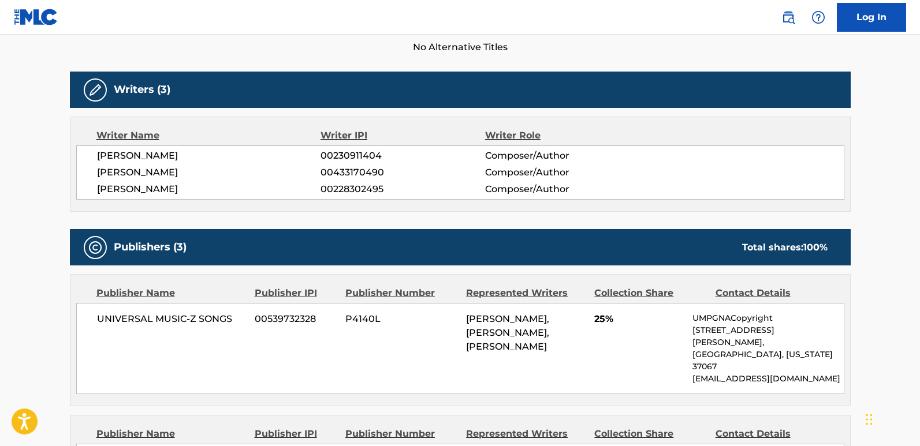
scroll to position [347, 0]
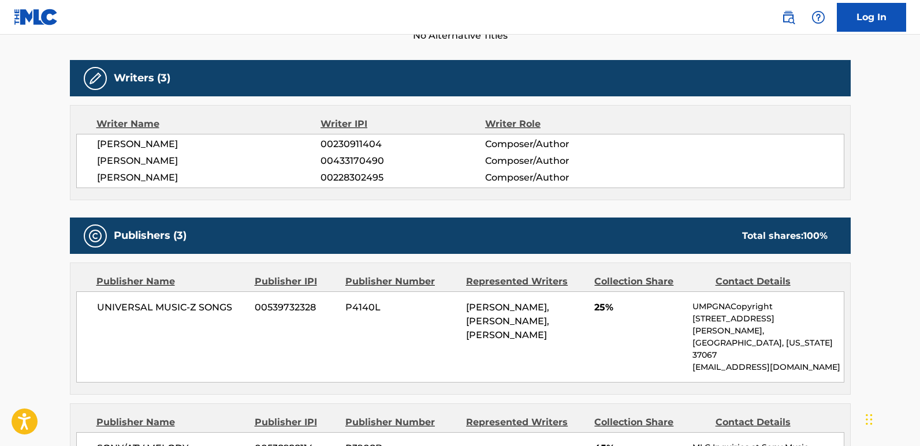
click at [210, 184] on span "[PERSON_NAME]" at bounding box center [209, 178] width 224 height 14
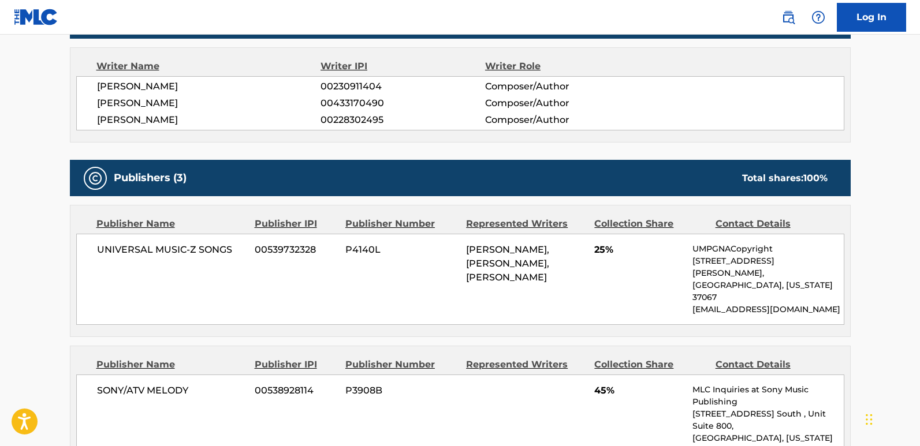
scroll to position [462, 0]
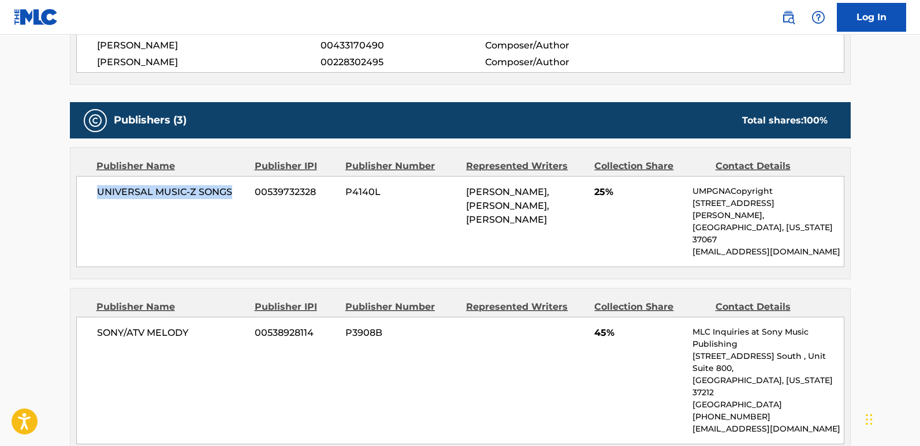
drag, startPoint x: 97, startPoint y: 192, endPoint x: 233, endPoint y: 187, distance: 136.4
click at [233, 187] on span "UNIVERSAL MUSIC-Z SONGS" at bounding box center [172, 192] width 150 height 14
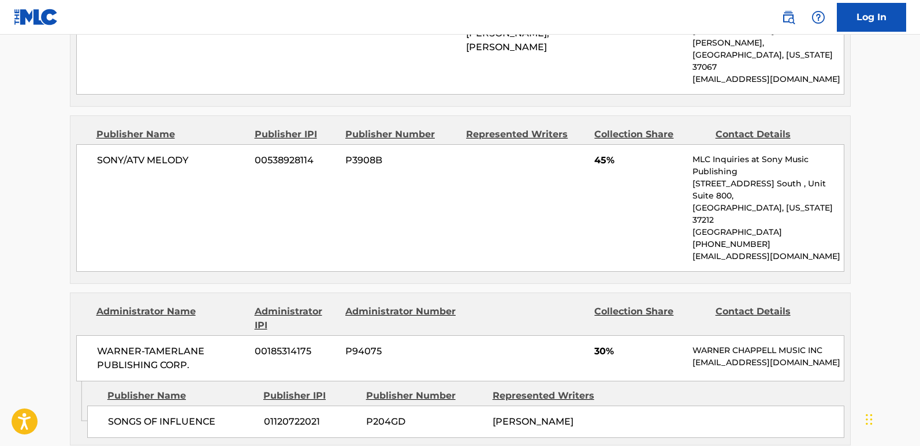
scroll to position [635, 0]
drag, startPoint x: 90, startPoint y: 144, endPoint x: 200, endPoint y: 144, distance: 109.7
click at [200, 144] on div "SONY/ATV MELODY 00538928114 P3908B 45% MLC Inquiries at Sony Music Publishing […" at bounding box center [460, 208] width 768 height 128
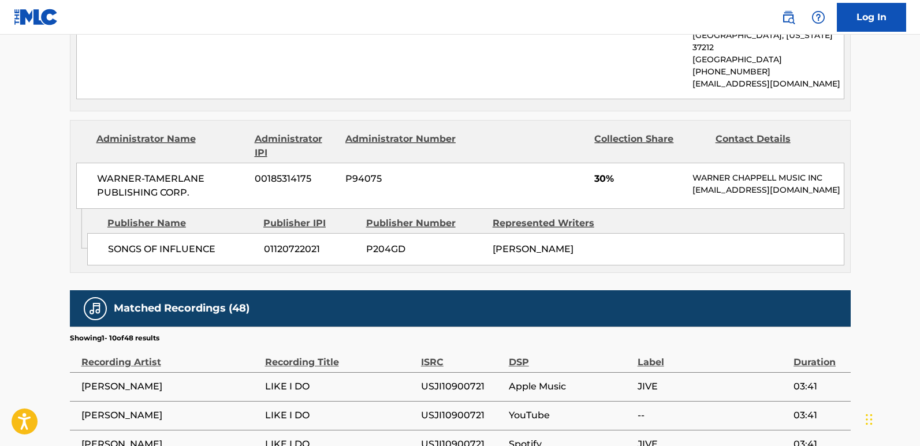
scroll to position [809, 0]
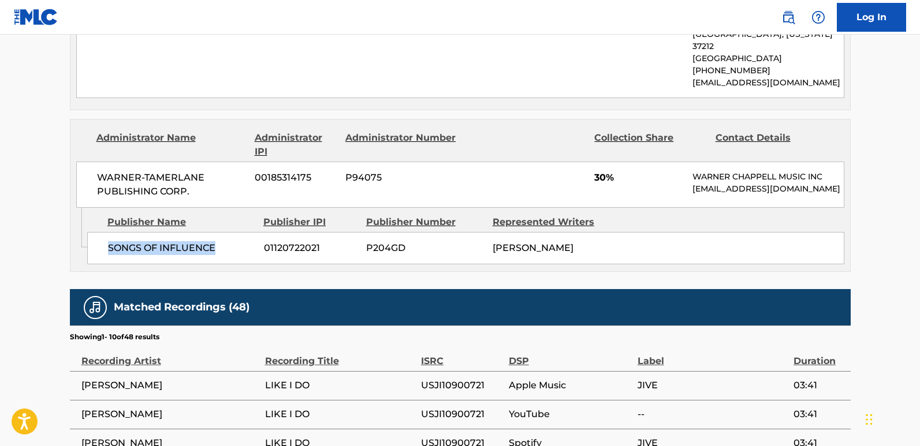
drag, startPoint x: 91, startPoint y: 205, endPoint x: 217, endPoint y: 205, distance: 126.5
click at [217, 232] on div "SONGS OF INFLUENCE 01120722021 P204GD [PERSON_NAME]" at bounding box center [465, 248] width 757 height 32
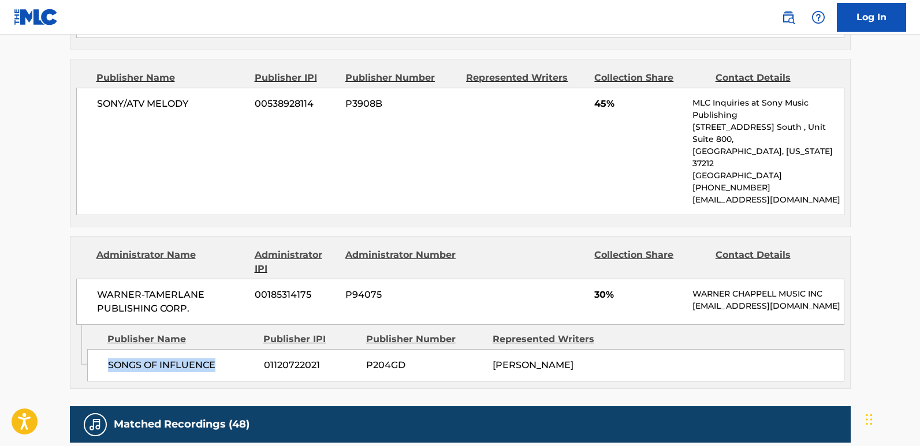
scroll to position [693, 0]
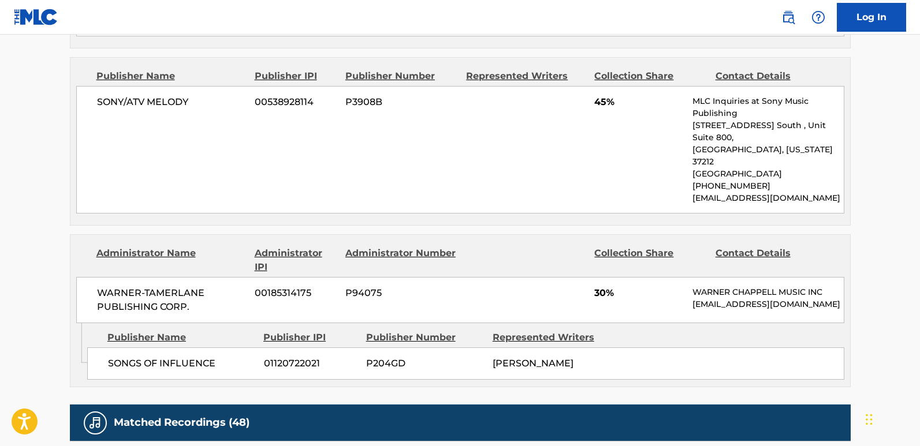
click at [598, 286] on span "30%" at bounding box center [639, 293] width 90 height 14
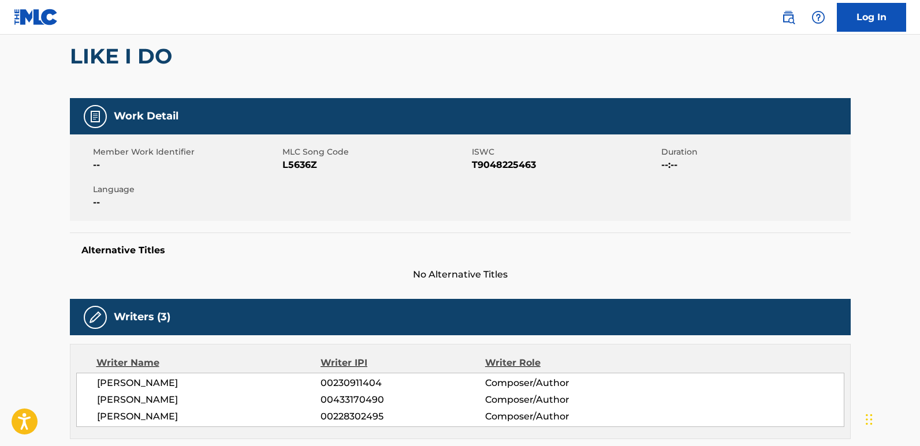
scroll to position [0, 0]
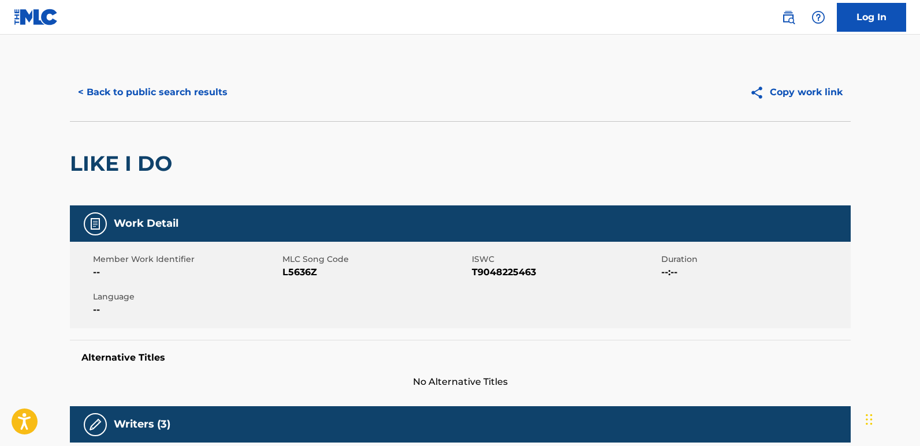
click at [217, 97] on button "< Back to public search results" at bounding box center [153, 92] width 166 height 29
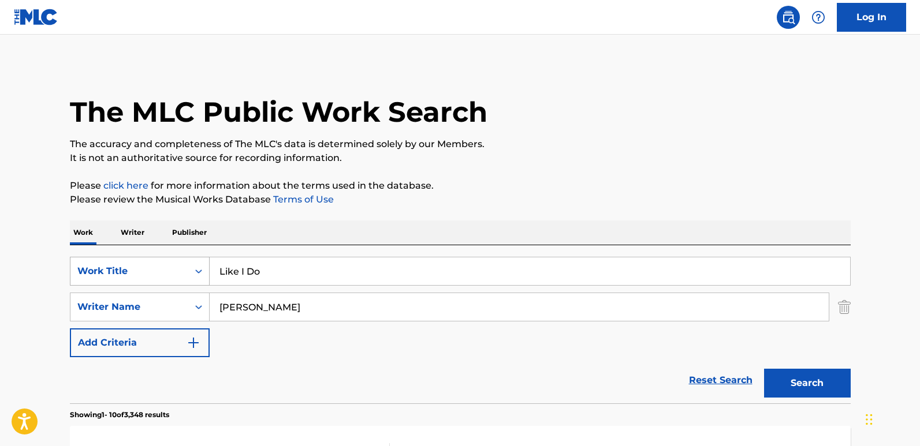
drag, startPoint x: 273, startPoint y: 276, endPoint x: 198, endPoint y: 282, distance: 75.4
click at [198, 282] on div "SearchWithCriteria850a06f2-8436-40b8-9d9c-88ce5865620f Work Title Like I Do" at bounding box center [460, 271] width 781 height 29
paste input "Marching Band"
type input "Marching Band"
click at [803, 368] on div "Search" at bounding box center [804, 381] width 92 height 46
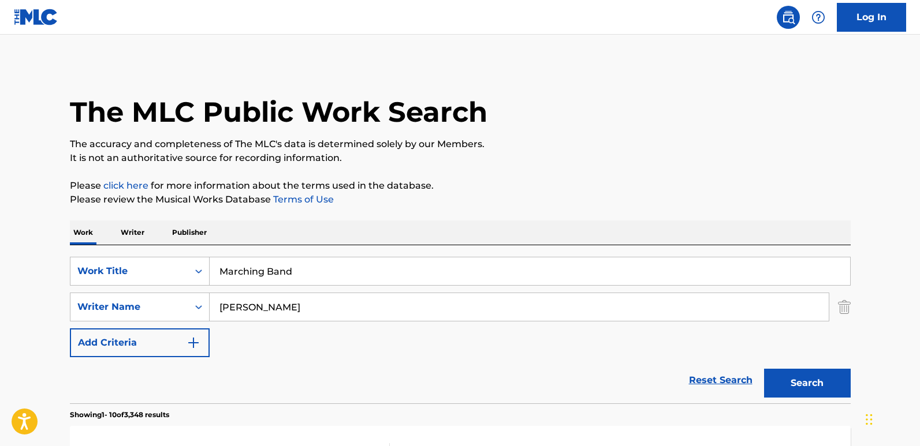
click at [800, 379] on button "Search" at bounding box center [807, 383] width 87 height 29
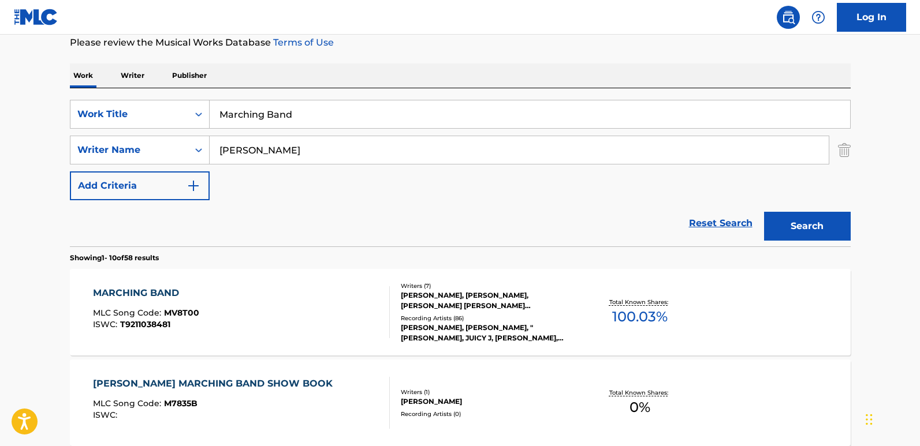
scroll to position [173, 0]
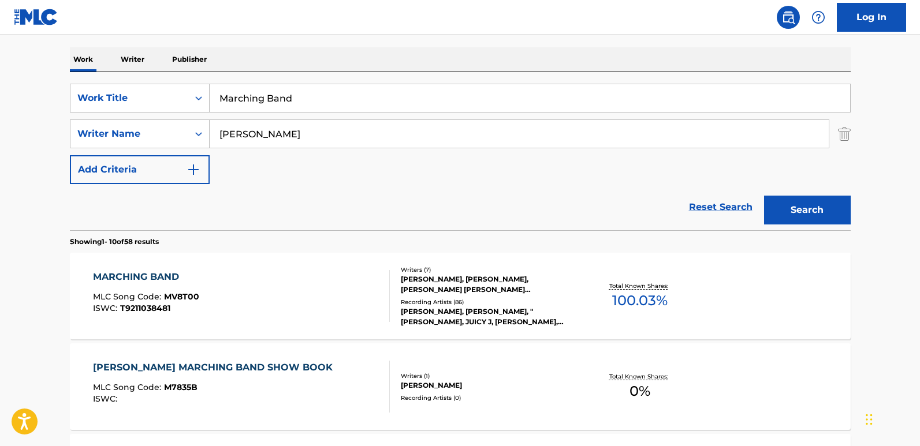
click at [164, 268] on div "MARCHING BAND MLC Song Code : MV8T00 ISWC : T9211038481 Writers ( 7 ) [PERSON_N…" at bounding box center [460, 296] width 781 height 87
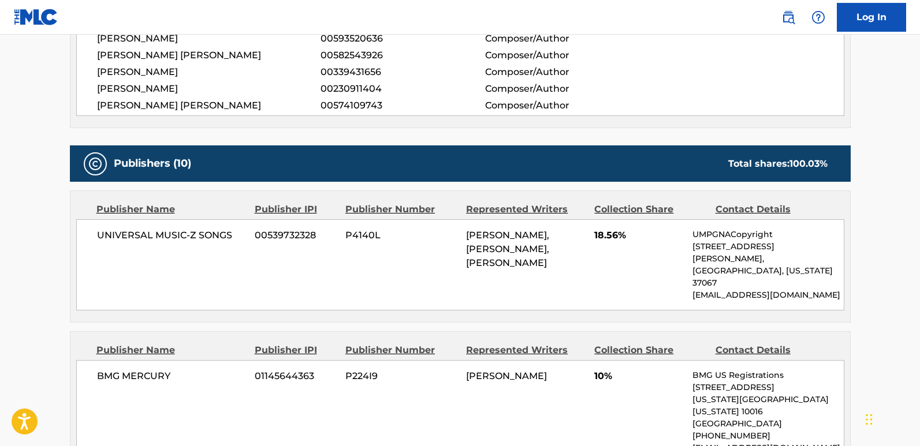
scroll to position [462, 0]
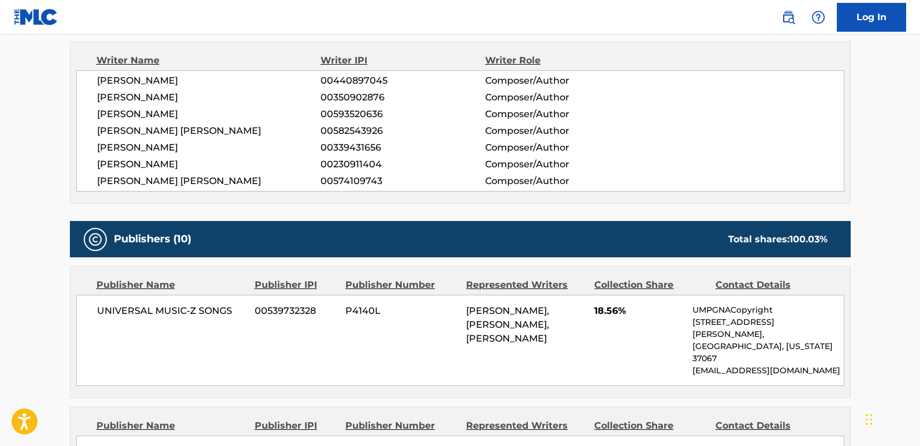
click at [210, 180] on span "[PERSON_NAME] [PERSON_NAME]" at bounding box center [209, 181] width 224 height 14
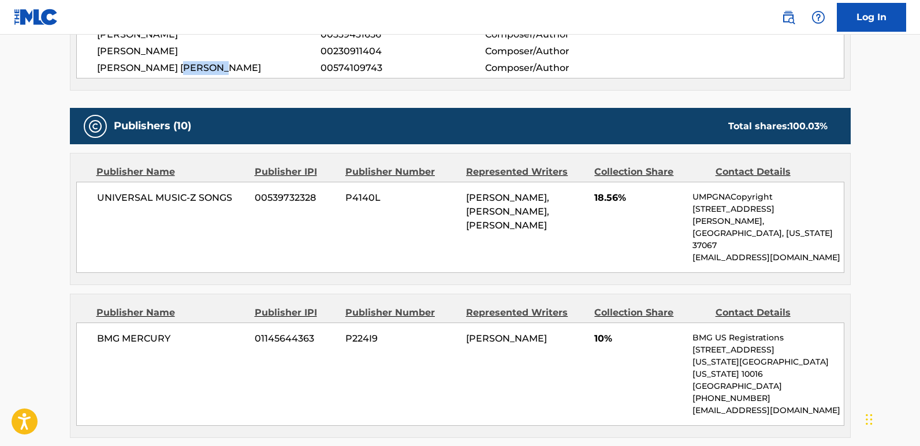
scroll to position [578, 0]
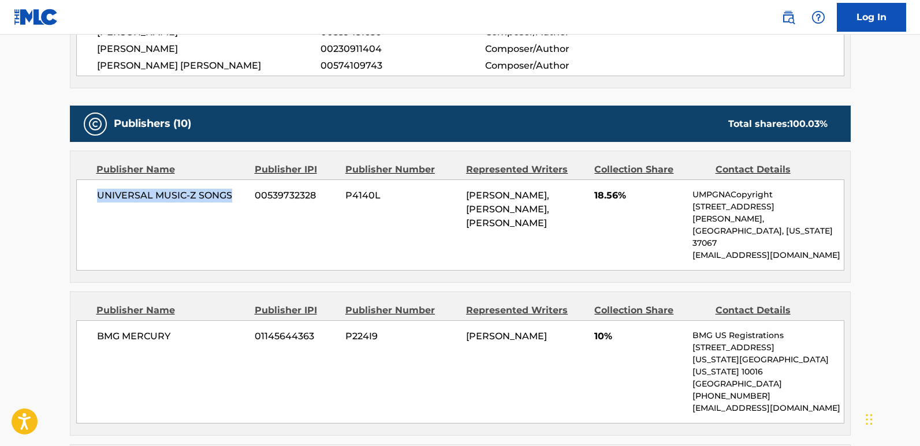
drag, startPoint x: 95, startPoint y: 203, endPoint x: 232, endPoint y: 201, distance: 137.5
click at [232, 201] on div "UNIVERSAL MUSIC-Z SONGS 00539732328 P4140L [PERSON_NAME], [PERSON_NAME], [PERSO…" at bounding box center [460, 225] width 768 height 91
click at [598, 195] on span "18.56%" at bounding box center [639, 196] width 90 height 14
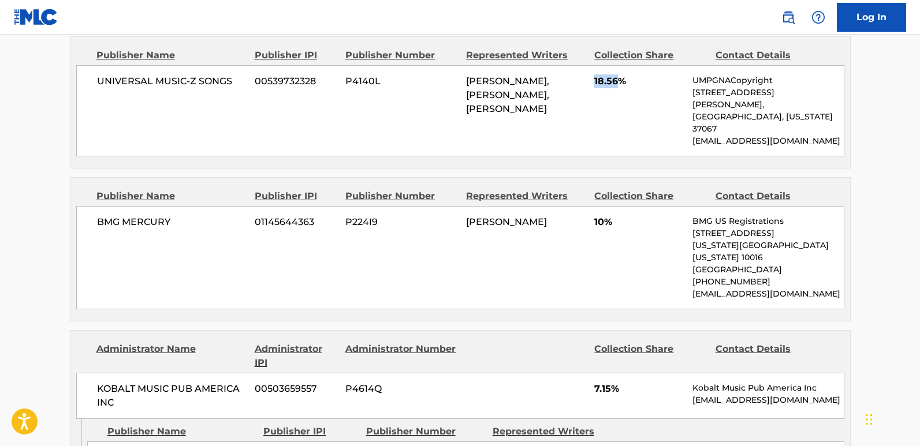
scroll to position [693, 0]
drag, startPoint x: 90, startPoint y: 208, endPoint x: 198, endPoint y: 204, distance: 107.5
click at [198, 205] on div "BMG MERCURY 01145644363 P224I9 [PERSON_NAME][GEOGRAPHIC_DATA] 10% BMG US Regist…" at bounding box center [460, 256] width 768 height 103
click at [200, 219] on div "BMG MERCURY 01145644363 P224I9 [PERSON_NAME][GEOGRAPHIC_DATA] 10% BMG US Regist…" at bounding box center [460, 256] width 768 height 103
drag, startPoint x: 99, startPoint y: 202, endPoint x: 177, endPoint y: 203, distance: 78.0
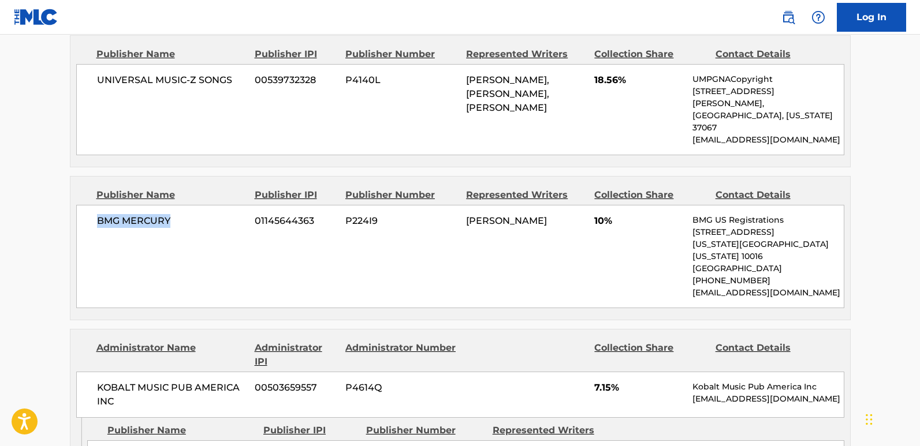
click at [177, 214] on span "BMG MERCURY" at bounding box center [172, 221] width 150 height 14
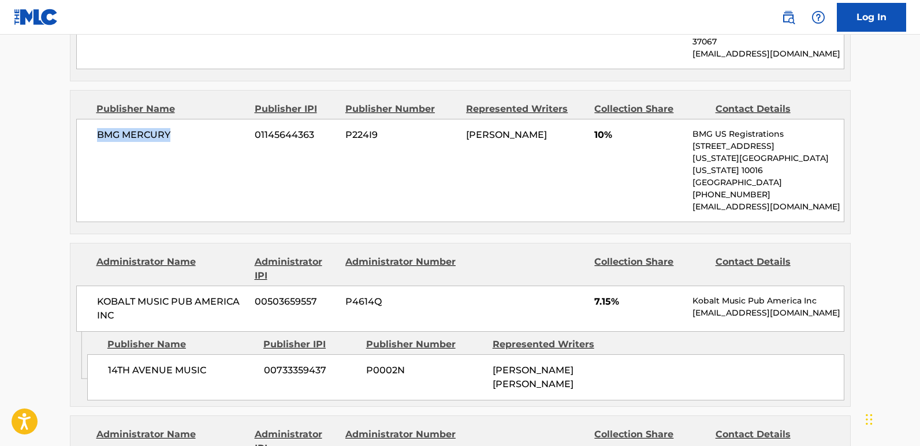
scroll to position [924, 0]
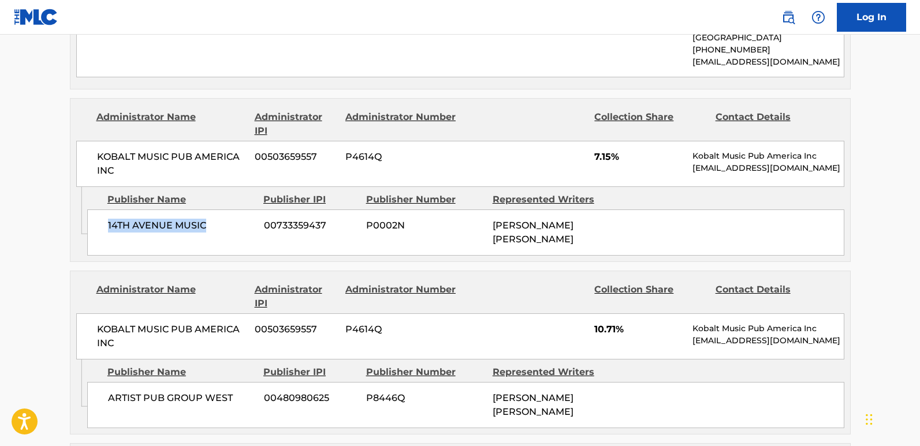
drag, startPoint x: 104, startPoint y: 192, endPoint x: 224, endPoint y: 192, distance: 119.6
click at [224, 210] on div "14TH AVENUE MUSIC 00733359437 P0002N [PERSON_NAME] [PERSON_NAME]" at bounding box center [465, 233] width 757 height 46
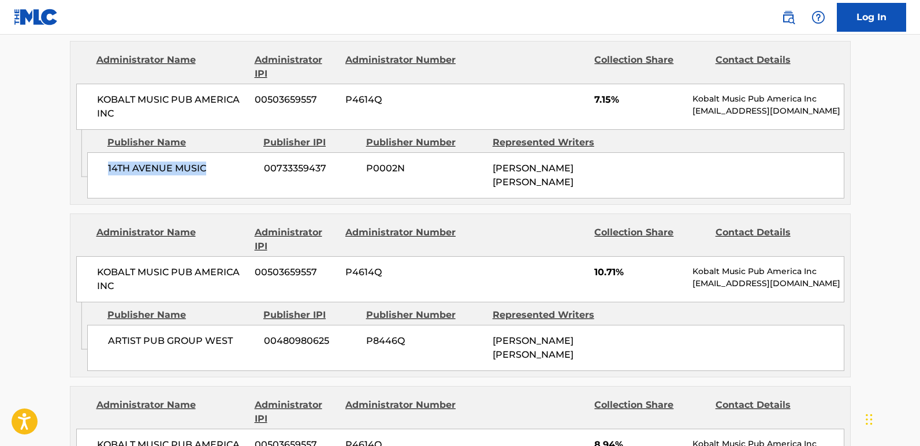
scroll to position [1040, 0]
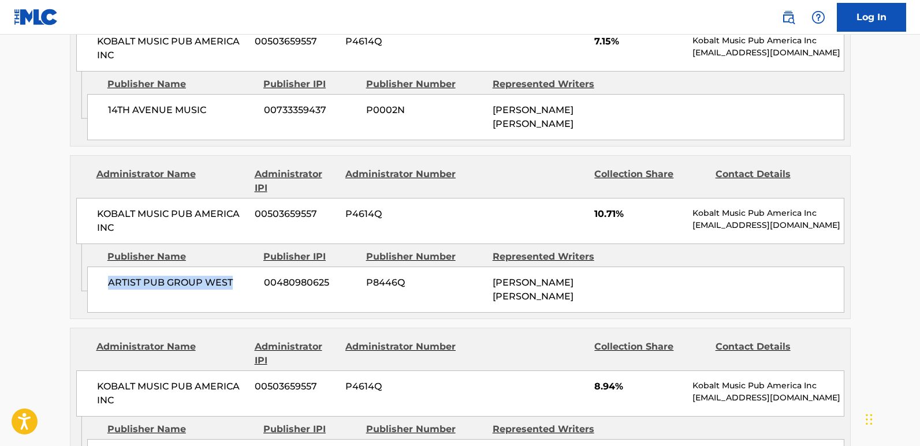
drag, startPoint x: 99, startPoint y: 259, endPoint x: 237, endPoint y: 258, distance: 138.0
click at [237, 267] on div "ARTIST PUB GROUP WEST 00480980625 P8446Q [PERSON_NAME] [PERSON_NAME]" at bounding box center [465, 290] width 757 height 46
click at [606, 198] on div "KOBALT MUSIC PUB AMERICA INC 00503659557 P4614Q 10.71% Kobalt Music Pub America…" at bounding box center [460, 221] width 768 height 46
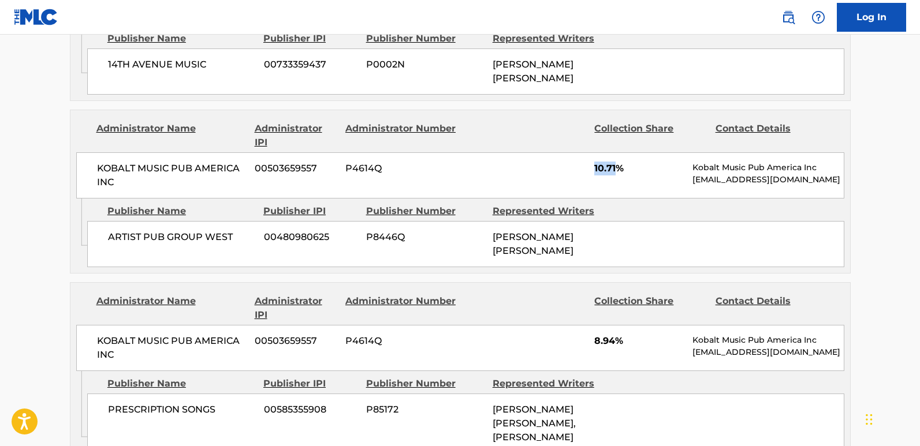
scroll to position [1155, 0]
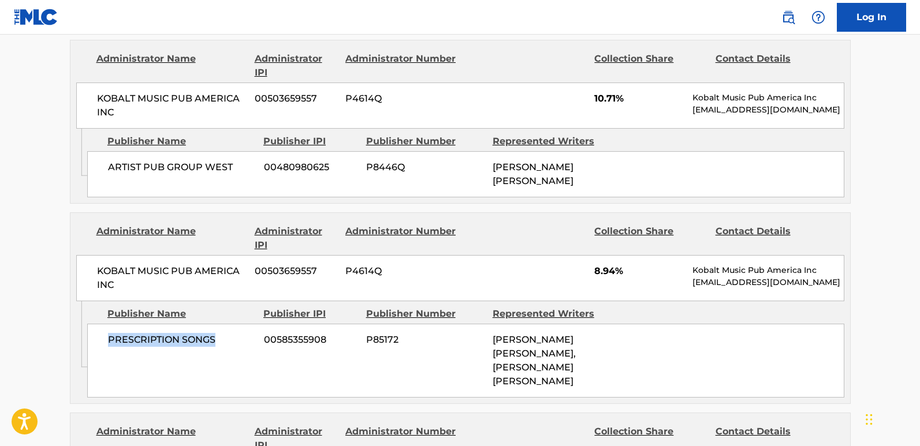
drag, startPoint x: 109, startPoint y: 310, endPoint x: 239, endPoint y: 308, distance: 130.0
click at [239, 333] on span "PRESCRIPTION SONGS" at bounding box center [181, 340] width 147 height 14
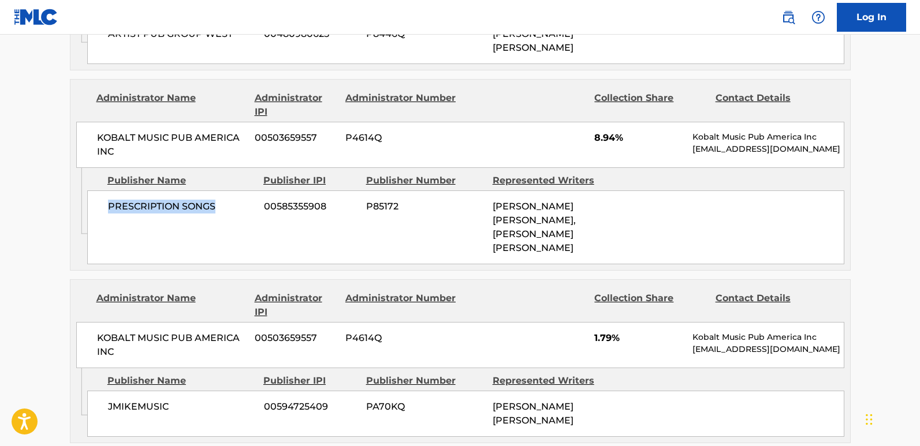
scroll to position [1328, 0]
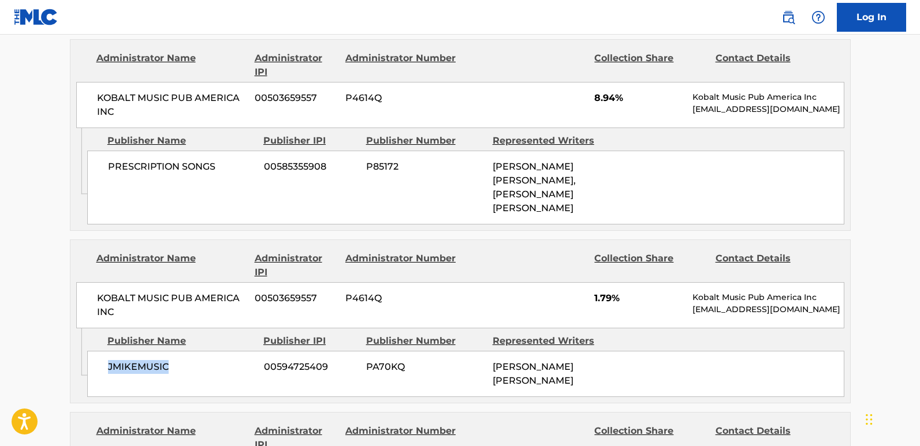
drag, startPoint x: 107, startPoint y: 333, endPoint x: 199, endPoint y: 333, distance: 91.8
click at [199, 360] on span "JMIKEMUSIC" at bounding box center [181, 367] width 147 height 14
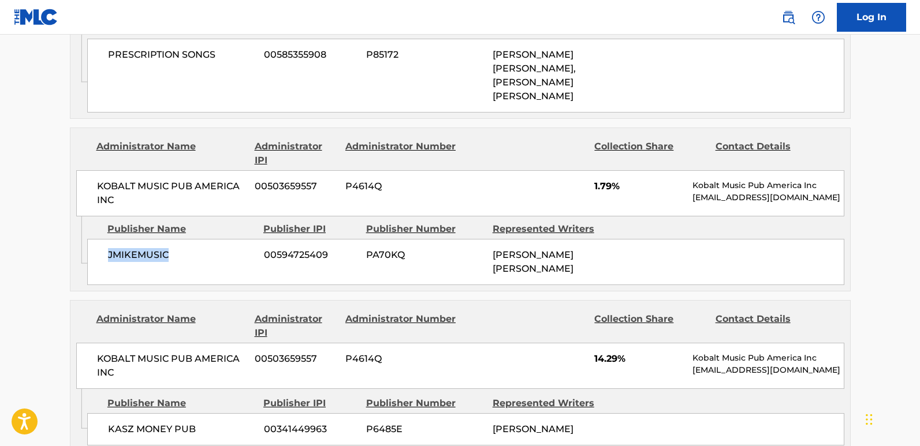
scroll to position [1444, 0]
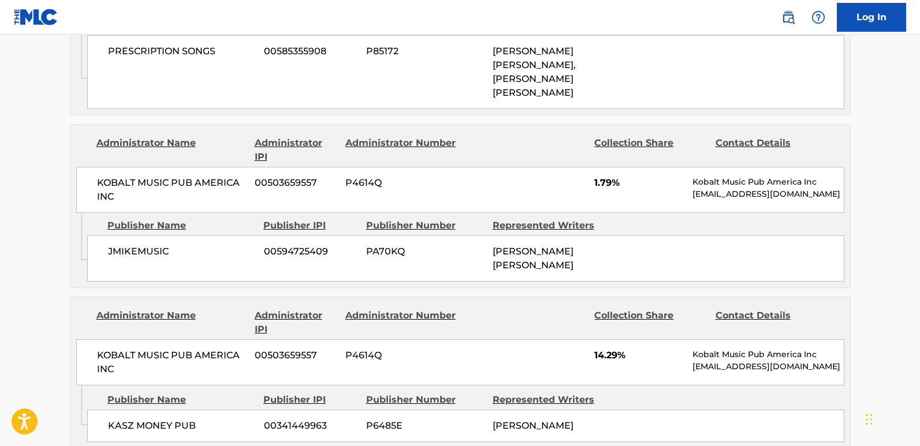
click at [597, 176] on span "1.79%" at bounding box center [639, 183] width 90 height 14
click at [860, 123] on div "< Back to public search results Copy work link MARCHING BAND Work Detail Member…" at bounding box center [460, 86] width 809 height 2933
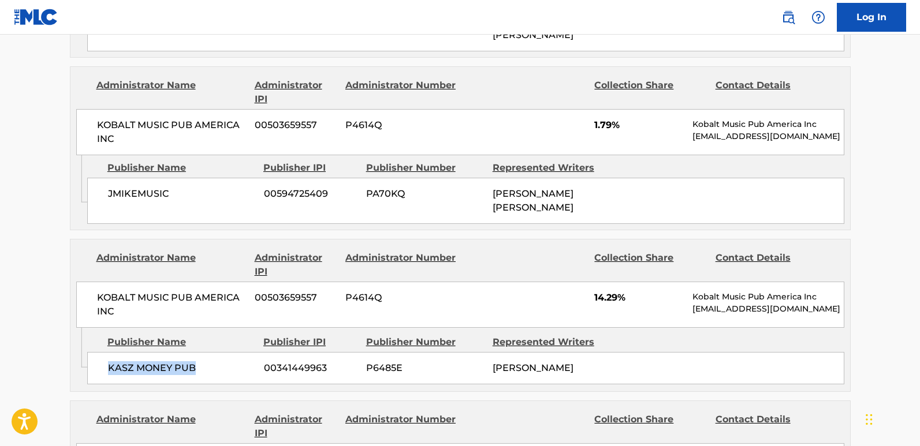
drag, startPoint x: 109, startPoint y: 328, endPoint x: 219, endPoint y: 330, distance: 110.9
click at [219, 362] on span "KASZ MONEY PUB" at bounding box center [181, 369] width 147 height 14
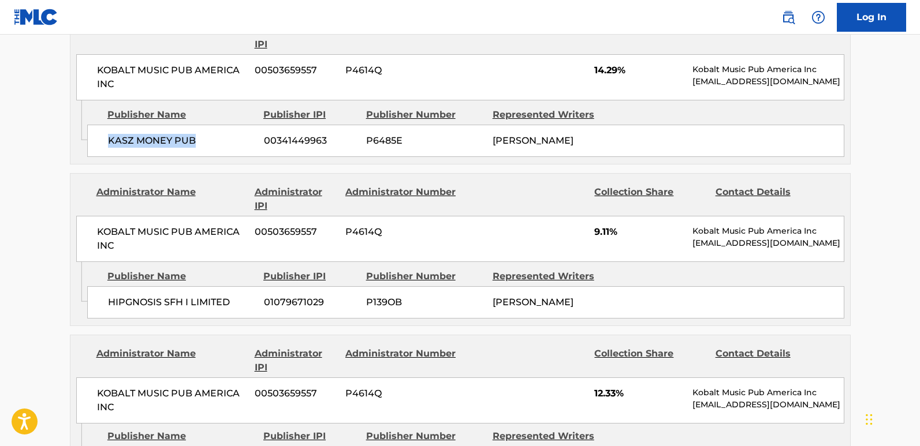
scroll to position [1733, 0]
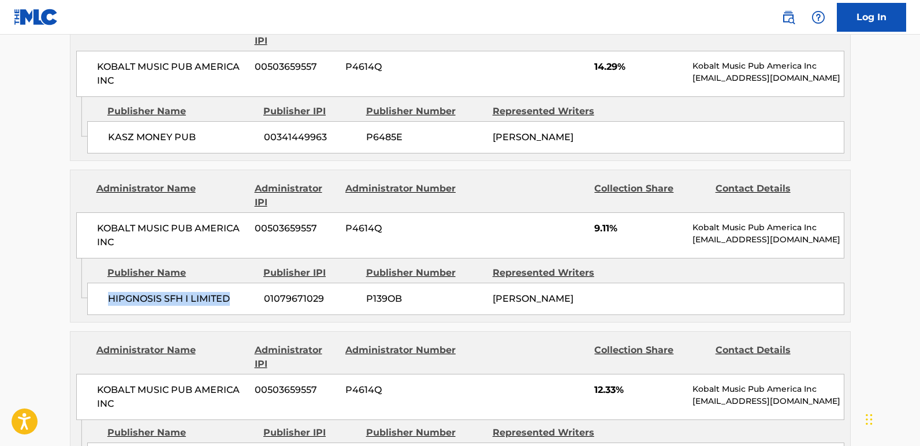
drag, startPoint x: 109, startPoint y: 265, endPoint x: 253, endPoint y: 263, distance: 143.8
click at [253, 292] on span "HIPGNOSIS SFH I LIMITED" at bounding box center [181, 299] width 147 height 14
click at [601, 222] on span "9.11%" at bounding box center [639, 229] width 90 height 14
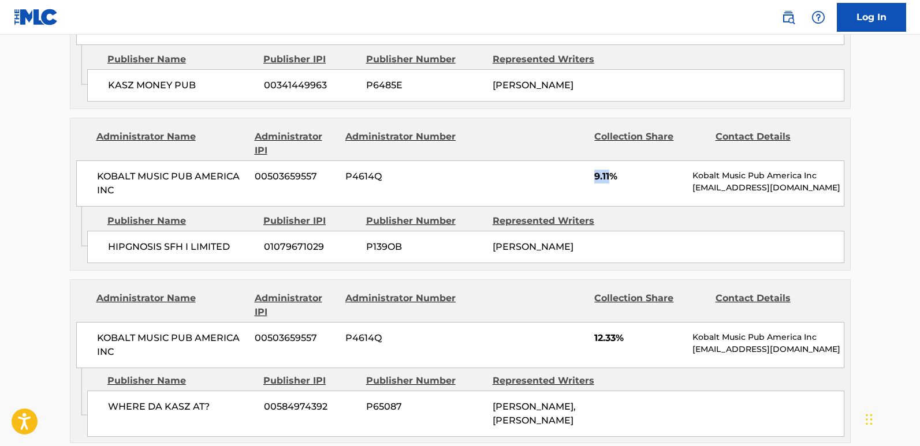
scroll to position [1848, 0]
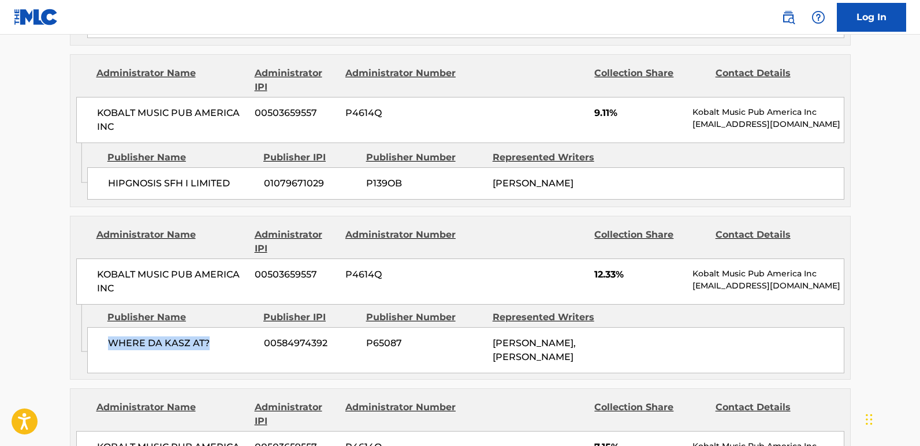
drag, startPoint x: 103, startPoint y: 308, endPoint x: 232, endPoint y: 308, distance: 128.8
click at [232, 328] on div "WHERE DA KASZ AT? 00584974392 P65087 [PERSON_NAME], [PERSON_NAME]" at bounding box center [465, 351] width 757 height 46
click at [601, 268] on span "12.33%" at bounding box center [639, 275] width 90 height 14
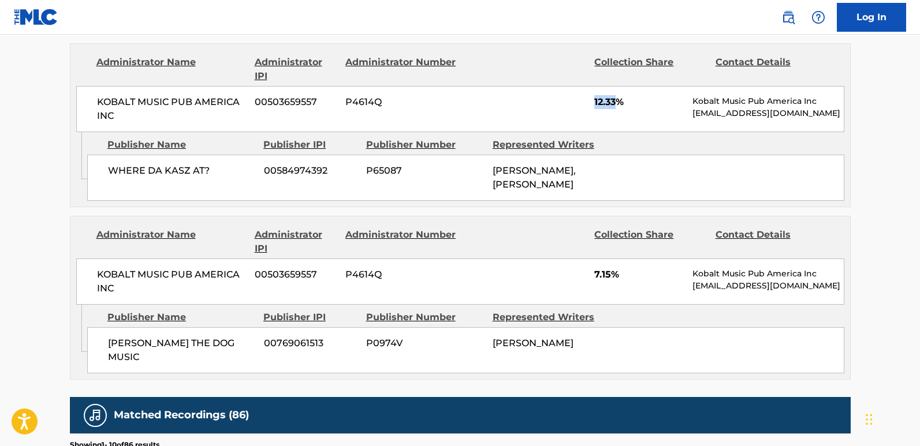
scroll to position [2022, 0]
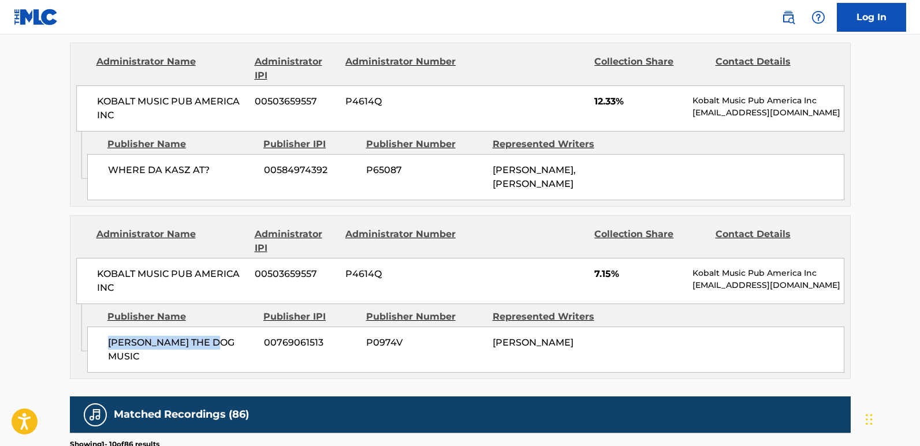
drag, startPoint x: 110, startPoint y: 316, endPoint x: 246, endPoint y: 316, distance: 136.3
click at [246, 327] on div "[PERSON_NAME] THE DOG MUSIC 00769061513 P0974V [PERSON_NAME]" at bounding box center [465, 350] width 757 height 46
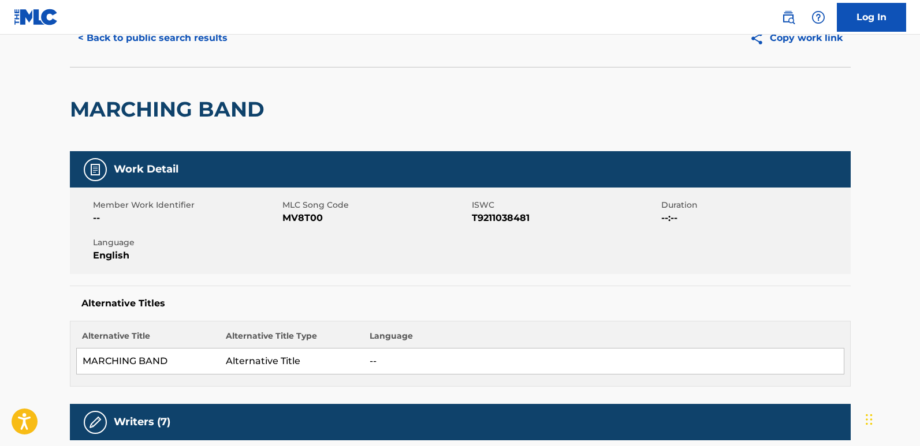
scroll to position [0, 0]
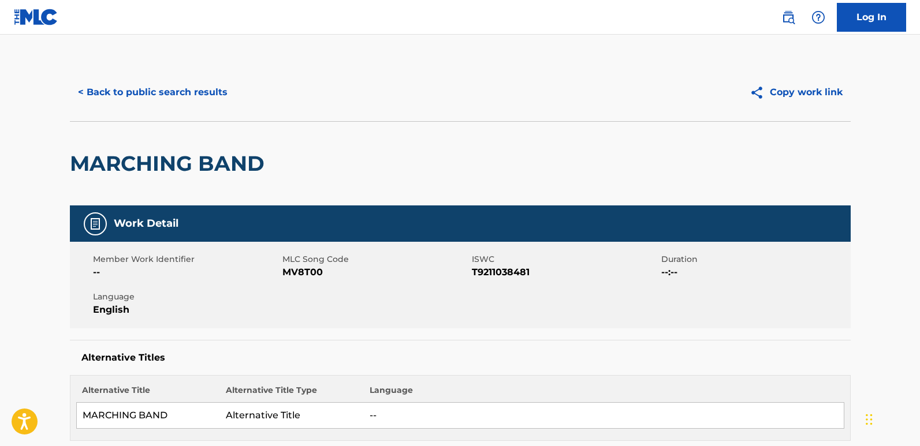
click at [177, 87] on button "< Back to public search results" at bounding box center [153, 92] width 166 height 29
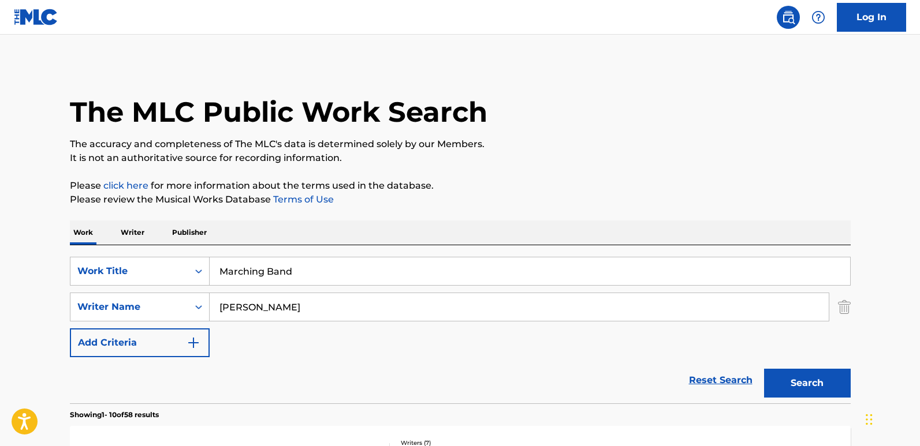
scroll to position [173, 0]
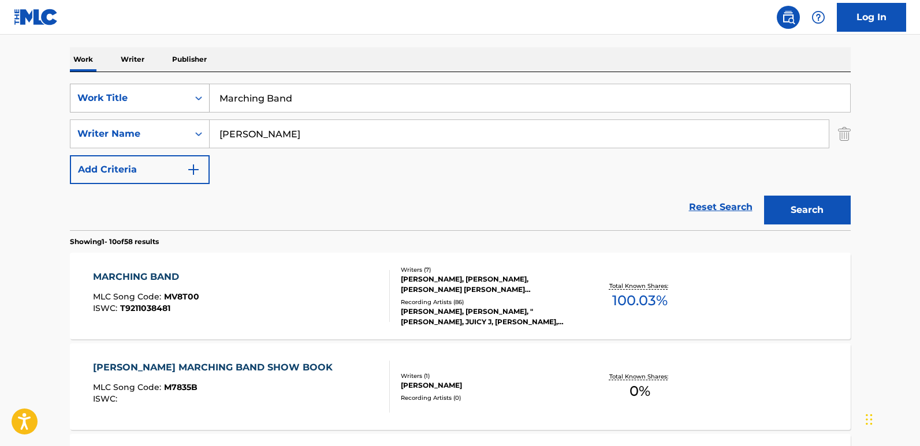
click at [175, 98] on div "SearchWithCriteria850a06f2-8436-40b8-9d9c-88ce5865620f Work Title Marching Band" at bounding box center [460, 98] width 781 height 29
paste input "Pregnant"
type input "Pregnant"
click at [803, 203] on button "Search" at bounding box center [807, 210] width 87 height 29
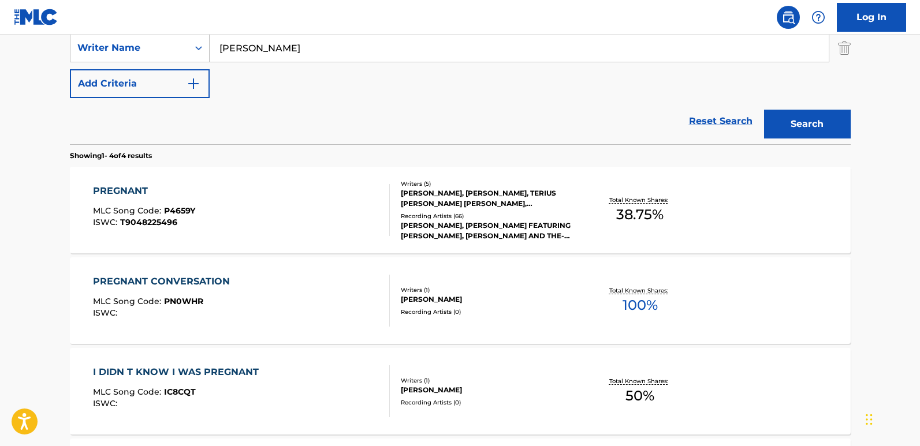
scroll to position [289, 0]
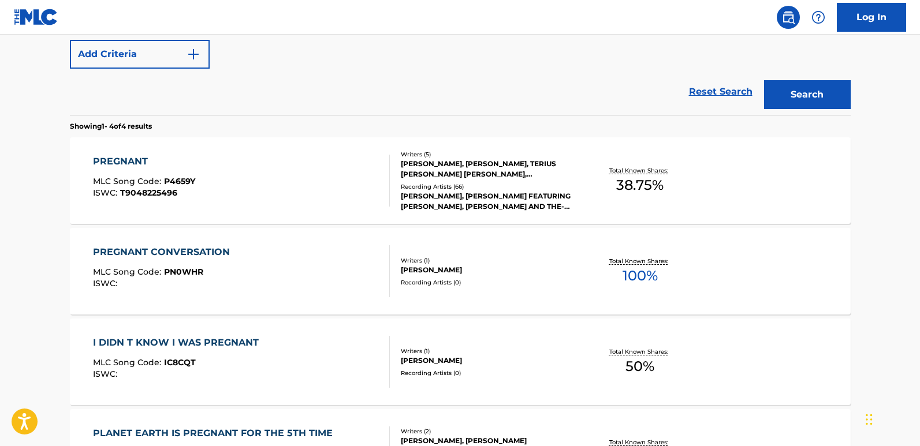
click at [128, 165] on div "PREGNANT" at bounding box center [144, 162] width 102 height 14
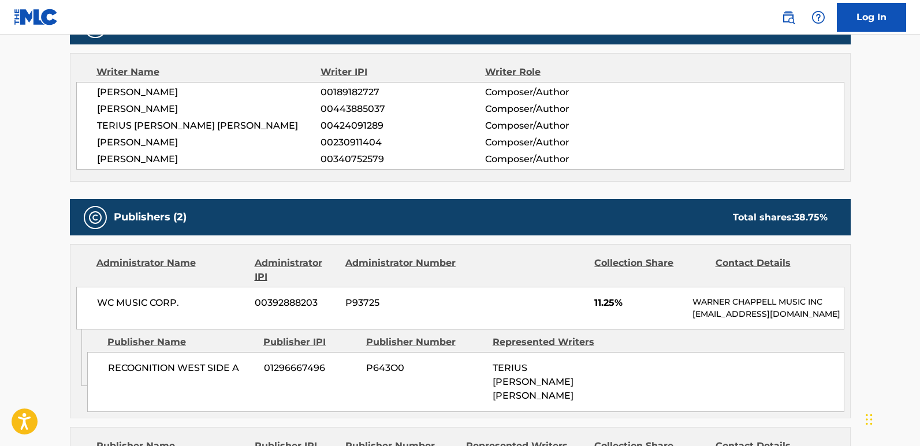
scroll to position [520, 0]
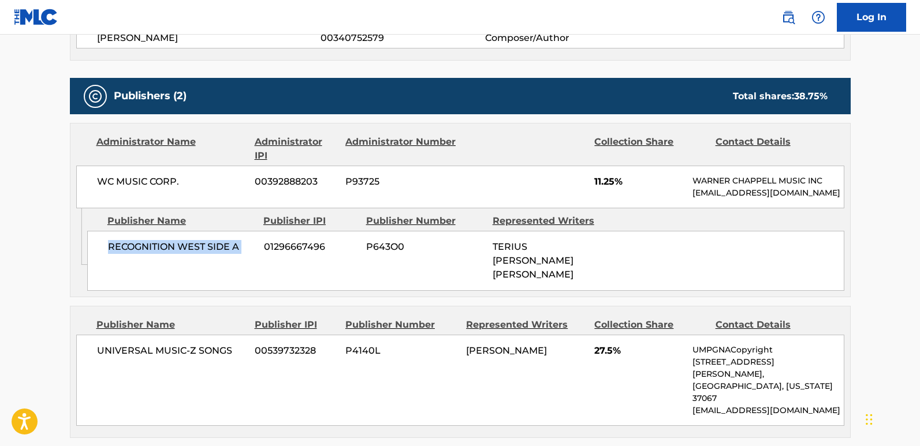
drag, startPoint x: 111, startPoint y: 259, endPoint x: 262, endPoint y: 259, distance: 151.3
click at [262, 259] on div "RECOGNITION WEST SIDE A 01296667496 P643O0 TERIUS [PERSON_NAME] [PERSON_NAME]" at bounding box center [465, 261] width 757 height 60
click at [601, 176] on span "11.25%" at bounding box center [639, 182] width 90 height 14
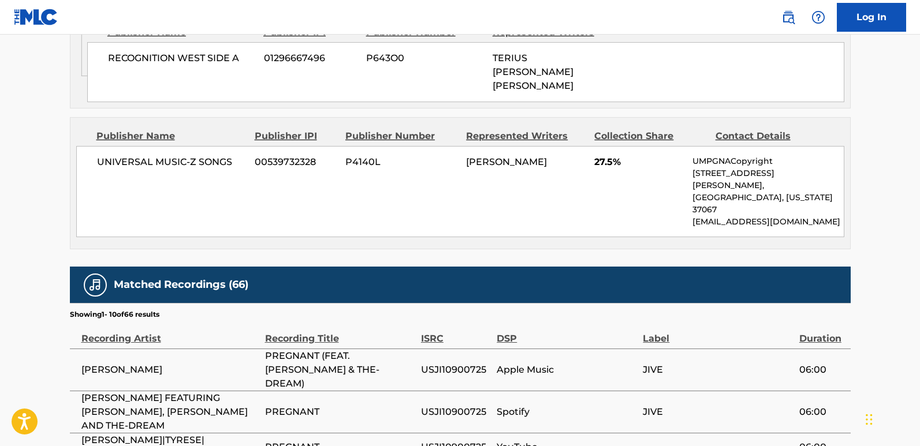
scroll to position [751, 0]
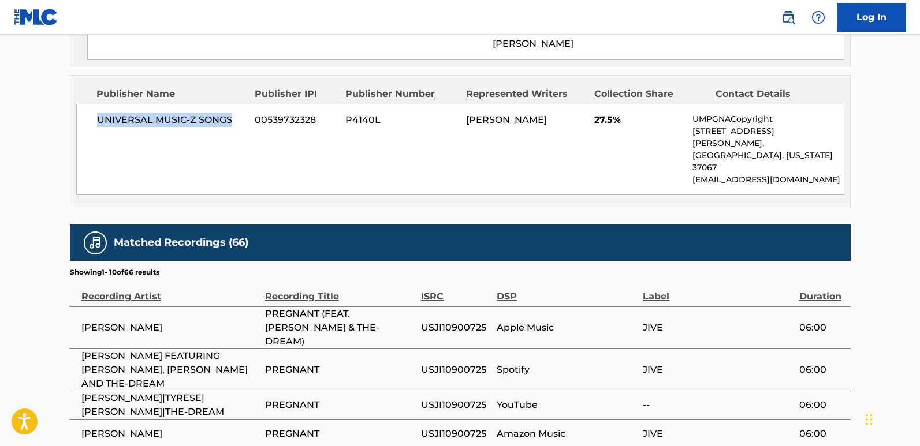
drag, startPoint x: 97, startPoint y: 121, endPoint x: 229, endPoint y: 121, distance: 132.3
click at [229, 121] on span "UNIVERSAL MUSIC-Z SONGS" at bounding box center [172, 120] width 150 height 14
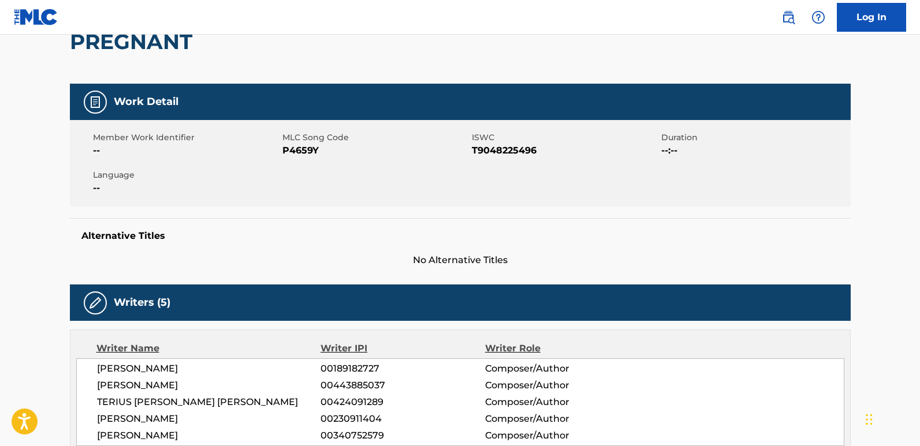
scroll to position [0, 0]
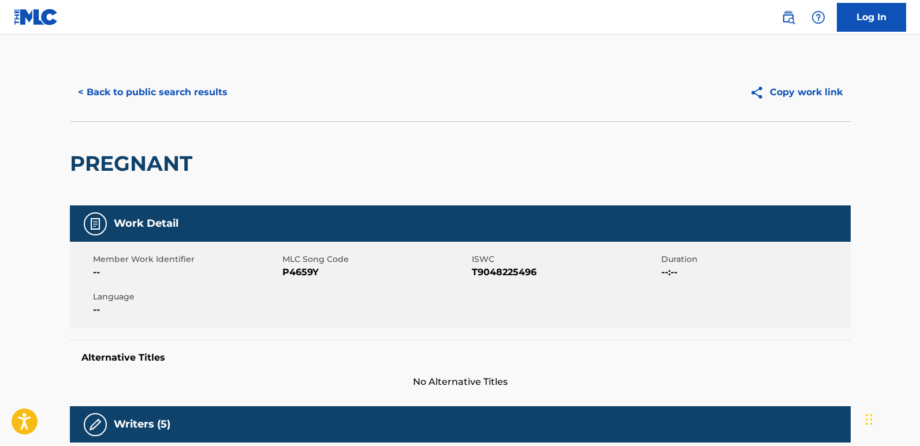
click at [204, 110] on div "< Back to public search results Copy work link" at bounding box center [460, 93] width 781 height 58
click at [204, 96] on button "< Back to public search results" at bounding box center [153, 92] width 166 height 29
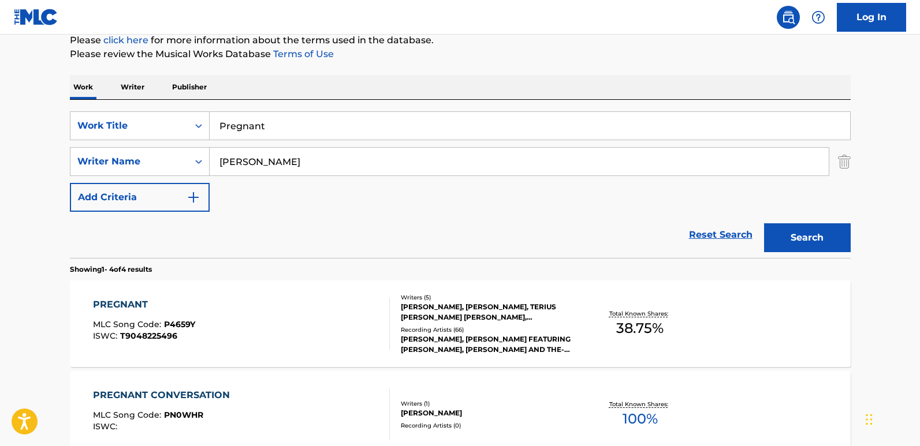
scroll to position [124, 0]
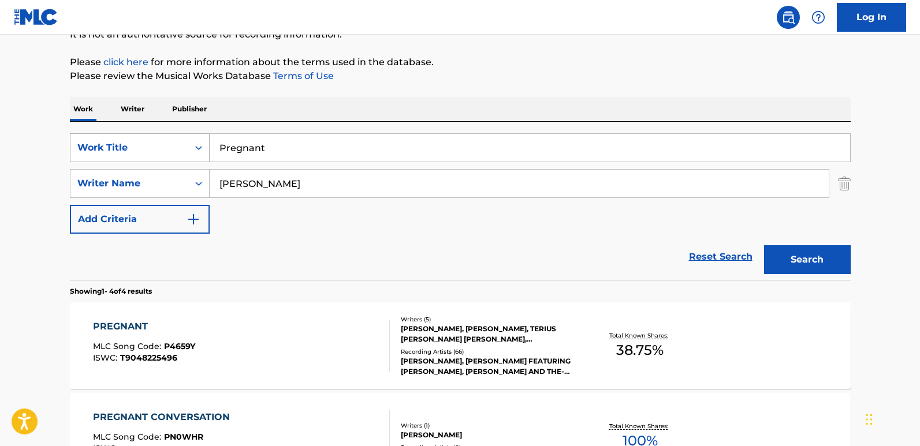
drag, startPoint x: 318, startPoint y: 147, endPoint x: 188, endPoint y: 148, distance: 129.4
click at [188, 148] on div "SearchWithCriteria850a06f2-8436-40b8-9d9c-88ce5865620f Work Title Pregnant" at bounding box center [460, 147] width 781 height 29
paste input "Ringtone"
type input "Ringtone"
click at [828, 238] on div "Search" at bounding box center [804, 257] width 92 height 46
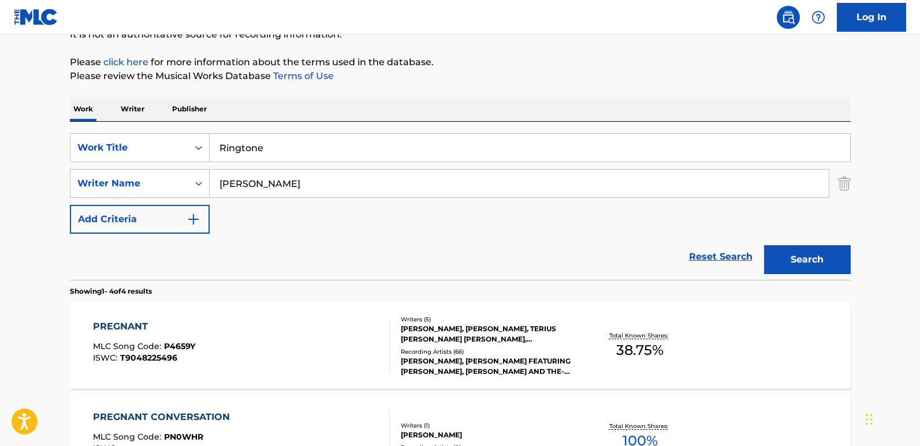
click at [807, 257] on button "Search" at bounding box center [807, 259] width 87 height 29
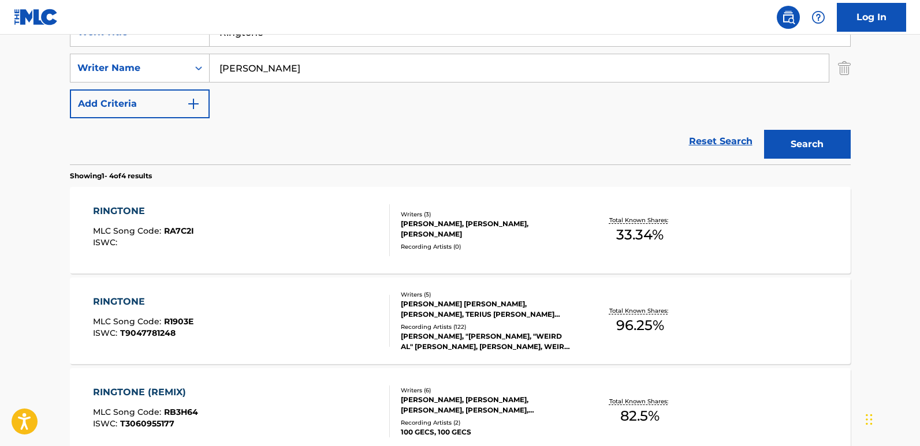
scroll to position [297, 0]
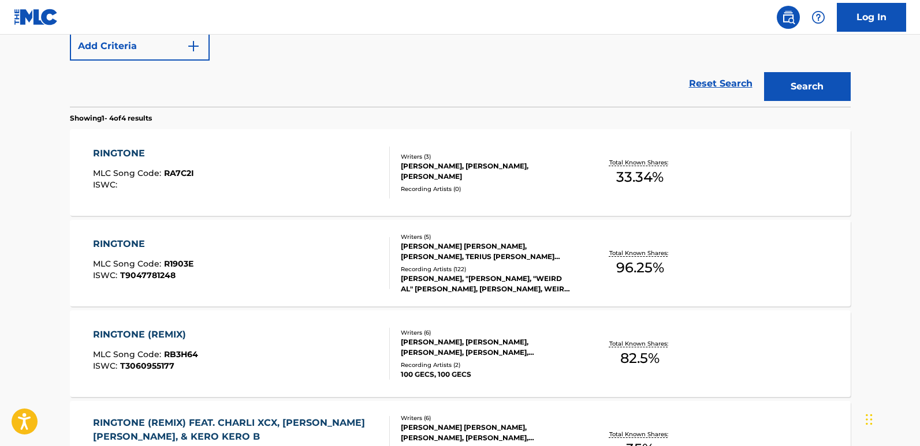
click at [123, 253] on div "RINGTONE MLC Song Code : R1903E ISWC : T9047781248" at bounding box center [143, 263] width 101 height 52
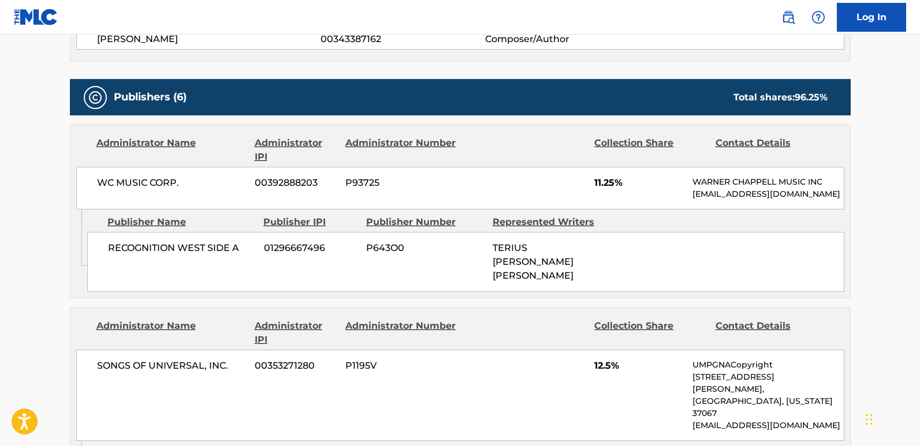
scroll to position [520, 0]
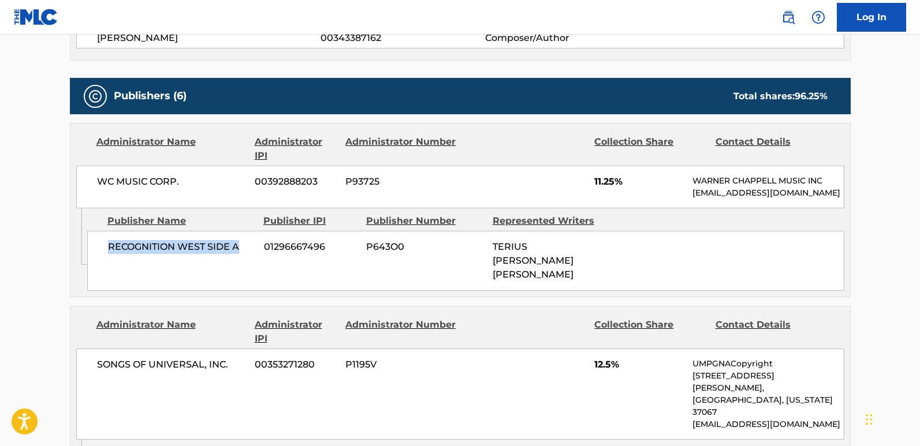
drag, startPoint x: 111, startPoint y: 270, endPoint x: 252, endPoint y: 276, distance: 141.1
click at [252, 276] on div "RECOGNITION WEST SIDE A 01296667496 P643O0 TERIUS [PERSON_NAME] [PERSON_NAME]" at bounding box center [465, 261] width 757 height 60
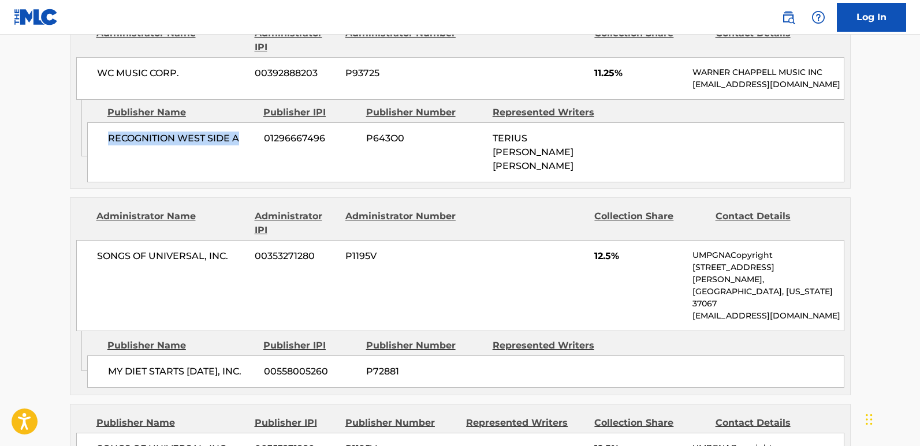
scroll to position [578, 0]
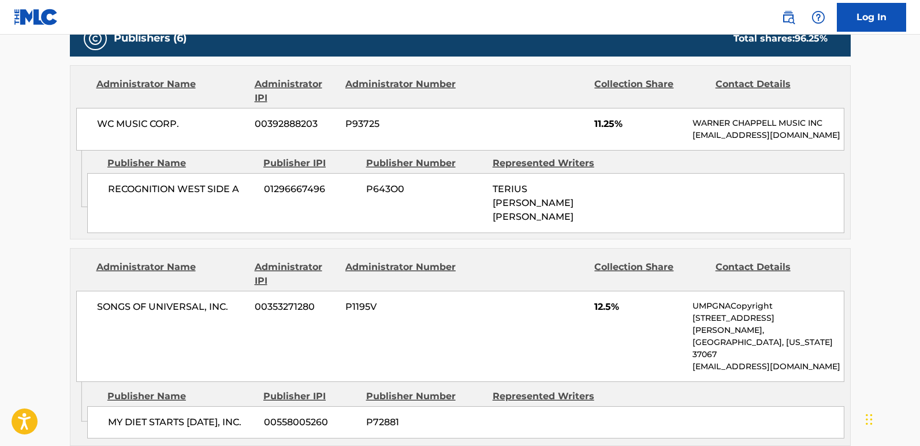
click at [597, 126] on span "11.25%" at bounding box center [639, 124] width 90 height 14
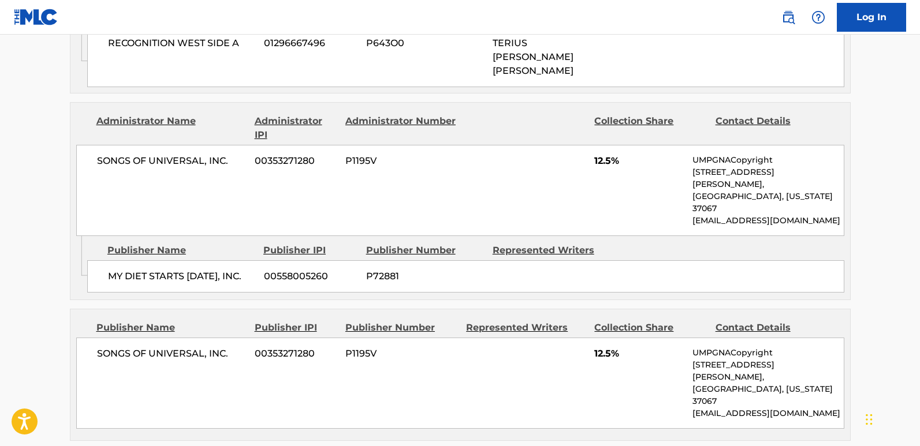
scroll to position [751, 0]
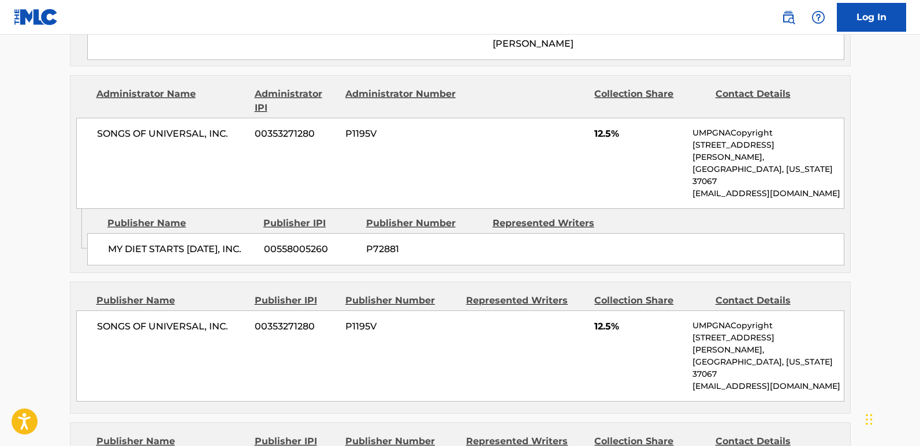
drag, startPoint x: 180, startPoint y: 239, endPoint x: 186, endPoint y: 241, distance: 6.6
click at [186, 243] on span "MY DIET STARTS [DATE], INC." at bounding box center [181, 250] width 147 height 14
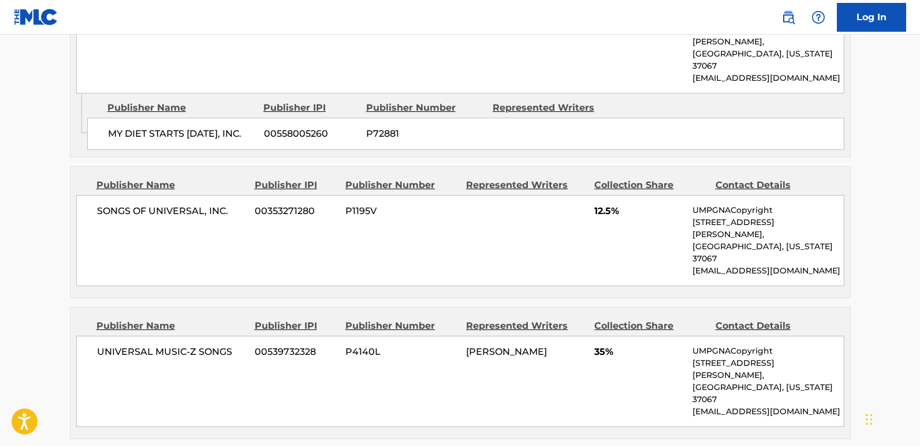
scroll to position [924, 0]
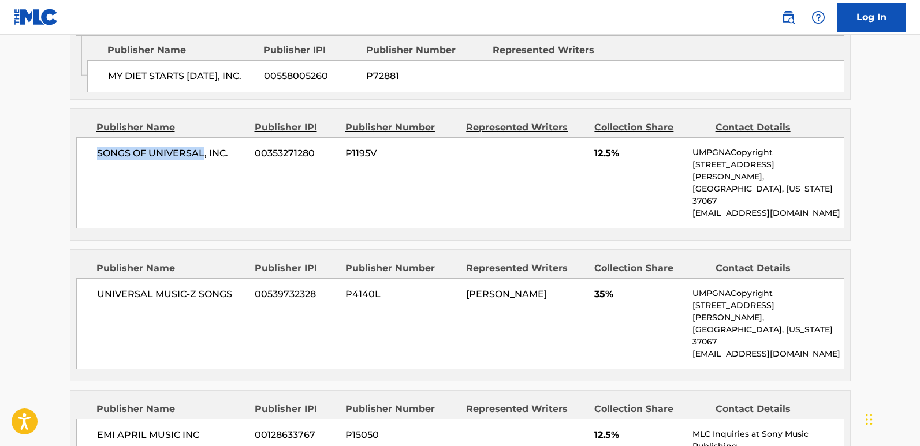
drag, startPoint x: 107, startPoint y: 144, endPoint x: 204, endPoint y: 139, distance: 97.2
click at [204, 139] on div "SONGS OF UNIVERSAL, INC. 00353271280 P1195V 12.5% UMPGNACopyright [STREET_ADDRE…" at bounding box center [460, 182] width 768 height 91
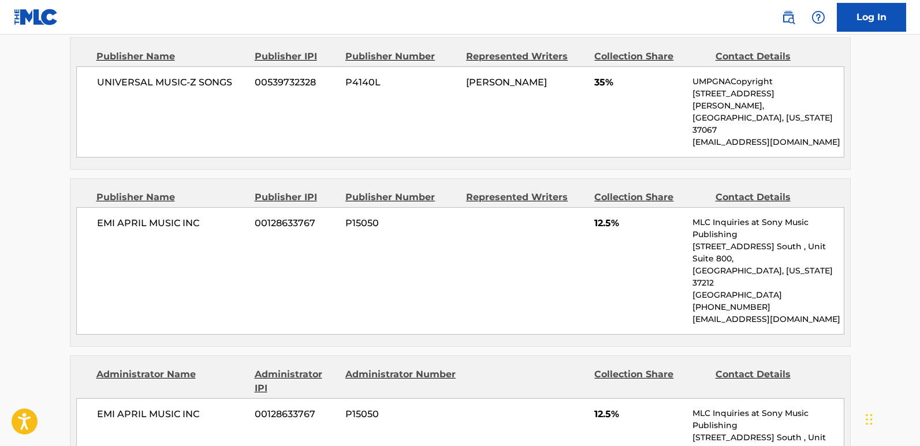
scroll to position [1155, 0]
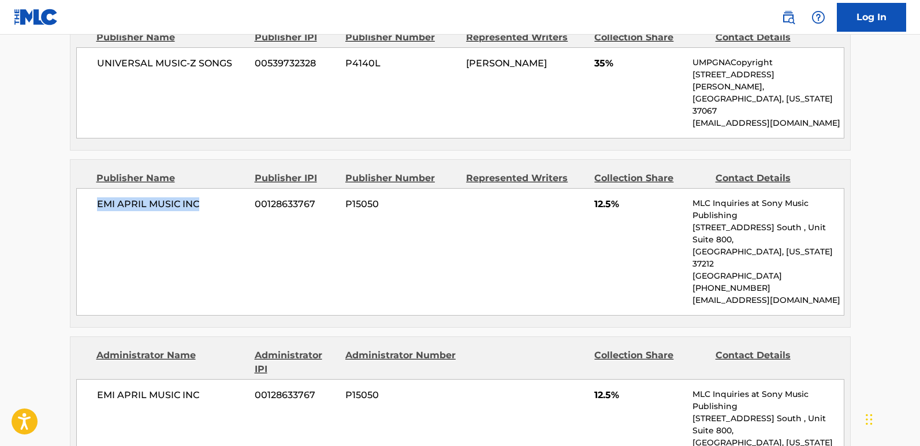
drag, startPoint x: 99, startPoint y: 142, endPoint x: 200, endPoint y: 142, distance: 101.7
click at [200, 198] on span "EMI APRIL MUSIC INC" at bounding box center [172, 205] width 150 height 14
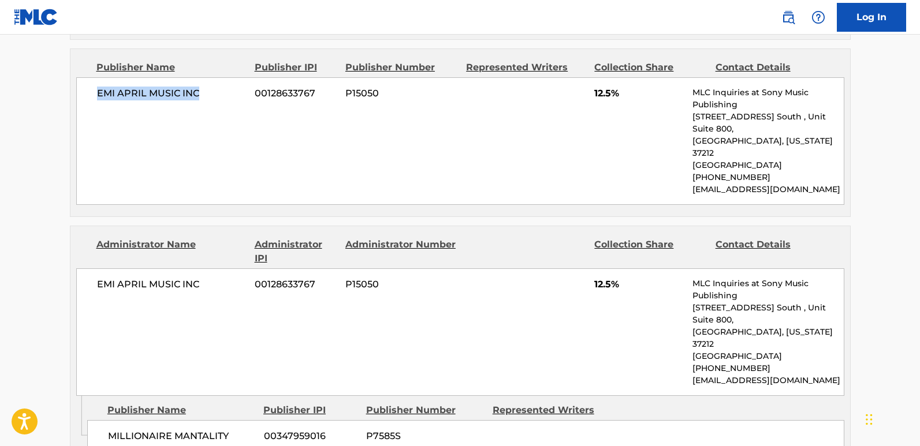
scroll to position [1271, 0]
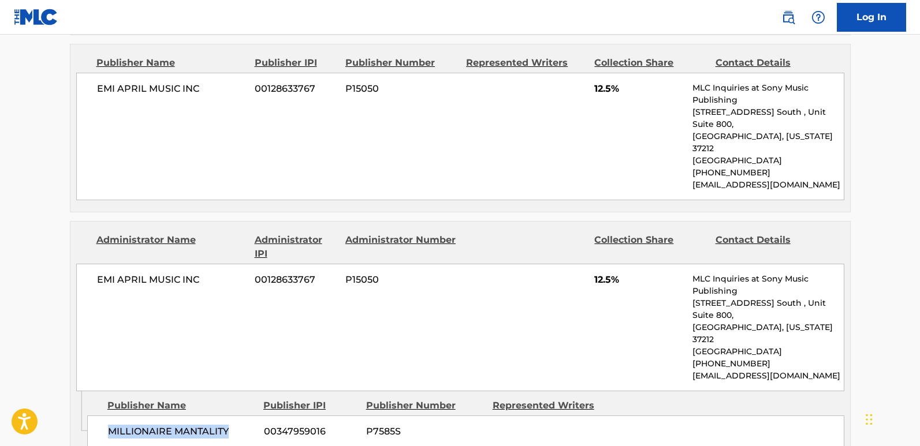
drag, startPoint x: 110, startPoint y: 321, endPoint x: 257, endPoint y: 321, distance: 146.7
click at [257, 416] on div "MILLIONAIRE MANTALITY 00347959016 P7585S" at bounding box center [465, 432] width 757 height 32
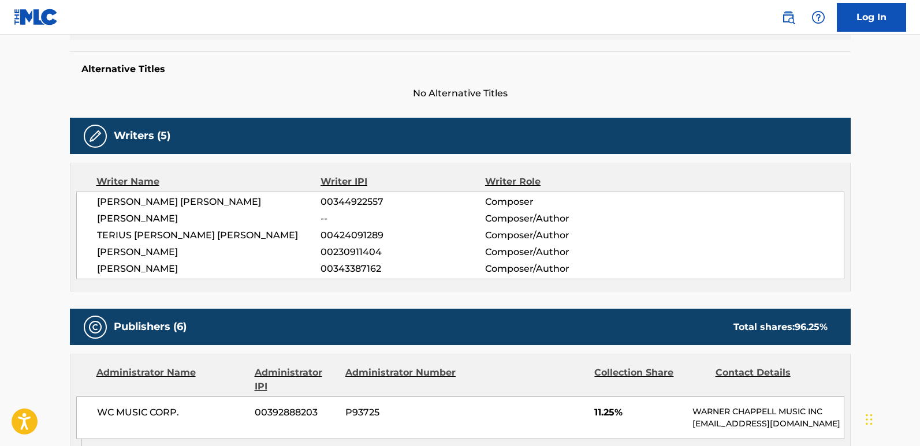
scroll to position [0, 0]
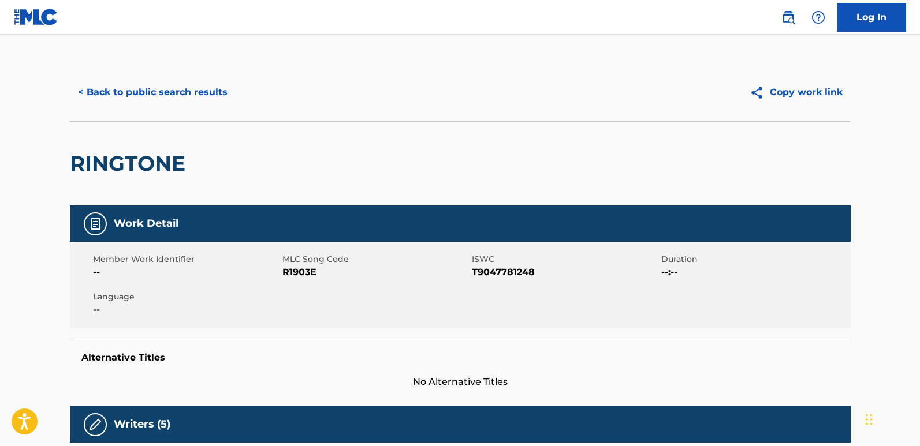
click at [199, 81] on button "< Back to public search results" at bounding box center [153, 92] width 166 height 29
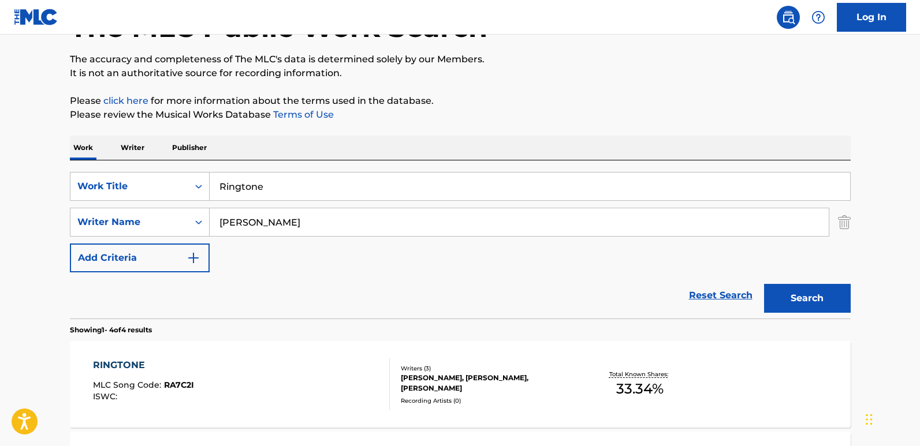
scroll to position [74, 0]
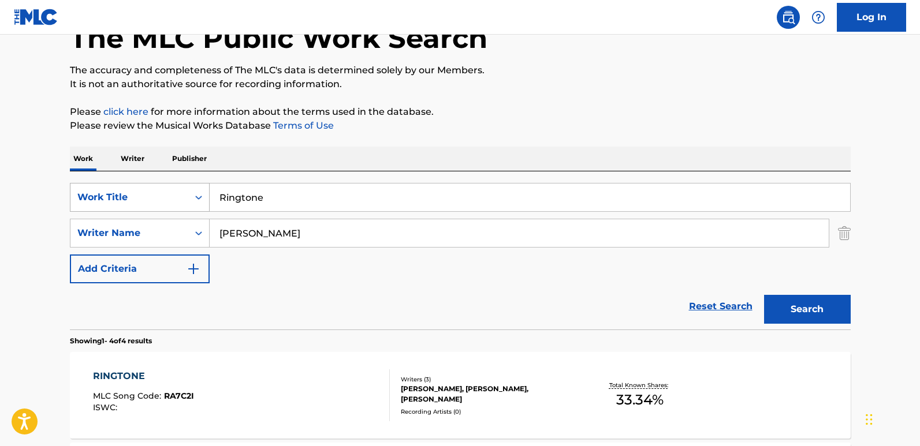
drag, startPoint x: 266, startPoint y: 201, endPoint x: 152, endPoint y: 201, distance: 113.8
click at [152, 201] on div "SearchWithCriteria850a06f2-8436-40b8-9d9c-88ce5865620f Work Title Ringtone" at bounding box center [460, 197] width 781 height 29
paste input "Same Girl"
type input "Same Girl"
click at [793, 307] on button "Search" at bounding box center [807, 309] width 87 height 29
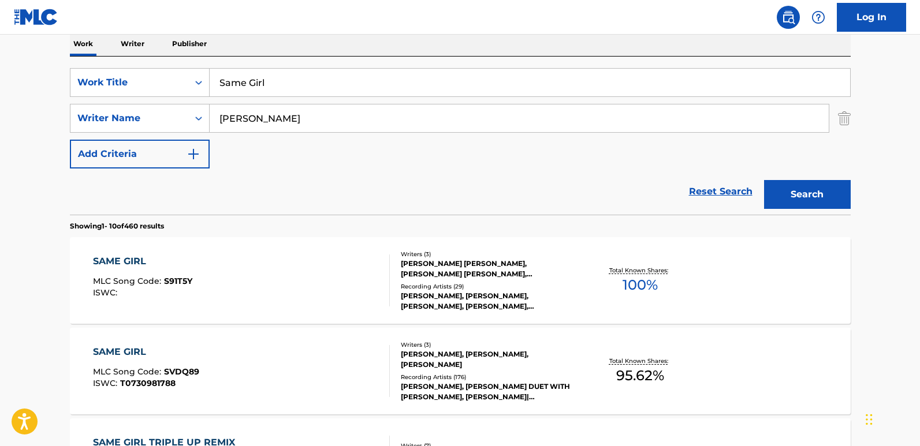
scroll to position [189, 0]
click at [142, 349] on div "SAME GIRL" at bounding box center [146, 352] width 106 height 14
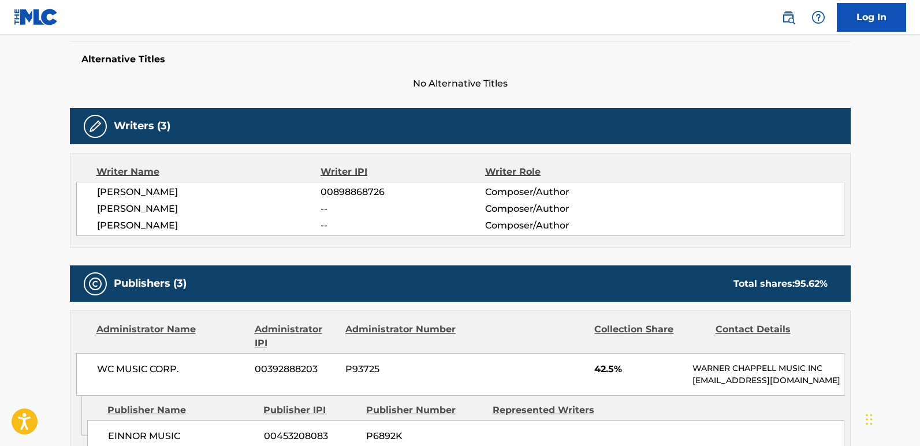
scroll to position [404, 0]
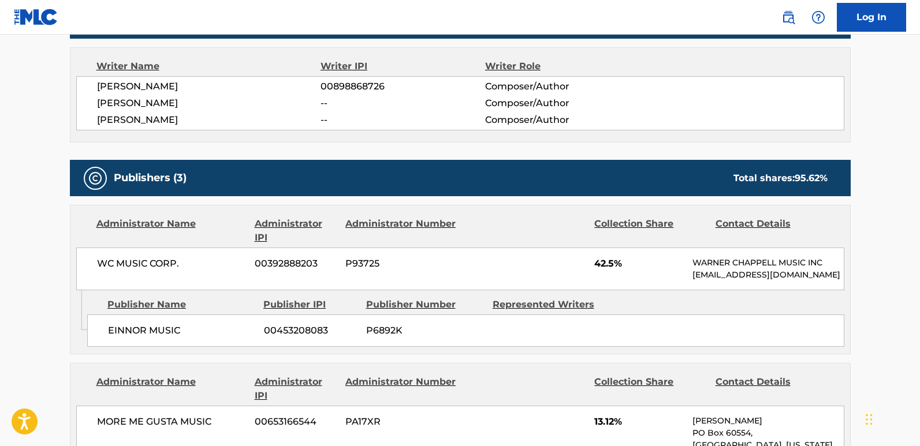
click at [165, 106] on span "[PERSON_NAME]" at bounding box center [209, 103] width 224 height 14
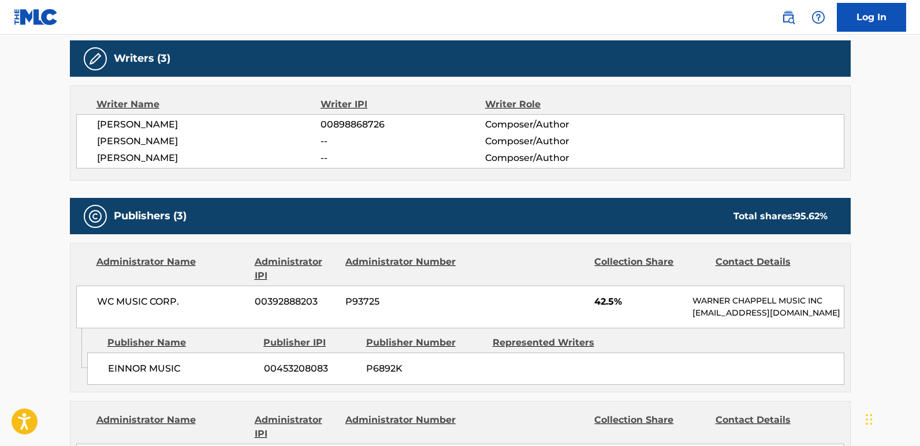
scroll to position [347, 0]
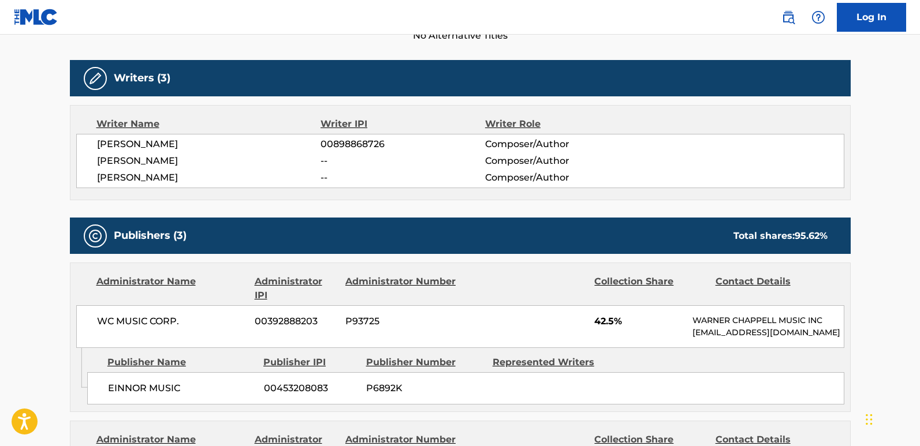
click at [220, 151] on span "[PERSON_NAME]" at bounding box center [209, 144] width 224 height 14
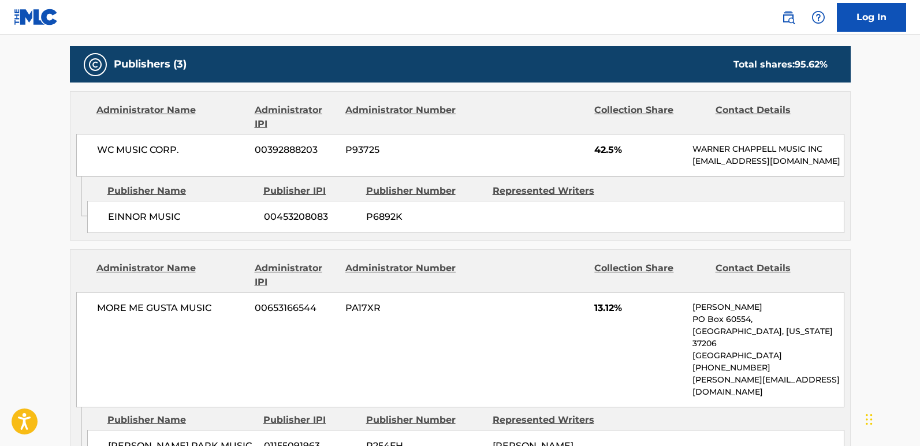
scroll to position [520, 0]
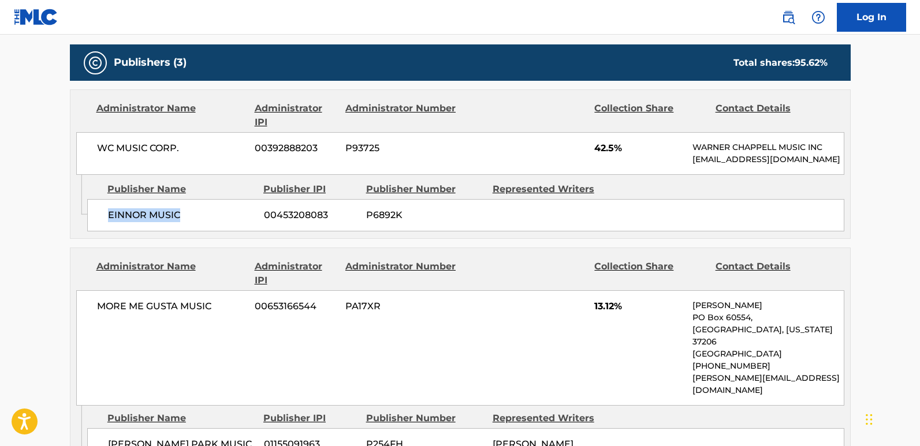
drag, startPoint x: 103, startPoint y: 225, endPoint x: 218, endPoint y: 225, distance: 115.5
click at [218, 225] on div "EINNOR MUSIC 00453208083 P6892K" at bounding box center [465, 215] width 757 height 32
click at [597, 154] on span "42.5%" at bounding box center [639, 149] width 90 height 14
drag, startPoint x: 106, startPoint y: 226, endPoint x: 227, endPoint y: 231, distance: 121.4
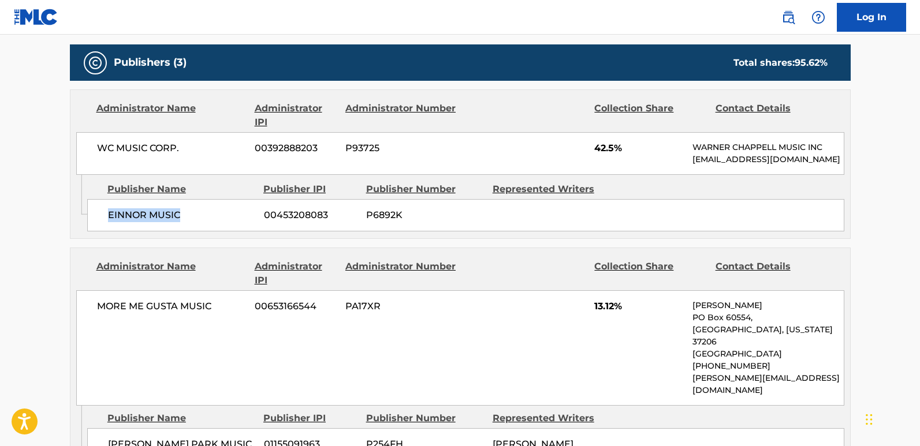
click at [227, 231] on div "EINNOR MUSIC 00453208083 P6892K" at bounding box center [465, 215] width 757 height 32
click at [591, 143] on div "WC MUSIC CORP. 00392888203 P93725 42.5% [PERSON_NAME] MUSIC INC [EMAIL_ADDRESS]…" at bounding box center [460, 153] width 768 height 43
click at [43, 297] on main "< Back to public search results Copy work link SAME GIRL Work Detail Member Wor…" at bounding box center [460, 299] width 920 height 1569
drag, startPoint x: 94, startPoint y: 320, endPoint x: 218, endPoint y: 320, distance: 124.2
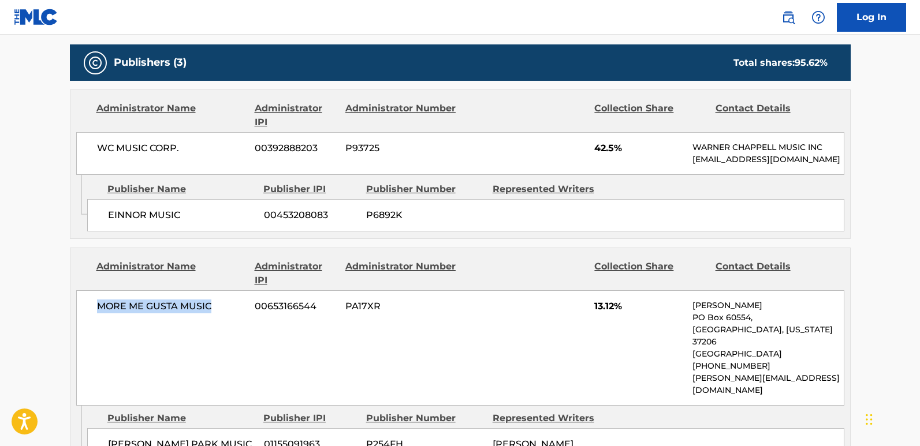
click at [218, 320] on div "MORE ME GUSTA MUSIC 00653166544 PA17XR 13.12% [PERSON_NAME] [GEOGRAPHIC_DATA][U…" at bounding box center [460, 349] width 768 height 116
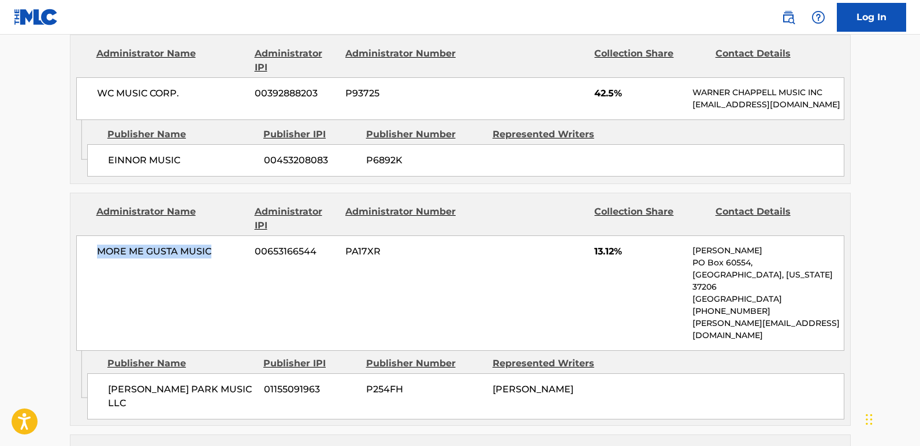
scroll to position [635, 0]
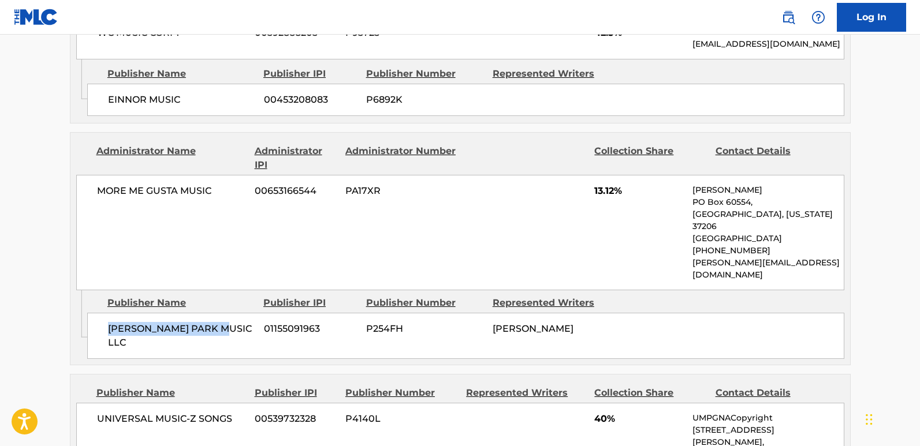
drag, startPoint x: 106, startPoint y: 319, endPoint x: 235, endPoint y: 319, distance: 128.8
click at [235, 319] on div "[PERSON_NAME] PARK MUSIC LLC 01155091963 P254FH [PERSON_NAME]" at bounding box center [465, 336] width 757 height 46
click at [602, 198] on span "13.12%" at bounding box center [639, 191] width 90 height 14
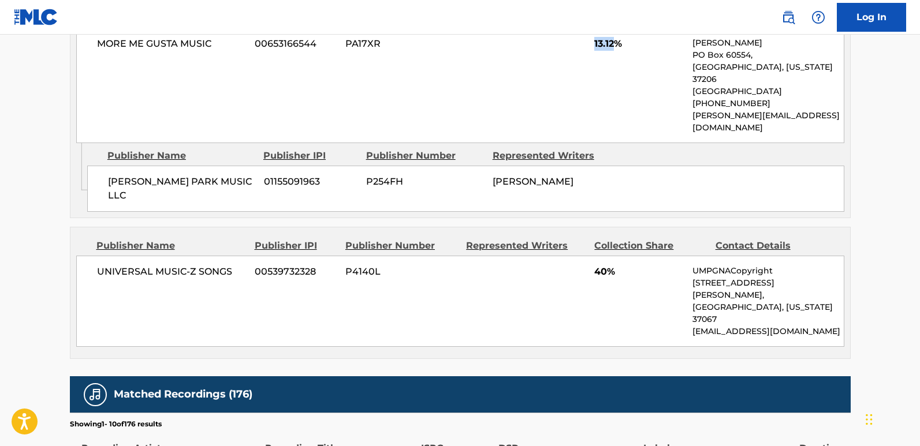
scroll to position [809, 0]
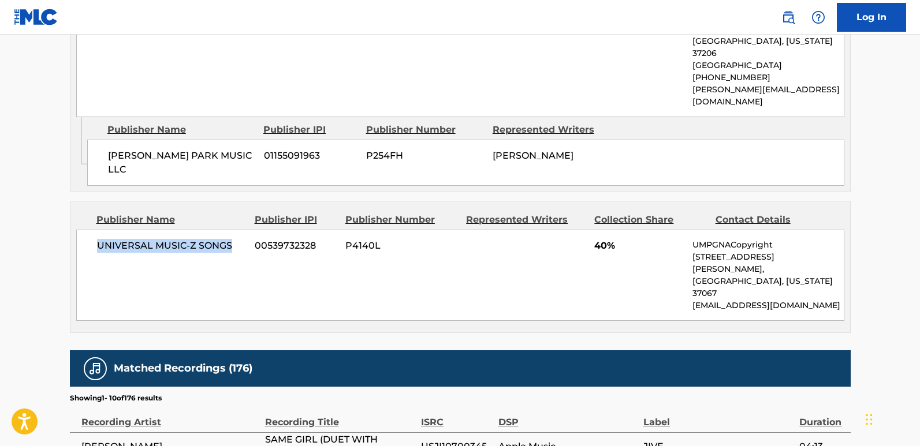
drag, startPoint x: 96, startPoint y: 232, endPoint x: 244, endPoint y: 232, distance: 147.9
click at [244, 232] on div "UNIVERSAL MUSIC-Z SONGS 00539732328 P4140L 40% UMPGNACopyright [STREET_ADDRESS]…" at bounding box center [460, 275] width 768 height 91
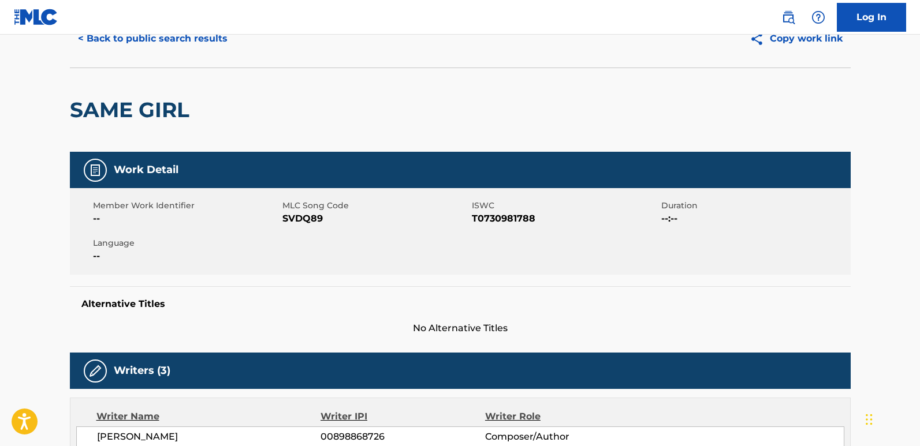
scroll to position [0, 0]
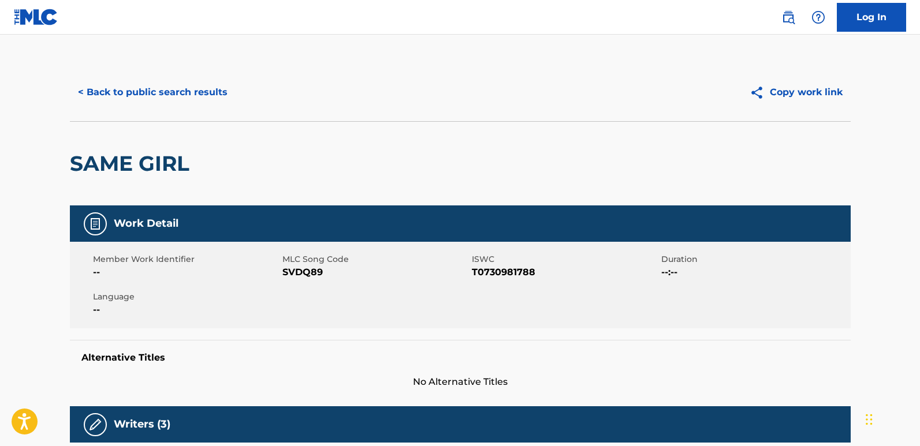
click at [184, 84] on button "< Back to public search results" at bounding box center [153, 92] width 166 height 29
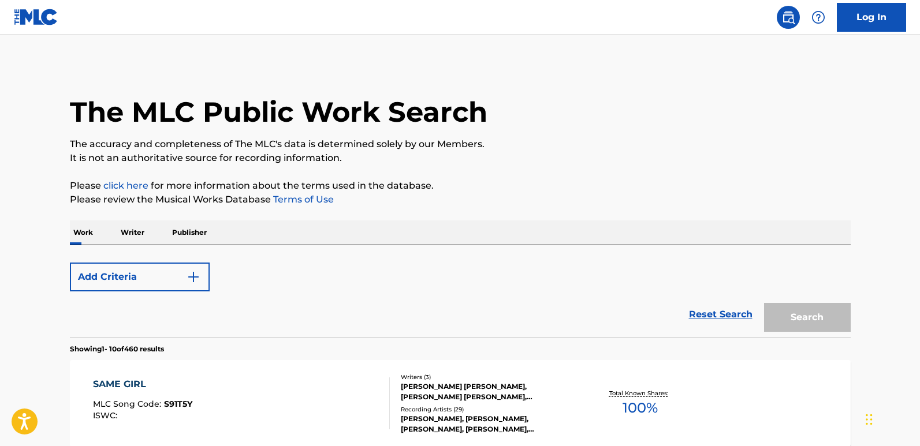
scroll to position [189, 0]
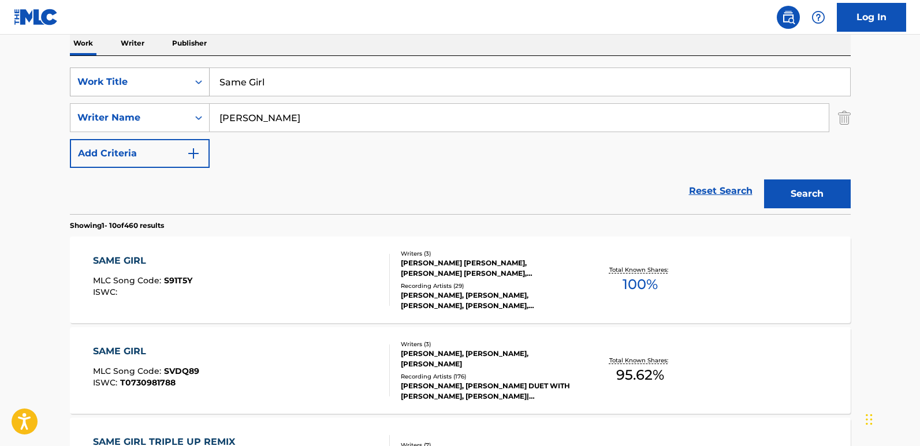
drag, startPoint x: 299, startPoint y: 82, endPoint x: 142, endPoint y: 72, distance: 157.5
click at [142, 72] on div "SearchWithCriteria850a06f2-8436-40b8-9d9c-88ce5865620f Work Title Same Girl" at bounding box center [460, 82] width 781 height 29
paste input "pend That"
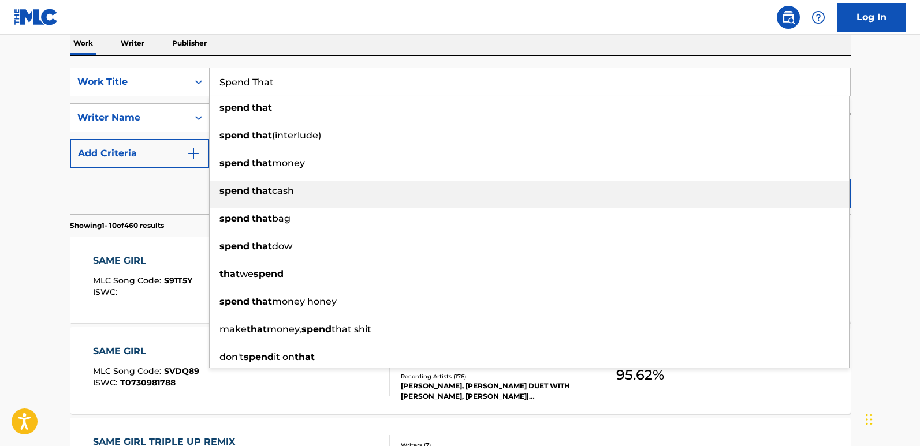
click at [821, 191] on div "spend that cash" at bounding box center [529, 191] width 639 height 21
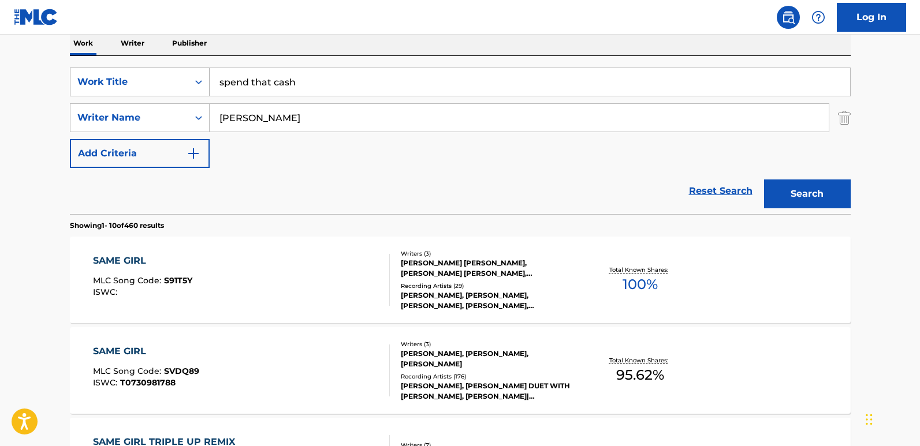
drag, startPoint x: 359, startPoint y: 84, endPoint x: 189, endPoint y: 84, distance: 169.8
click at [189, 84] on div "SearchWithCriteria850a06f2-8436-40b8-9d9c-88ce5865620f Work Title spend that ca…" at bounding box center [460, 82] width 781 height 29
paste input "Spend That"
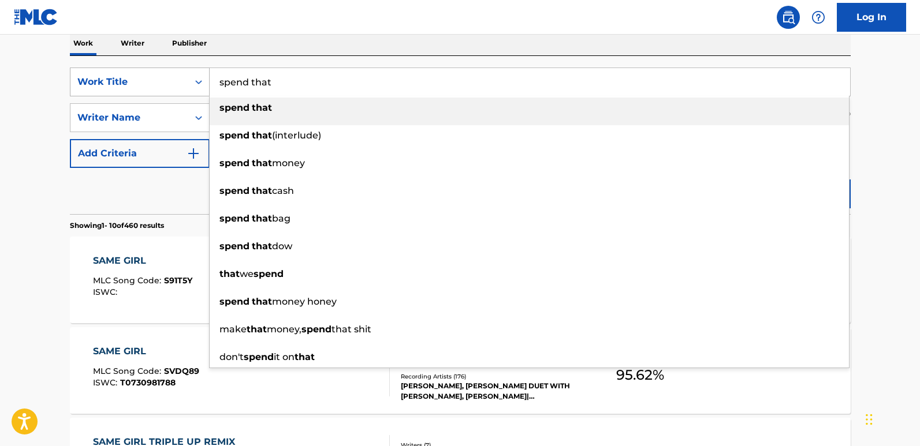
drag, startPoint x: 291, startPoint y: 86, endPoint x: 159, endPoint y: 84, distance: 131.7
click at [159, 84] on div "SearchWithCriteria850a06f2-8436-40b8-9d9c-88ce5865620f Work Title spend that sp…" at bounding box center [460, 82] width 781 height 29
paste input "Spend T"
type input "Spend That"
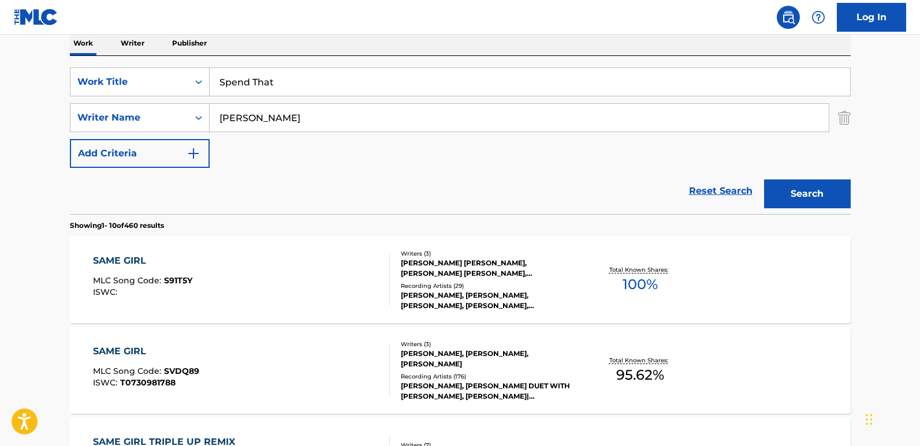
click at [799, 184] on button "Search" at bounding box center [807, 194] width 87 height 29
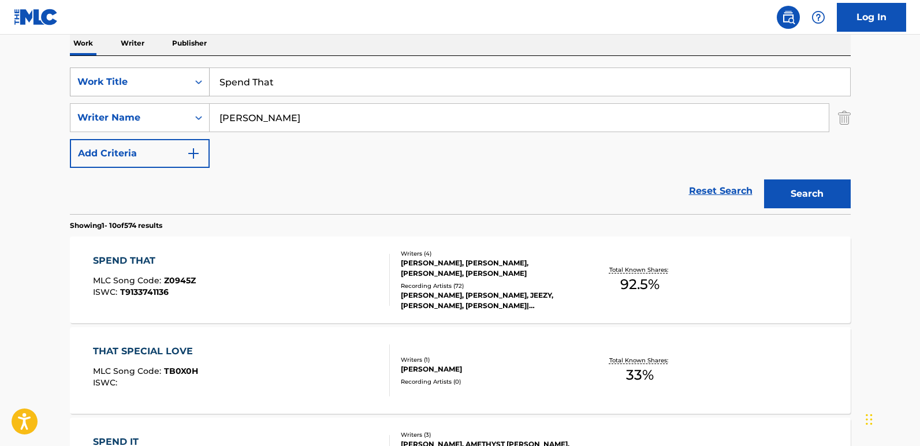
drag, startPoint x: 204, startPoint y: 86, endPoint x: 186, endPoint y: 86, distance: 17.9
click at [186, 86] on div "SearchWithCriteria850a06f2-8436-40b8-9d9c-88ce5865620f Work Title Spend That" at bounding box center [460, 82] width 781 height 29
click at [151, 258] on div "SPEND THAT" at bounding box center [144, 261] width 103 height 14
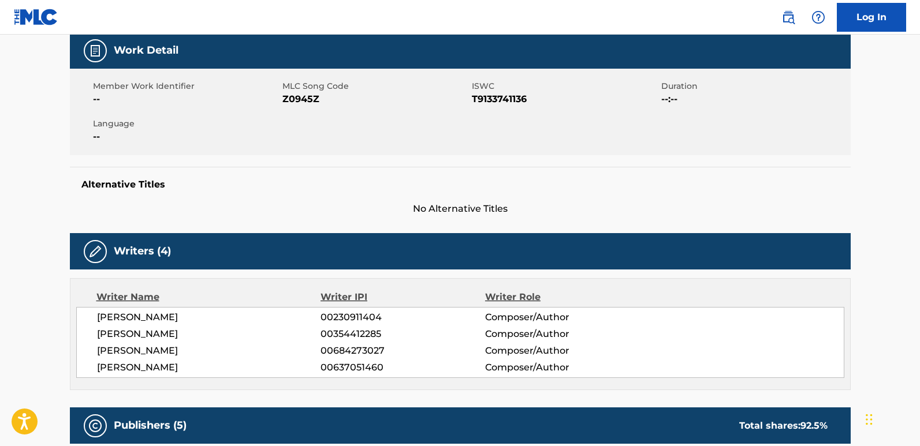
scroll to position [289, 0]
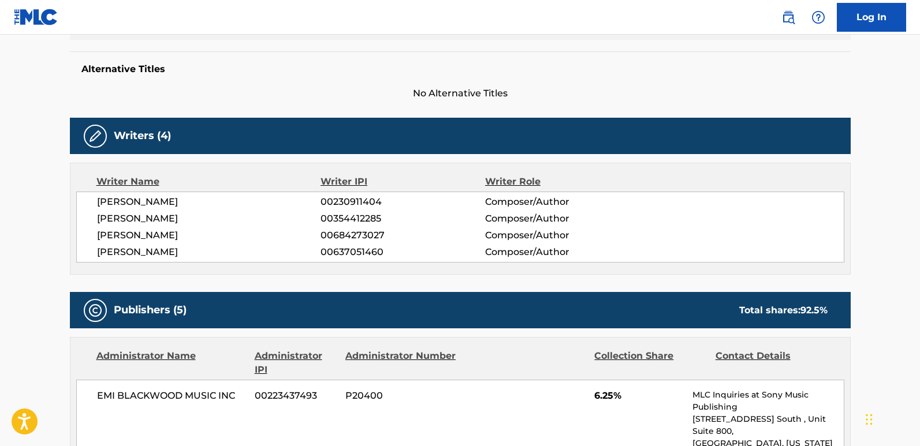
click at [146, 219] on span "[PERSON_NAME]" at bounding box center [209, 219] width 224 height 14
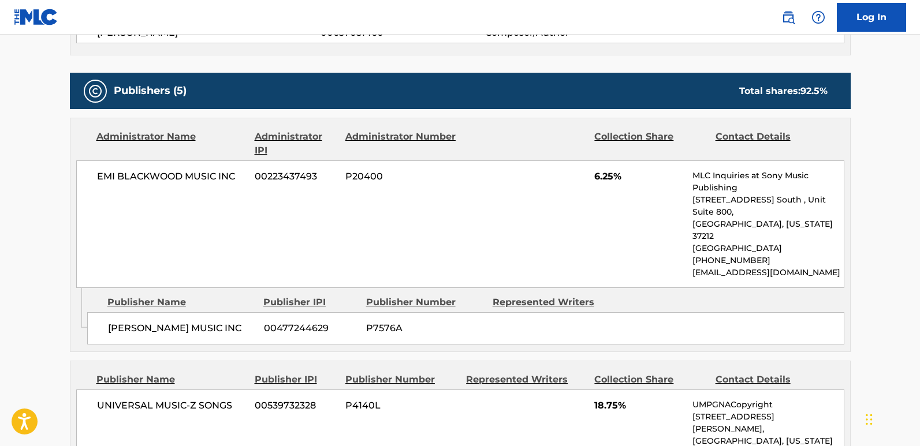
scroll to position [542, 0]
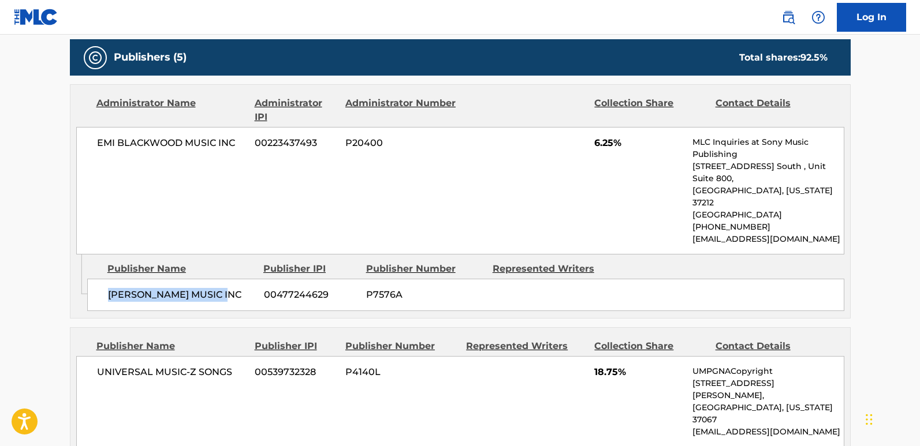
drag, startPoint x: 107, startPoint y: 274, endPoint x: 241, endPoint y: 274, distance: 134.6
click at [241, 279] on div "[PERSON_NAME] MUSIC INC 00477244629 P7576A" at bounding box center [465, 295] width 757 height 32
click at [597, 148] on span "6.25%" at bounding box center [639, 143] width 90 height 14
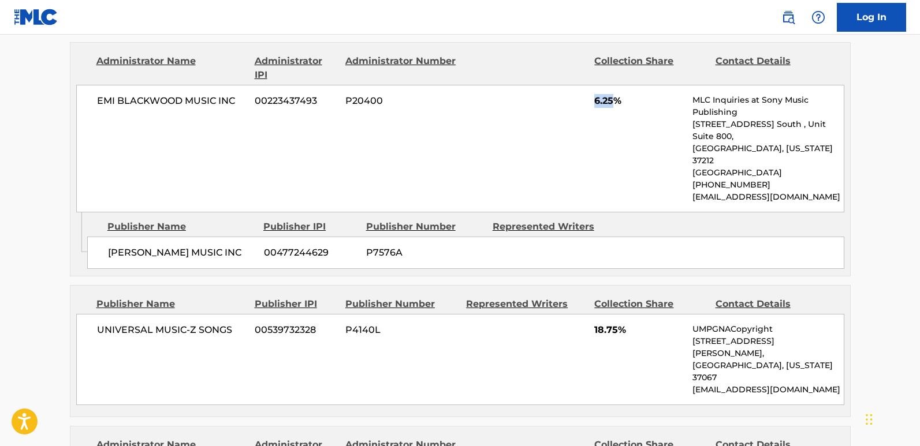
scroll to position [657, 0]
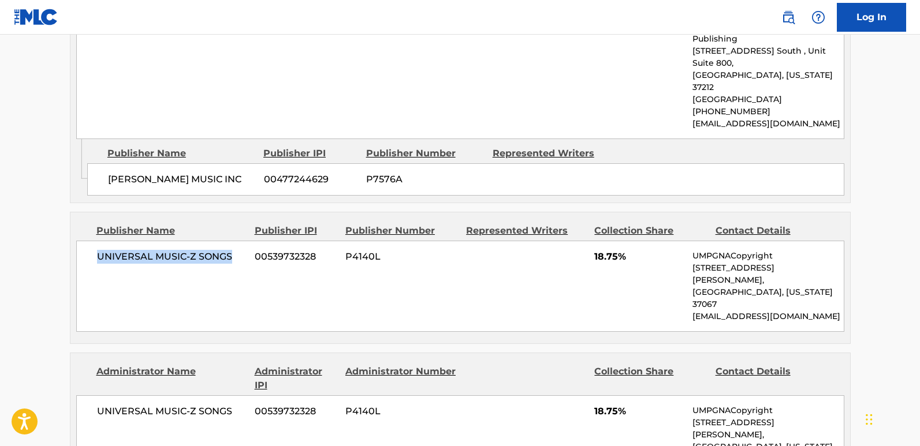
drag, startPoint x: 94, startPoint y: 236, endPoint x: 233, endPoint y: 232, distance: 139.8
click at [233, 241] on div "UNIVERSAL MUSIC-Z SONGS 00539732328 P4140L 18.75% UMPGNACopyright [STREET_ADDRE…" at bounding box center [460, 286] width 768 height 91
click at [192, 281] on div "UNIVERSAL MUSIC-Z SONGS 00539732328 P4140L 18.75% UMPGNACopyright [STREET_ADDRE…" at bounding box center [460, 286] width 768 height 91
drag, startPoint x: 96, startPoint y: 240, endPoint x: 236, endPoint y: 239, distance: 140.4
click at [236, 241] on div "UNIVERSAL MUSIC-Z SONGS 00539732328 P4140L 18.75% UMPGNACopyright [STREET_ADDRE…" at bounding box center [460, 286] width 768 height 91
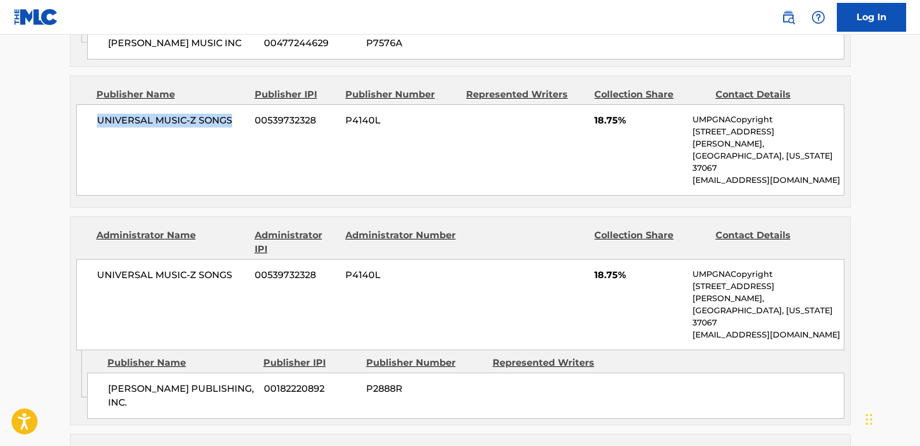
scroll to position [773, 0]
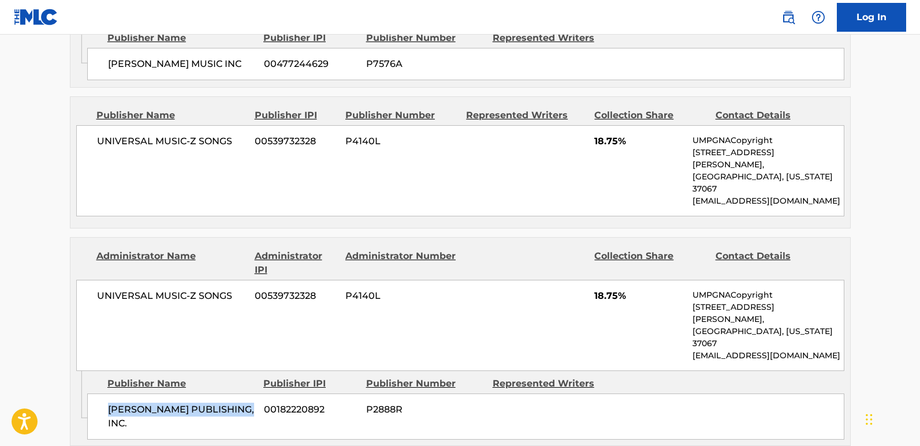
drag, startPoint x: 140, startPoint y: 344, endPoint x: 235, endPoint y: 343, distance: 95.3
click at [235, 394] on div "[PERSON_NAME] PUBLISHING, INC. 00182220892 P2888R" at bounding box center [465, 417] width 757 height 46
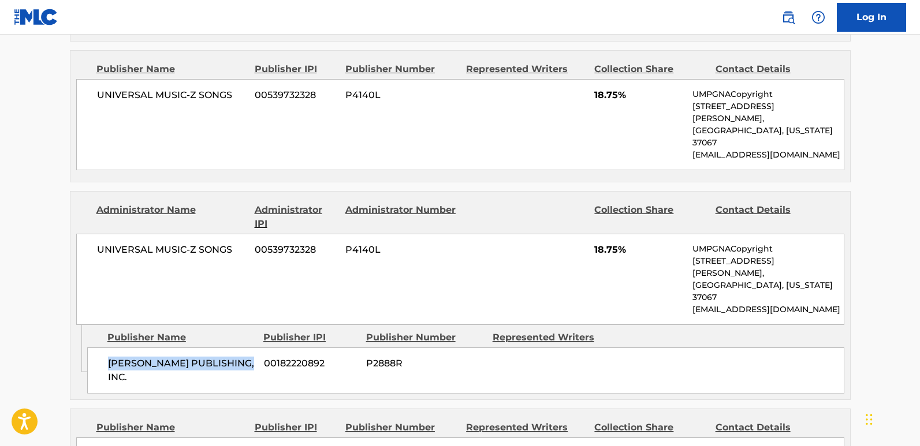
scroll to position [831, 0]
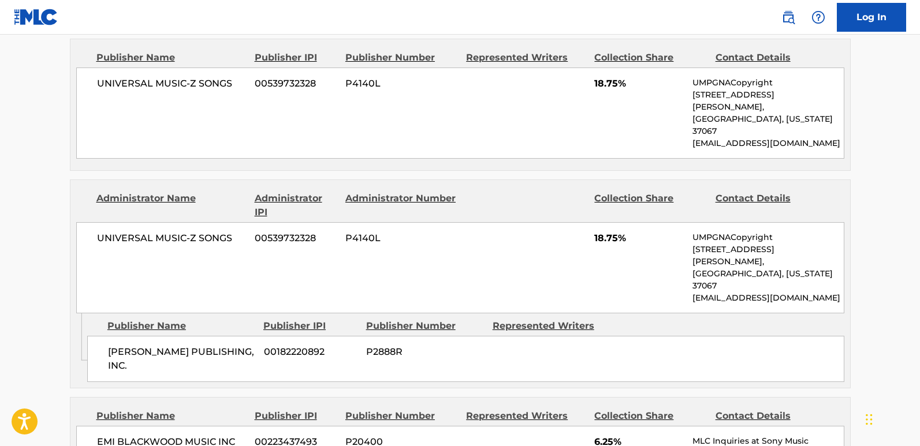
click at [596, 232] on span "18.75%" at bounding box center [639, 239] width 90 height 14
click at [599, 232] on span "18.75%" at bounding box center [639, 239] width 90 height 14
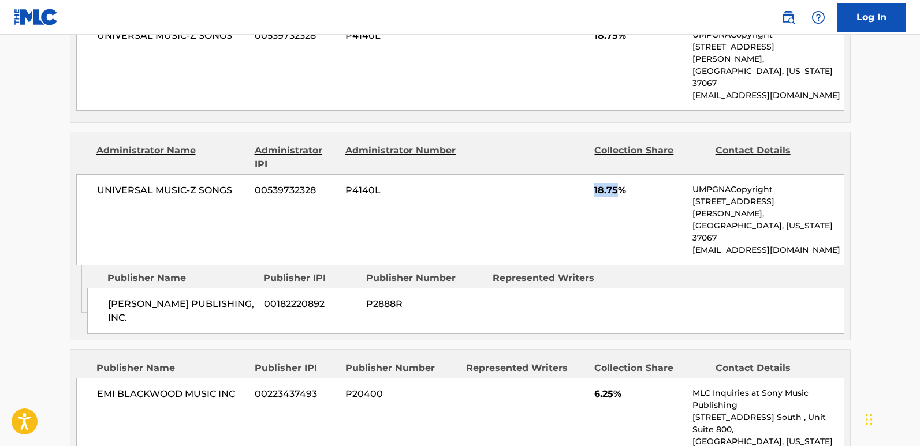
scroll to position [1004, 0]
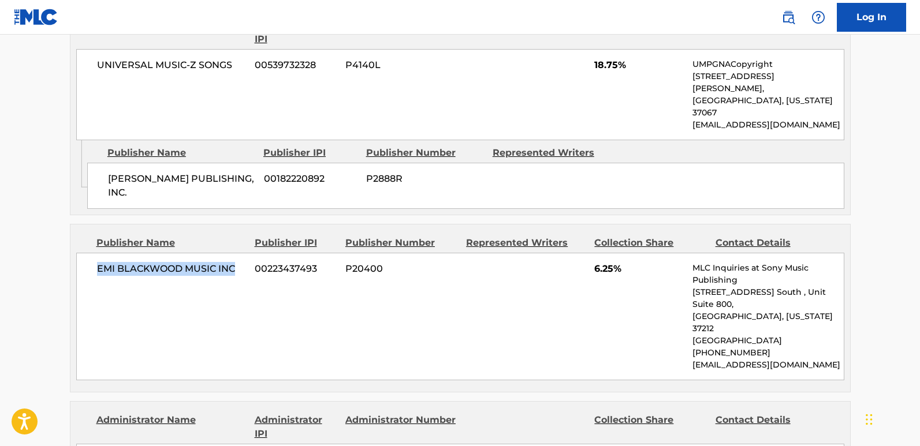
drag, startPoint x: 96, startPoint y: 187, endPoint x: 248, endPoint y: 187, distance: 152.5
click at [248, 253] on div "EMI [PERSON_NAME] MUSIC INC 00223437493 P20400 6.25% MLC Inquiries at Sony Musi…" at bounding box center [460, 317] width 768 height 128
click at [604, 262] on span "6.25%" at bounding box center [639, 269] width 90 height 14
click at [605, 262] on span "6.25%" at bounding box center [639, 269] width 90 height 14
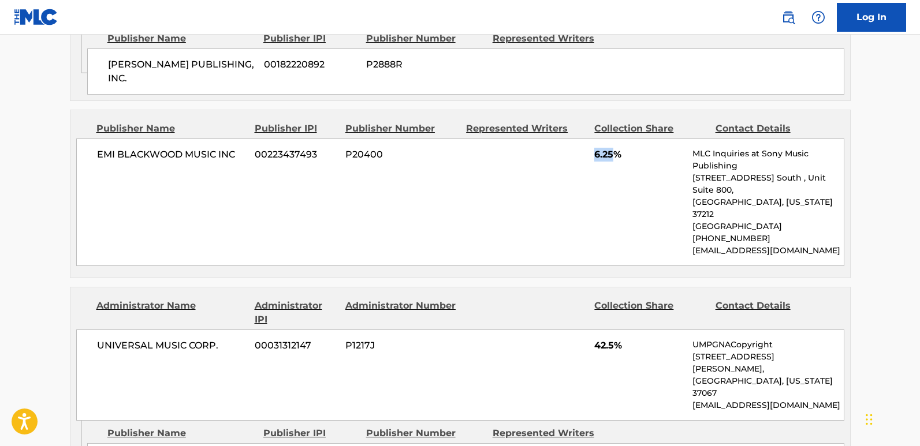
scroll to position [1119, 0]
drag, startPoint x: 110, startPoint y: 325, endPoint x: 248, endPoint y: 325, distance: 138.0
click at [593, 329] on div "UNIVERSAL MUSIC CORP. 00031312147 P1217J 42.5% UMPGNACopyright [STREET_ADDRESS]…" at bounding box center [460, 374] width 768 height 91
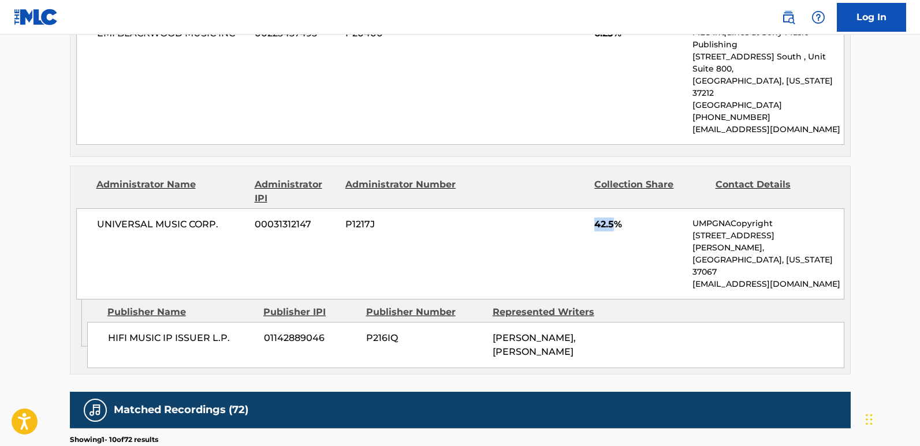
scroll to position [1235, 0]
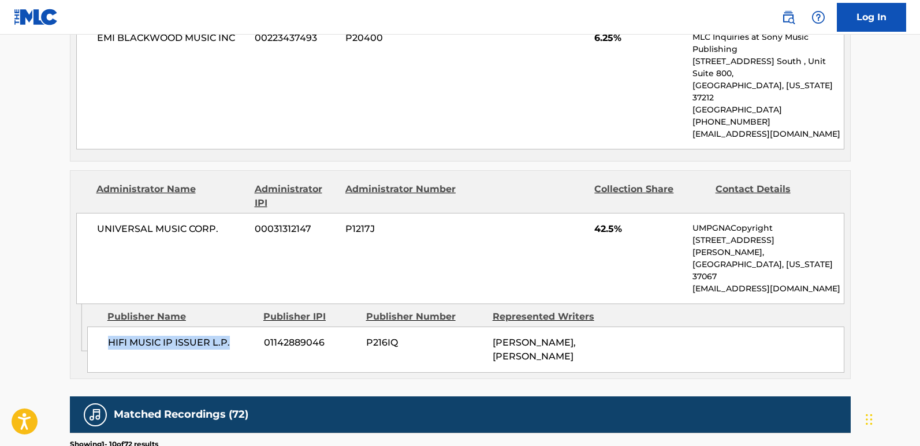
drag, startPoint x: 102, startPoint y: 216, endPoint x: 240, endPoint y: 221, distance: 138.1
click at [240, 327] on div "HIFI MUSIC IP ISSUER L.P. 01142889046 P216IQ [PERSON_NAME], [PERSON_NAME]" at bounding box center [465, 350] width 757 height 46
click at [607, 222] on span "42.5%" at bounding box center [639, 229] width 90 height 14
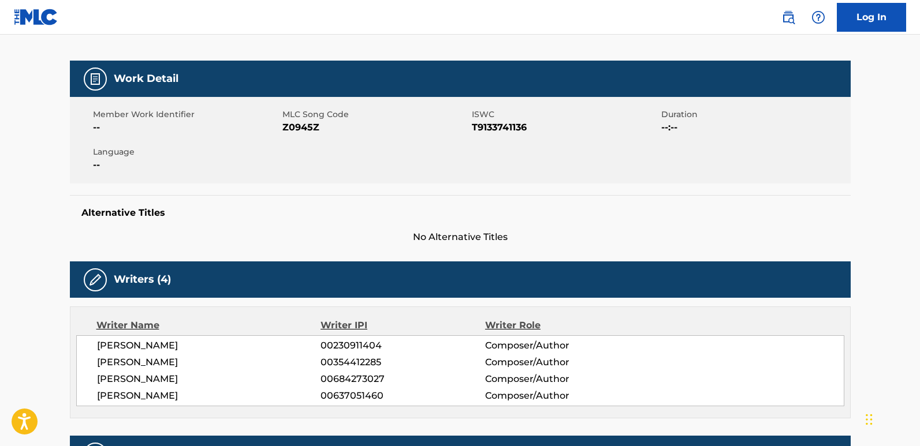
scroll to position [0, 0]
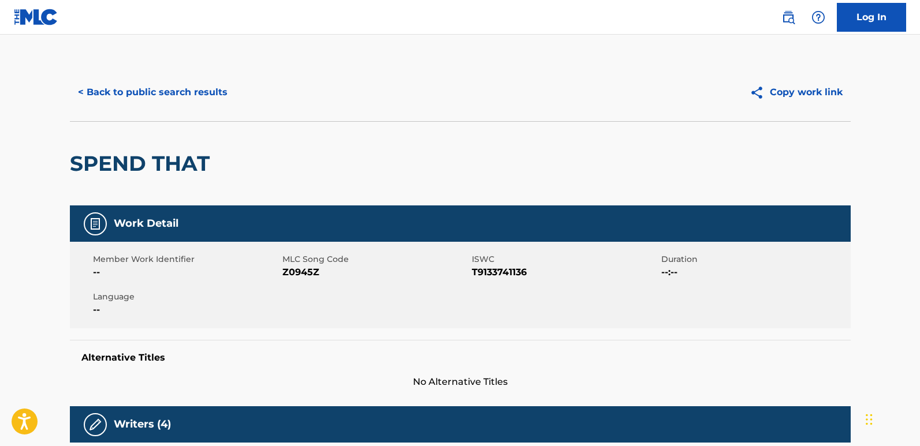
click at [185, 111] on div "< Back to public search results Copy work link" at bounding box center [460, 93] width 781 height 58
click at [185, 100] on button "< Back to public search results" at bounding box center [153, 92] width 166 height 29
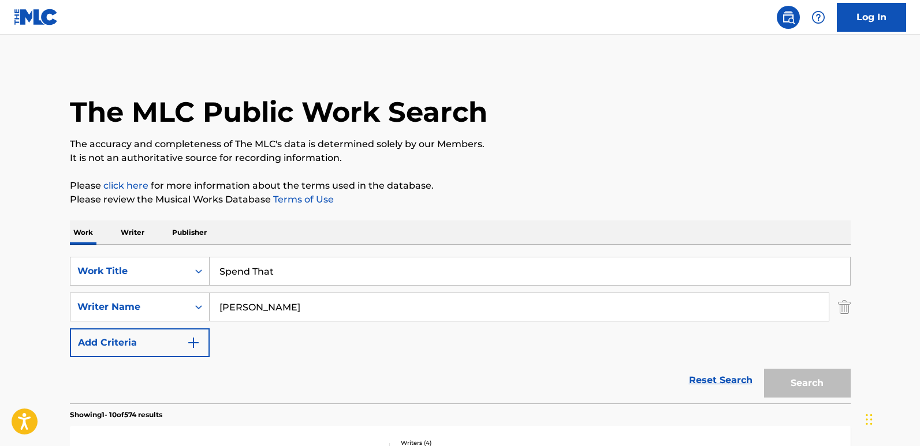
scroll to position [189, 0]
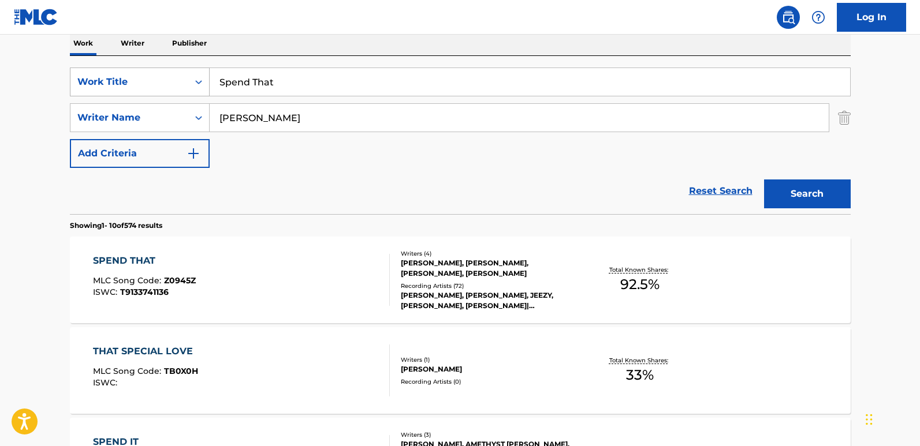
drag, startPoint x: 241, startPoint y: 79, endPoint x: 131, endPoint y: 79, distance: 110.3
click at [131, 79] on div "SearchWithCriteria850a06f2-8436-40b8-9d9c-88ce5865620f Work Title Spend That" at bounding box center [460, 82] width 781 height 29
paste input "in' Money"
type input "Spendin' Money"
drag, startPoint x: 810, startPoint y: 166, endPoint x: 804, endPoint y: 182, distance: 16.6
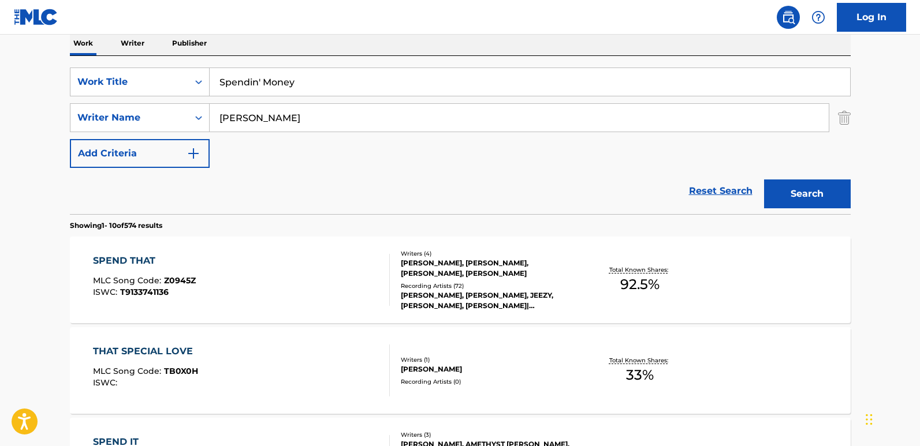
click at [807, 172] on form "SearchWithCriteria850a06f2-8436-40b8-9d9c-88ce5865620f Work Title Spendin' Mone…" at bounding box center [460, 141] width 781 height 147
click at [804, 182] on button "Search" at bounding box center [807, 194] width 87 height 29
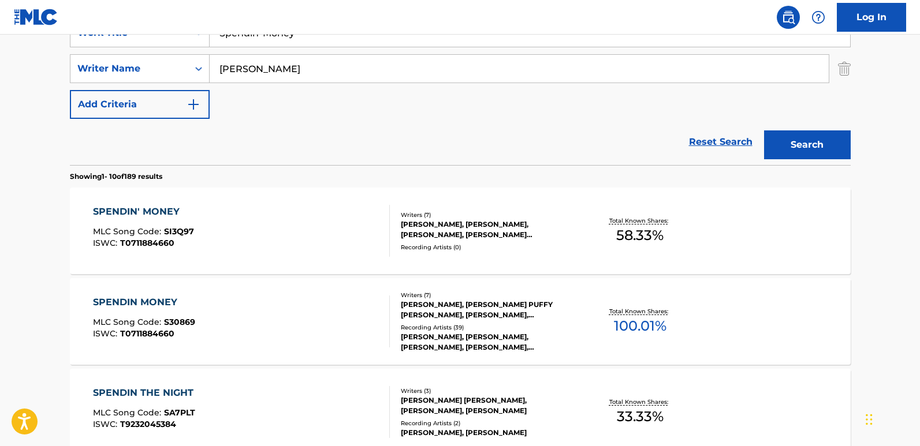
scroll to position [305, 0]
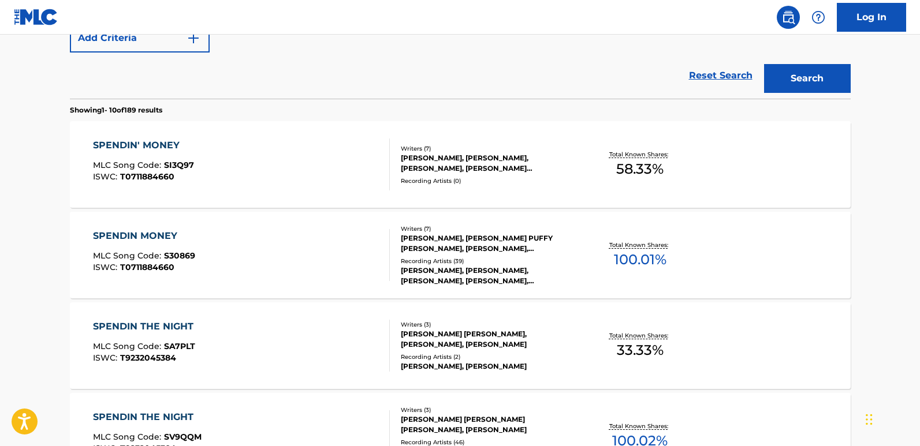
click at [178, 235] on div "SPENDIN MONEY" at bounding box center [144, 236] width 102 height 14
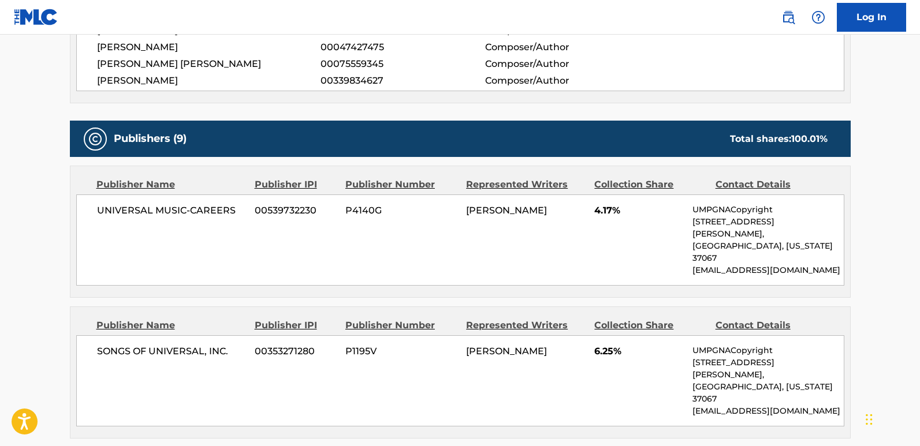
scroll to position [578, 0]
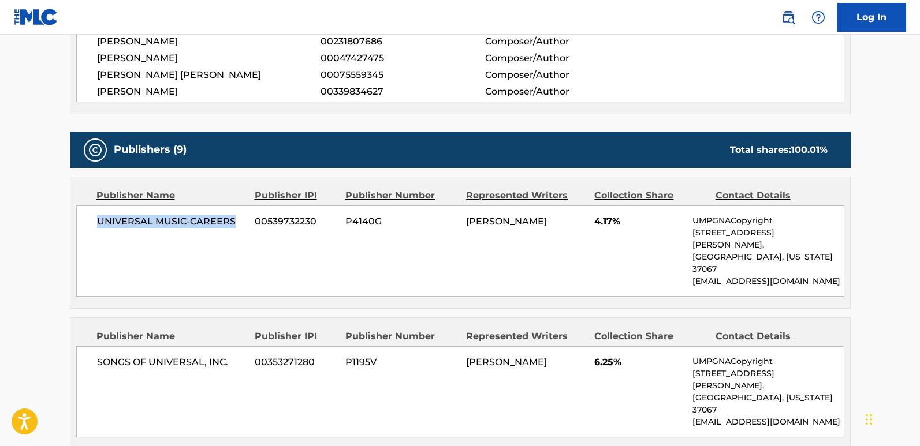
drag, startPoint x: 112, startPoint y: 225, endPoint x: 231, endPoint y: 223, distance: 119.0
click at [231, 223] on span "UNIVERSAL MUSIC-CAREERS" at bounding box center [172, 222] width 150 height 14
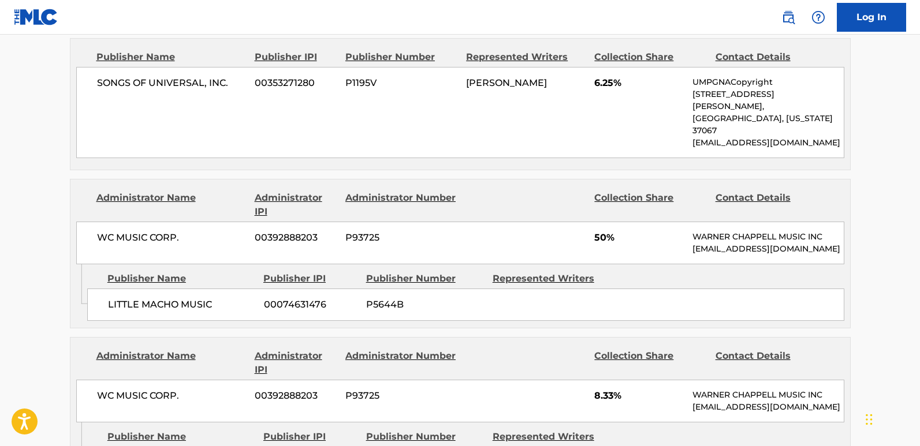
scroll to position [866, 0]
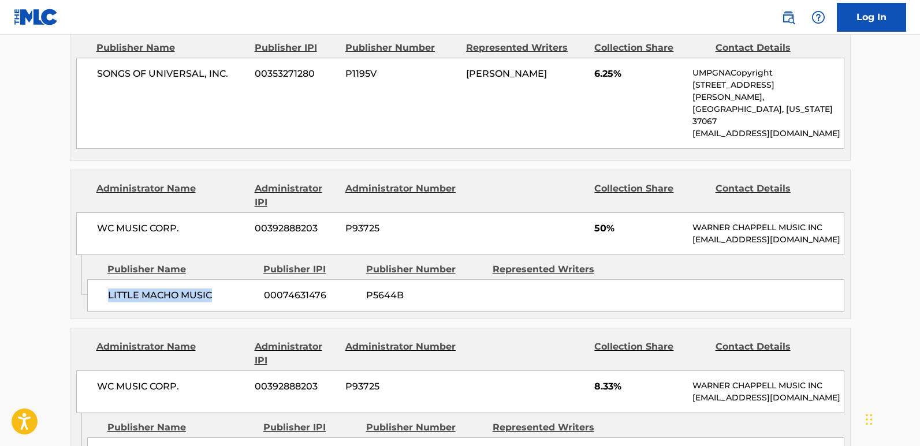
drag, startPoint x: 101, startPoint y: 262, endPoint x: 217, endPoint y: 261, distance: 116.1
click at [217, 280] on div "LITTLE MACHO MUSIC 00074631476 P5644B" at bounding box center [465, 296] width 757 height 32
click at [600, 222] on span "50%" at bounding box center [639, 229] width 90 height 14
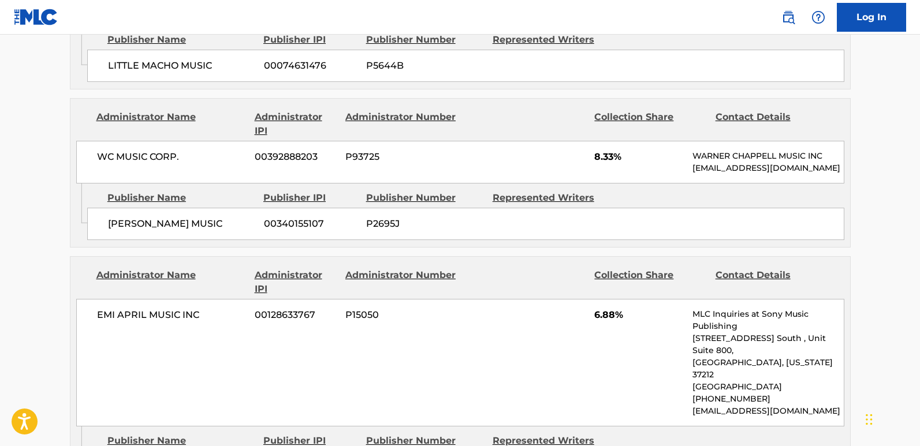
scroll to position [1097, 0]
drag, startPoint x: 99, startPoint y: 204, endPoint x: 239, endPoint y: 203, distance: 139.8
click at [239, 207] on div "[PERSON_NAME] MUSIC 00340155107 P2695J" at bounding box center [465, 223] width 757 height 32
click at [604, 149] on span "8.33%" at bounding box center [639, 156] width 90 height 14
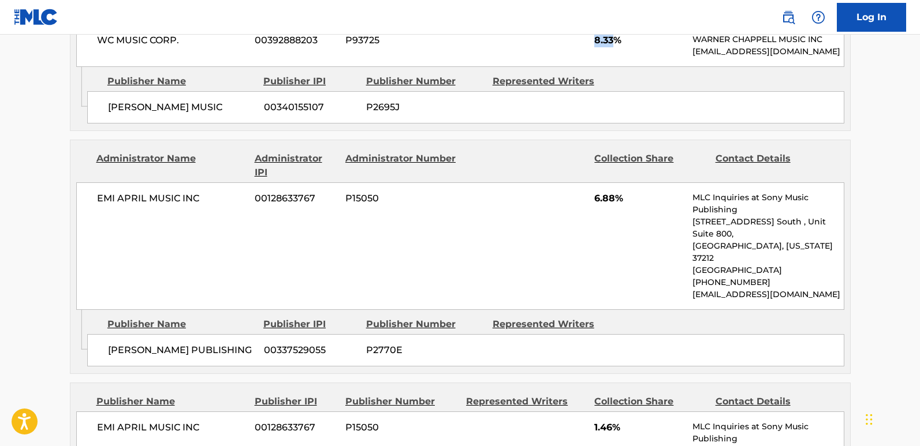
scroll to position [1271, 0]
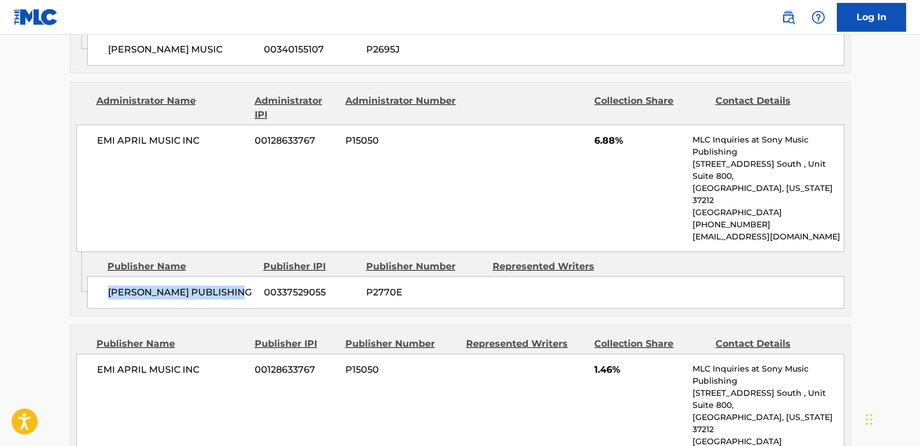
drag, startPoint x: 106, startPoint y: 247, endPoint x: 248, endPoint y: 247, distance: 142.1
click at [248, 277] on div "[PERSON_NAME] PUBLISHING 00337529055 P2770E" at bounding box center [465, 293] width 757 height 32
click at [600, 134] on span "6.88%" at bounding box center [639, 141] width 90 height 14
drag, startPoint x: 600, startPoint y: 118, endPoint x: 438, endPoint y: 66, distance: 170.6
click at [600, 134] on span "6.88%" at bounding box center [639, 141] width 90 height 14
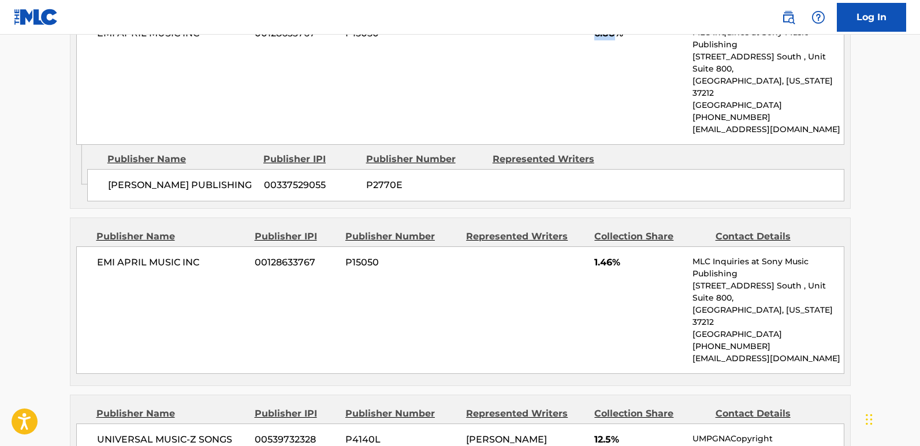
scroll to position [1444, 0]
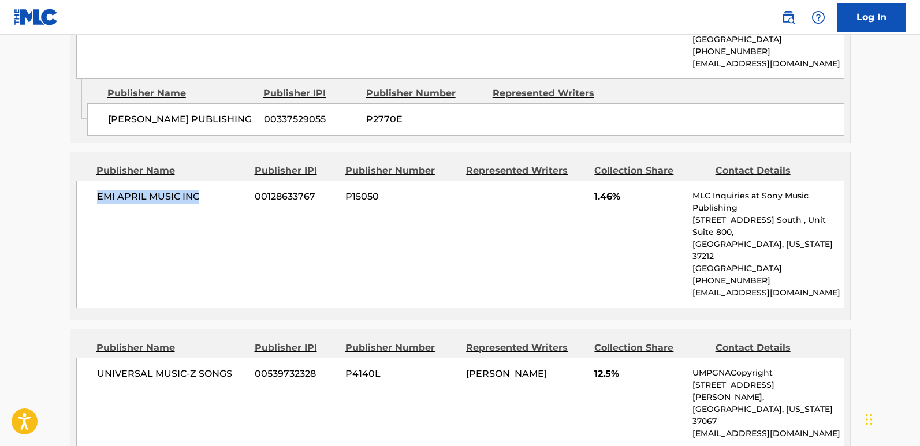
drag, startPoint x: 92, startPoint y: 142, endPoint x: 237, endPoint y: 145, distance: 144.4
click at [237, 181] on div "EMI APRIL MUSIC INC 00128633767 P15050 1.46% MLC Inquiries at Sony Music Publis…" at bounding box center [460, 245] width 768 height 128
click at [600, 190] on span "1.46%" at bounding box center [639, 197] width 90 height 14
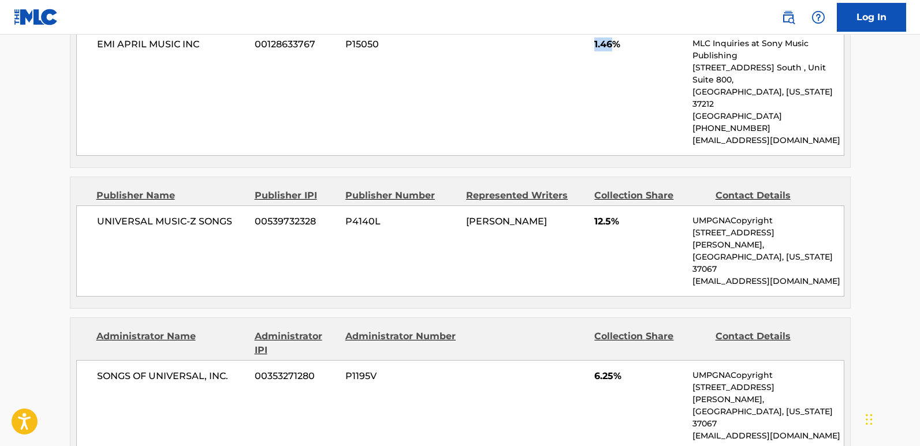
scroll to position [1617, 0]
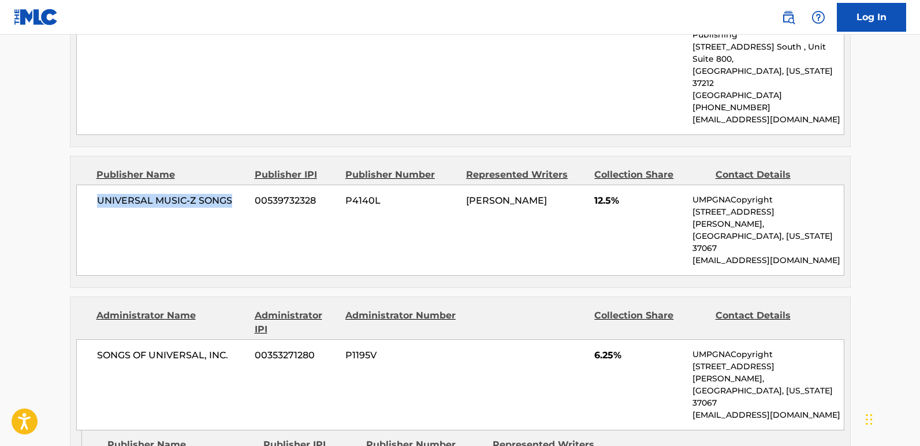
drag, startPoint x: 97, startPoint y: 131, endPoint x: 240, endPoint y: 129, distance: 142.7
click at [240, 194] on span "UNIVERSAL MUSIC-Z SONGS" at bounding box center [172, 201] width 150 height 14
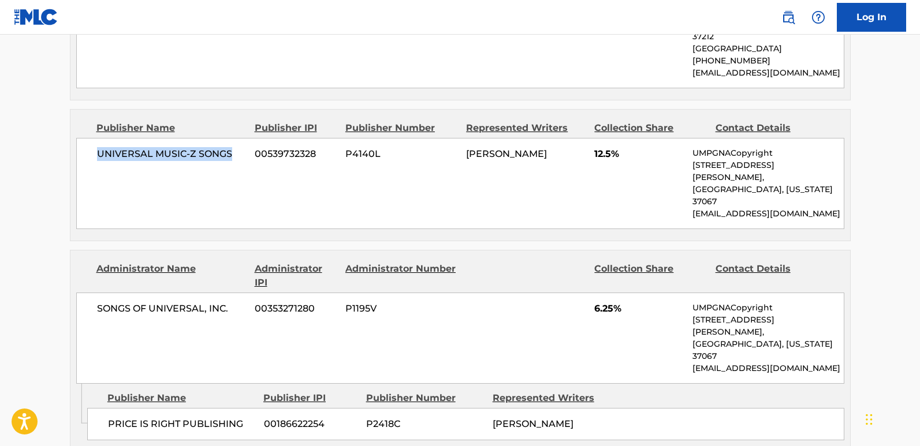
scroll to position [1733, 0]
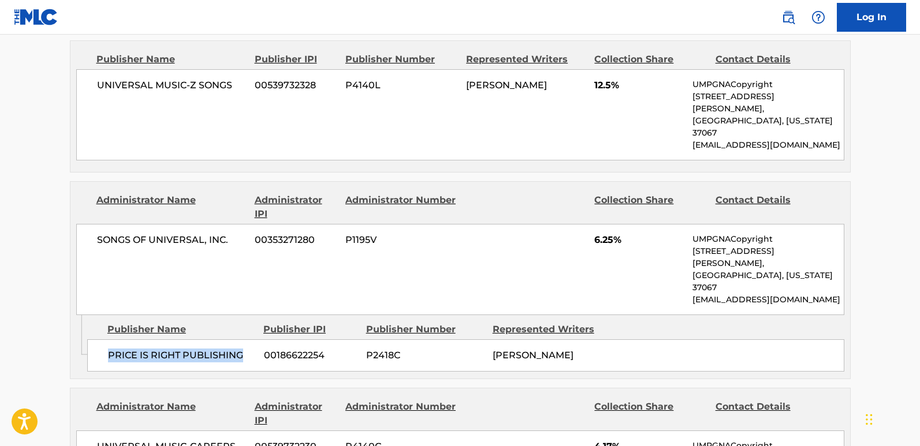
drag, startPoint x: 110, startPoint y: 242, endPoint x: 247, endPoint y: 250, distance: 136.6
click at [247, 340] on div "PRICE IS RIGHT PUBLISHING 00186622254 P2418C [PERSON_NAME]" at bounding box center [465, 356] width 757 height 32
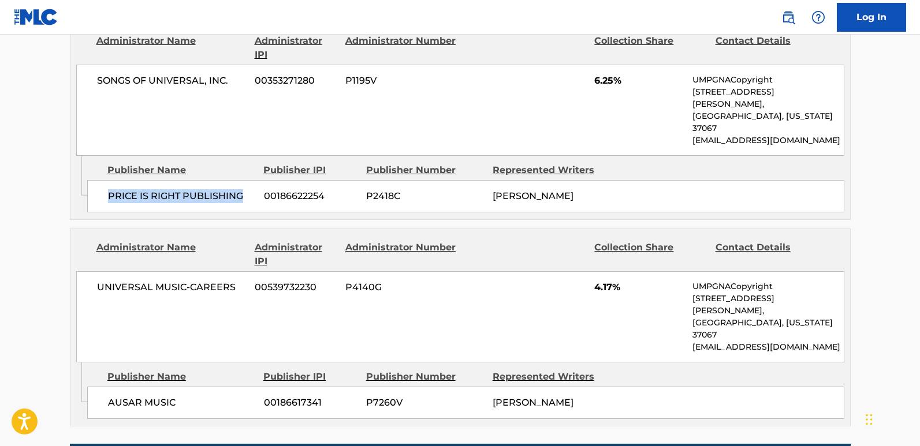
scroll to position [1906, 0]
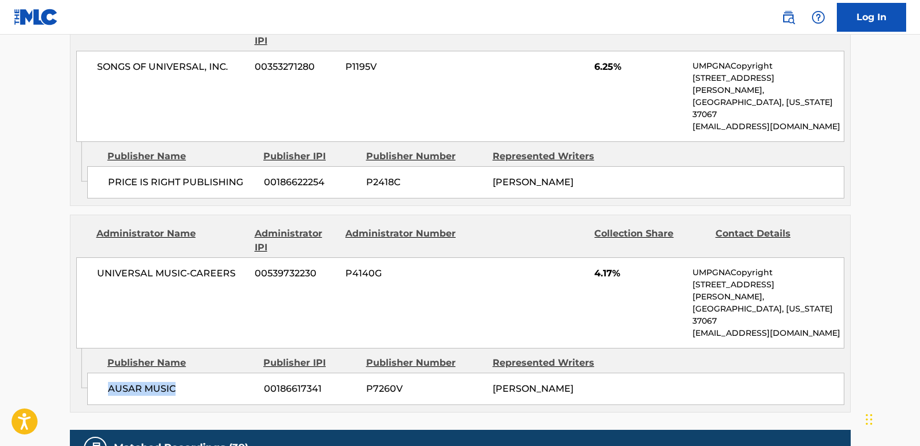
drag, startPoint x: 185, startPoint y: 250, endPoint x: 203, endPoint y: 250, distance: 17.9
click at [203, 373] on div "AUSAR MUSIC 00186617341 P7260V [PERSON_NAME]" at bounding box center [465, 389] width 757 height 32
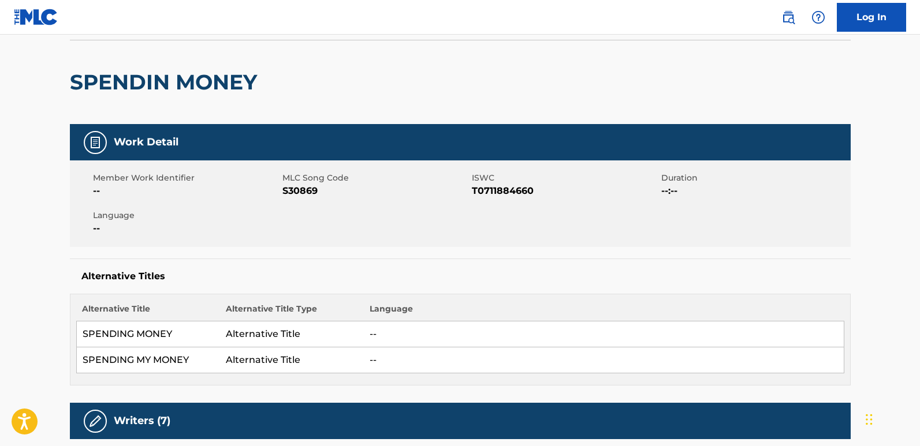
scroll to position [0, 0]
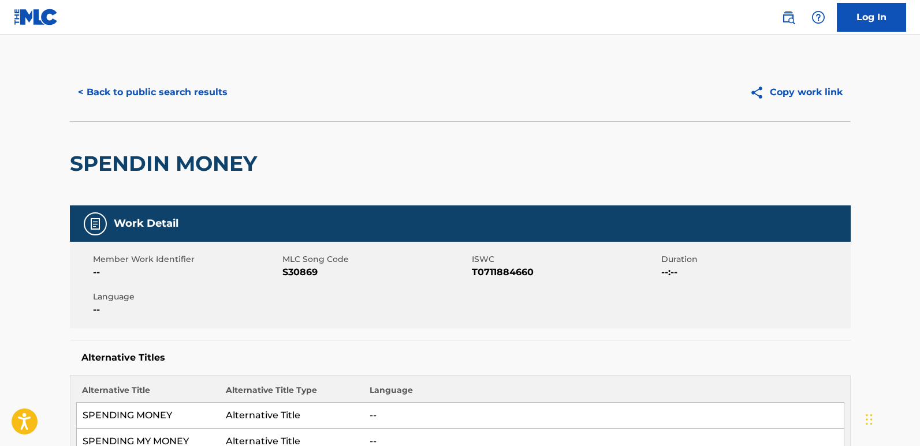
click at [195, 101] on button "< Back to public search results" at bounding box center [153, 92] width 166 height 29
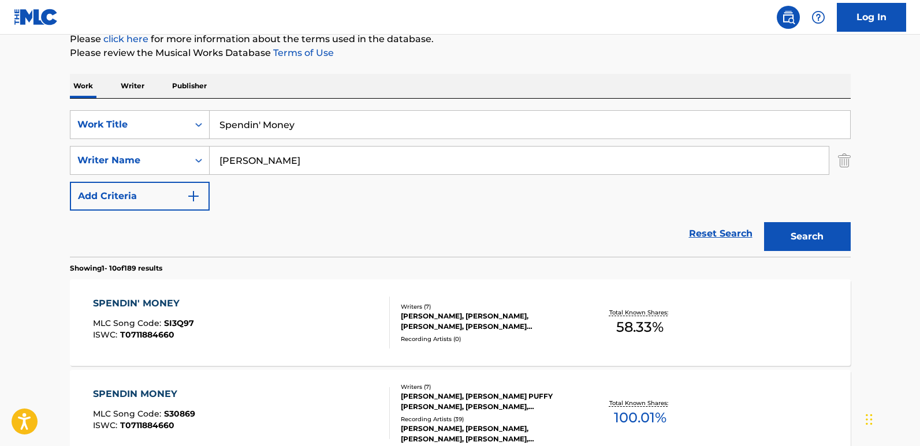
scroll to position [140, 0]
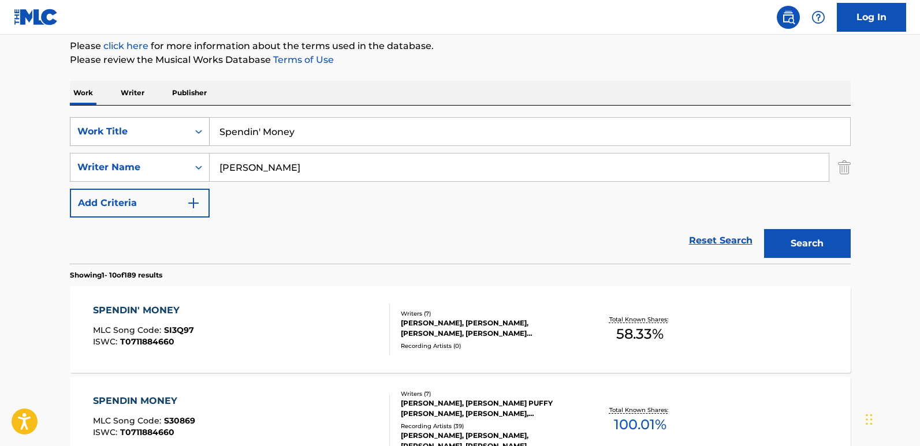
drag, startPoint x: 318, startPoint y: 131, endPoint x: 154, endPoint y: 130, distance: 164.6
click at [154, 130] on div "SearchWithCriteria850a06f2-8436-40b8-9d9c-88ce5865620f Work Title Spendin' Money" at bounding box center [460, 131] width 781 height 29
paste input "witch Up"
type input "Switch Up"
click at [839, 248] on button "Search" at bounding box center [807, 243] width 87 height 29
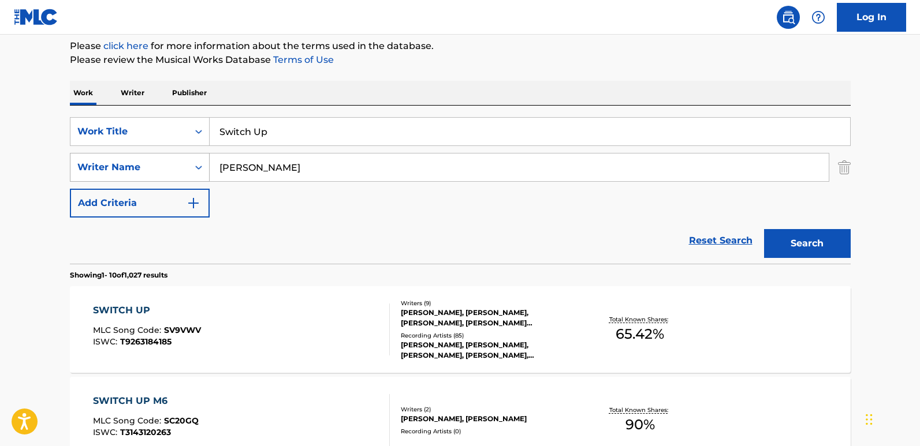
drag, startPoint x: 214, startPoint y: 168, endPoint x: 165, endPoint y: 168, distance: 49.1
click at [165, 168] on div "SearchWithCriteria691313d3-6f24-4db8-ae01-71c8233433b4 Writer Name [PERSON_NAME]" at bounding box center [460, 167] width 781 height 29
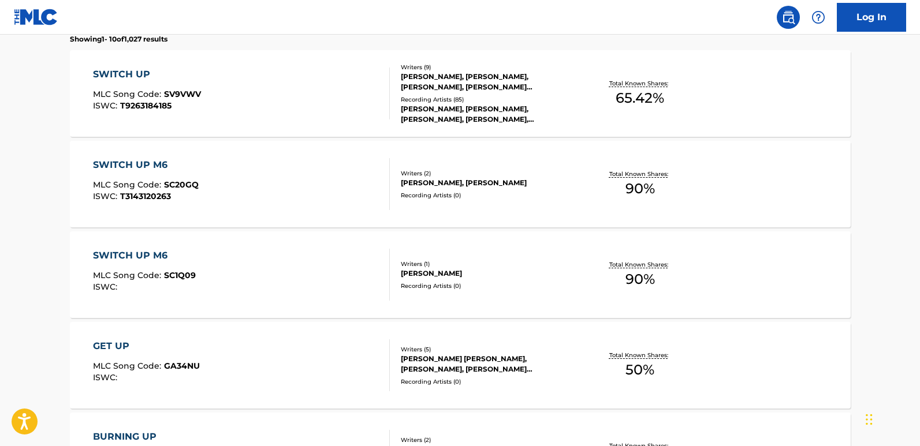
scroll to position [255, 0]
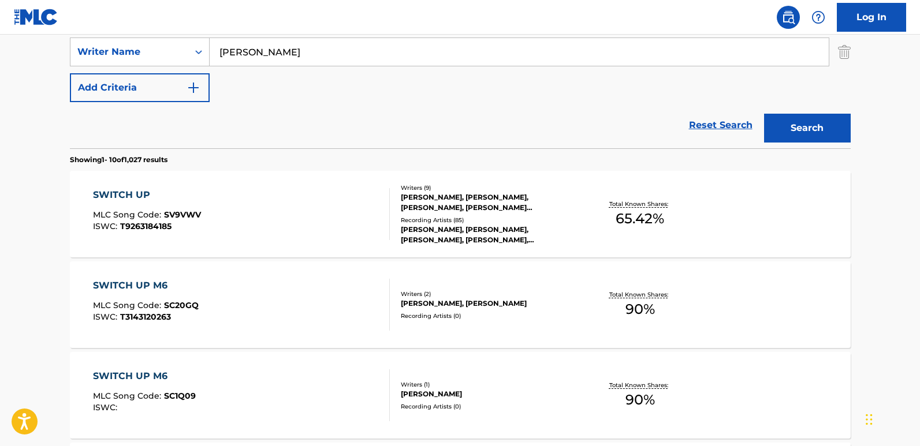
click at [117, 193] on div "SWITCH UP" at bounding box center [147, 195] width 108 height 14
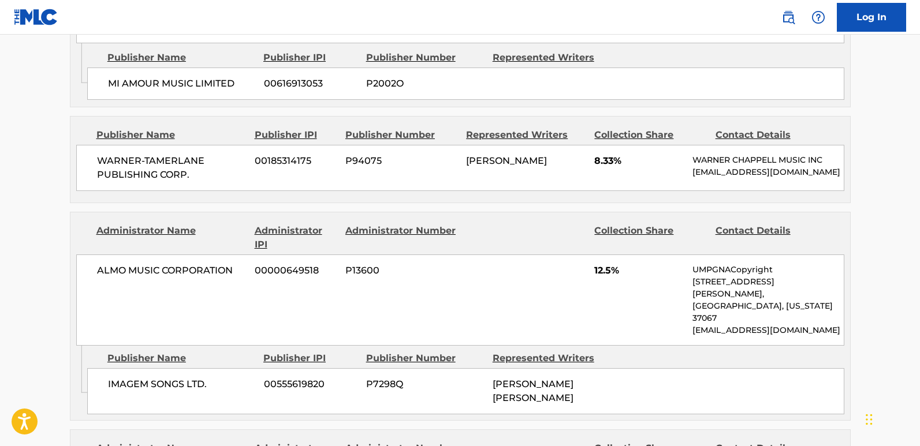
scroll to position [1912, 0]
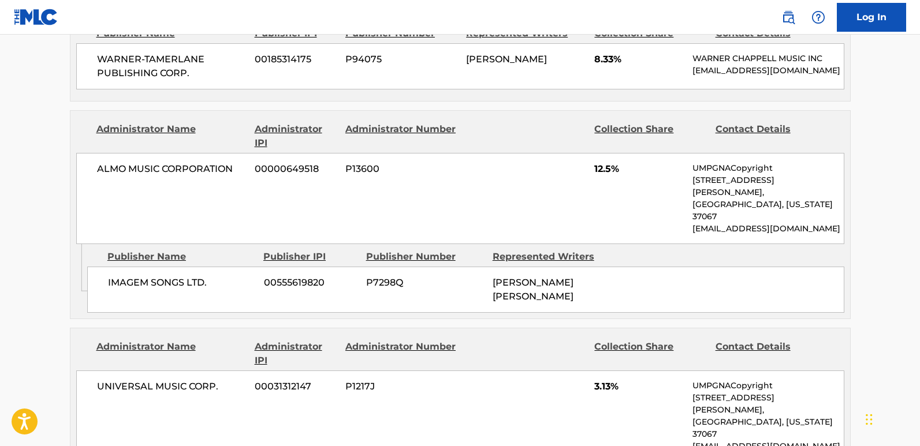
drag, startPoint x: 107, startPoint y: 328, endPoint x: 225, endPoint y: 327, distance: 118.4
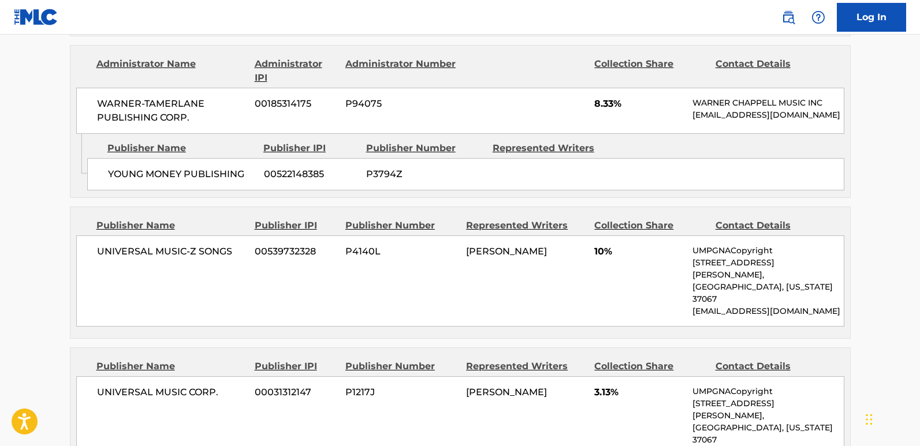
scroll to position [1277, 0]
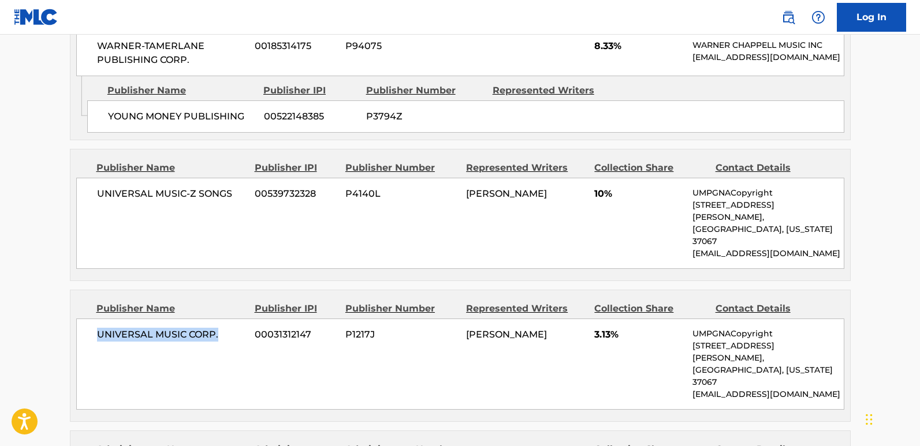
drag, startPoint x: 93, startPoint y: 251, endPoint x: 230, endPoint y: 243, distance: 137.1
click at [230, 319] on div "UNIVERSAL MUSIC CORP. 00031312147 P1217J [PERSON_NAME] 3.13% UMPGNACopyright [S…" at bounding box center [460, 364] width 768 height 91
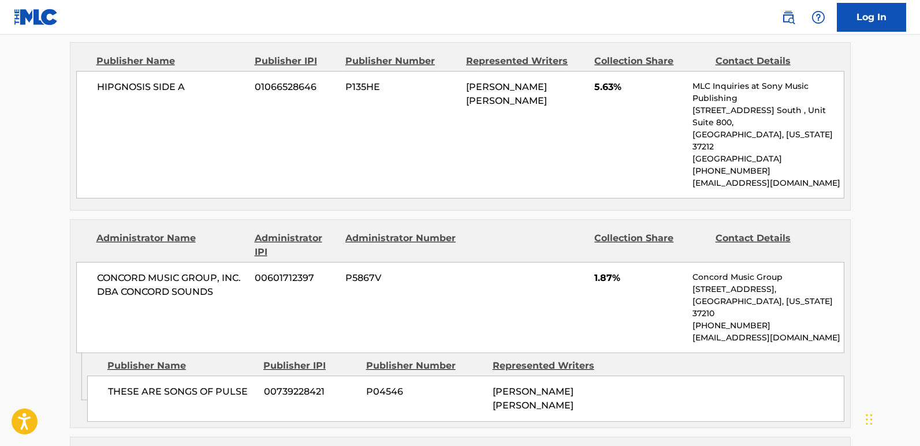
scroll to position [642, 0]
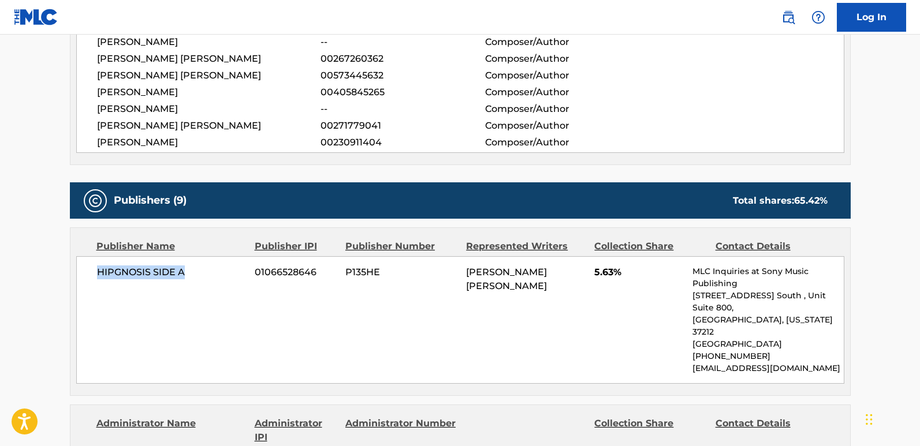
drag, startPoint x: 95, startPoint y: 251, endPoint x: 225, endPoint y: 251, distance: 129.4
click at [225, 256] on div "HIPGNOSIS SIDE A 01066528646 P135HE [PERSON_NAME] [PERSON_NAME] 5.63% MLC Inqui…" at bounding box center [460, 320] width 768 height 128
click at [601, 256] on div "HIPGNOSIS SIDE A 01066528646 P135HE [PERSON_NAME] [PERSON_NAME] 5.63% MLC Inqui…" at bounding box center [460, 320] width 768 height 128
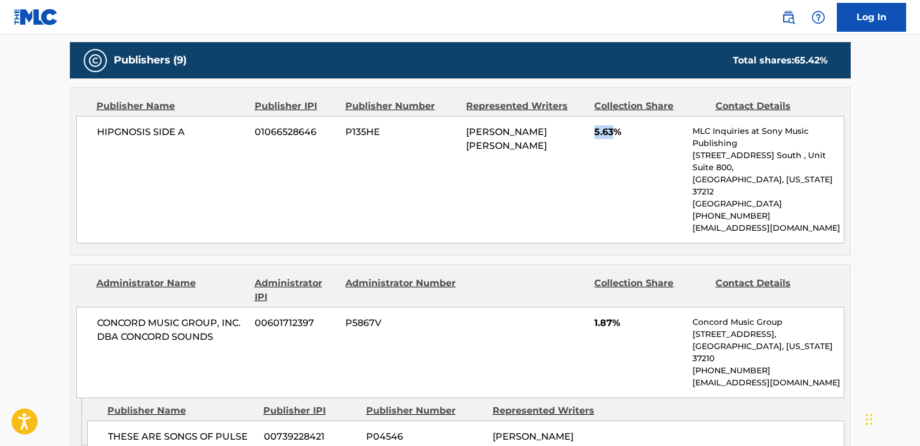
scroll to position [815, 0]
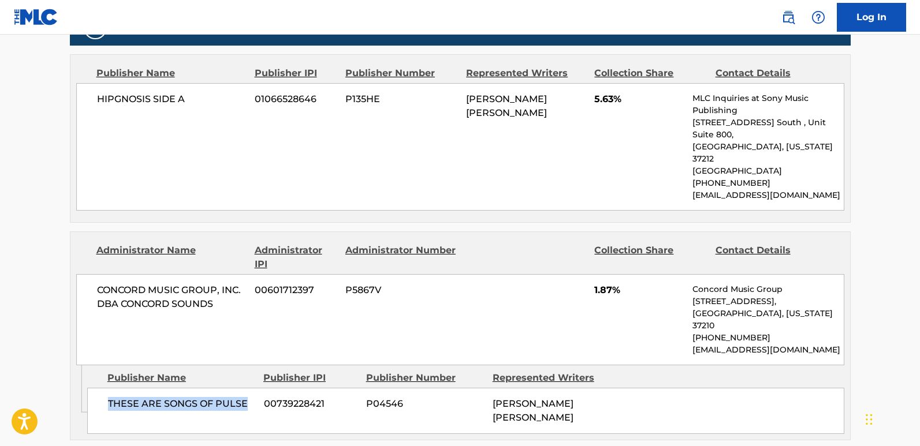
drag, startPoint x: 103, startPoint y: 341, endPoint x: 251, endPoint y: 342, distance: 147.9
click at [251, 388] on div "THESE ARE SONGS OF PULSE 00739228421 P04546 [PERSON_NAME] [PERSON_NAME]" at bounding box center [465, 411] width 757 height 46
click at [602, 284] on span "1.87%" at bounding box center [639, 291] width 90 height 14
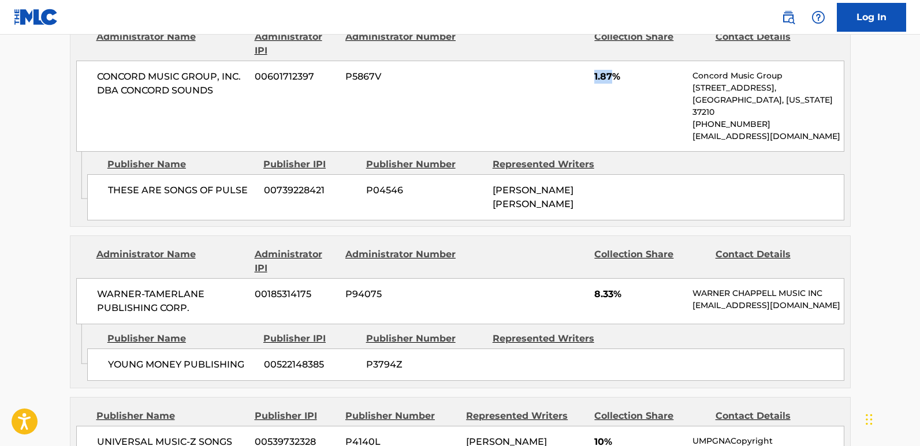
scroll to position [1046, 0]
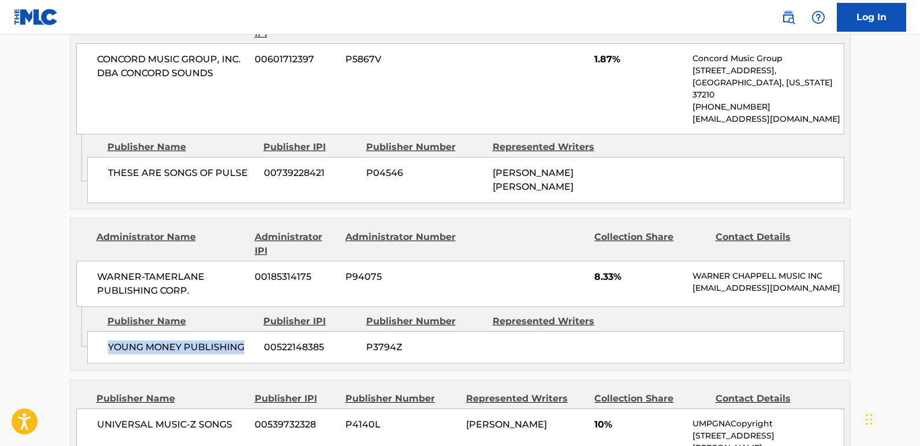
drag, startPoint x: 107, startPoint y: 304, endPoint x: 247, endPoint y: 303, distance: 140.4
click at [247, 332] on div "YOUNG MONEY PUBLISHING 00522148385 P3794Z" at bounding box center [465, 348] width 757 height 32
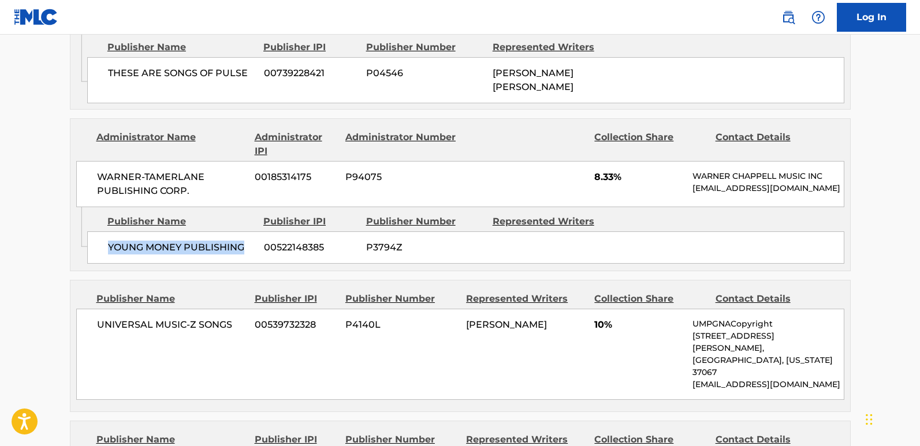
scroll to position [1162, 0]
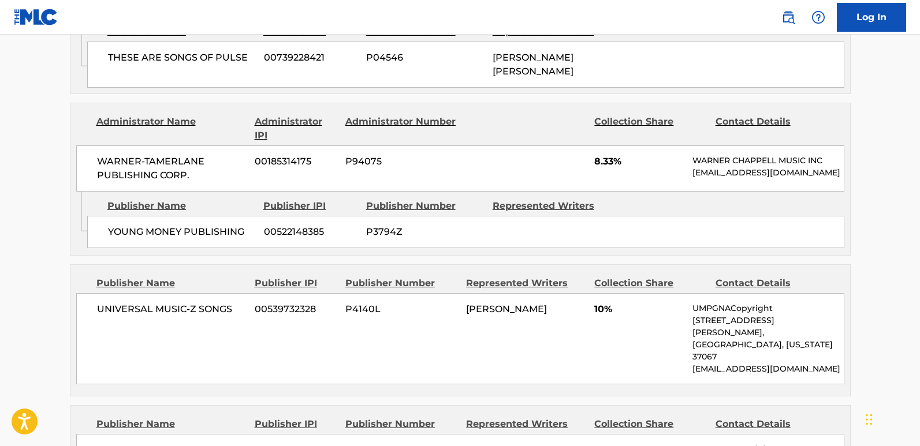
click at [601, 155] on span "8.33%" at bounding box center [639, 162] width 90 height 14
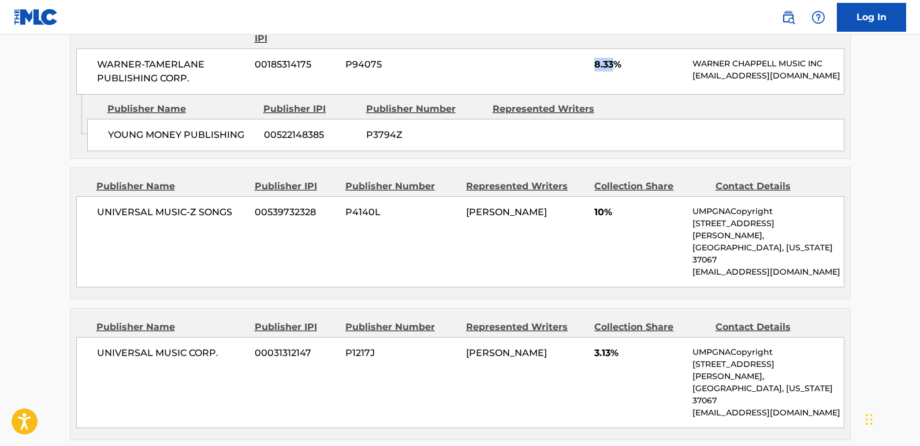
scroll to position [1277, 0]
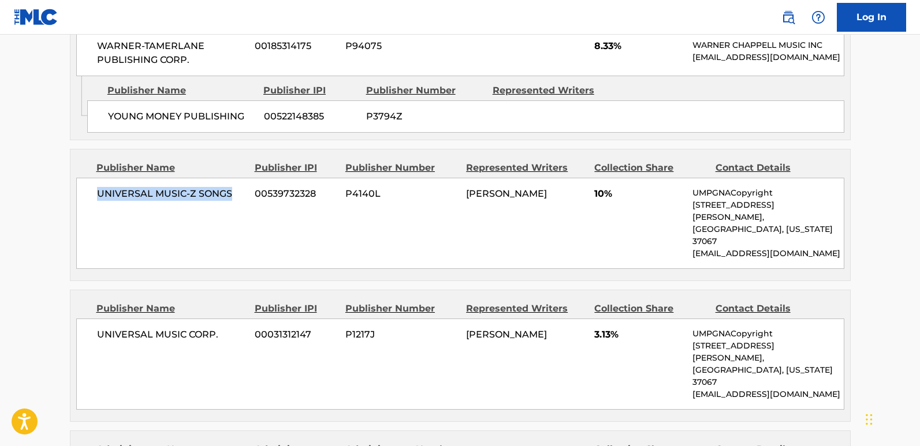
drag, startPoint x: 94, startPoint y: 141, endPoint x: 231, endPoint y: 143, distance: 136.9
click at [231, 178] on div "UNIVERSAL MUSIC-Z SONGS 00539732328 P4140L [PERSON_NAME] 10% UMPGNACopyright [S…" at bounding box center [460, 223] width 768 height 91
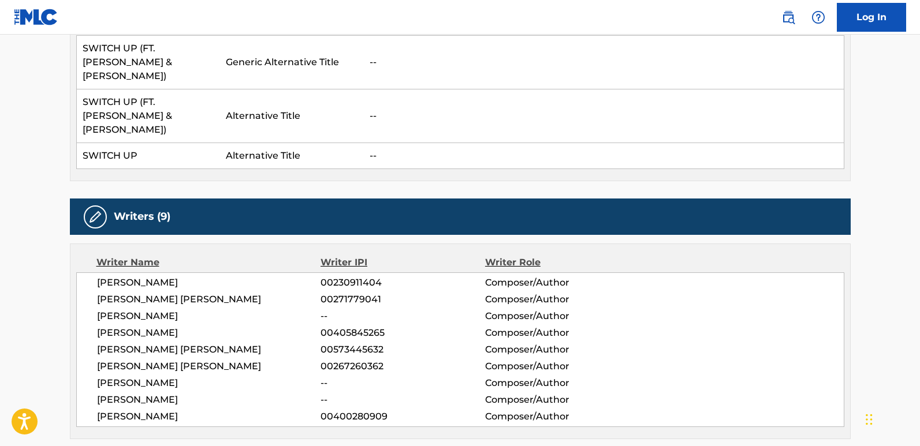
scroll to position [347, 0]
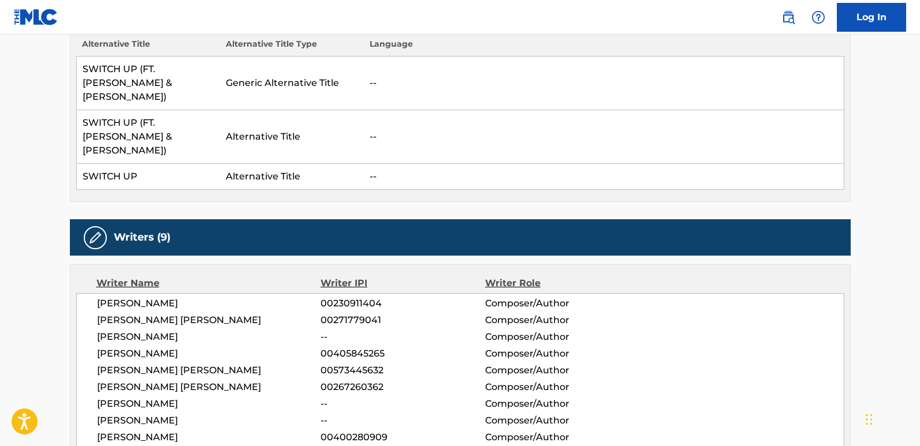
click at [155, 347] on span "[PERSON_NAME]" at bounding box center [209, 354] width 224 height 14
copy span "CARTER"
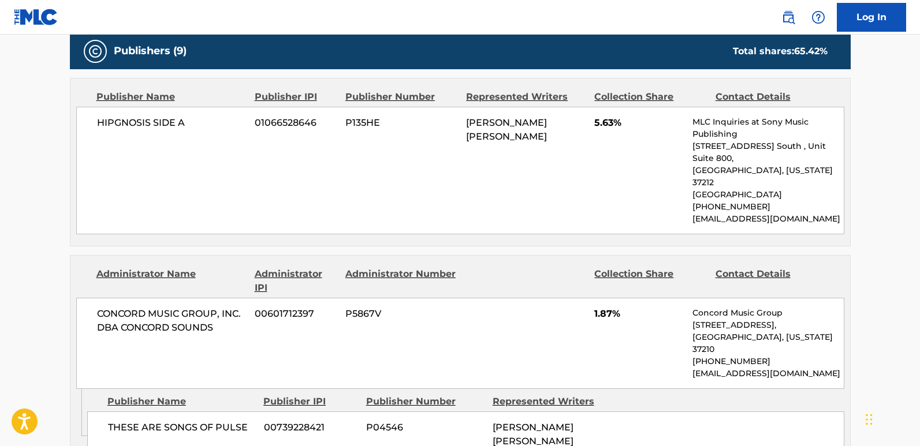
scroll to position [635, 0]
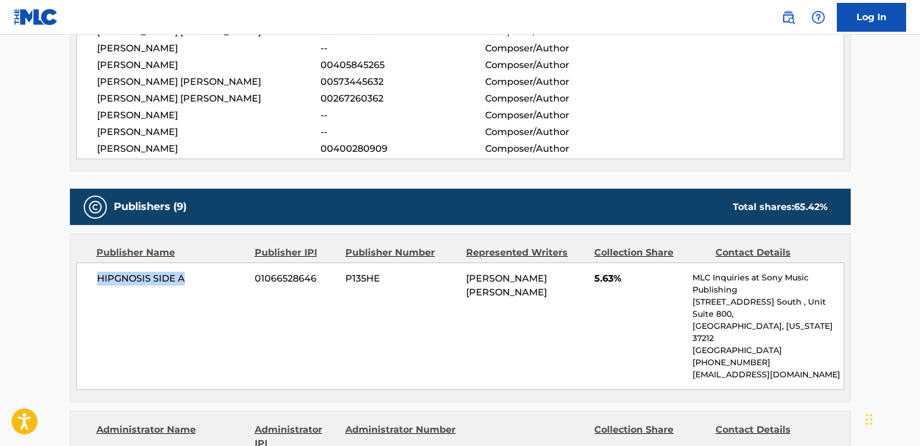
drag, startPoint x: 96, startPoint y: 254, endPoint x: 222, endPoint y: 254, distance: 125.9
click at [222, 263] on div "HIPGNOSIS SIDE A 01066528646 P135HE [PERSON_NAME] [PERSON_NAME] 5.63% MLC Inqui…" at bounding box center [460, 327] width 768 height 128
copy span "HIPGNOSIS SIDE A"
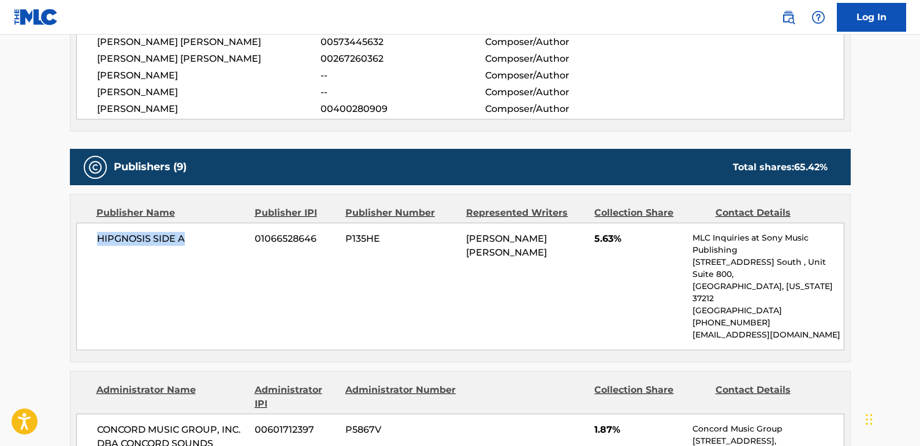
scroll to position [693, 0]
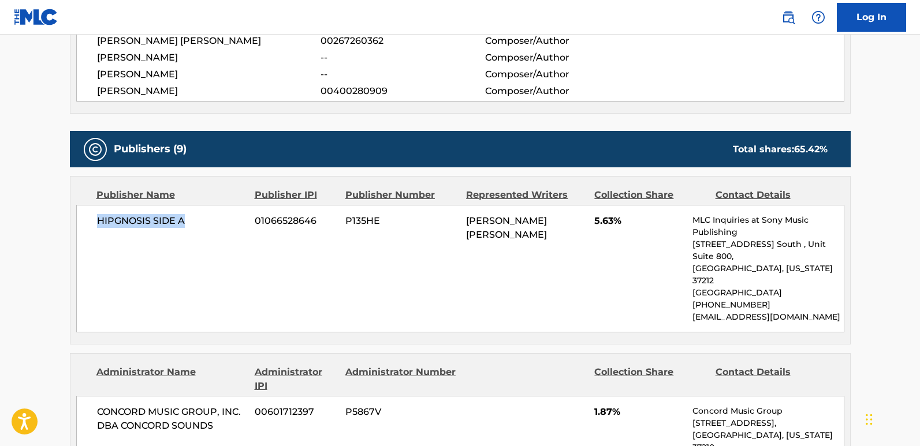
copy span "HIPGNOSIS SIDE A"
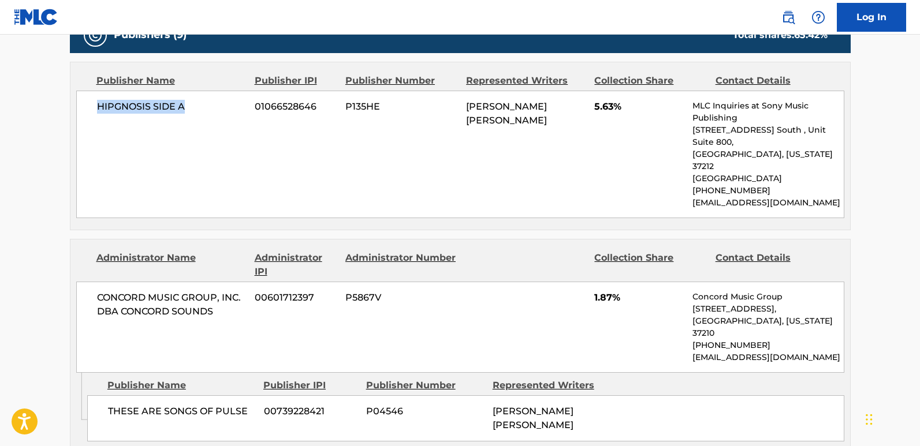
scroll to position [809, 0]
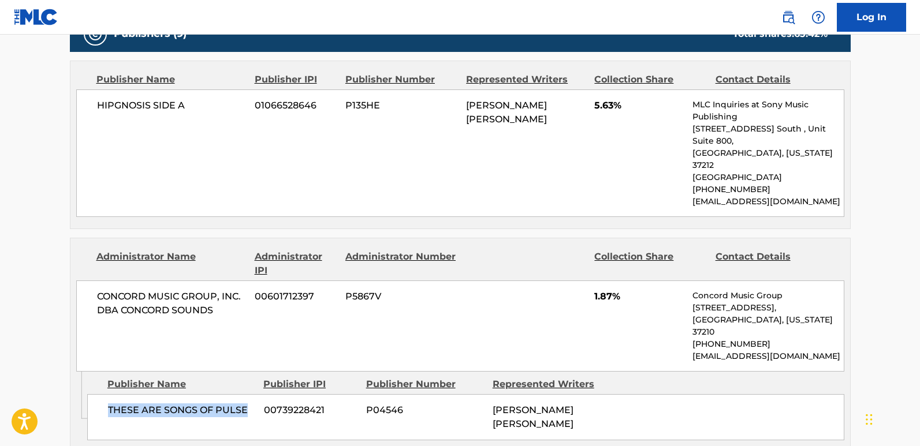
drag, startPoint x: 99, startPoint y: 345, endPoint x: 253, endPoint y: 358, distance: 154.7
click at [253, 395] on div "THESE ARE SONGS OF PULSE 00739228421 P04546 [PERSON_NAME] [PERSON_NAME]" at bounding box center [465, 418] width 757 height 46
copy span "THESE ARE SONGS OF PULSE"
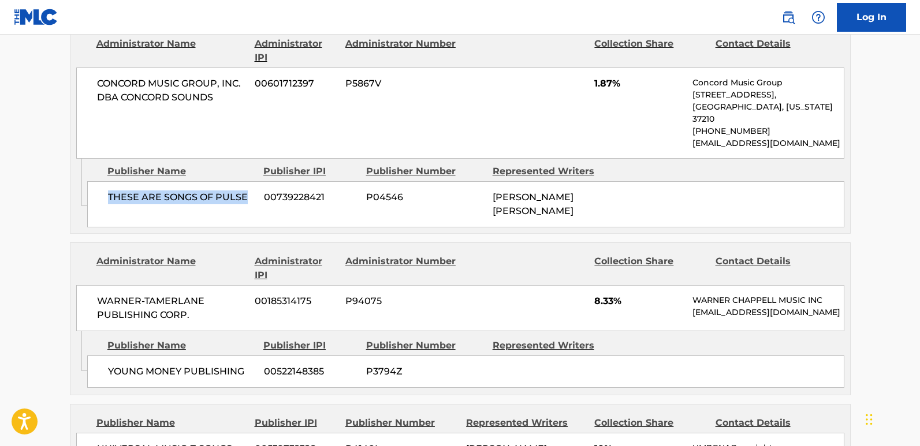
scroll to position [1040, 0]
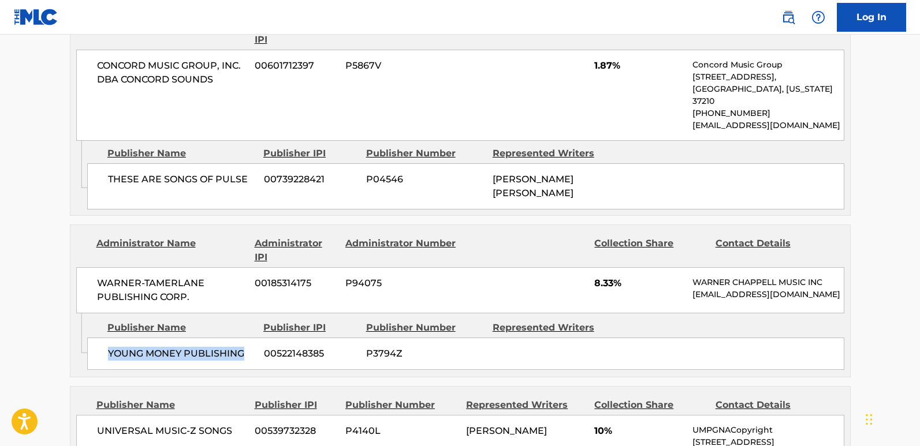
drag, startPoint x: 107, startPoint y: 301, endPoint x: 258, endPoint y: 306, distance: 150.2
click at [258, 338] on div "YOUNG MONEY PUBLISHING 00522148385 P3794Z" at bounding box center [465, 354] width 757 height 32
copy span "YOUNG MONEY PUBLISHING"
click at [593, 267] on div "WARNER-TAMERLANE PUBLISHING CORP. 00185314175 P94075 8.33% WARNER CHAPPELL MUSI…" at bounding box center [460, 290] width 768 height 46
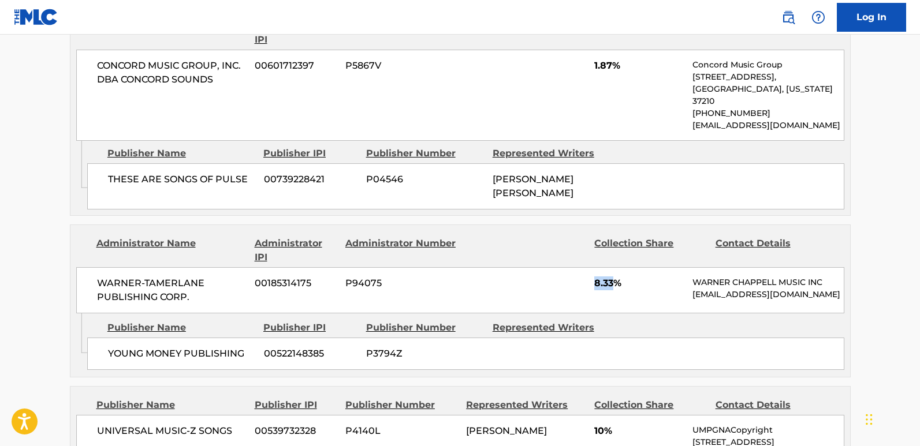
copy span "8.33"
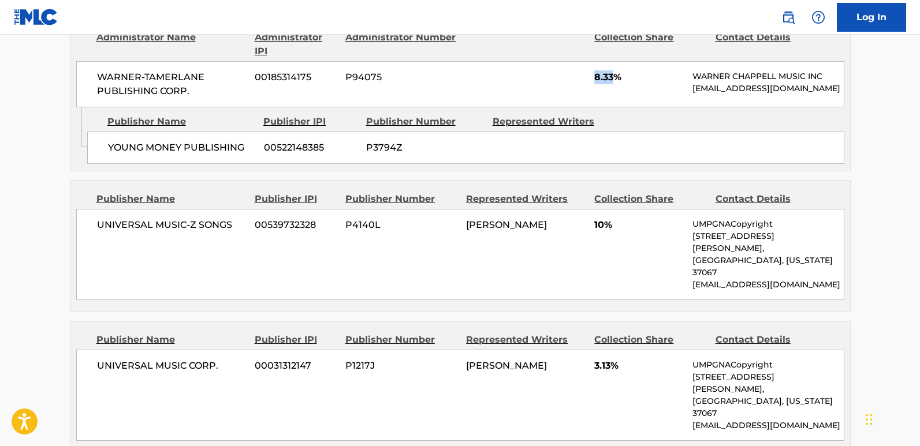
scroll to position [1271, 0]
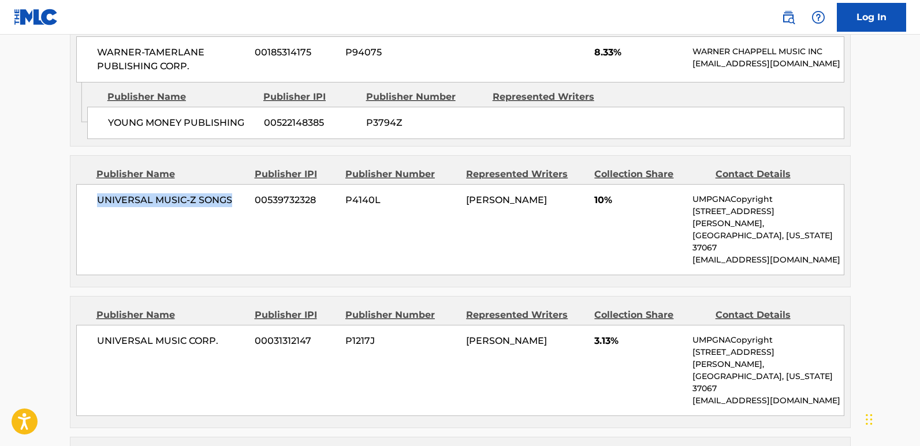
drag, startPoint x: 104, startPoint y: 155, endPoint x: 246, endPoint y: 154, distance: 142.1
click at [246, 184] on div "UNIVERSAL MUSIC-Z SONGS 00539732328 P4140L [PERSON_NAME] 10% UMPGNACopyright [S…" at bounding box center [460, 229] width 768 height 91
copy span "UNIVERSAL MUSIC-Z SONGS"
click at [600, 193] on span "10%" at bounding box center [639, 200] width 90 height 14
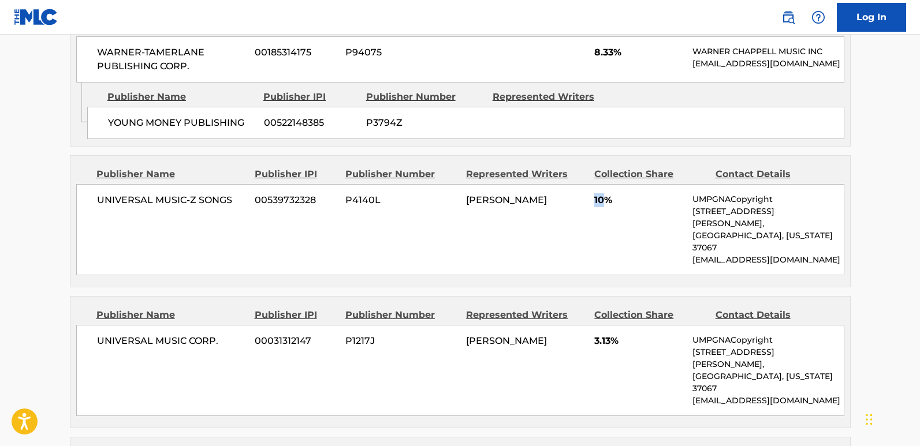
copy span "10"
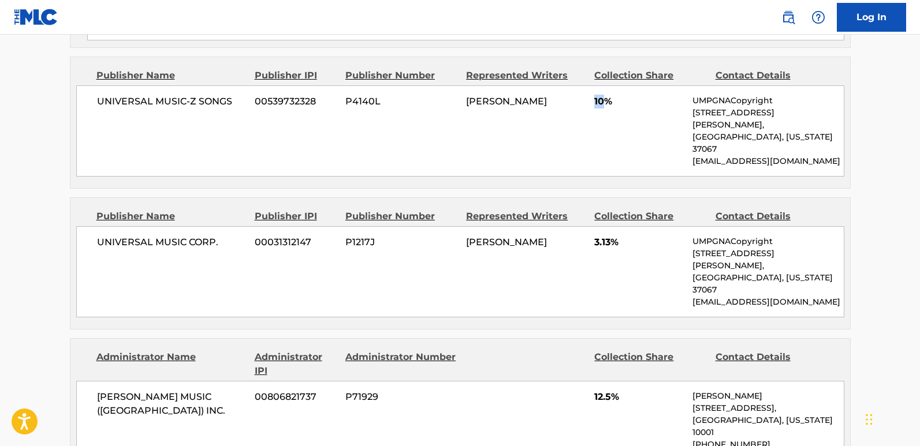
scroll to position [1386, 0]
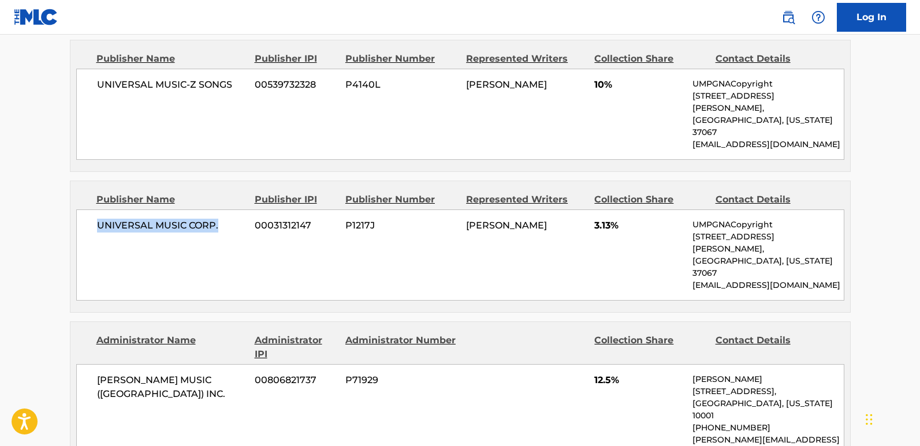
drag, startPoint x: 95, startPoint y: 146, endPoint x: 226, endPoint y: 151, distance: 131.8
click at [226, 210] on div "UNIVERSAL MUSIC CORP. 00031312147 P1217J [PERSON_NAME] 3.13% UMPGNACopyright [S…" at bounding box center [460, 255] width 768 height 91
copy span "UNIVERSAL MUSIC CORP."
click at [602, 219] on span "3.13%" at bounding box center [639, 226] width 90 height 14
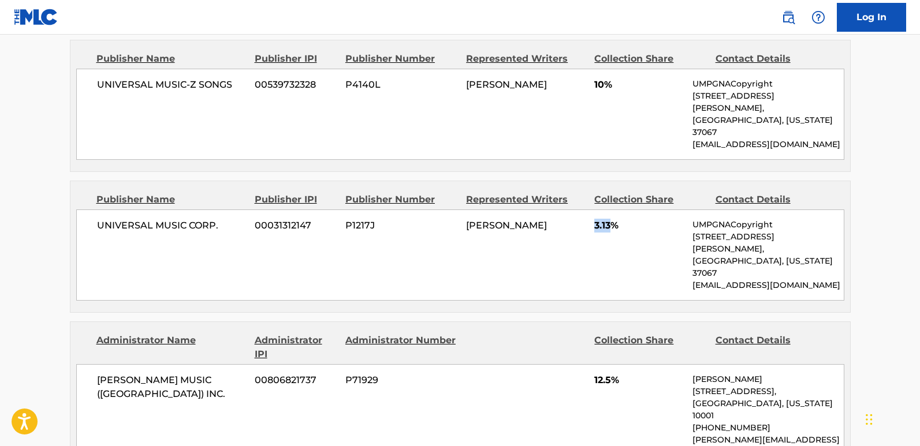
copy span "3.13"
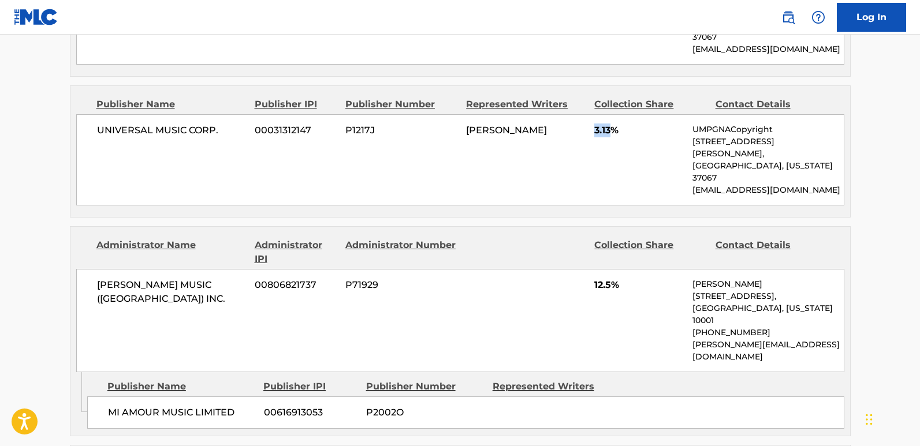
scroll to position [1502, 0]
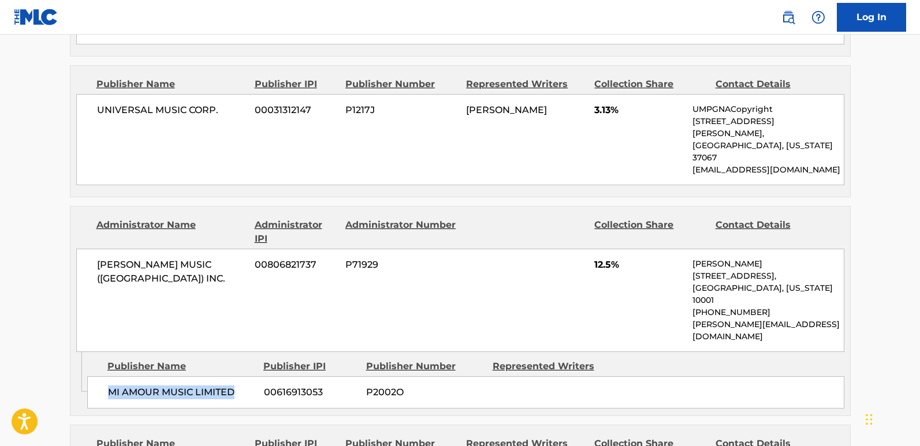
drag, startPoint x: 105, startPoint y: 267, endPoint x: 238, endPoint y: 267, distance: 133.4
click at [238, 377] on div "MI AMOUR MUSIC LIMITED 00616913053 P2002O" at bounding box center [465, 393] width 757 height 32
click at [611, 258] on span "12.5%" at bounding box center [639, 265] width 90 height 14
click at [607, 258] on span "12.5%" at bounding box center [639, 265] width 90 height 14
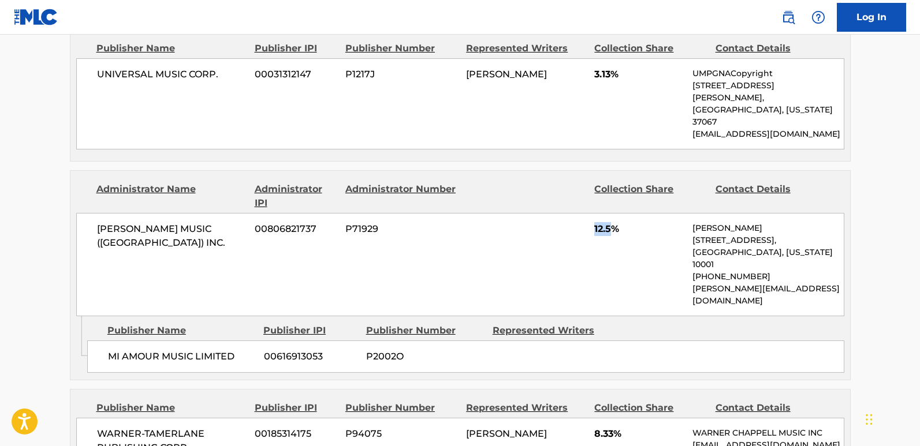
scroll to position [1675, 0]
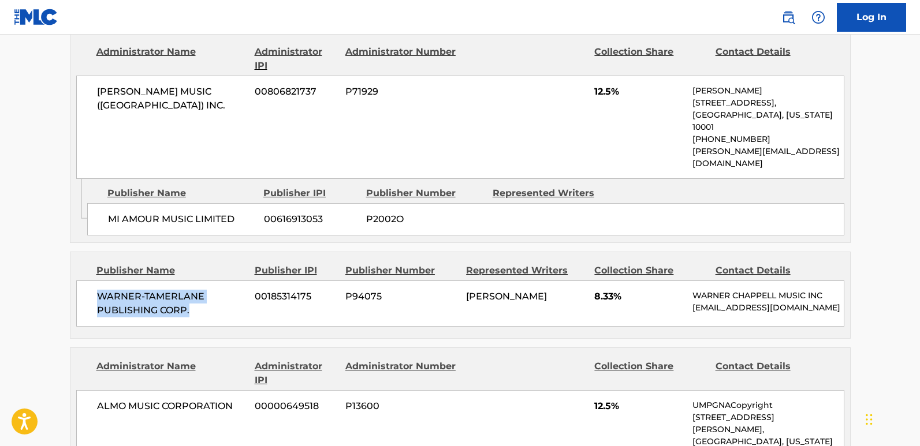
drag, startPoint x: 94, startPoint y: 172, endPoint x: 212, endPoint y: 189, distance: 119.1
click at [212, 281] on div "WARNER-TAMERLANE PUBLISHING CORP. 00185314175 P94075 DWAYNE CARTER 8.33% WARNER…" at bounding box center [460, 304] width 768 height 46
click at [593, 281] on div "WARNER-TAMERLANE PUBLISHING CORP. 00185314175 P94075 DWAYNE CARTER 8.33% WARNER…" at bounding box center [460, 304] width 768 height 46
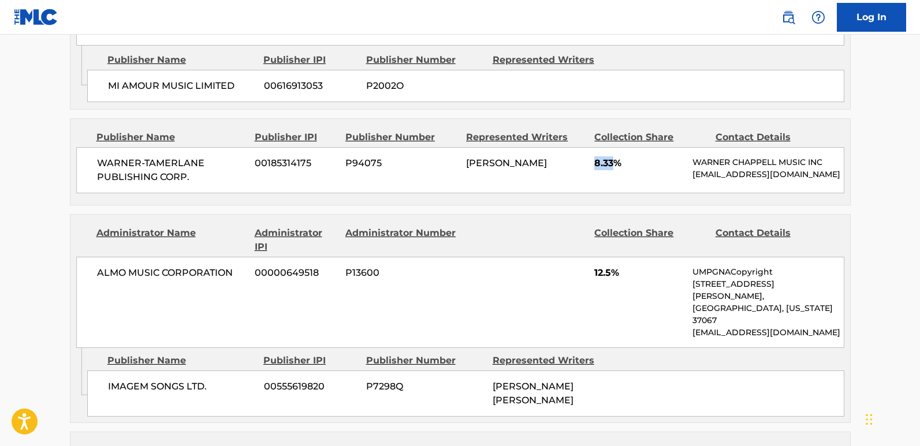
scroll to position [1848, 0]
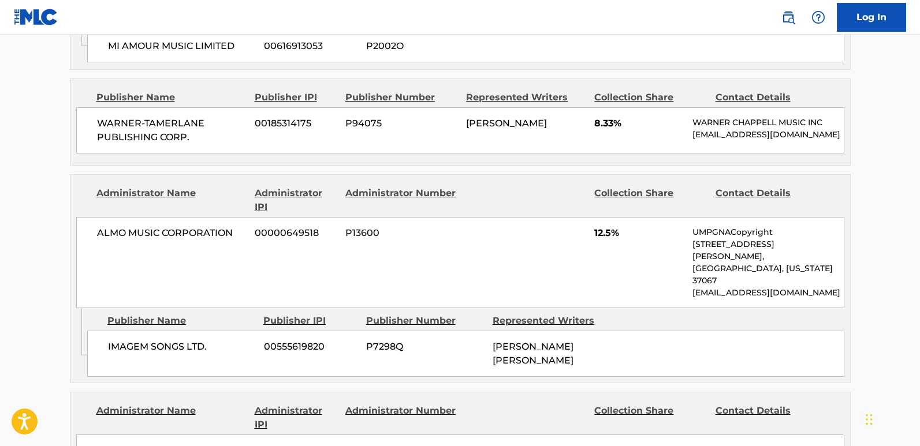
click at [113, 340] on span "IMAGEM SONGS LTD." at bounding box center [181, 347] width 147 height 14
drag, startPoint x: 106, startPoint y: 201, endPoint x: 222, endPoint y: 211, distance: 116.6
click at [222, 331] on div "IMAGEM SONGS LTD. 00555619820 P7298Q ELISABETH TROY ANTWI" at bounding box center [465, 354] width 757 height 46
click at [598, 217] on div "ALMO MUSIC CORPORATION 00000649518 P13600 12.5% UMPGNACopyright 1550 W. McEwen …" at bounding box center [460, 262] width 768 height 91
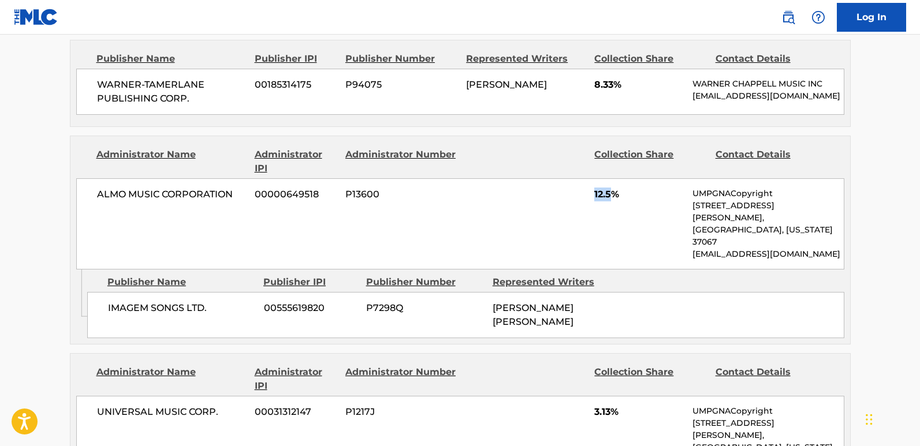
scroll to position [1906, 0]
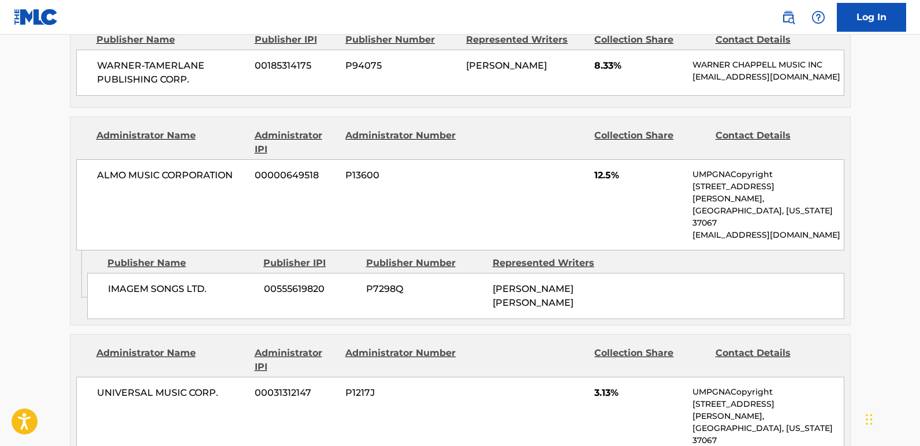
drag, startPoint x: 91, startPoint y: 335, endPoint x: 220, endPoint y: 337, distance: 128.8
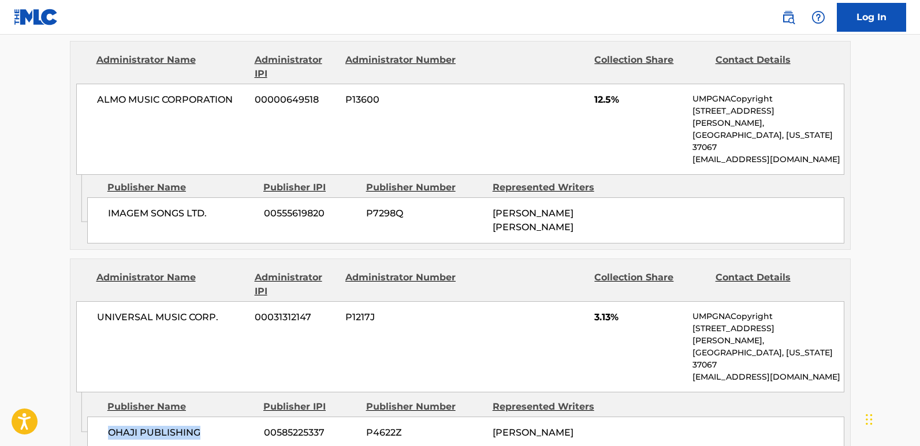
scroll to position [1964, 0]
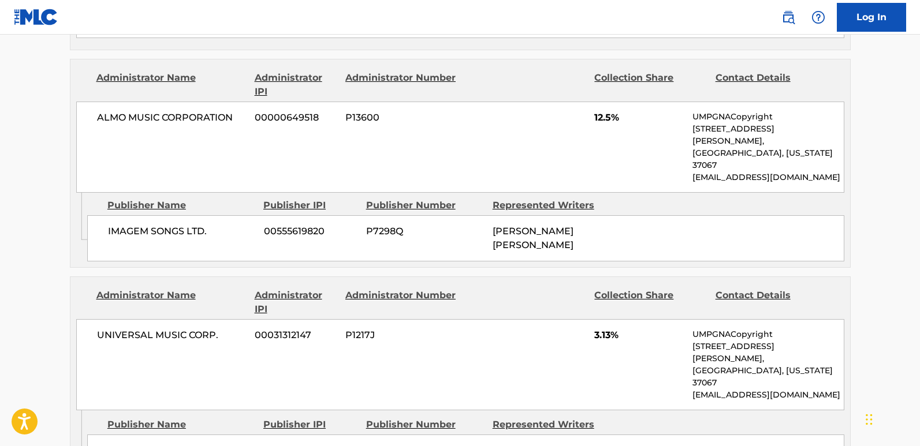
click at [599, 329] on span "3.13%" at bounding box center [639, 336] width 90 height 14
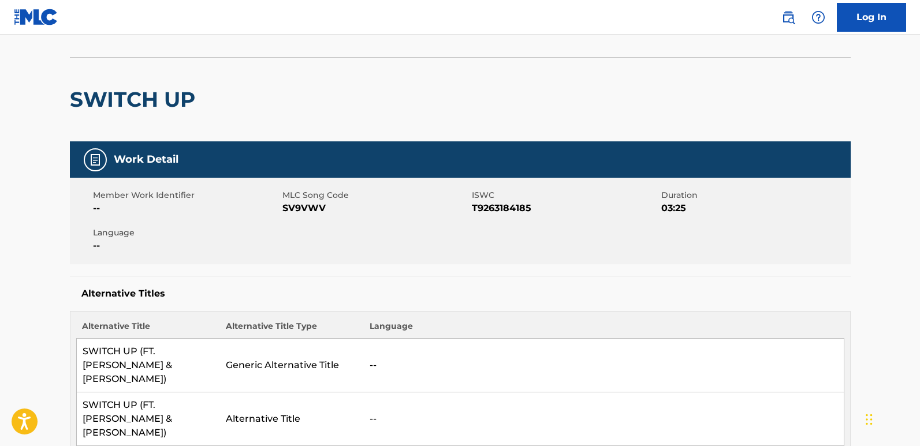
scroll to position [0, 0]
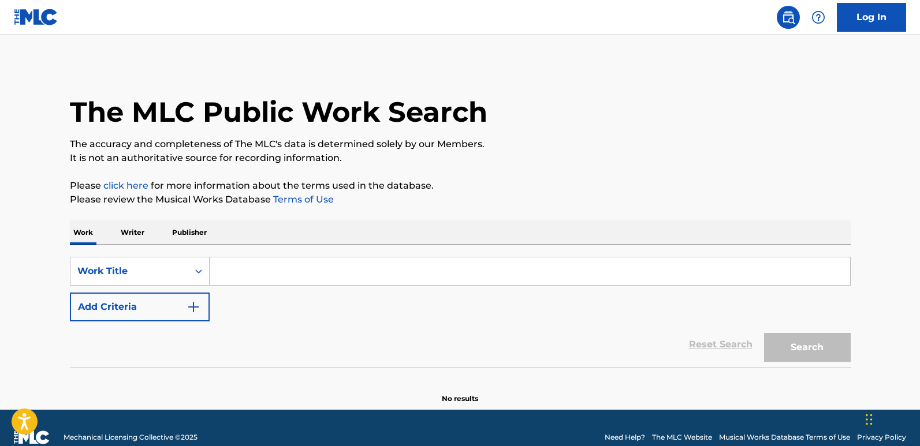
click at [273, 263] on input "Search Form" at bounding box center [530, 272] width 641 height 28
paste input "The Champ"
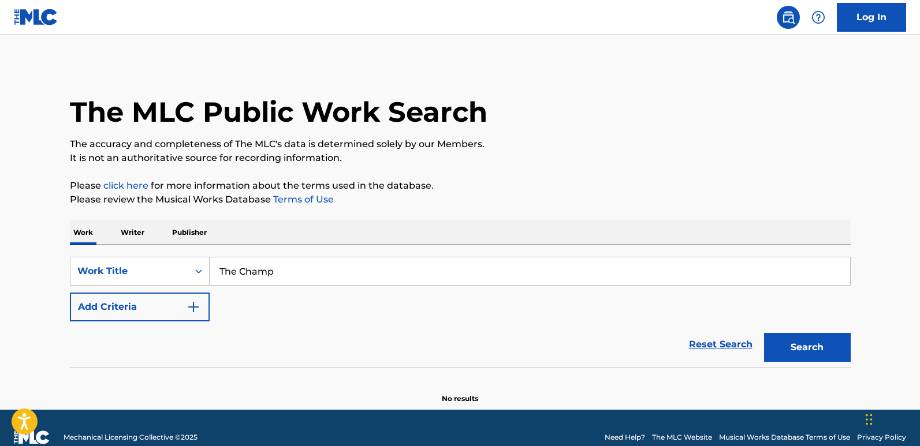
type input "The Champ"
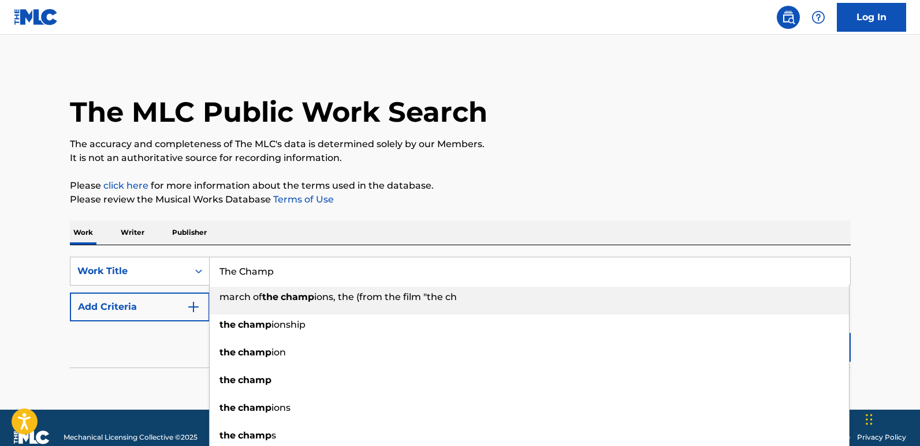
click at [381, 104] on h1 "The MLC Public Work Search" at bounding box center [279, 112] width 418 height 35
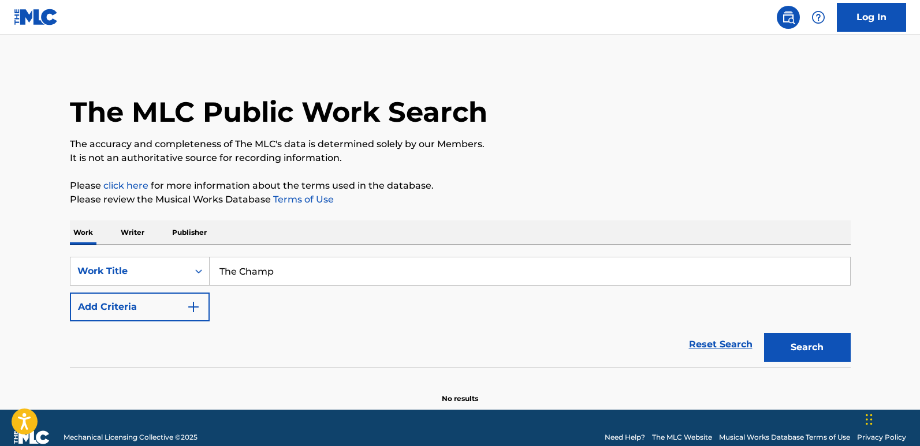
drag, startPoint x: 166, startPoint y: 308, endPoint x: 210, endPoint y: 308, distance: 43.3
click at [177, 308] on button "Add Criteria" at bounding box center [140, 307] width 140 height 29
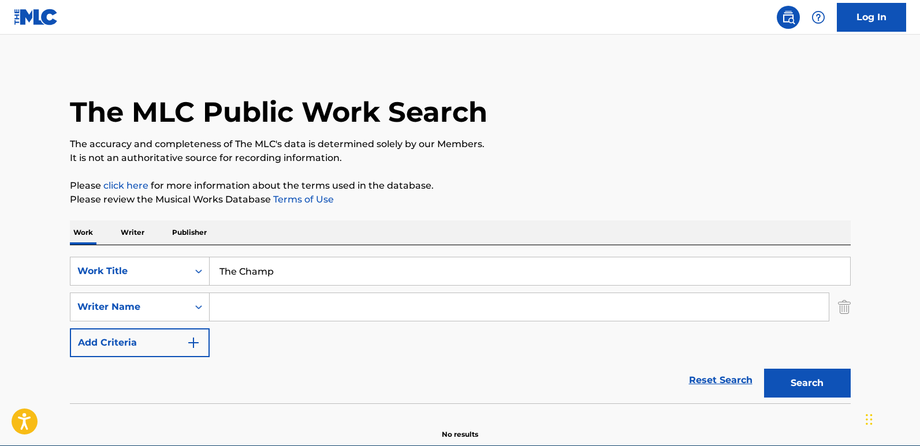
click at [263, 308] on input "Search Form" at bounding box center [519, 307] width 619 height 28
paste input "Jermaine Jerrel Jackson"
click at [764, 369] on button "Search" at bounding box center [807, 383] width 87 height 29
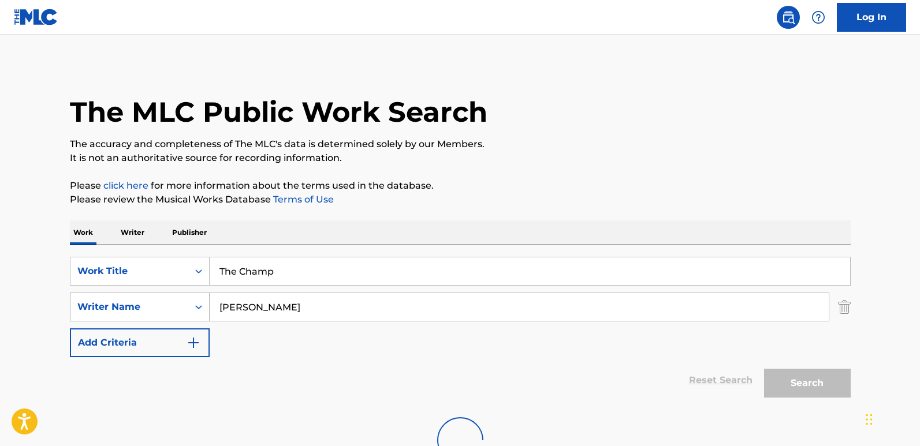
drag, startPoint x: 228, startPoint y: 311, endPoint x: 179, endPoint y: 308, distance: 49.2
click at [179, 308] on div "SearchWithCriteria3f1ce4fa-6b69-4b84-a137-6476b99ab455 Writer Name Jermaine Jer…" at bounding box center [460, 307] width 781 height 29
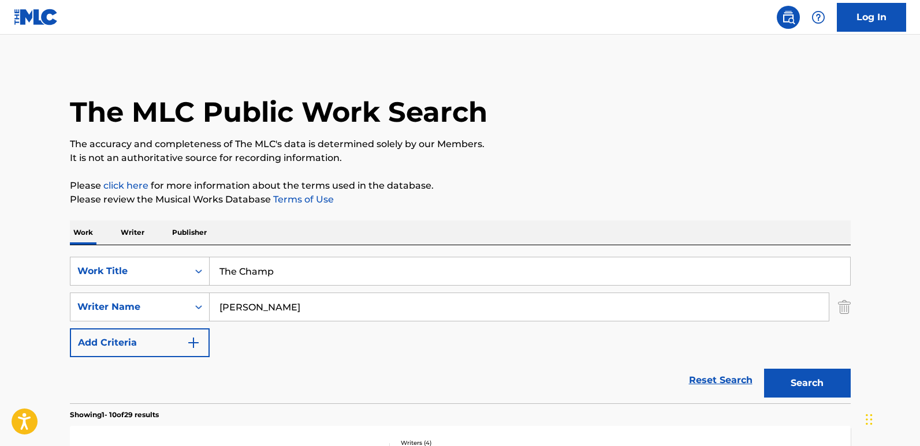
drag, startPoint x: 234, startPoint y: 303, endPoint x: 216, endPoint y: 302, distance: 17.9
click at [216, 302] on input "Jermaine Jerrel Jackson" at bounding box center [519, 307] width 619 height 28
type input "Jermaine Jerrel Jackson"
click at [764, 369] on button "Search" at bounding box center [807, 383] width 87 height 29
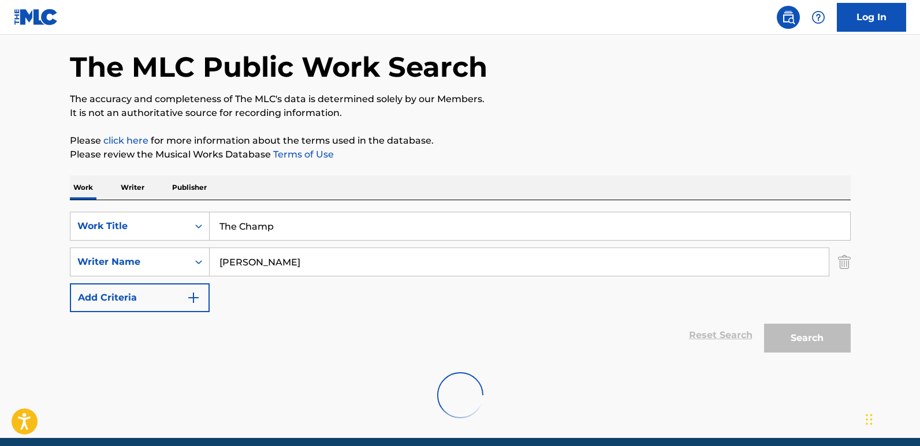
scroll to position [92, 0]
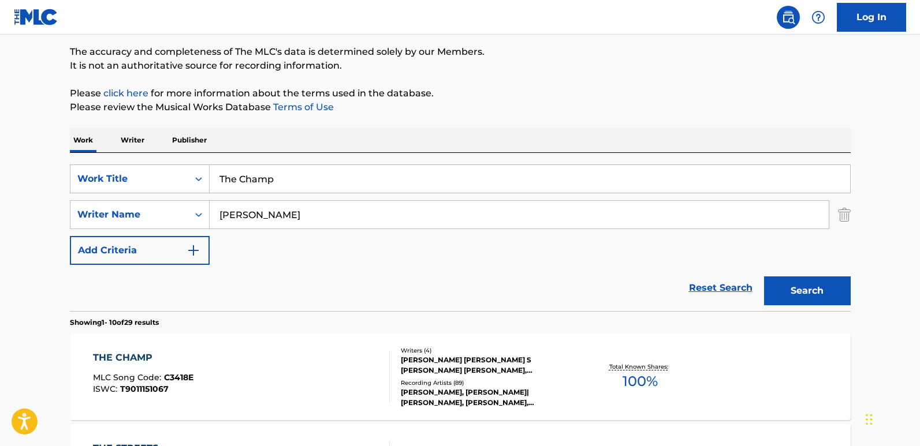
click at [148, 351] on div "THE CHAMP MLC Song Code : C3418E ISWC : T9011151067 Writers ( 4 ) KASSEEM DAOUD…" at bounding box center [460, 377] width 781 height 87
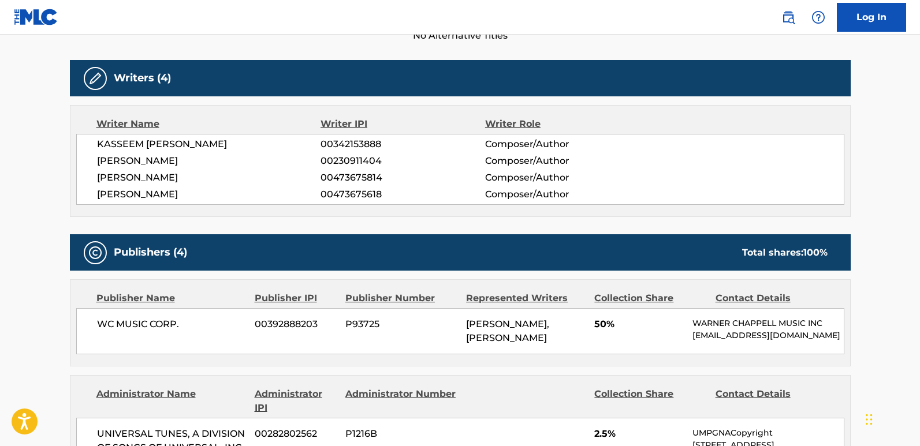
scroll to position [520, 0]
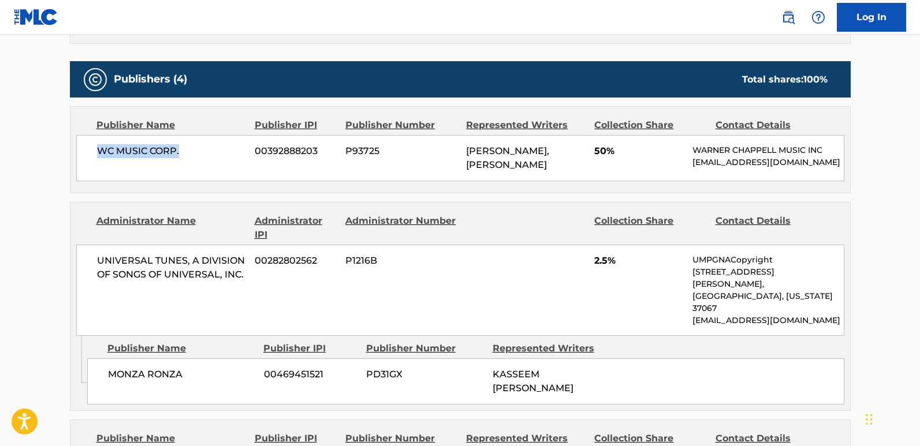
drag, startPoint x: 84, startPoint y: 151, endPoint x: 193, endPoint y: 151, distance: 109.2
click at [193, 151] on div "WC MUSIC CORP. 00392888203 P93725 JERMAINE JERREL JACKSON, ANDREW BRETT HARR 50…" at bounding box center [460, 158] width 768 height 46
copy span "WC MUSIC CORP."
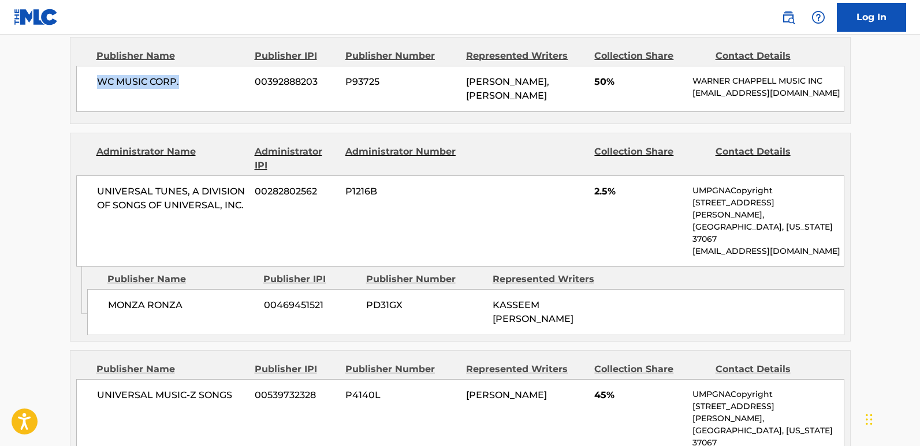
scroll to position [578, 0]
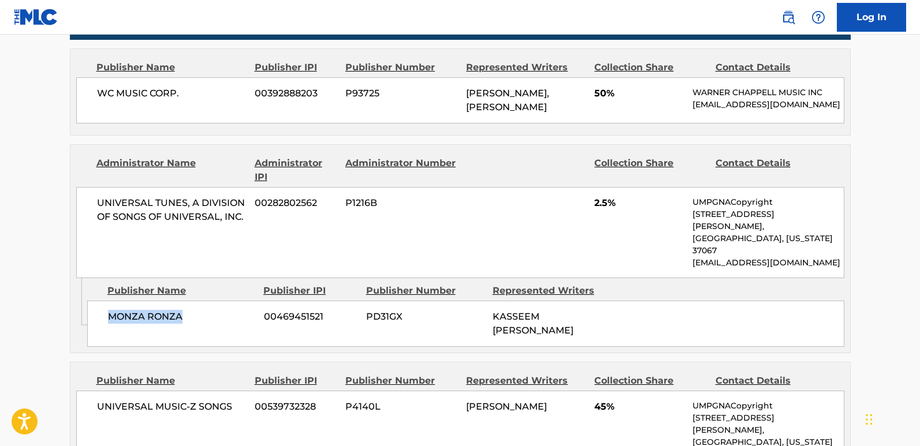
drag, startPoint x: 105, startPoint y: 302, endPoint x: 199, endPoint y: 304, distance: 94.2
click at [199, 304] on div "MONZA RONZA 00469451521 PD31GX KASSEEM DAOUD DEAN" at bounding box center [465, 324] width 757 height 46
copy span "MONZA RONZA"
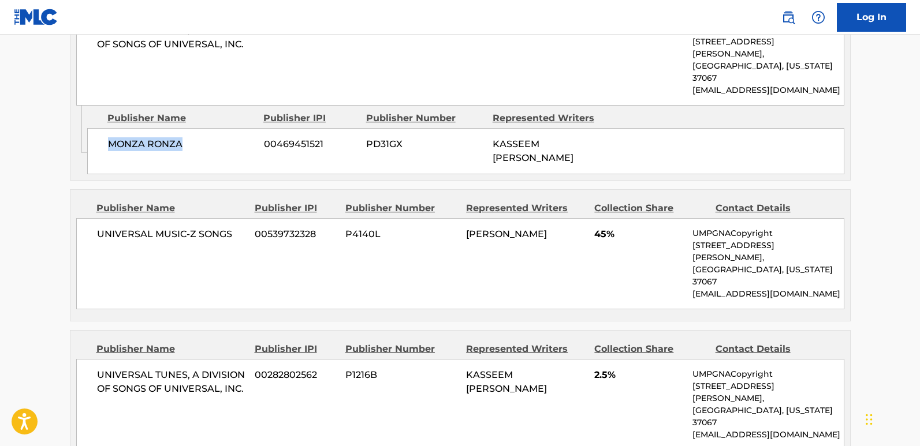
scroll to position [751, 0]
drag, startPoint x: 102, startPoint y: 215, endPoint x: 227, endPoint y: 219, distance: 125.4
click at [227, 227] on span "UNIVERSAL MUSIC-Z SONGS" at bounding box center [172, 234] width 150 height 14
click at [144, 252] on div "UNIVERSAL MUSIC-Z SONGS 00539732328 P4140L ROBERT S KELLY 45% UMPGNACopyright 1…" at bounding box center [460, 263] width 768 height 91
drag, startPoint x: 92, startPoint y: 212, endPoint x: 235, endPoint y: 211, distance: 142.7
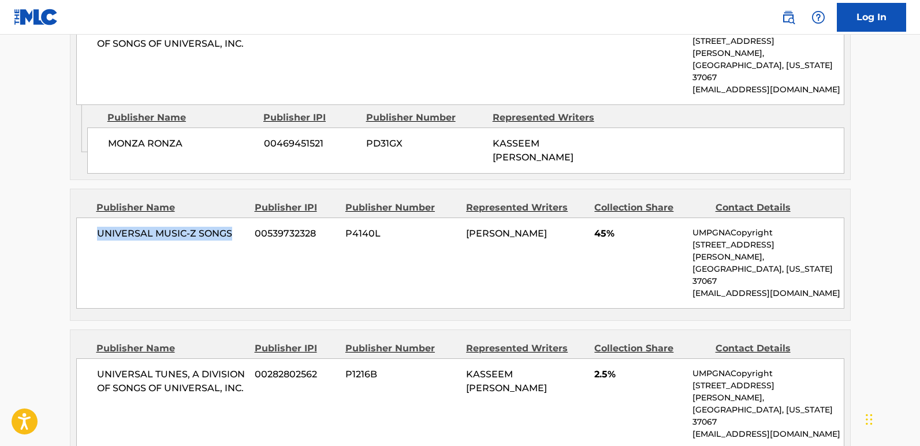
click at [235, 218] on div "UNIVERSAL MUSIC-Z SONGS 00539732328 P4140L ROBERT S KELLY 45% UMPGNACopyright 1…" at bounding box center [460, 263] width 768 height 91
copy span "UNIVERSAL MUSIC-Z SONGS"
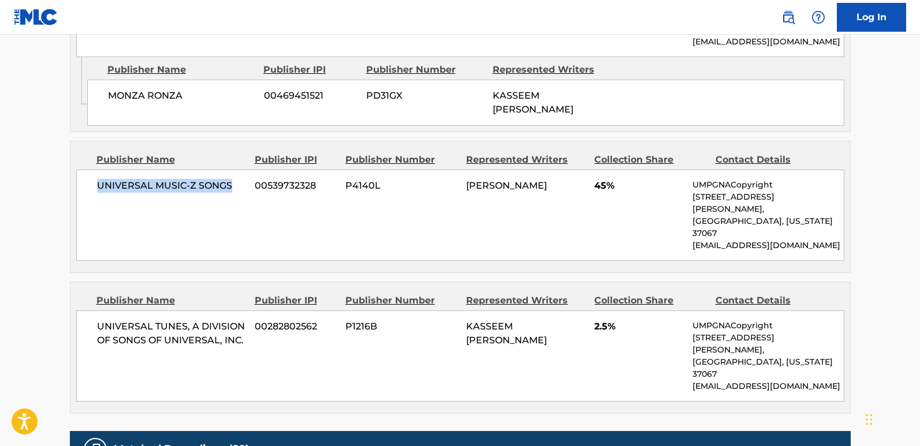
scroll to position [866, 0]
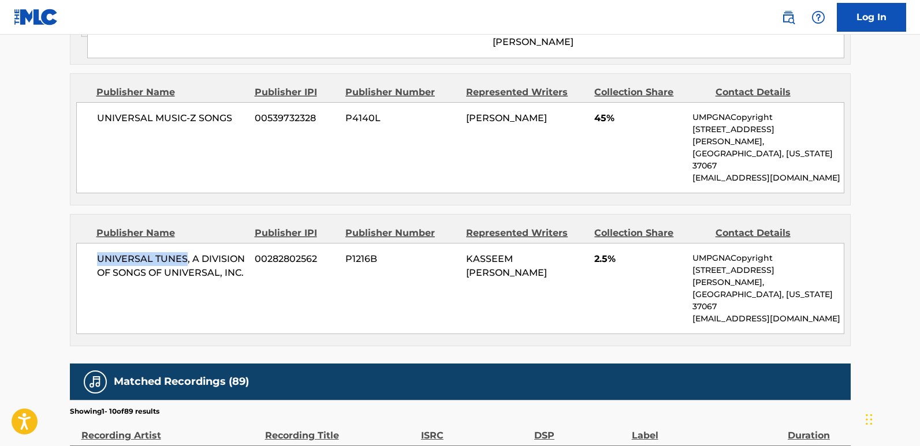
drag, startPoint x: 100, startPoint y: 211, endPoint x: 185, endPoint y: 216, distance: 85.1
click at [185, 252] on span "UNIVERSAL TUNES, A DIVISION OF SONGS OF UNIVERSAL, INC." at bounding box center [172, 266] width 150 height 28
copy span "UNIVERSAL TUNES"
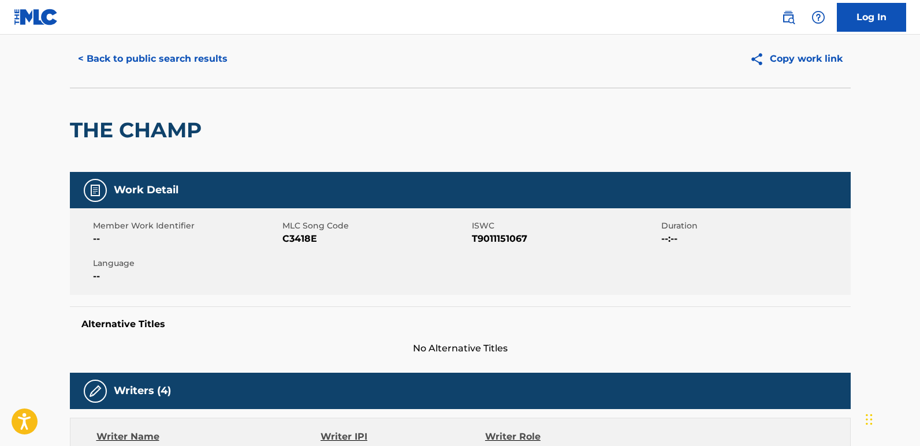
scroll to position [0, 0]
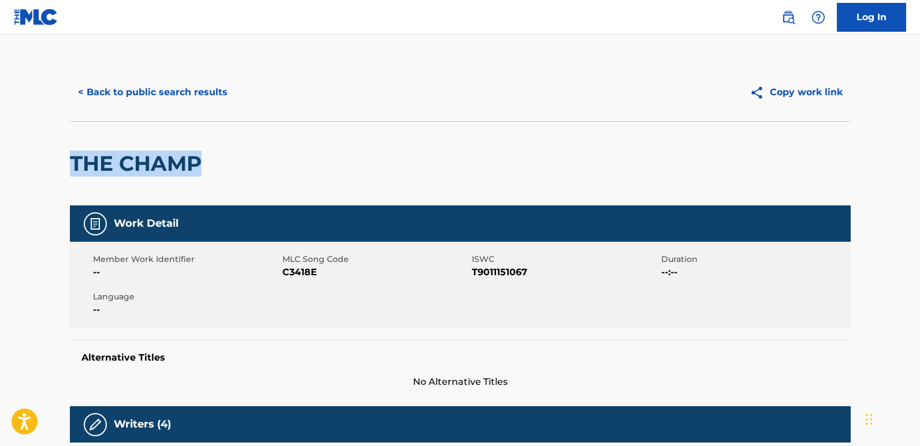
drag, startPoint x: 73, startPoint y: 163, endPoint x: 243, endPoint y: 163, distance: 170.4
click at [243, 163] on div "THE CHAMP" at bounding box center [460, 163] width 781 height 84
copy h2 "THE CHAMP"
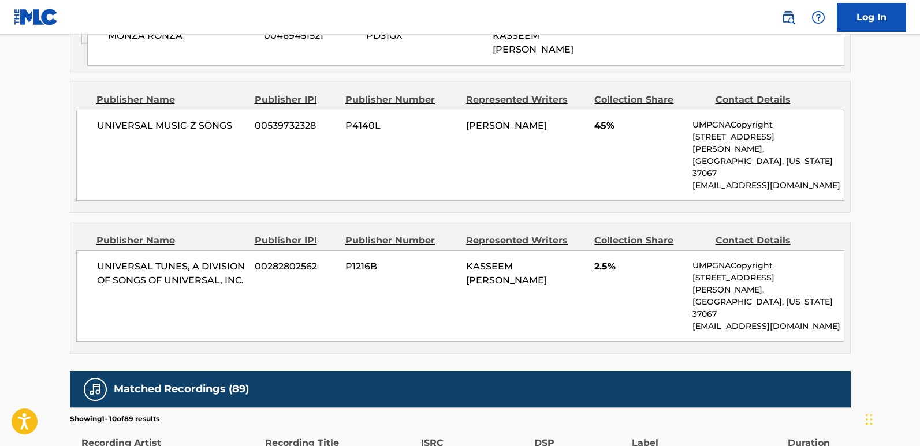
scroll to position [866, 0]
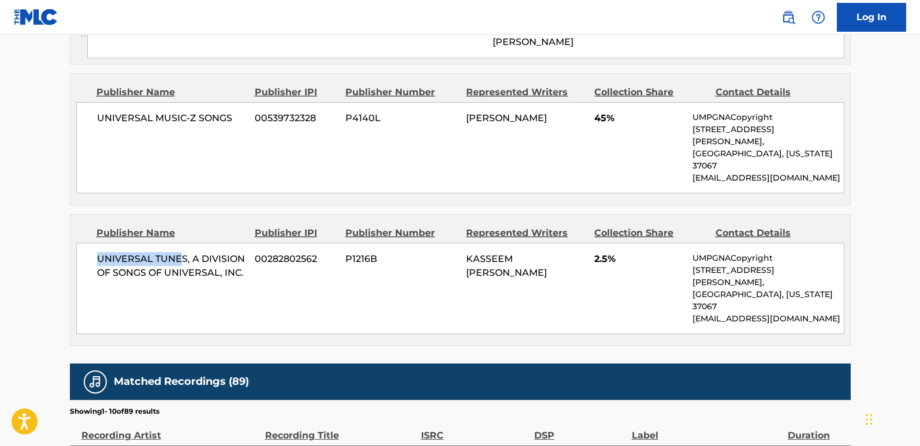
drag, startPoint x: 96, startPoint y: 211, endPoint x: 178, endPoint y: 211, distance: 82.0
click at [178, 252] on span "UNIVERSAL TUNES, A DIVISION OF SONGS OF UNIVERSAL, INC." at bounding box center [172, 266] width 150 height 28
copy span "UNIVERSAL TUNE"
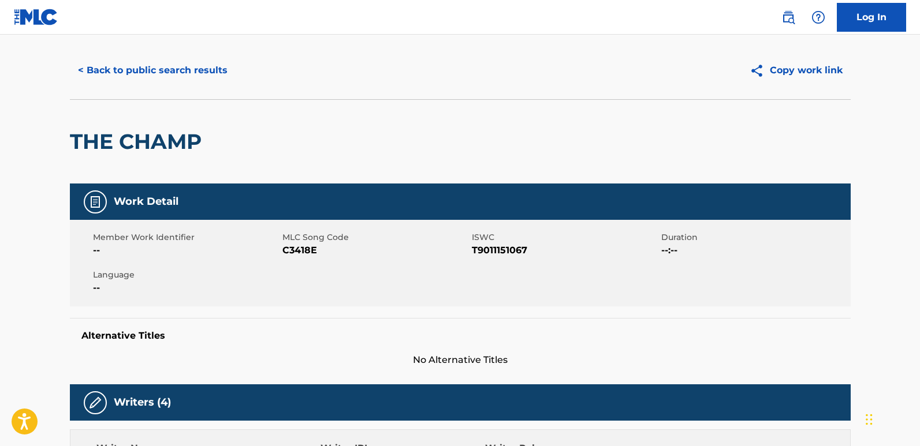
scroll to position [0, 0]
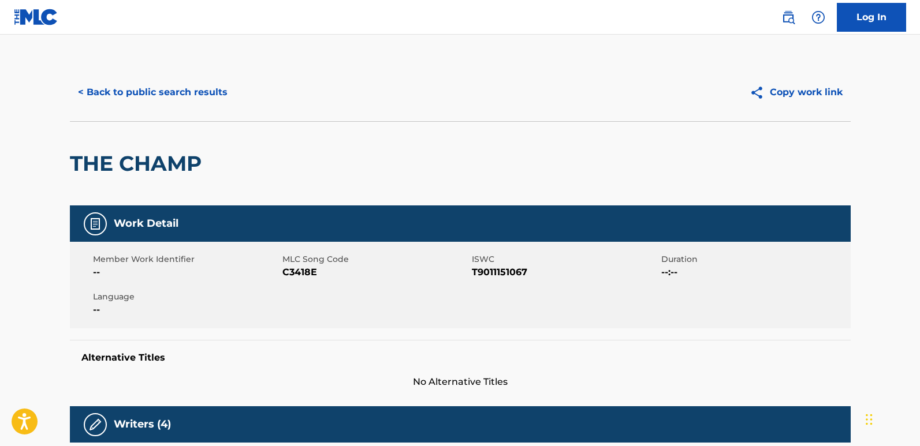
click at [160, 105] on button "< Back to public search results" at bounding box center [153, 92] width 166 height 29
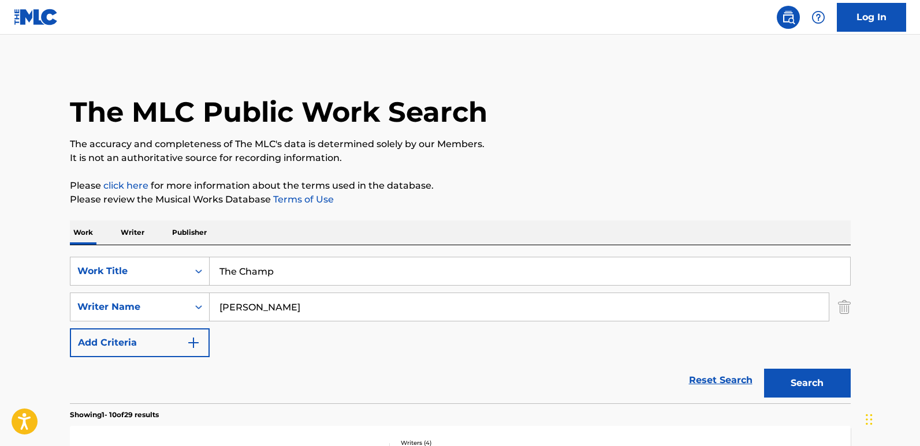
scroll to position [92, 0]
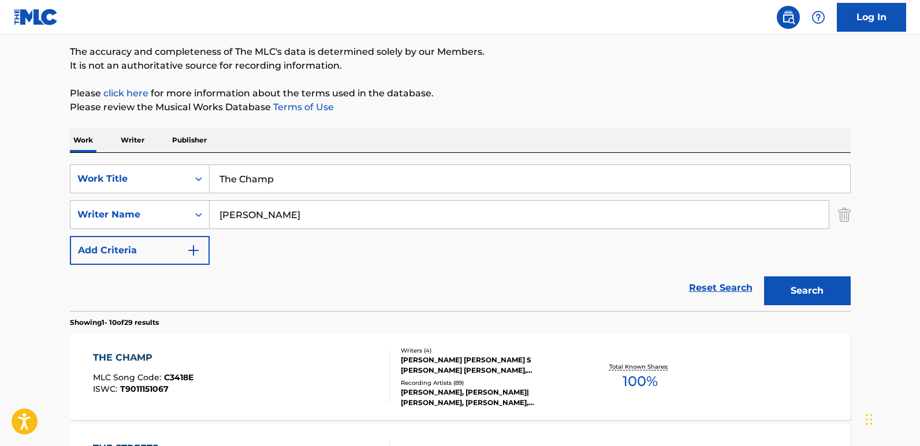
click at [703, 277] on link "Reset Search" at bounding box center [720, 288] width 75 height 25
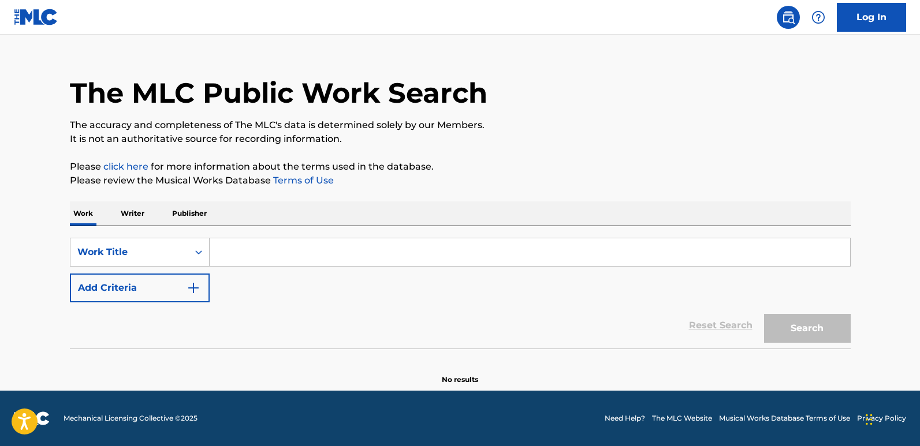
scroll to position [0, 0]
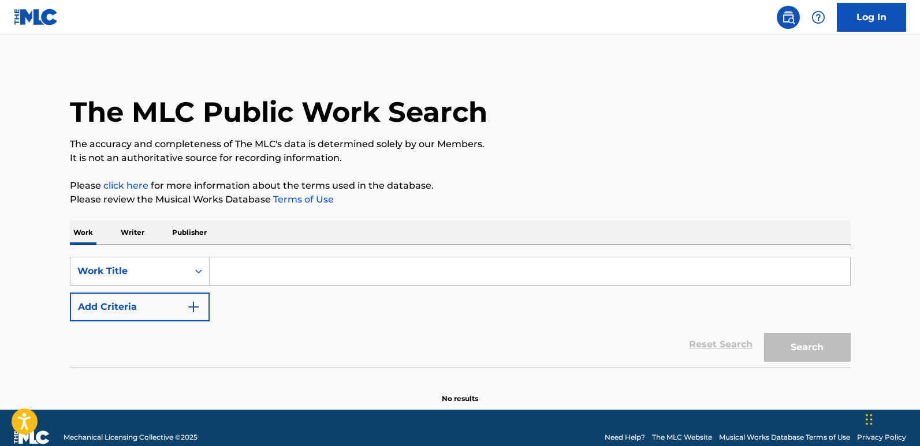
click at [240, 444] on footer "Mechanical Licensing Collective © 2025 Need Help? The MLC Website Musical Works…" at bounding box center [460, 437] width 920 height 55
click at [292, 271] on input "Search Form" at bounding box center [530, 272] width 641 height 28
paste input "Tryin' To Get A Number"
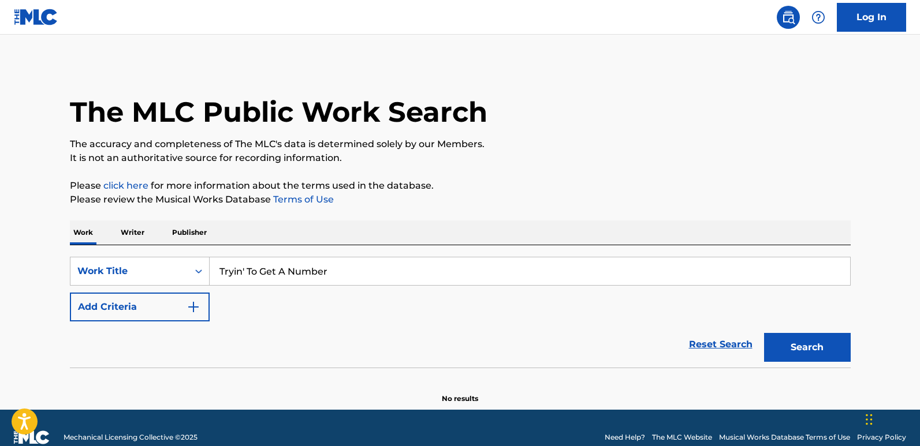
type input "Tryin' To Get A Number"
click at [173, 325] on div "Reset Search Search" at bounding box center [460, 345] width 781 height 46
click at [176, 313] on button "Add Criteria" at bounding box center [140, 307] width 140 height 29
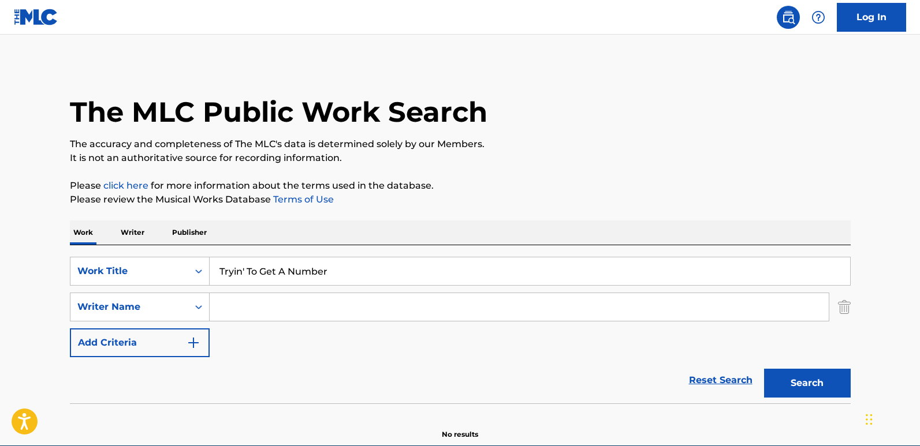
click at [276, 304] on input "Search Form" at bounding box center [519, 307] width 619 height 28
type input "CORNELL"
click at [764, 369] on button "Search" at bounding box center [807, 383] width 87 height 29
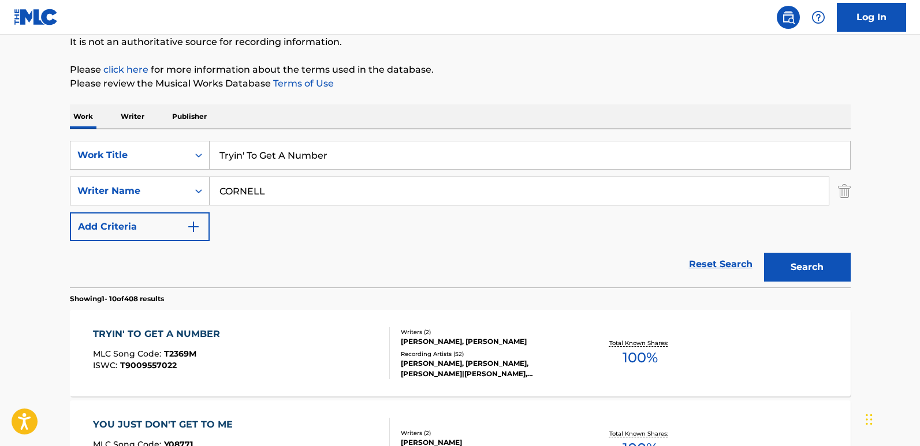
scroll to position [116, 0]
click at [203, 332] on div "TRYIN' TO GET A NUMBER" at bounding box center [159, 335] width 133 height 14
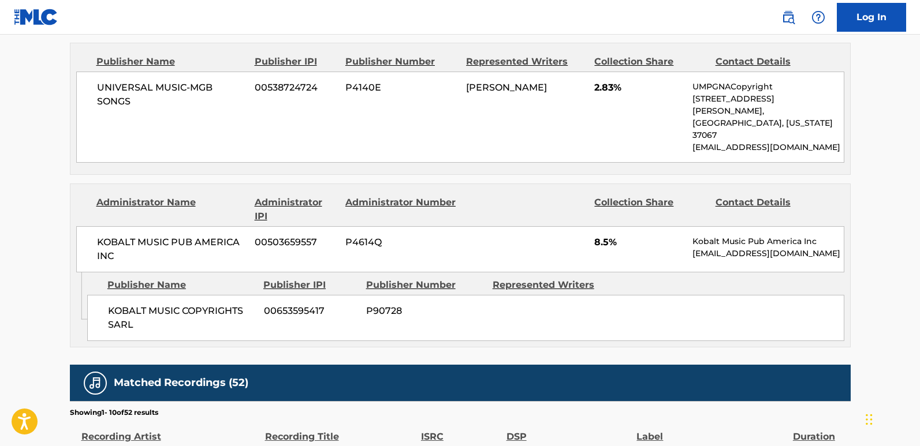
scroll to position [693, 0]
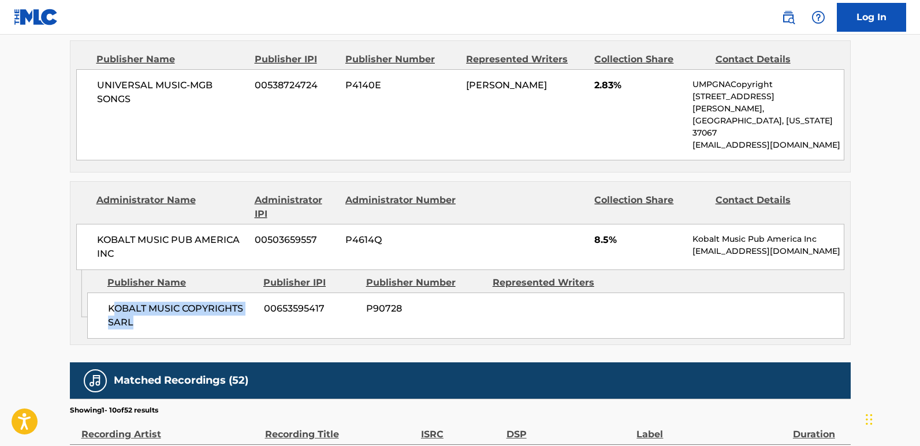
drag, startPoint x: 113, startPoint y: 260, endPoint x: 236, endPoint y: 284, distance: 125.4
click at [236, 293] on div "KOBALT MUSIC COPYRIGHTS SARL 00653595417 P90728" at bounding box center [465, 316] width 757 height 46
copy span "OBALT MUSIC COPYRIGHTS SARL"
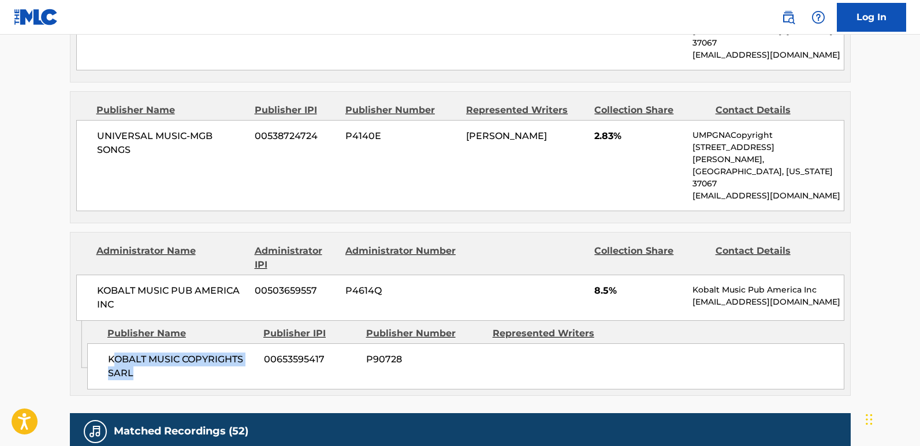
scroll to position [635, 0]
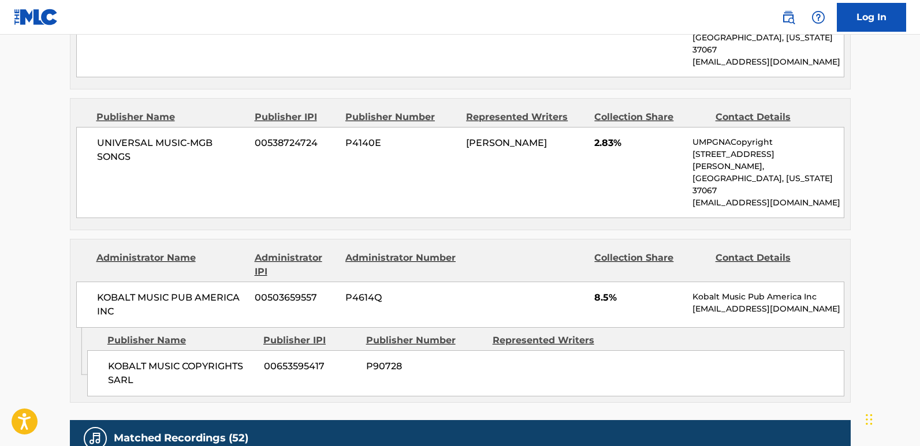
click at [414, 157] on div "UNIVERSAL MUSIC-MGB SONGS 00538724724 P4140E CORNELL HAYNES 2.83% UMPGNACopyrig…" at bounding box center [460, 172] width 768 height 91
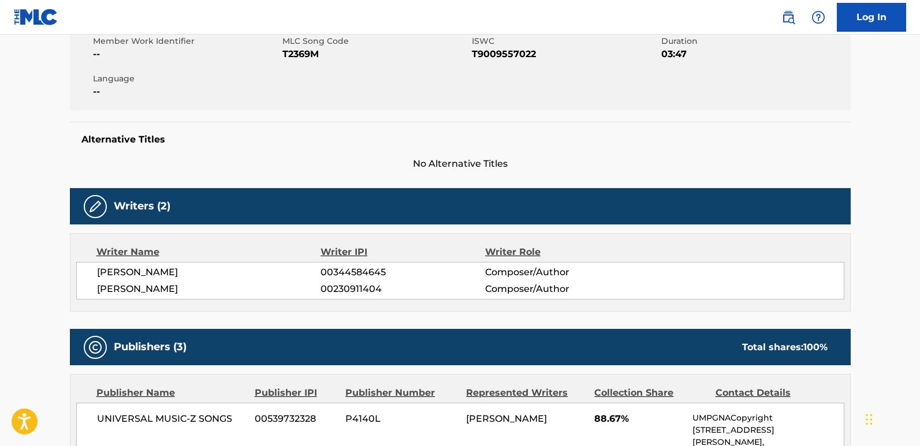
scroll to position [0, 0]
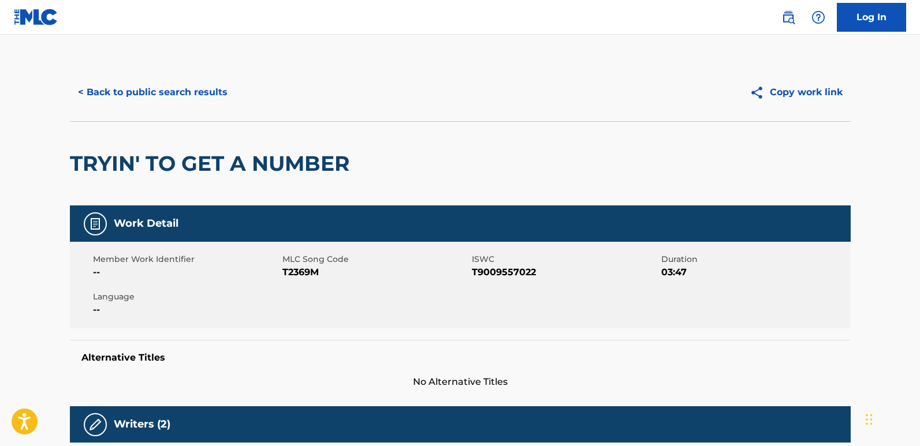
click at [210, 76] on div "< Back to public search results Copy work link" at bounding box center [460, 93] width 781 height 58
click at [204, 88] on button "< Back to public search results" at bounding box center [153, 92] width 166 height 29
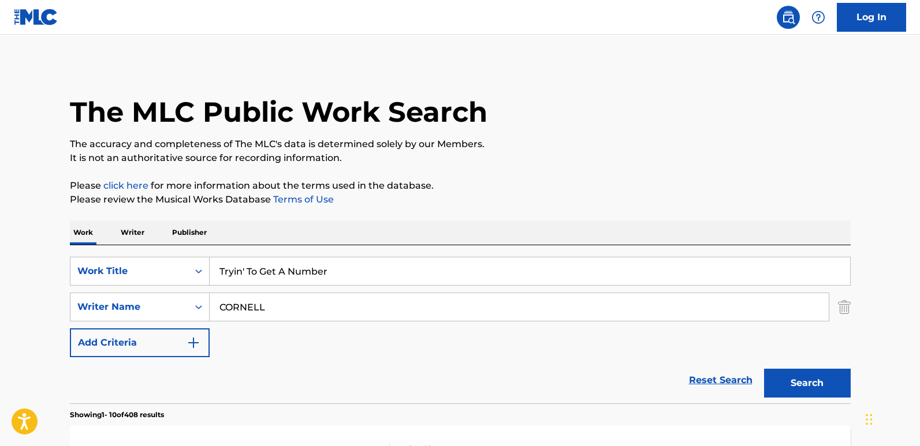
scroll to position [116, 0]
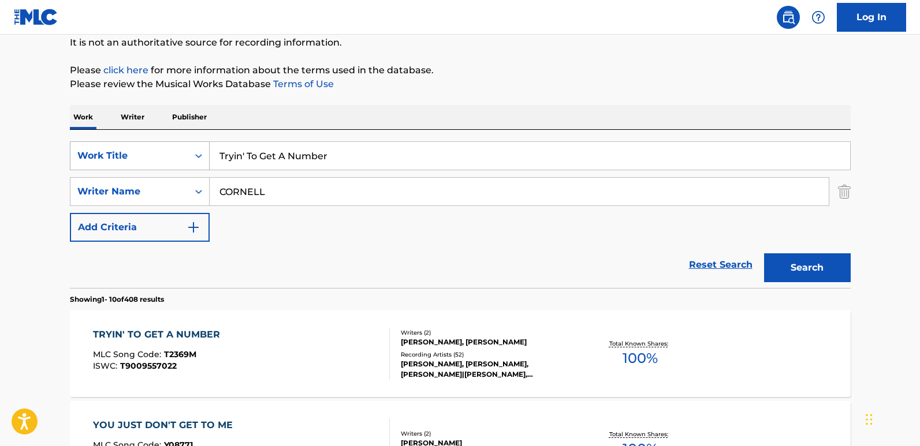
drag, startPoint x: 241, startPoint y: 150, endPoint x: 189, endPoint y: 151, distance: 52.0
click at [189, 151] on div "SearchWithCriteria6a4ba180-3745-4545-ac65-3f2ae25b7ff9 Work Title Tryin' To Get…" at bounding box center [460, 156] width 781 height 29
paste input "Dark Necessities"
type input "Dark Necessities"
click at [799, 276] on button "Search" at bounding box center [807, 268] width 87 height 29
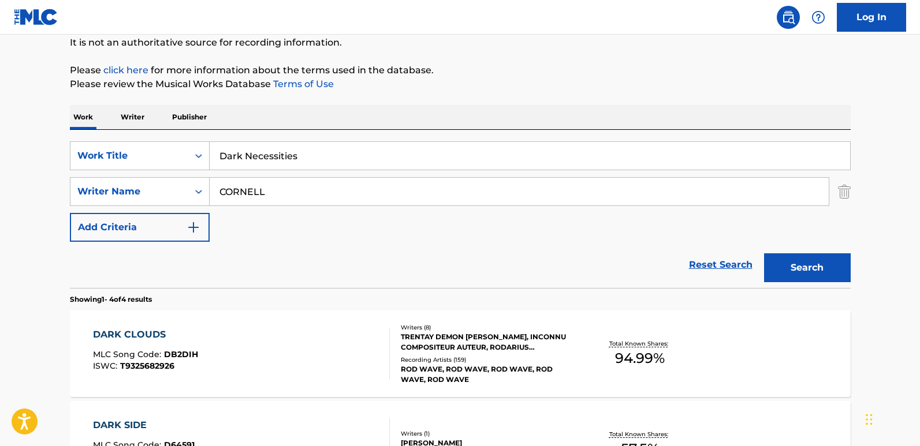
click at [371, 240] on div "SearchWithCriteria6a4ba180-3745-4545-ac65-3f2ae25b7ff9 Work Title Dark Necessit…" at bounding box center [460, 192] width 781 height 101
drag, startPoint x: 316, startPoint y: 202, endPoint x: 195, endPoint y: 200, distance: 120.7
click at [195, 200] on div "SearchWithCriteria3f1ce4fa-6b69-4b84-a137-6476b99ab455 Writer Name CORNELL" at bounding box center [460, 191] width 781 height 29
paste input "Red Hot Chili Peppers"
click at [802, 269] on button "Search" at bounding box center [807, 268] width 87 height 29
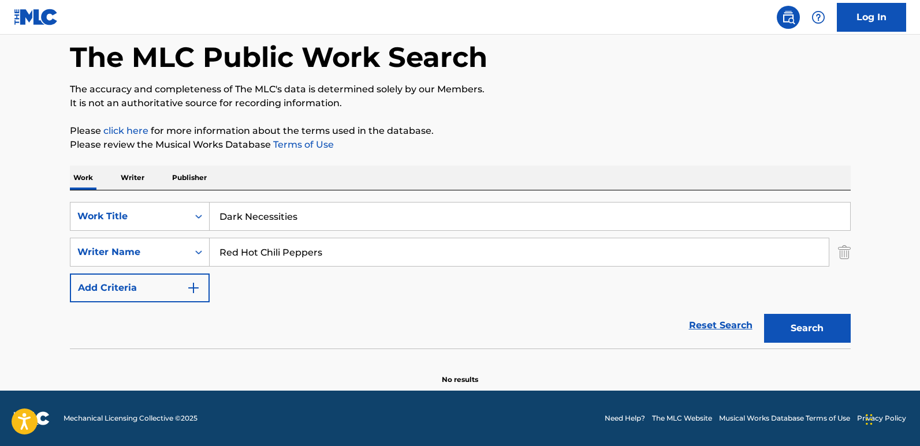
scroll to position [55, 0]
drag, startPoint x: 350, startPoint y: 255, endPoint x: 200, endPoint y: 259, distance: 149.6
click at [200, 259] on div "SearchWithCriteria3f1ce4fa-6b69-4b84-a137-6476b99ab455 Writer Name Red Hot Chil…" at bounding box center [460, 252] width 781 height 29
paste input "Klinghoffer"
type input "Klinghoffer"
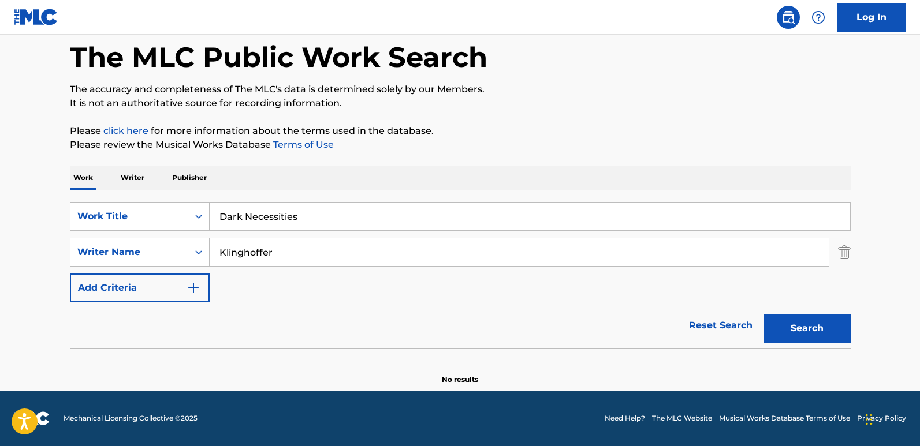
click at [764, 314] on button "Search" at bounding box center [807, 328] width 87 height 29
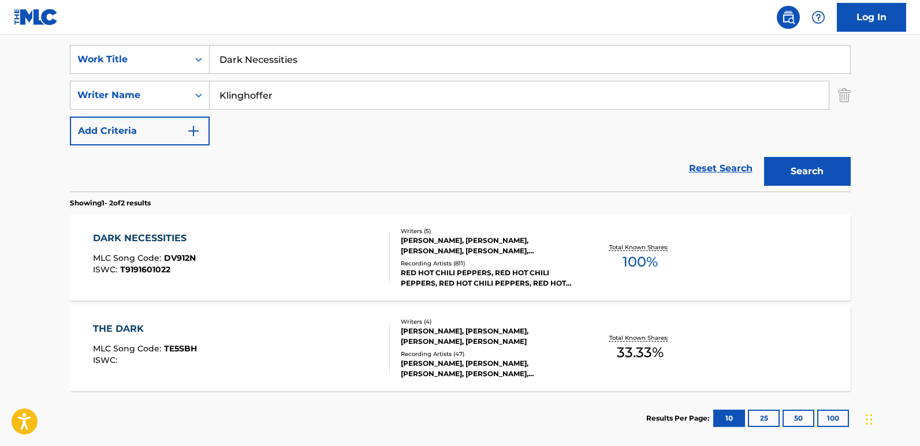
scroll to position [273, 0]
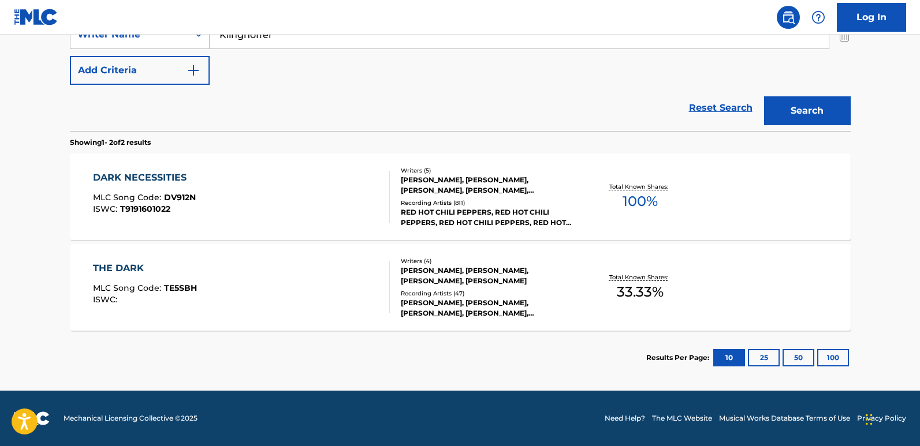
click at [168, 177] on div "DARK NECESSITIES" at bounding box center [144, 178] width 103 height 14
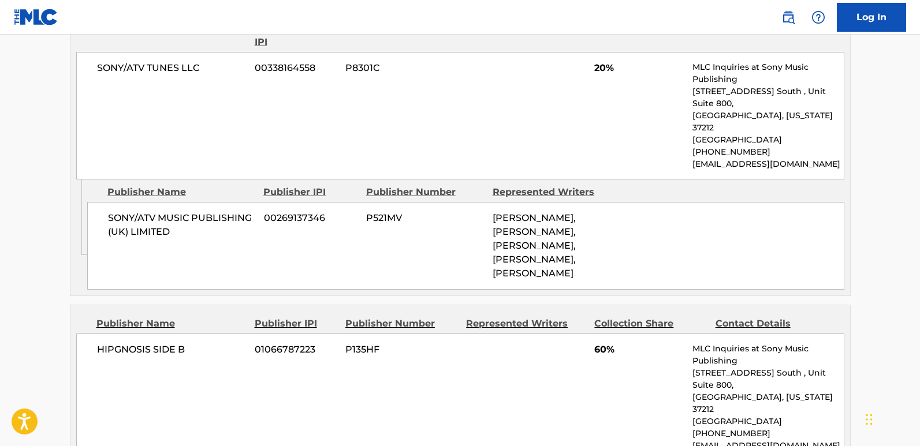
scroll to position [635, 0]
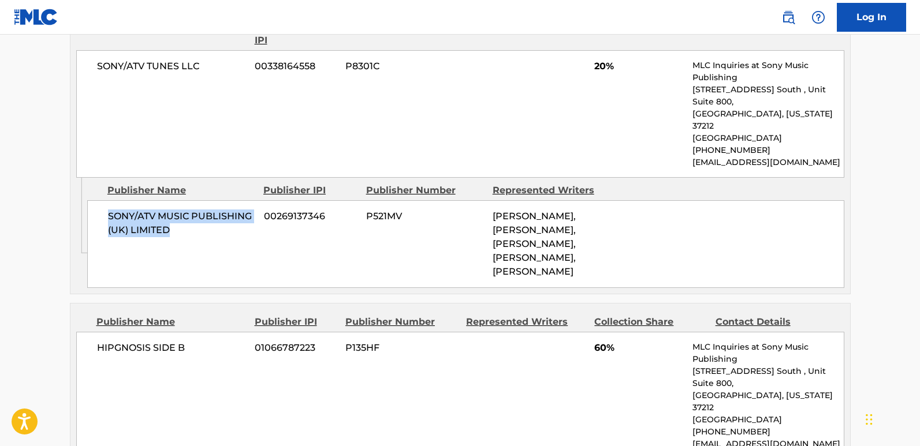
drag, startPoint x: 107, startPoint y: 194, endPoint x: 196, endPoint y: 210, distance: 90.3
click at [196, 210] on span "SONY/ATV MUSIC PUBLISHING (UK) LIMITED" at bounding box center [181, 224] width 147 height 28
copy span "SONY/ATV MUSIC PUBLISHING (UK) LIMITED"
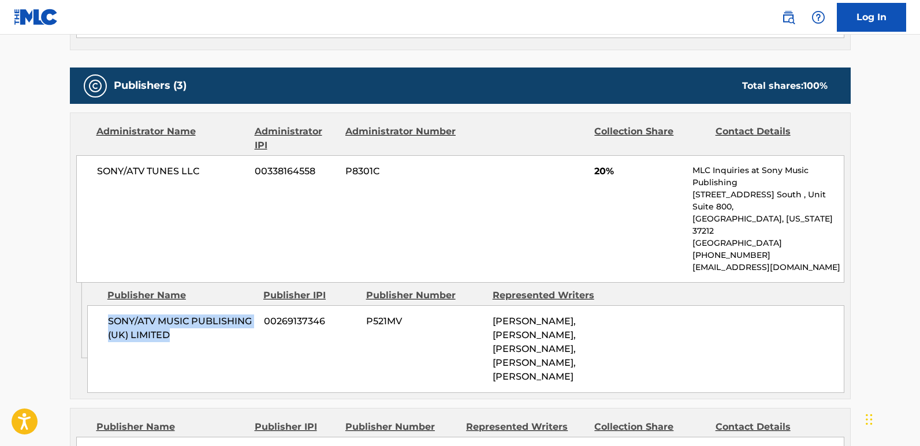
scroll to position [520, 0]
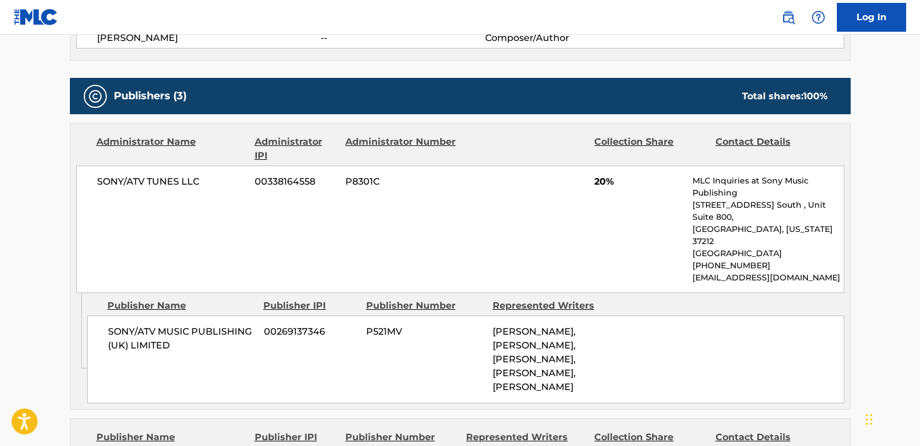
click at [598, 183] on span "20%" at bounding box center [639, 182] width 90 height 14
copy span "20"
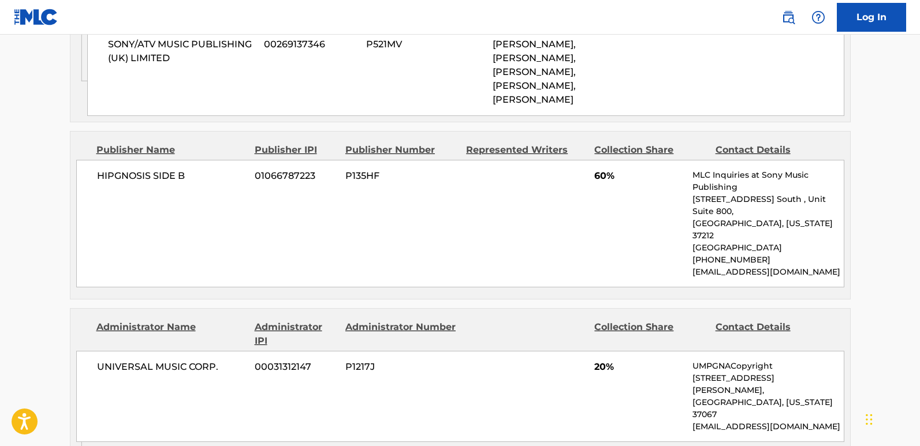
scroll to position [809, 0]
drag, startPoint x: 90, startPoint y: 163, endPoint x: 211, endPoint y: 163, distance: 121.3
click at [211, 163] on div "HIPGNOSIS SIDE B 01066787223 P135HF 60% MLC Inquiries at Sony Music Publishing …" at bounding box center [460, 223] width 768 height 128
copy span "HIPGNOSIS SIDE B"
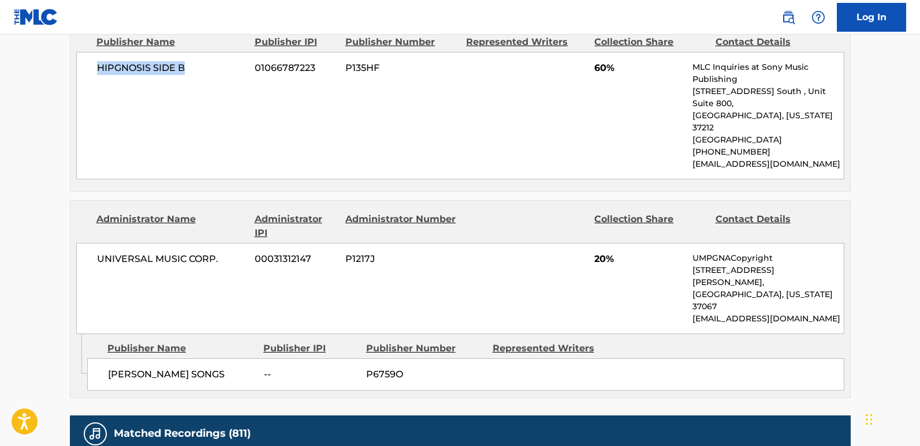
scroll to position [982, 0]
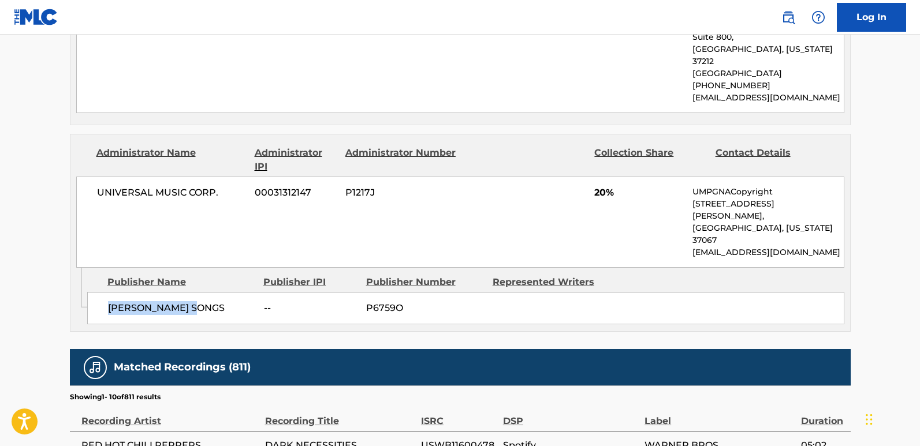
drag, startPoint x: 105, startPoint y: 253, endPoint x: 219, endPoint y: 253, distance: 114.4
click at [219, 292] on div "EARL GREY SONGS -- P6759O" at bounding box center [465, 308] width 757 height 32
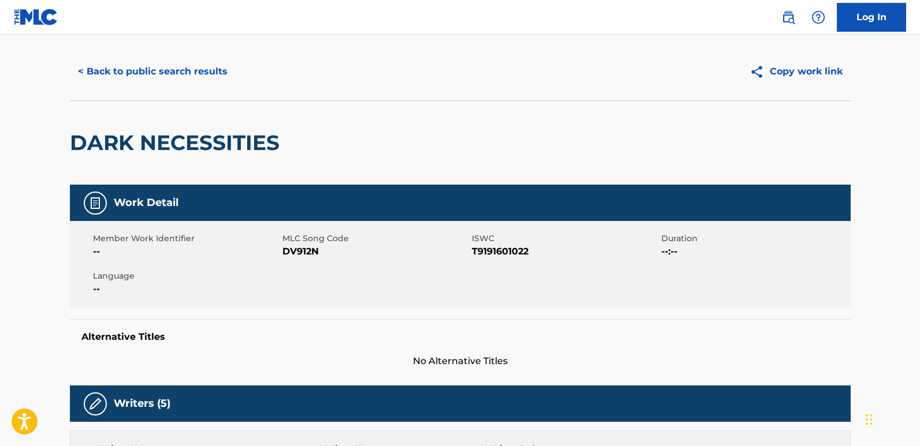
scroll to position [0, 0]
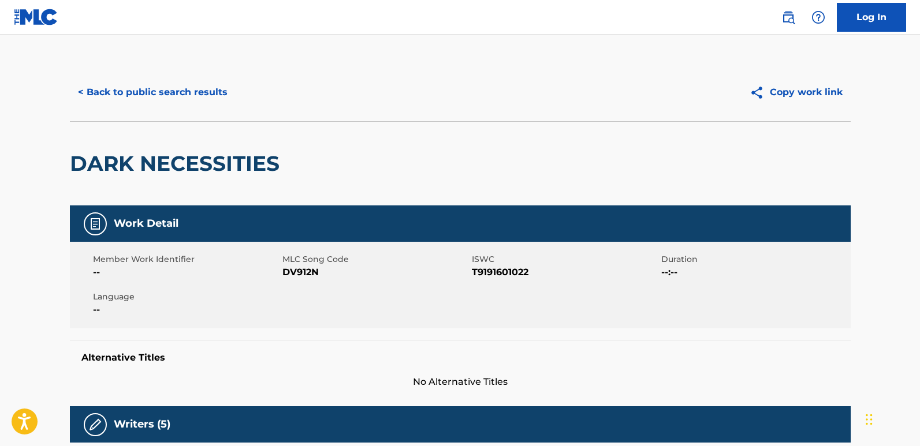
click at [201, 105] on button "< Back to public search results" at bounding box center [153, 92] width 166 height 29
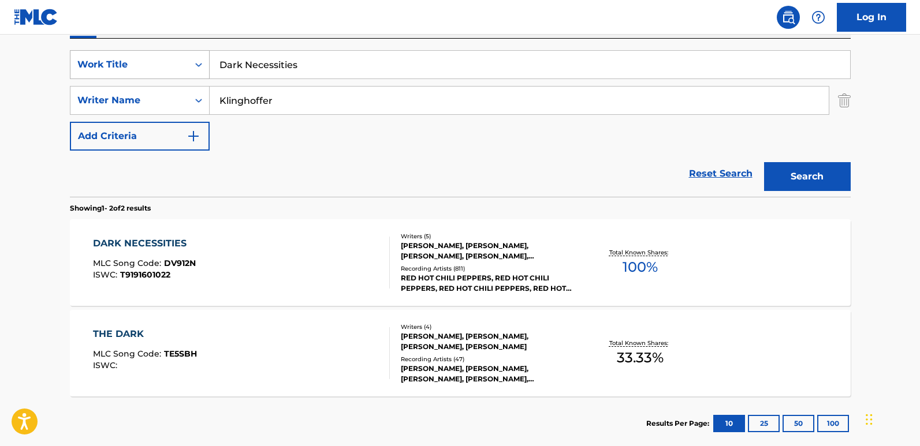
drag, startPoint x: 307, startPoint y: 68, endPoint x: 182, endPoint y: 71, distance: 124.8
click at [182, 71] on div "SearchWithCriteria6a4ba180-3745-4545-ac65-3f2ae25b7ff9 Work Title Dark Necessit…" at bounding box center [460, 64] width 781 height 29
paste input "Feasting On The Flower"
type input "Feasting On The Flowers"
click at [772, 155] on div "Search" at bounding box center [804, 174] width 92 height 46
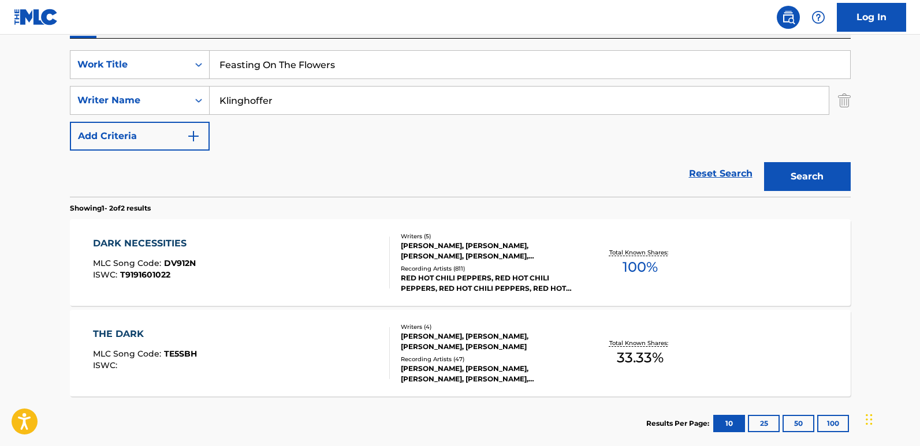
click at [782, 169] on button "Search" at bounding box center [807, 176] width 87 height 29
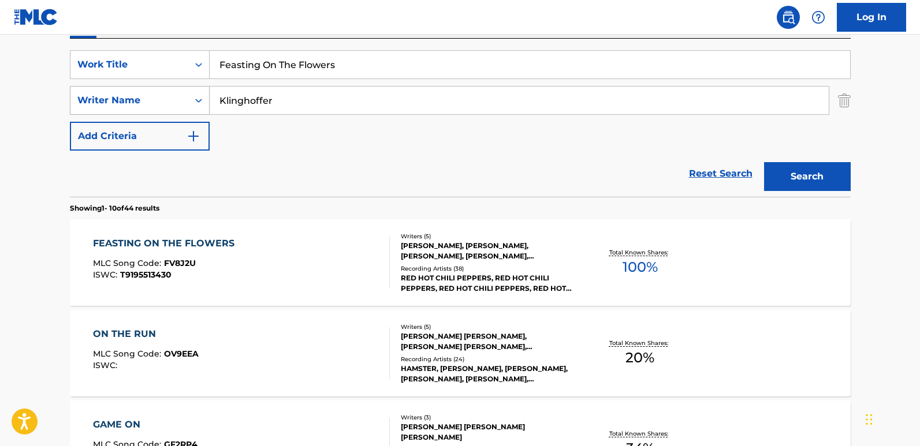
drag, startPoint x: 324, startPoint y: 94, endPoint x: 179, endPoint y: 103, distance: 145.3
click at [179, 103] on div "SearchWithCriteria3f1ce4fa-6b69-4b84-a137-6476b99ab455 Writer Name Klinghoffer" at bounding box center [460, 100] width 781 height 29
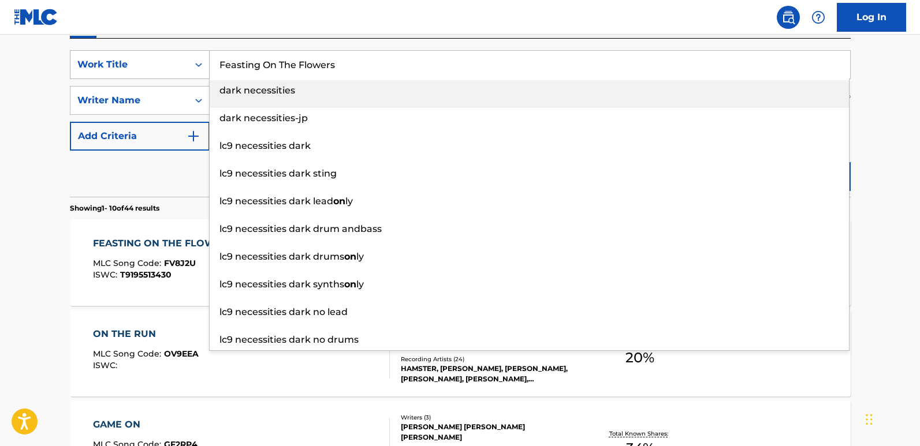
drag, startPoint x: 395, startPoint y: 58, endPoint x: 159, endPoint y: 57, distance: 235.7
click at [159, 57] on div "SearchWithCriteria6a4ba180-3745-4545-ac65-3f2ae25b7ff9 Work Title Feasting On T…" at bounding box center [460, 64] width 781 height 29
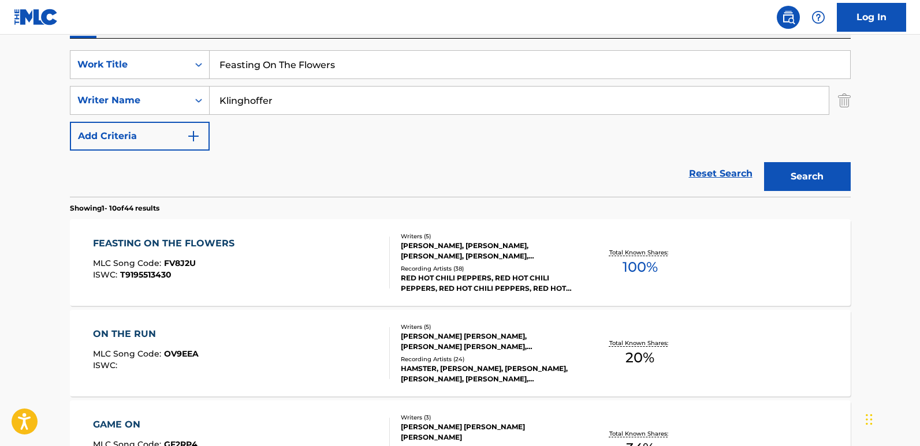
click at [225, 173] on div "Reset Search Search" at bounding box center [460, 174] width 781 height 46
click at [162, 237] on div "FEASTING ON THE FLOWERS" at bounding box center [166, 244] width 147 height 14
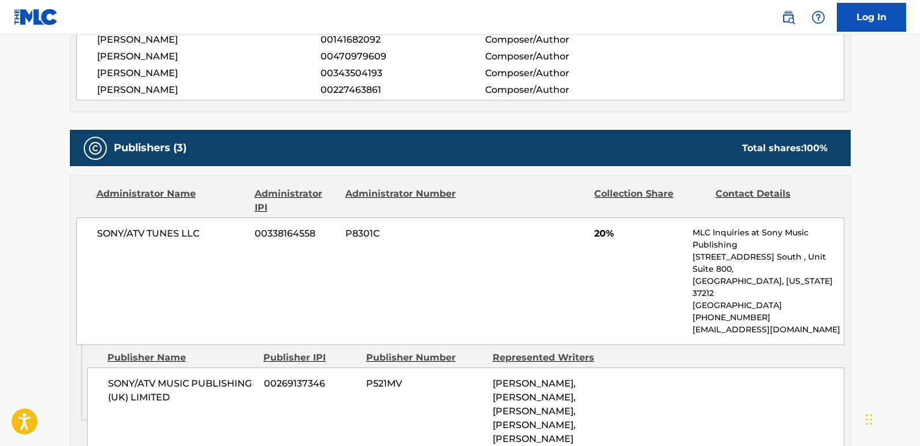
scroll to position [578, 0]
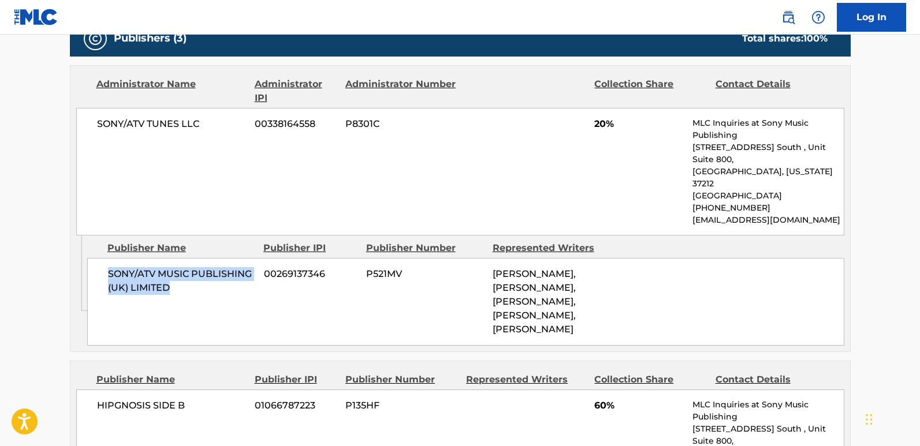
drag, startPoint x: 110, startPoint y: 249, endPoint x: 225, endPoint y: 270, distance: 116.2
click at [225, 270] on span "SONY/ATV MUSIC PUBLISHING (UK) LIMITED" at bounding box center [181, 281] width 147 height 28
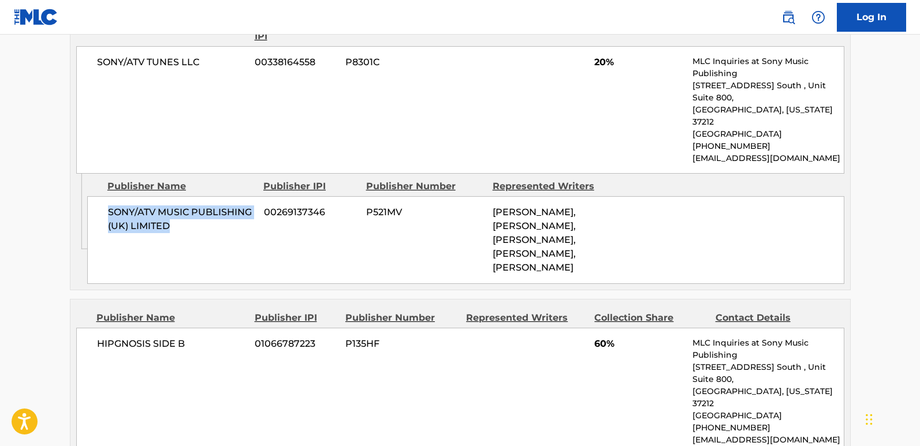
scroll to position [635, 0]
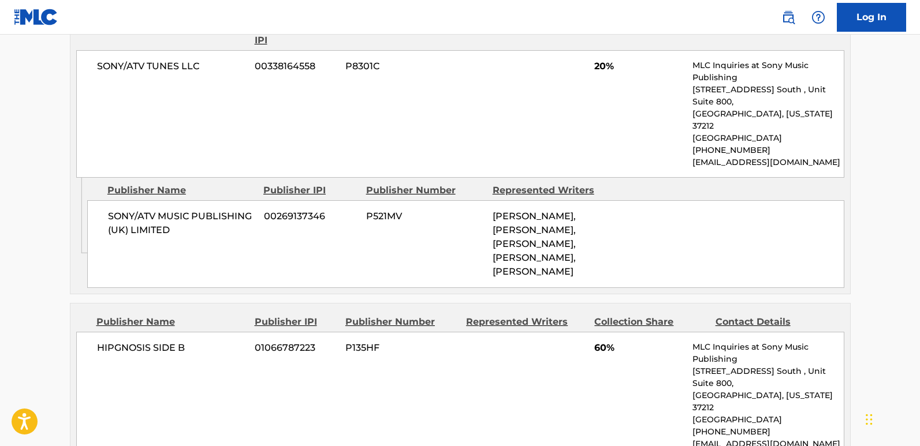
click at [597, 73] on span "20%" at bounding box center [639, 66] width 90 height 14
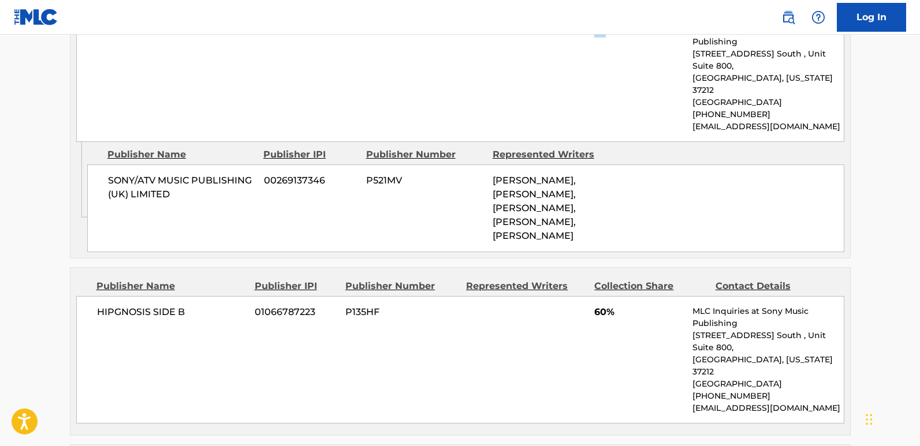
scroll to position [809, 0]
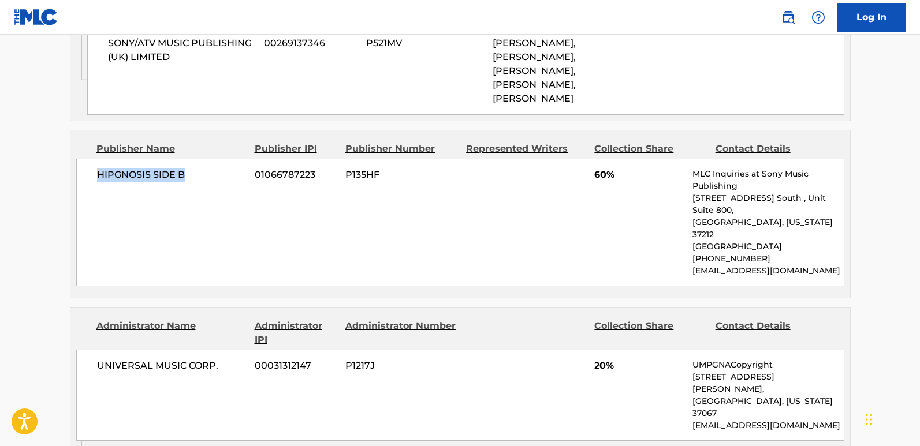
drag, startPoint x: 98, startPoint y: 157, endPoint x: 201, endPoint y: 161, distance: 102.9
click at [201, 161] on div "HIPGNOSIS SIDE B 01066787223 P135HF 60% MLC Inquiries at Sony Music Publishing …" at bounding box center [460, 223] width 768 height 128
click at [597, 168] on span "60%" at bounding box center [639, 175] width 90 height 14
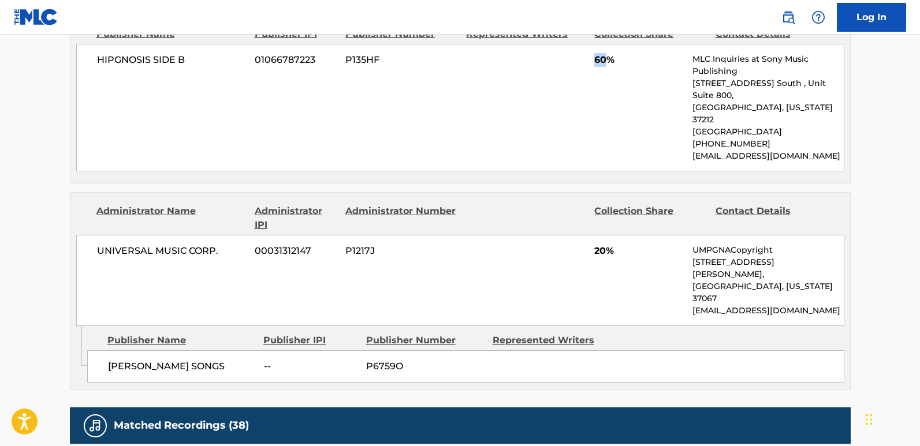
scroll to position [924, 0]
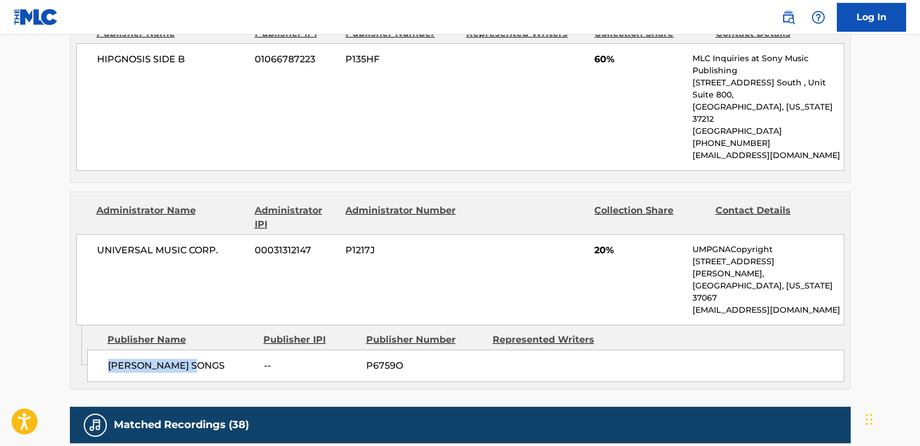
drag, startPoint x: 105, startPoint y: 304, endPoint x: 227, endPoint y: 307, distance: 121.9
click at [227, 350] on div "EARL GREY SONGS -- P6759O" at bounding box center [465, 366] width 757 height 32
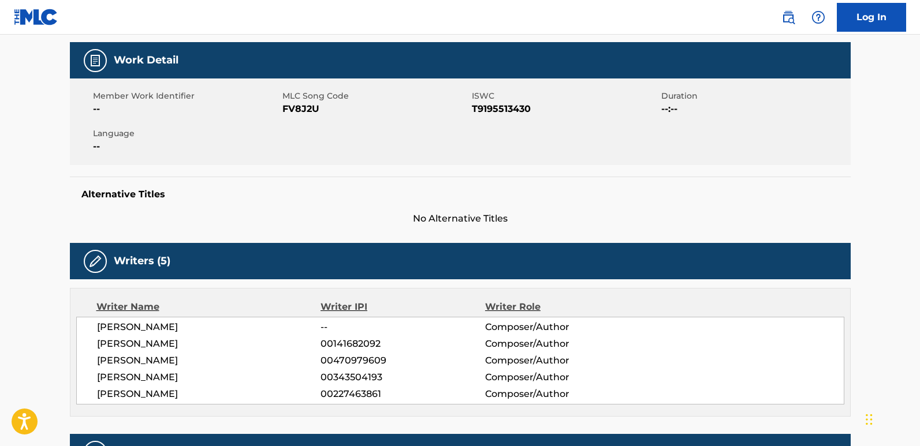
scroll to position [0, 0]
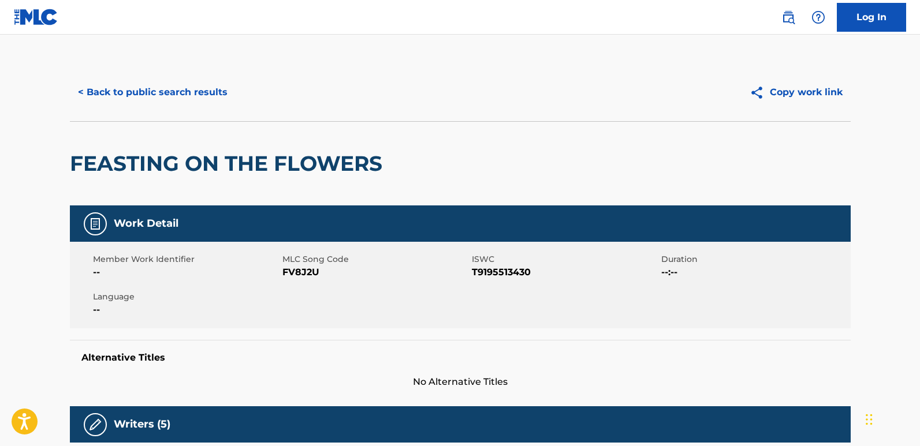
click at [117, 98] on button "< Back to public search results" at bounding box center [153, 92] width 166 height 29
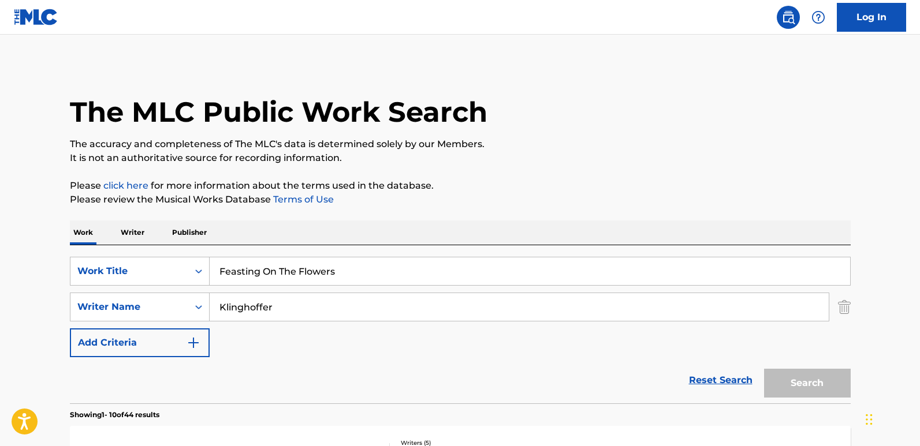
scroll to position [207, 0]
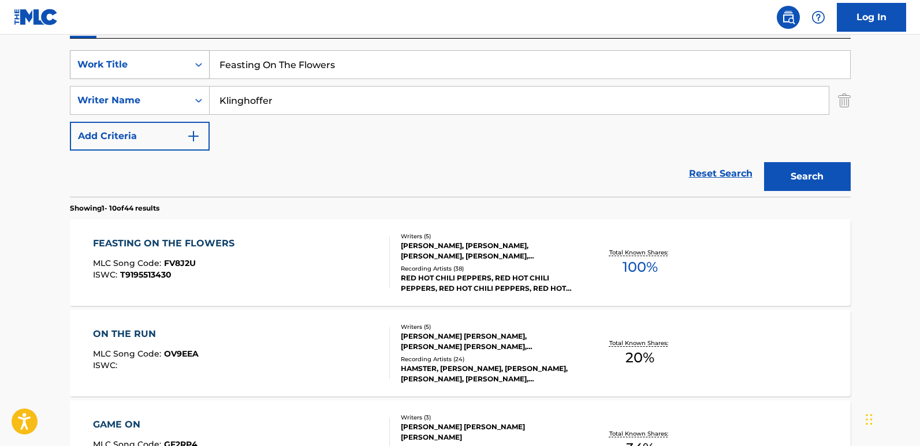
drag, startPoint x: 373, startPoint y: 69, endPoint x: 124, endPoint y: 63, distance: 249.6
click at [124, 63] on div "SearchWithCriteria6a4ba180-3745-4545-ac65-3f2ae25b7ff9 Work Title Feasting On T…" at bounding box center [460, 64] width 781 height 29
paste input "Higher Ground"
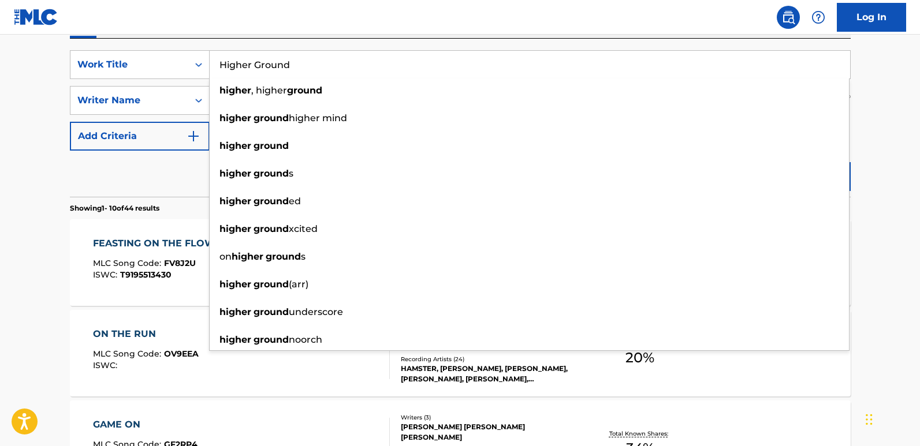
type input "Higher Ground"
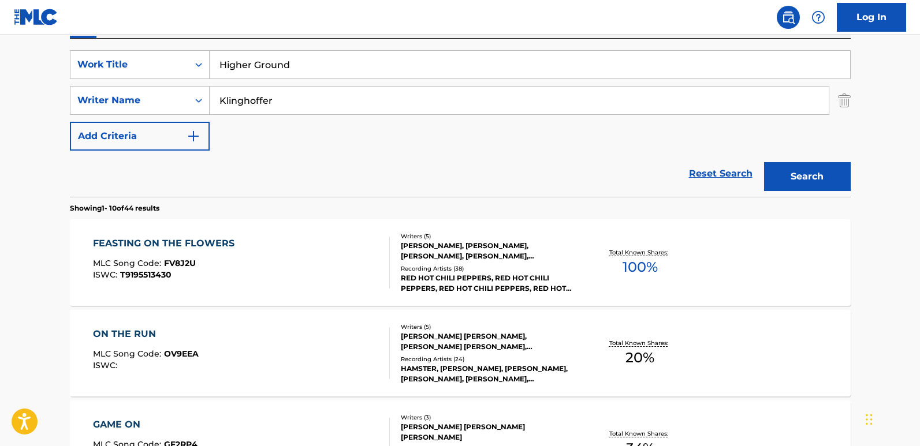
click at [783, 170] on button "Search" at bounding box center [807, 176] width 87 height 29
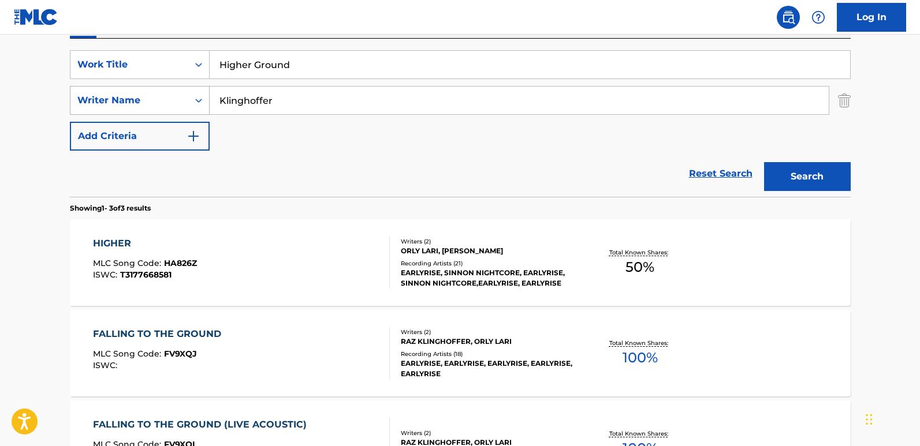
drag, startPoint x: 300, startPoint y: 106, endPoint x: 159, endPoint y: 103, distance: 141.0
click at [159, 103] on div "SearchWithCriteria3f1ce4fa-6b69-4b84-a137-6476b99ab455 Writer Name Klinghoffer" at bounding box center [460, 100] width 781 height 29
paste input "Stevie Wond"
type input "Stevie Wonder"
click at [798, 176] on button "Search" at bounding box center [807, 176] width 87 height 29
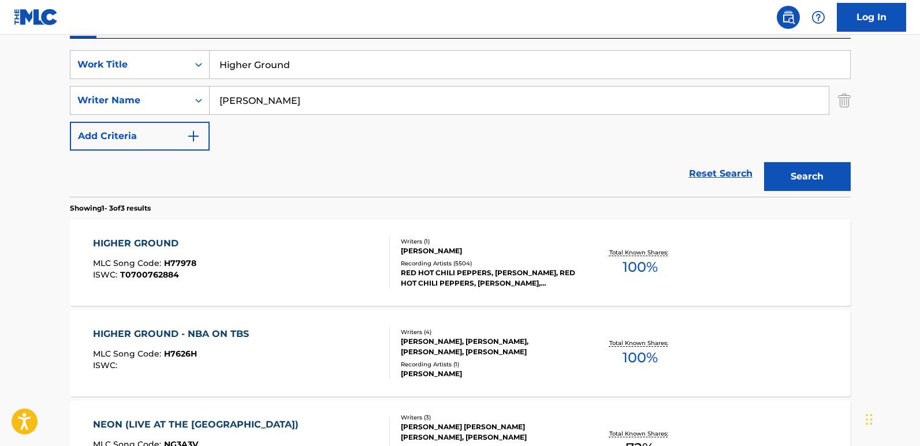
click at [141, 252] on div "HIGHER GROUND MLC Song Code : H77978 ISWC : T0700762884" at bounding box center [144, 263] width 103 height 52
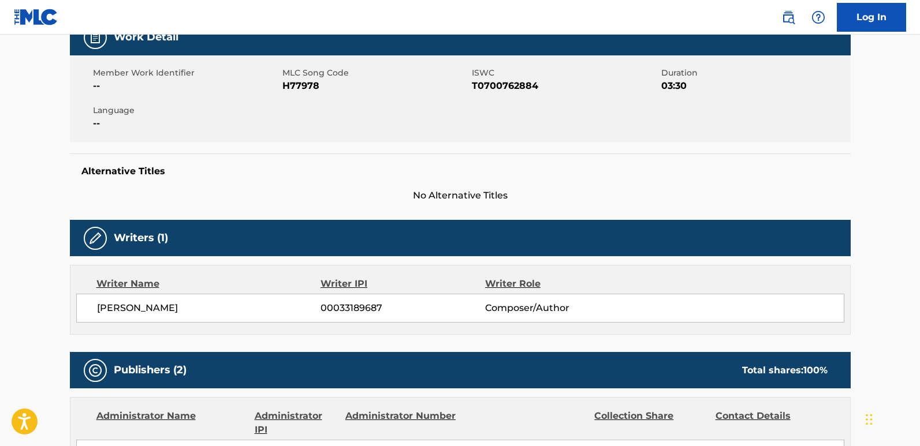
scroll to position [347, 0]
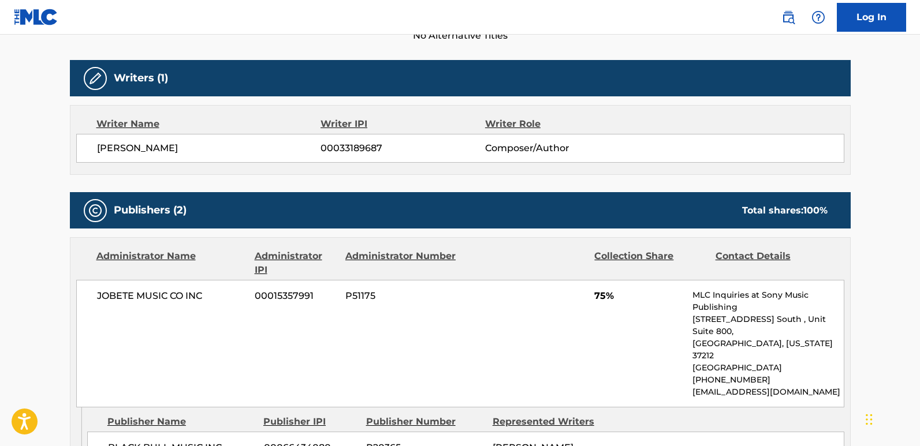
click at [157, 137] on div "STEVIE WONDER 00033189687 Composer/Author" at bounding box center [460, 148] width 768 height 29
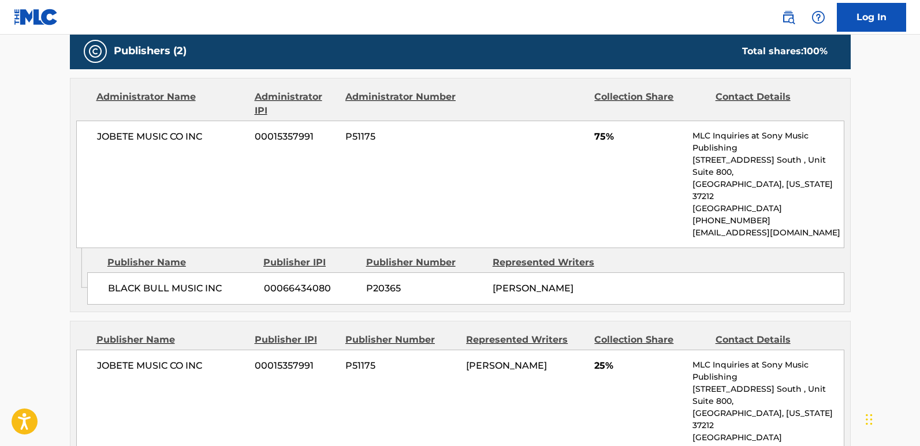
scroll to position [578, 0]
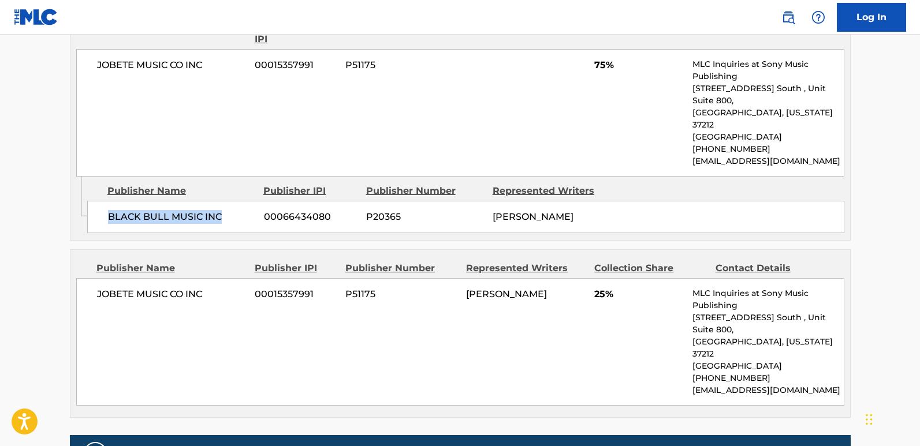
drag, startPoint x: 103, startPoint y: 191, endPoint x: 228, endPoint y: 191, distance: 124.8
click at [228, 201] on div "BLACK BULL MUSIC INC 00066434080 P20365 STEVIE WONDER" at bounding box center [465, 217] width 757 height 32
